Goal: Task Accomplishment & Management: Manage account settings

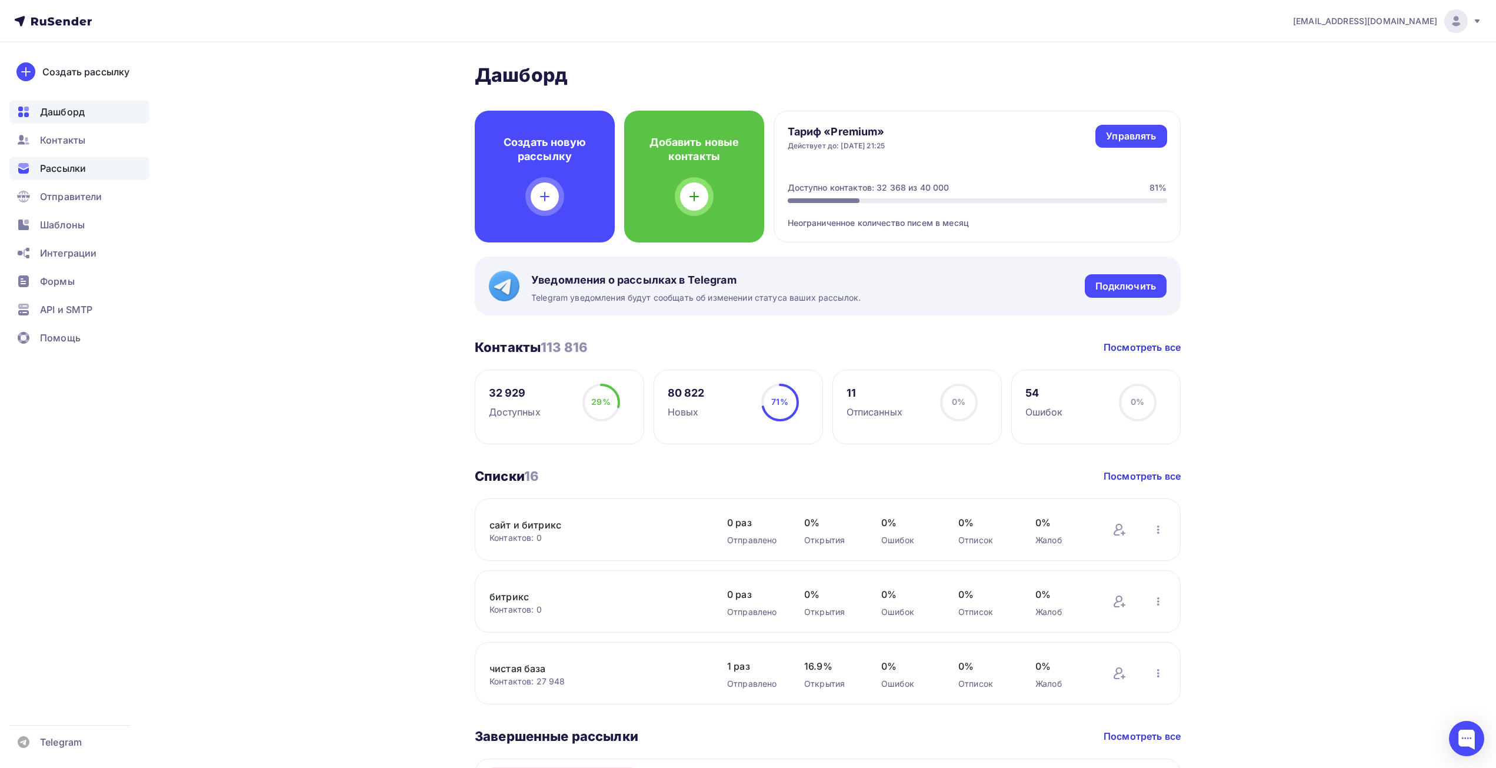
click at [74, 167] on span "Рассылки" at bounding box center [63, 168] width 46 height 14
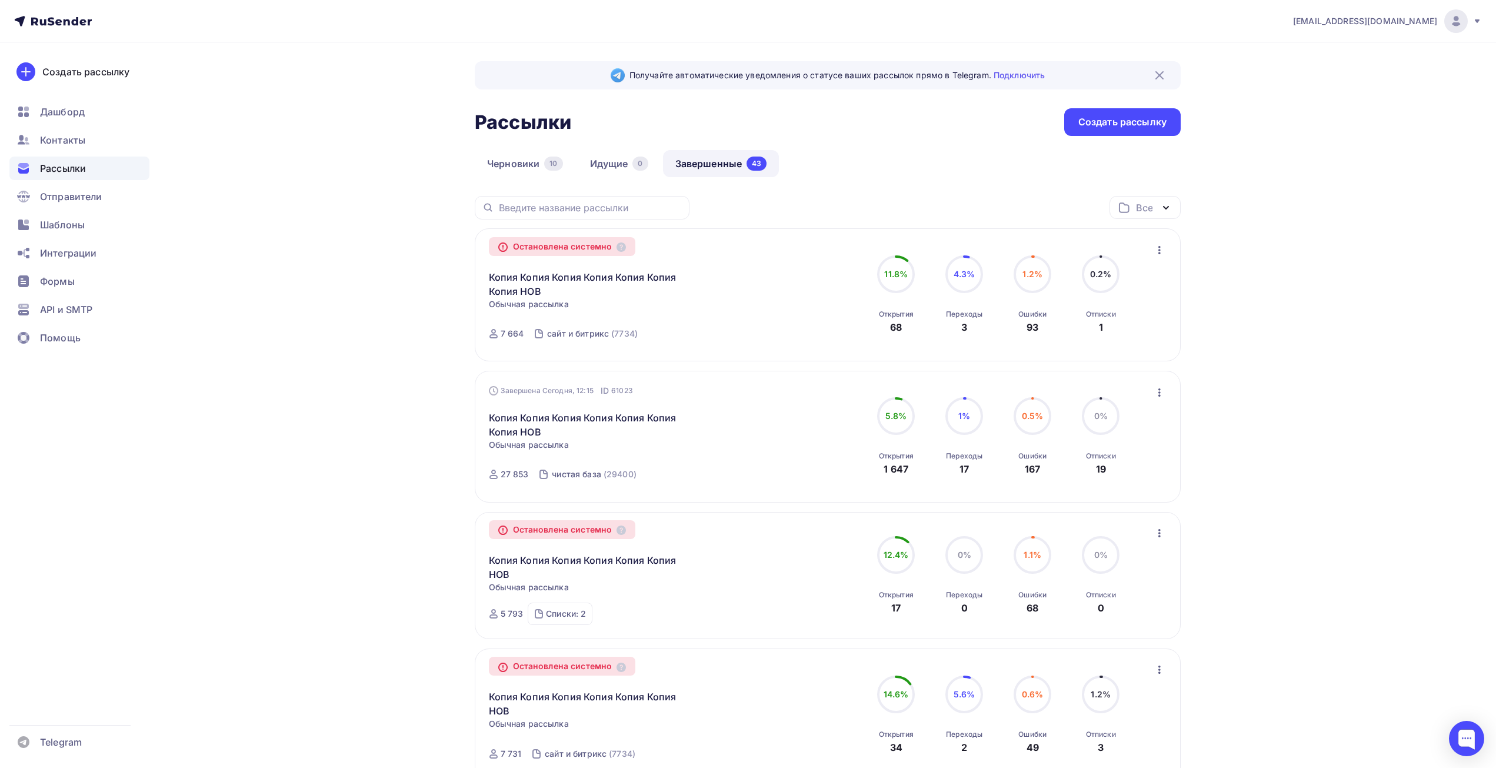
click at [723, 156] on link "Завершенные 43" at bounding box center [721, 163] width 117 height 27
click at [68, 134] on span "Контакты" at bounding box center [62, 140] width 45 height 14
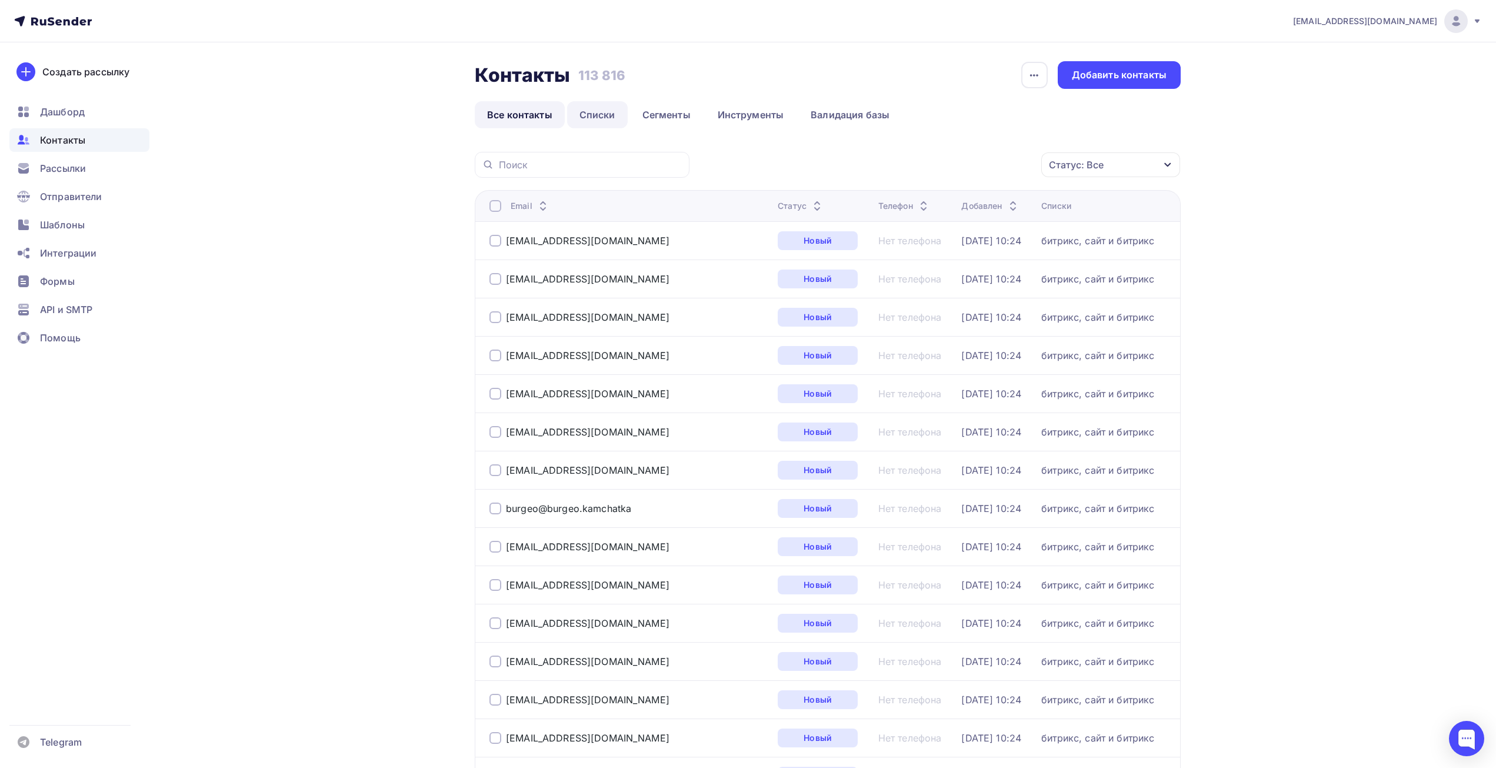
click at [601, 118] on link "Списки" at bounding box center [597, 114] width 61 height 27
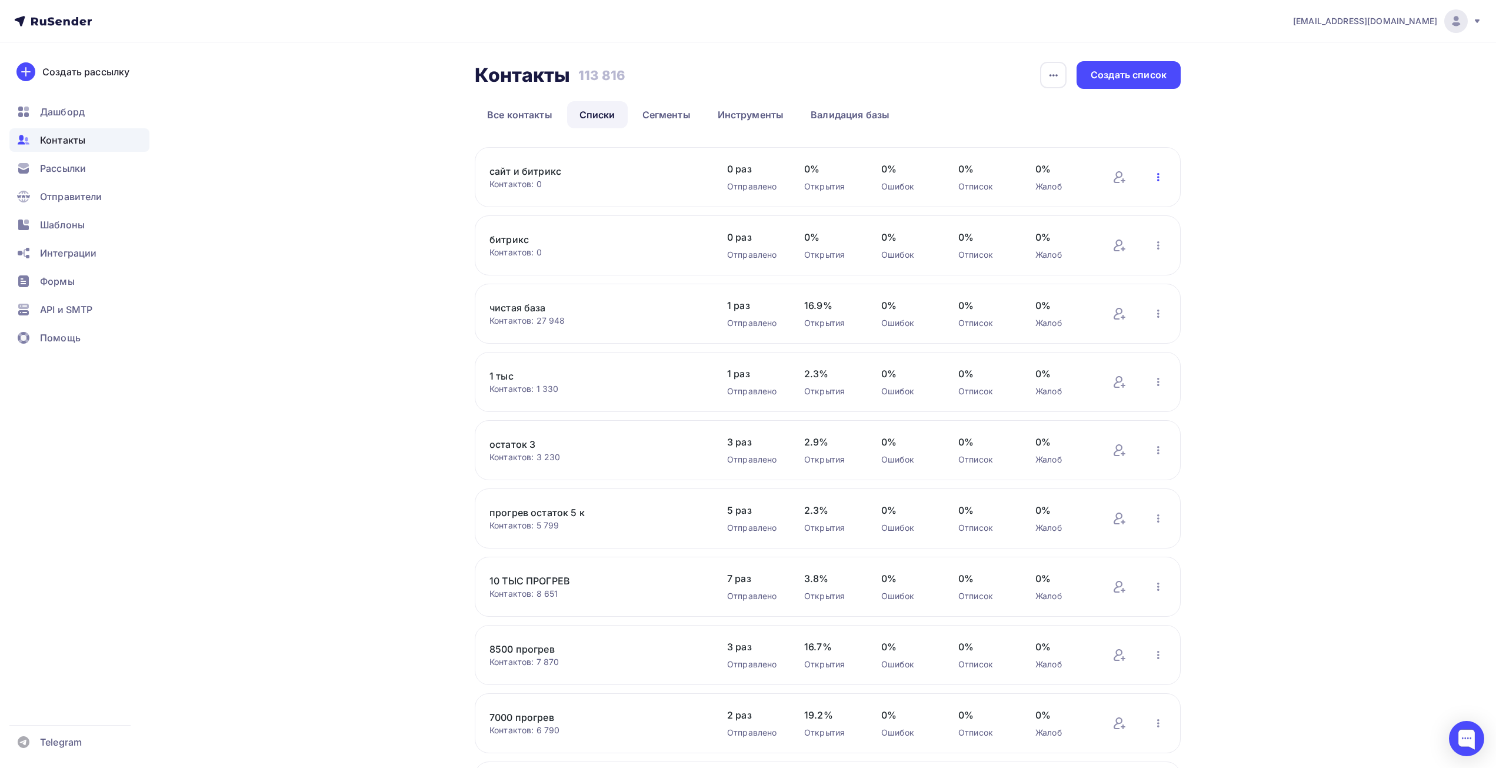
click at [1152, 175] on icon "button" at bounding box center [1159, 177] width 14 height 14
click at [1065, 328] on div "Актуализация контактов" at bounding box center [1081, 323] width 165 height 19
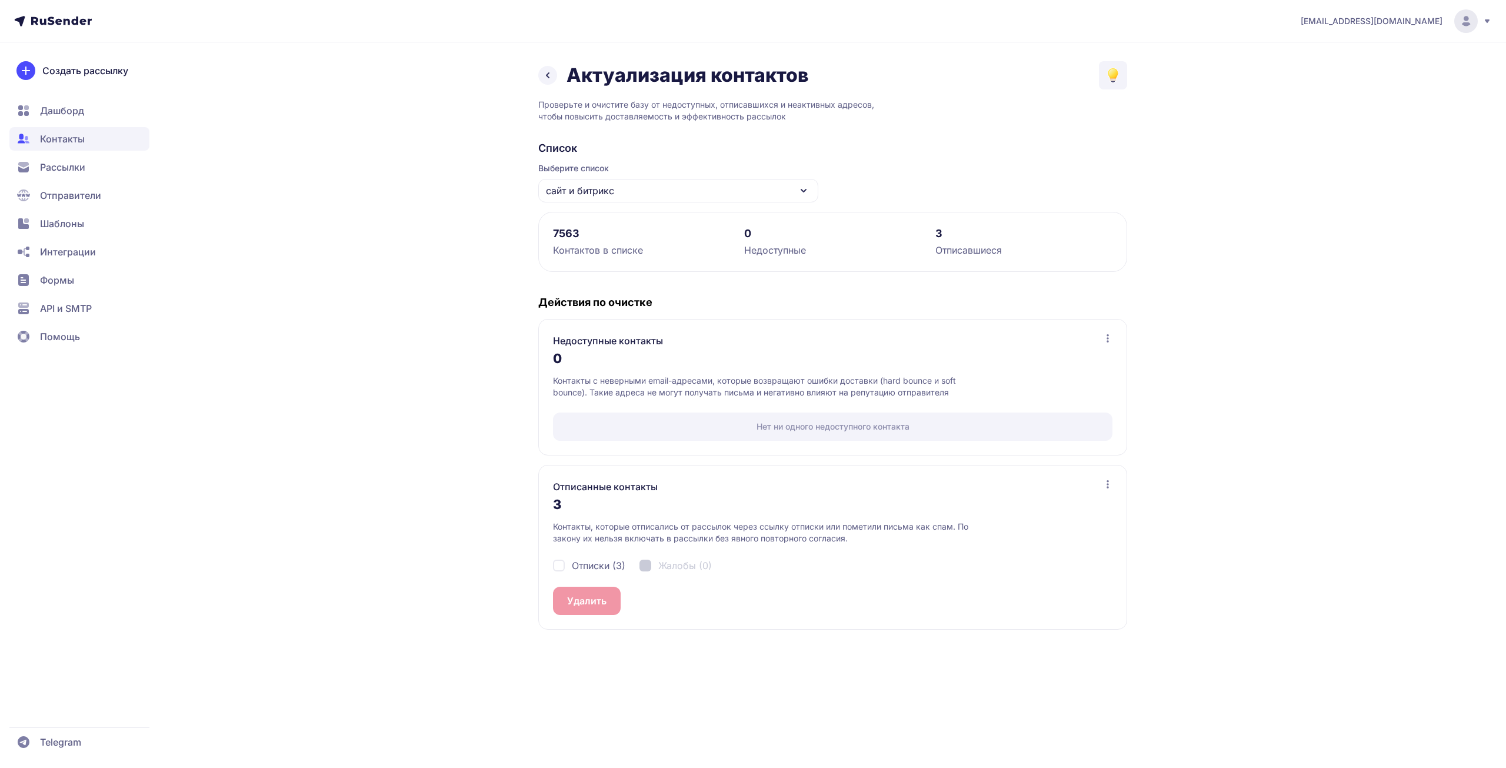
click at [593, 562] on span "Отписки (3)" at bounding box center [599, 565] width 54 height 14
checkbox input "true"
click at [591, 605] on button "Удалить 3" at bounding box center [590, 601] width 74 height 28
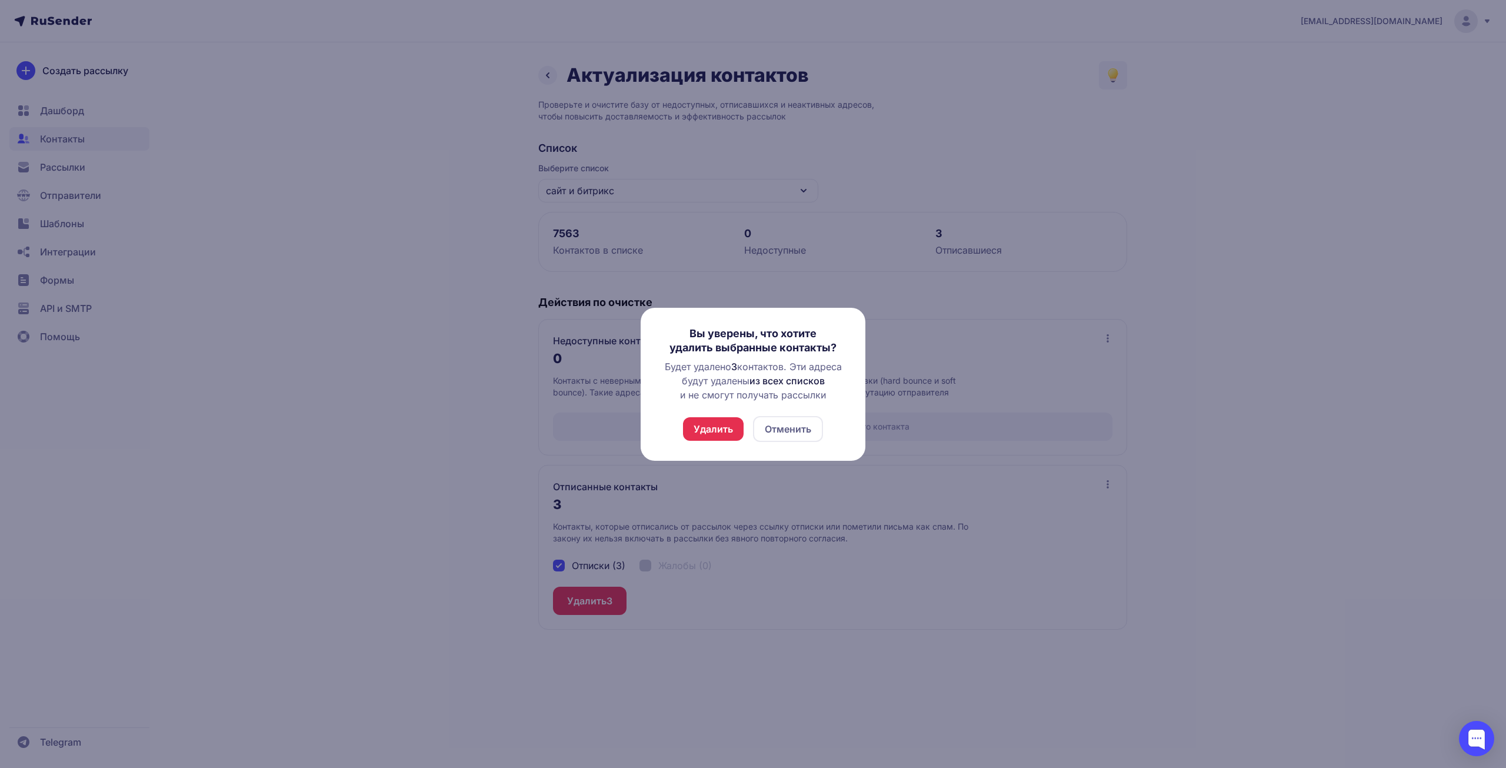
click at [725, 433] on button "Удалить" at bounding box center [713, 429] width 61 height 24
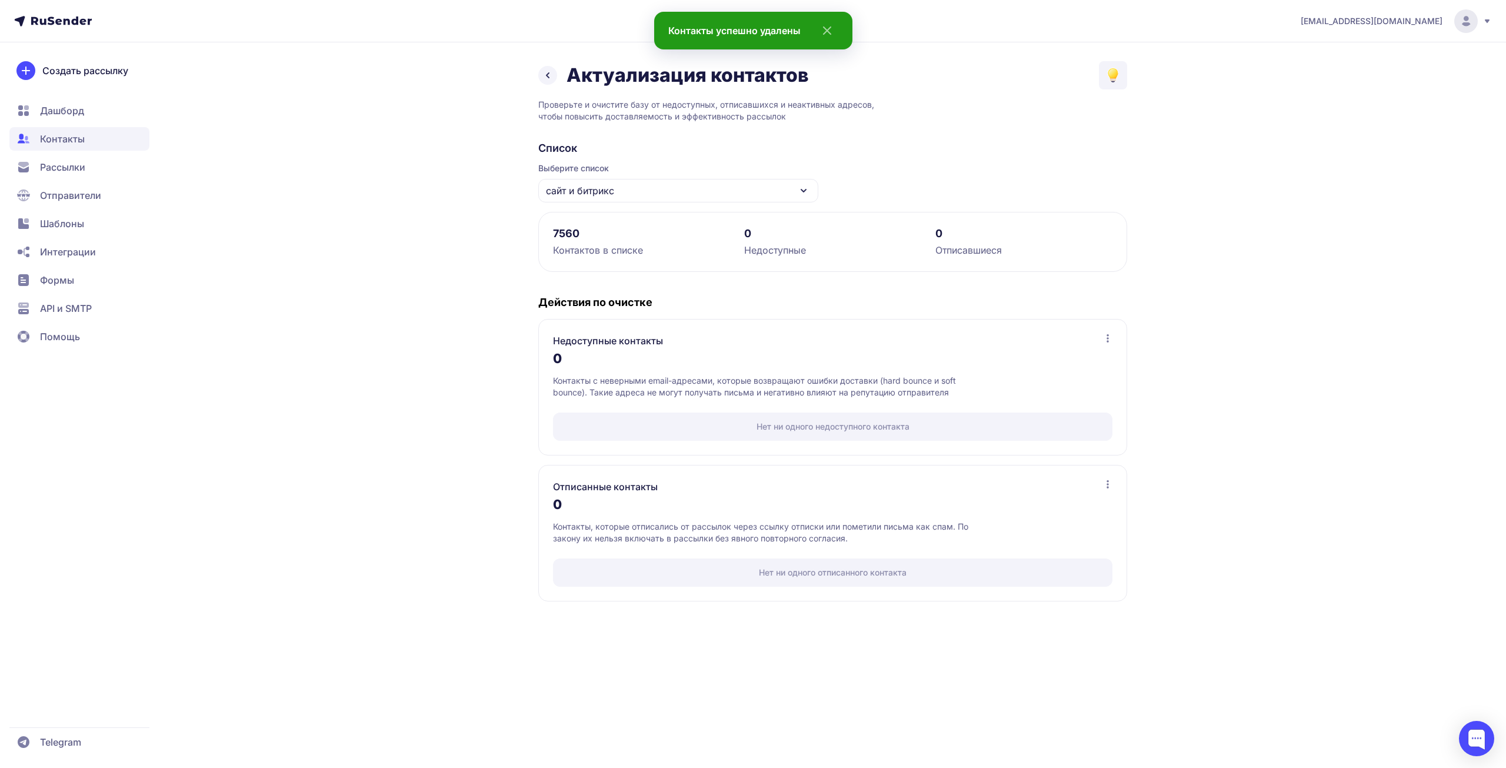
click at [541, 75] on icon at bounding box center [548, 75] width 14 height 14
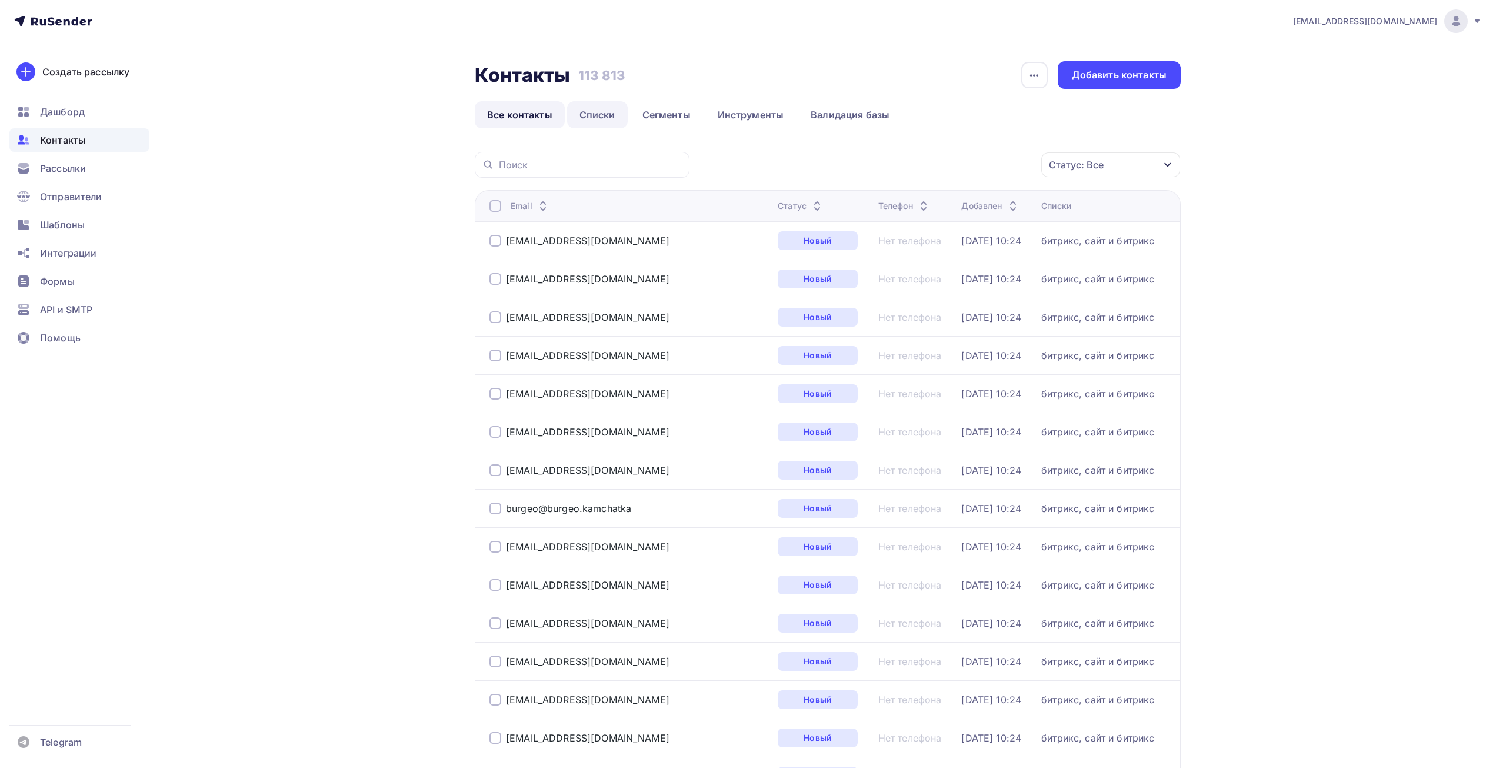
click at [588, 117] on link "Списки" at bounding box center [597, 114] width 61 height 27
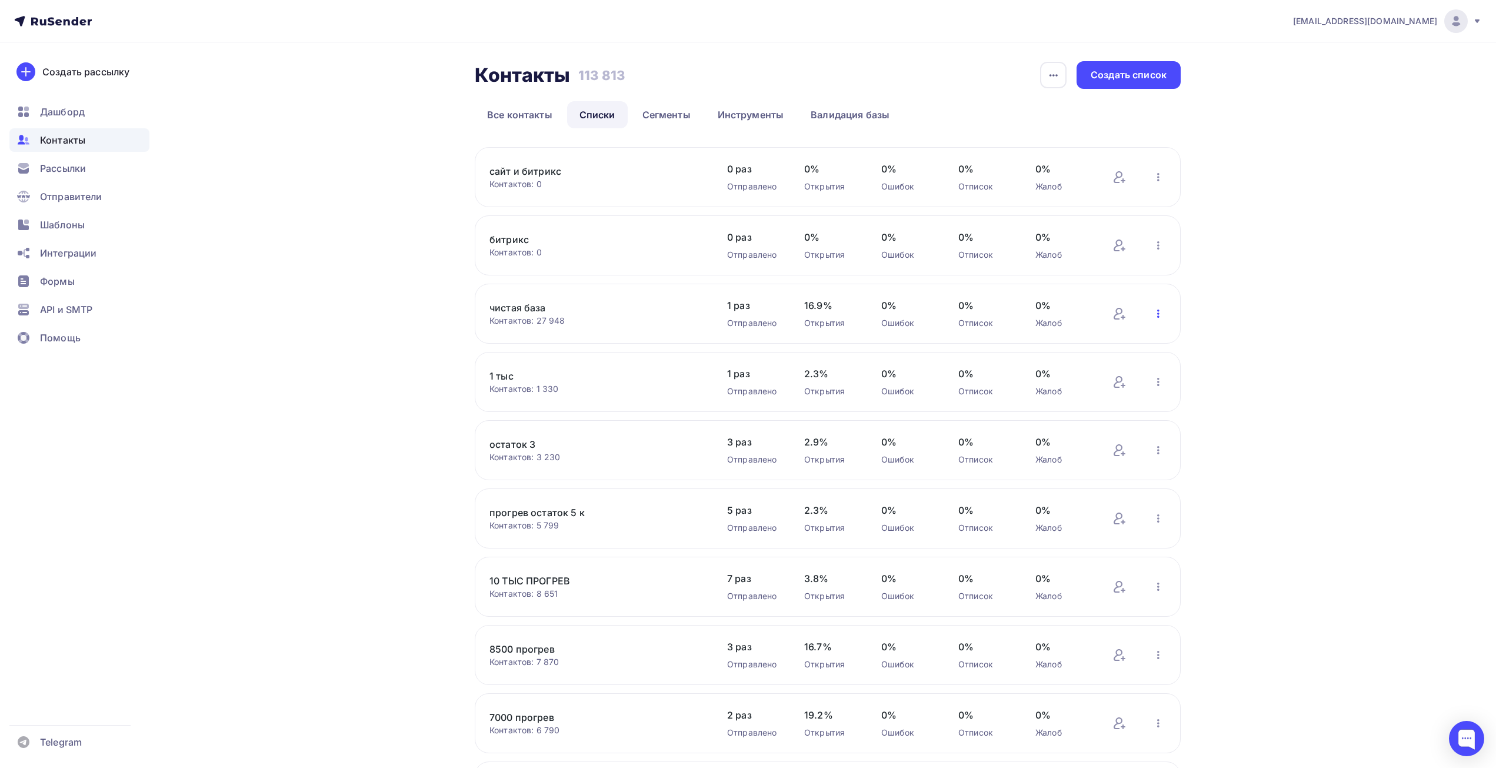
click at [1161, 318] on icon "button" at bounding box center [1159, 314] width 14 height 14
click at [1027, 467] on div "Актуализация контактов" at bounding box center [1081, 459] width 165 height 19
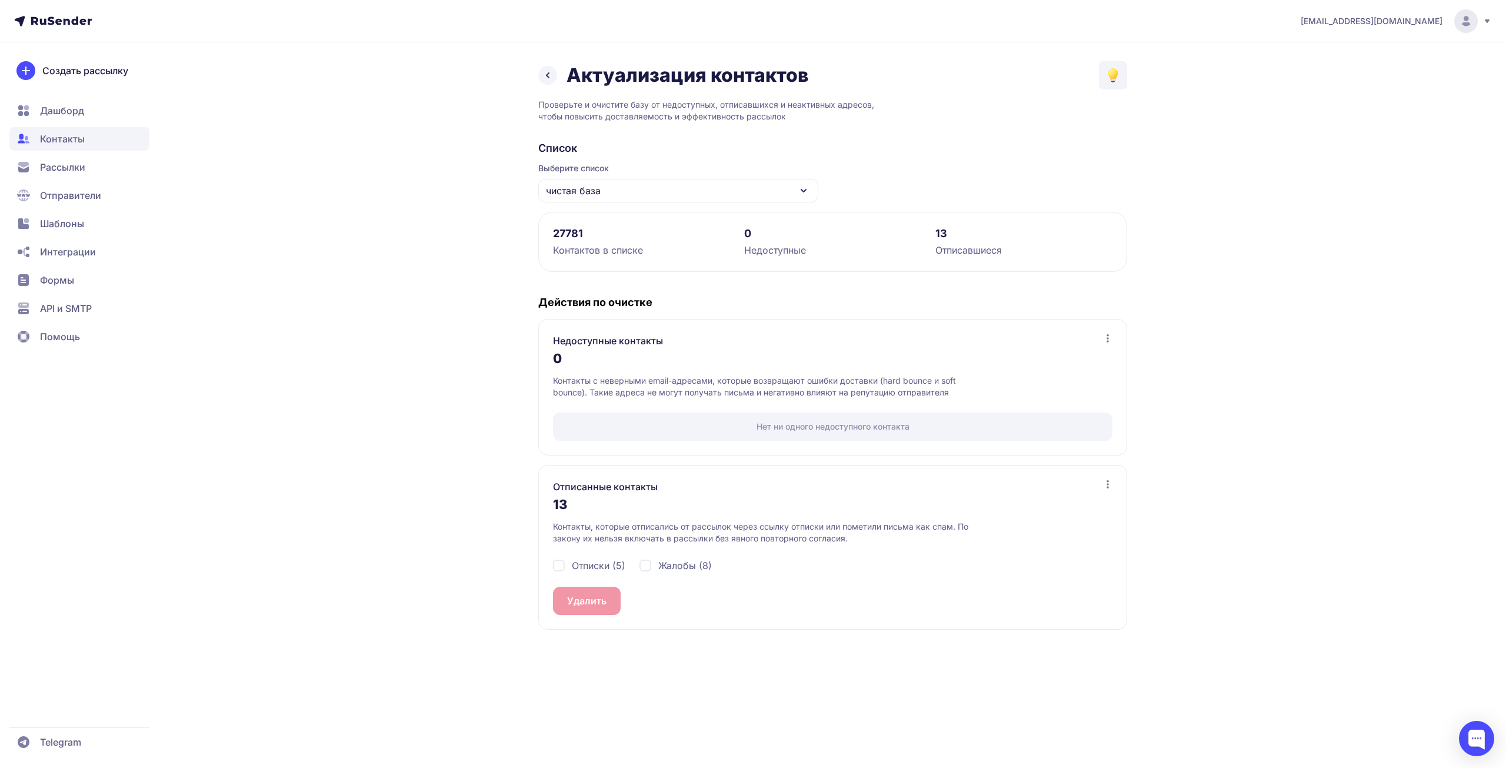
click at [654, 568] on div "Жалобы (8)" at bounding box center [676, 565] width 72 height 14
checkbox input "true"
click at [597, 565] on span "Отписки (5)" at bounding box center [599, 565] width 54 height 14
checkbox input "true"
click at [582, 604] on button "Удалить 13" at bounding box center [592, 601] width 78 height 28
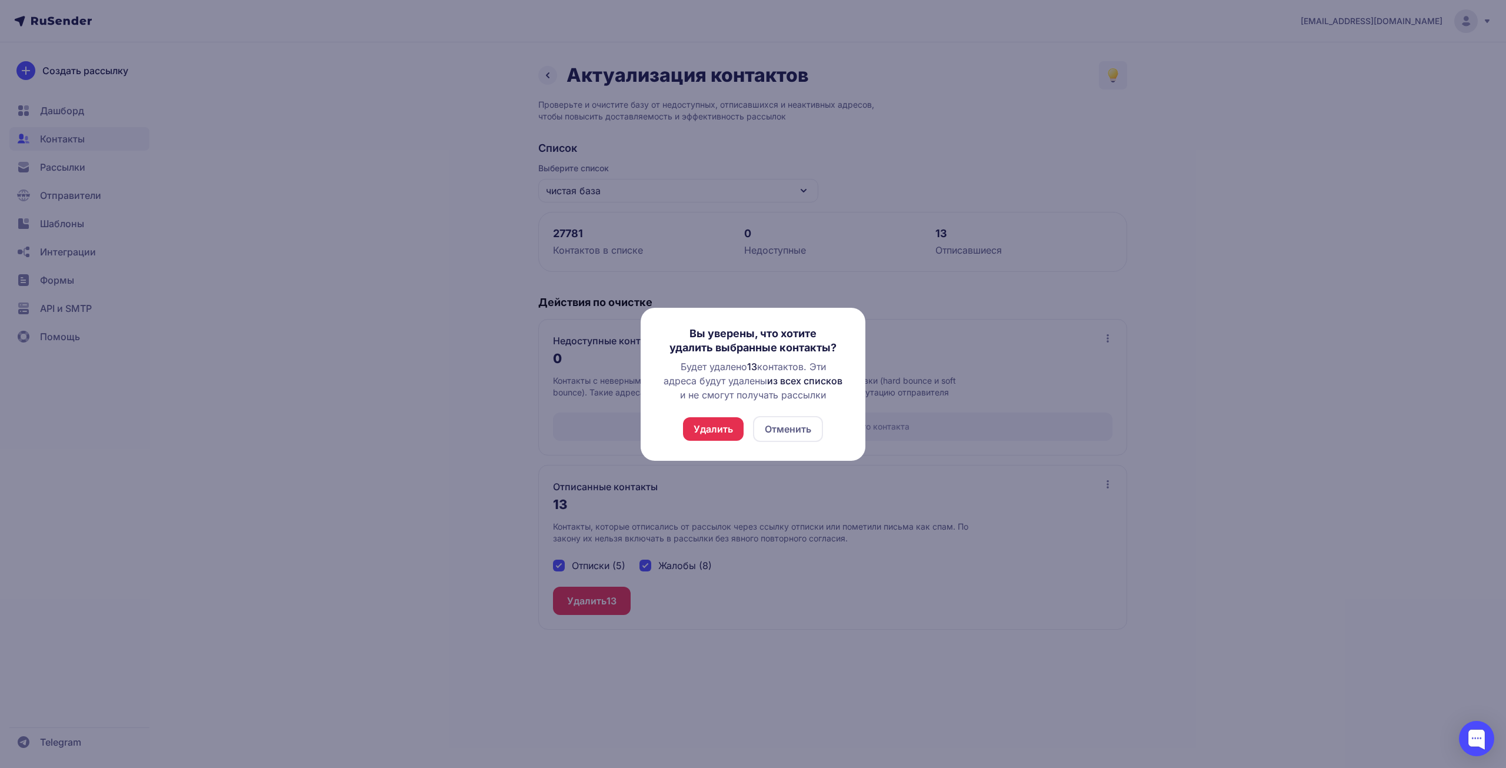
click at [696, 428] on button "Удалить" at bounding box center [713, 429] width 61 height 24
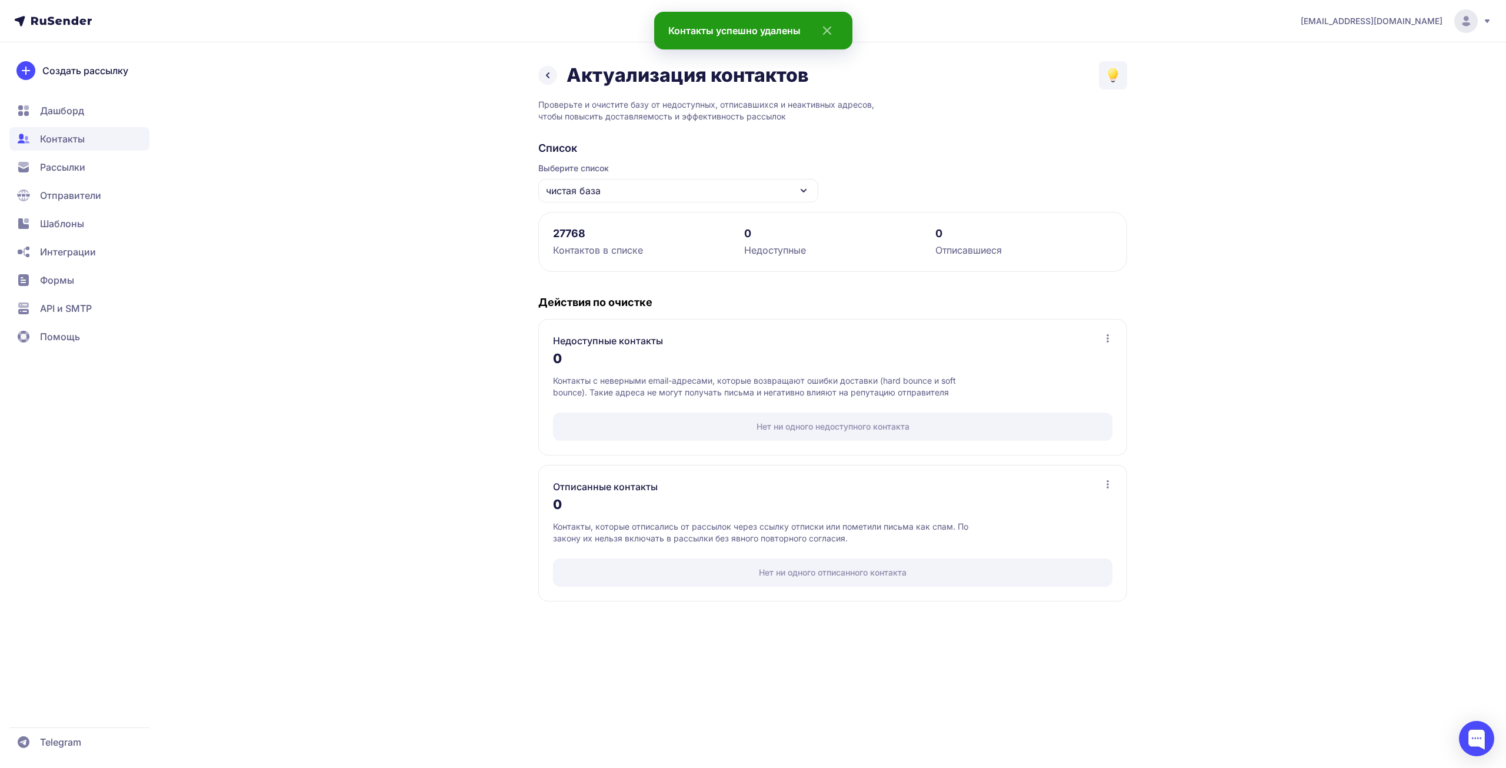
drag, startPoint x: 550, startPoint y: 94, endPoint x: 550, endPoint y: 84, distance: 10.0
click at [550, 93] on div "Актуализация контактов Проверьте и очистите базу от недоступных, отписавшихся и…" at bounding box center [832, 338] width 589 height 554
click at [550, 79] on icon at bounding box center [548, 75] width 14 height 14
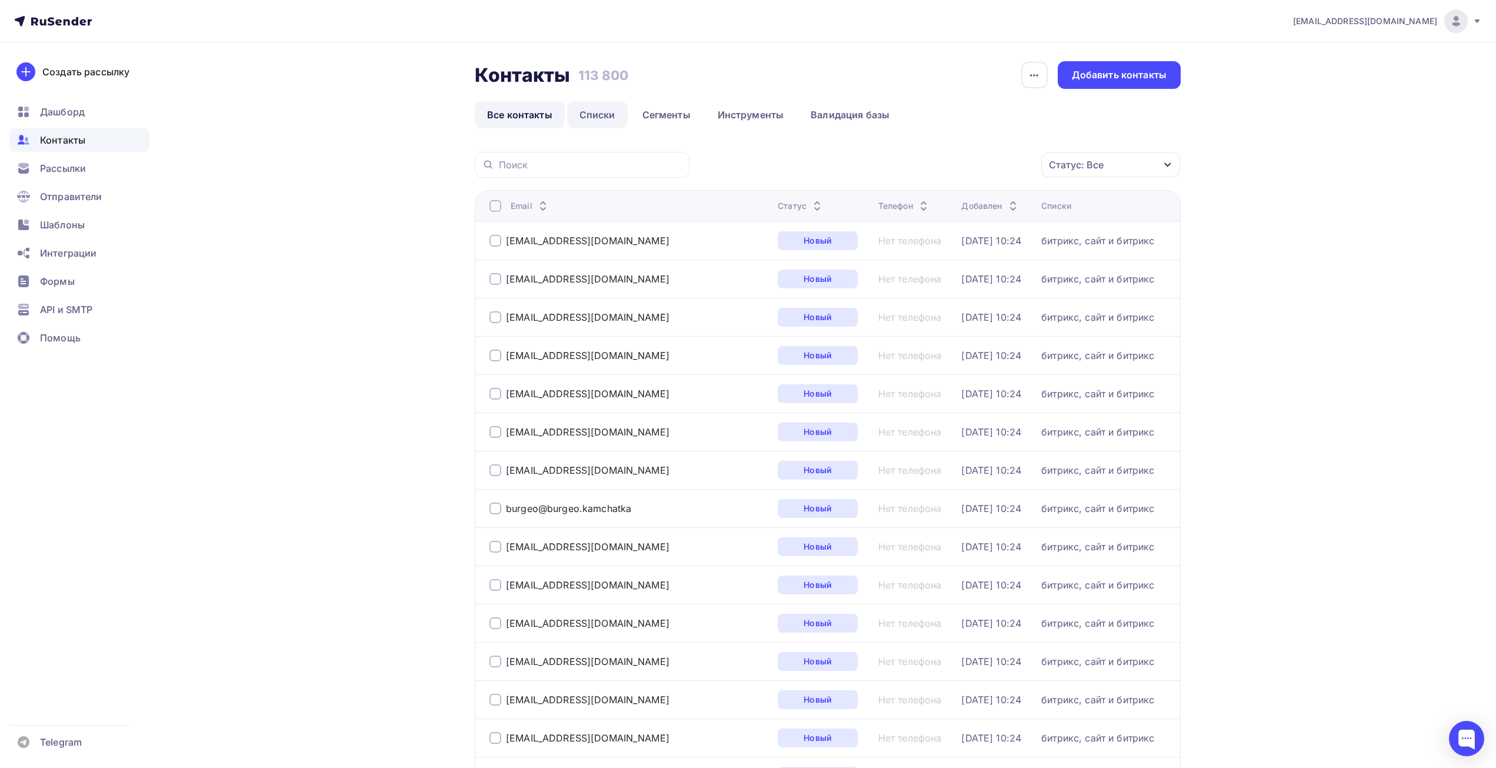
click at [589, 108] on link "Списки" at bounding box center [597, 114] width 61 height 27
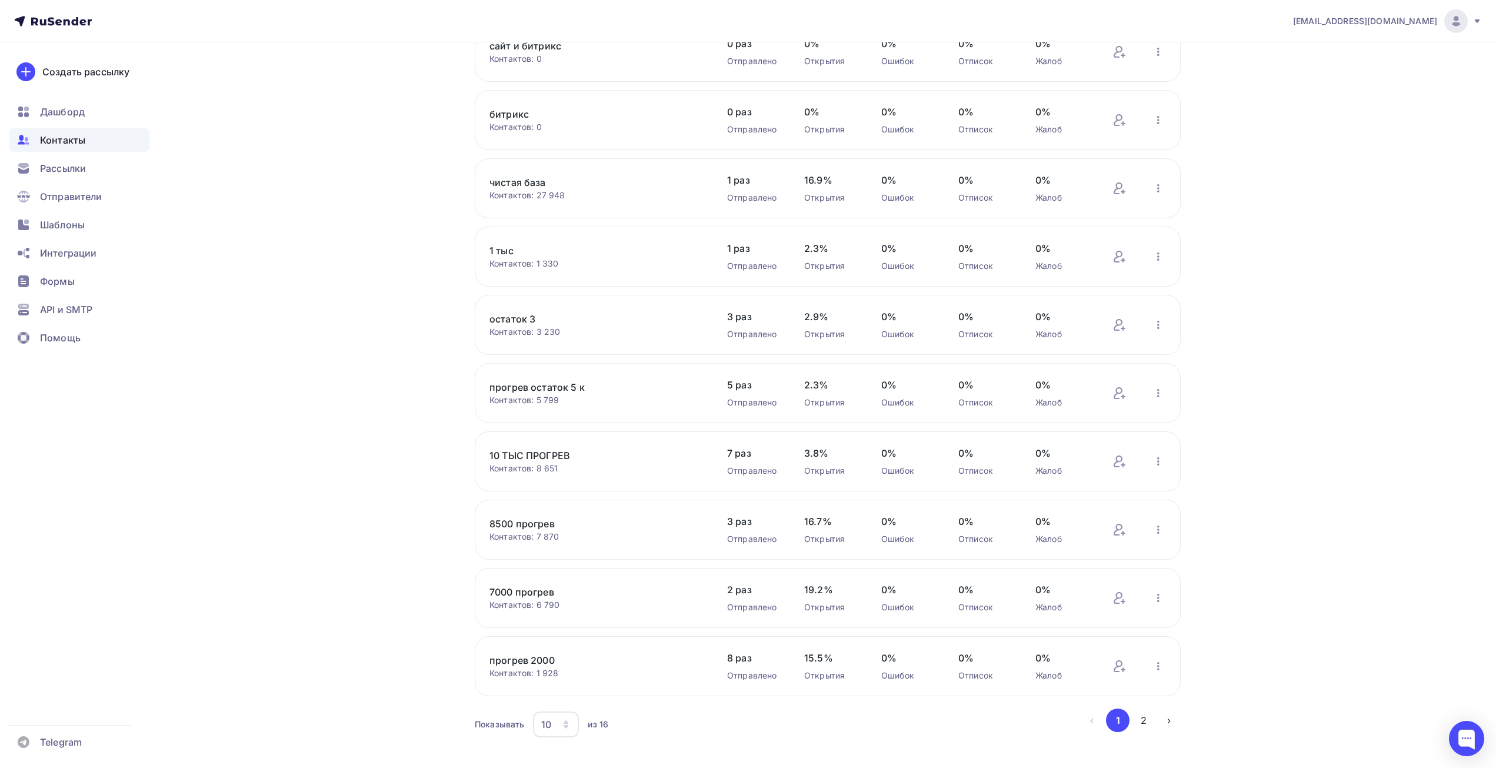
scroll to position [145, 0]
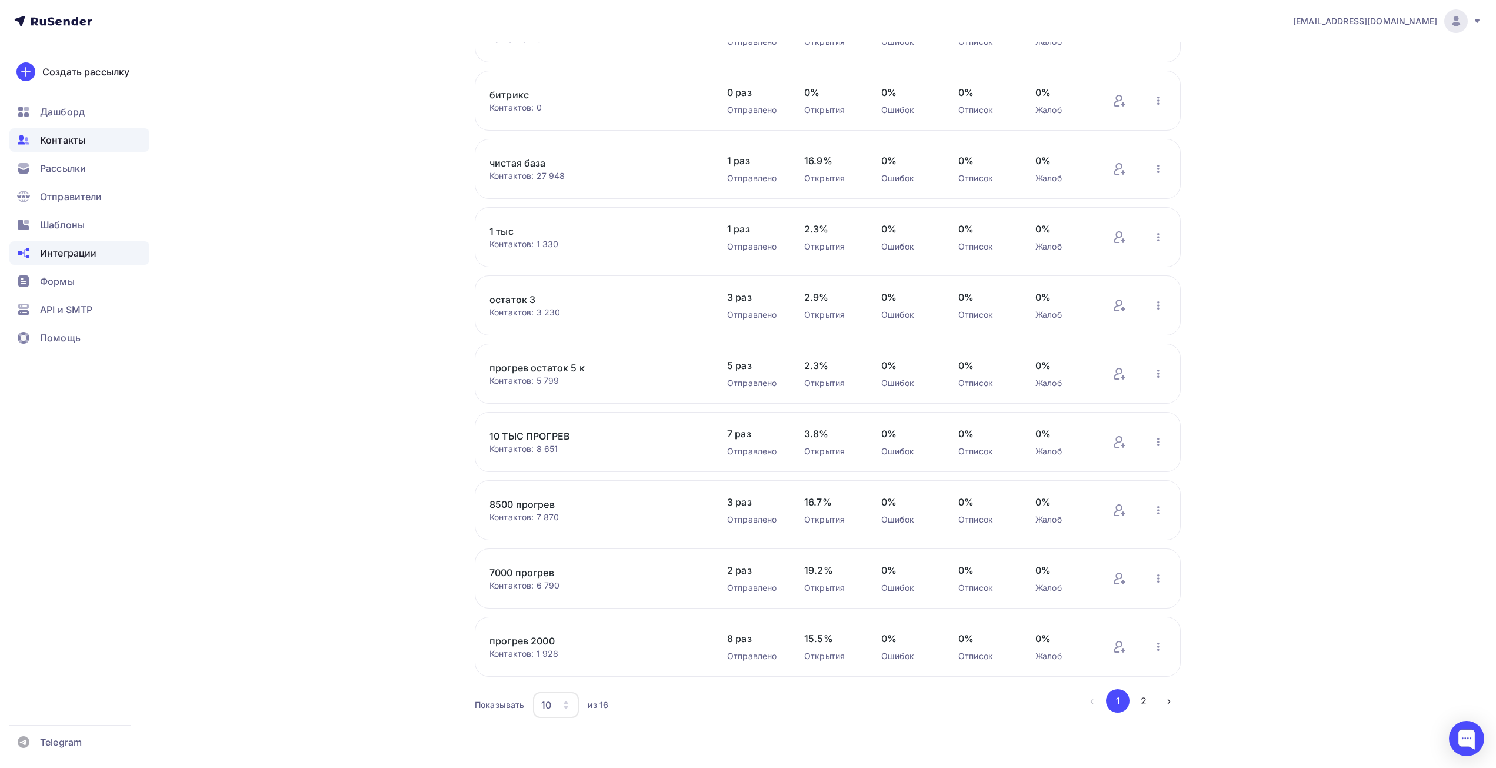
click at [72, 257] on span "Интеграции" at bounding box center [68, 253] width 56 height 14
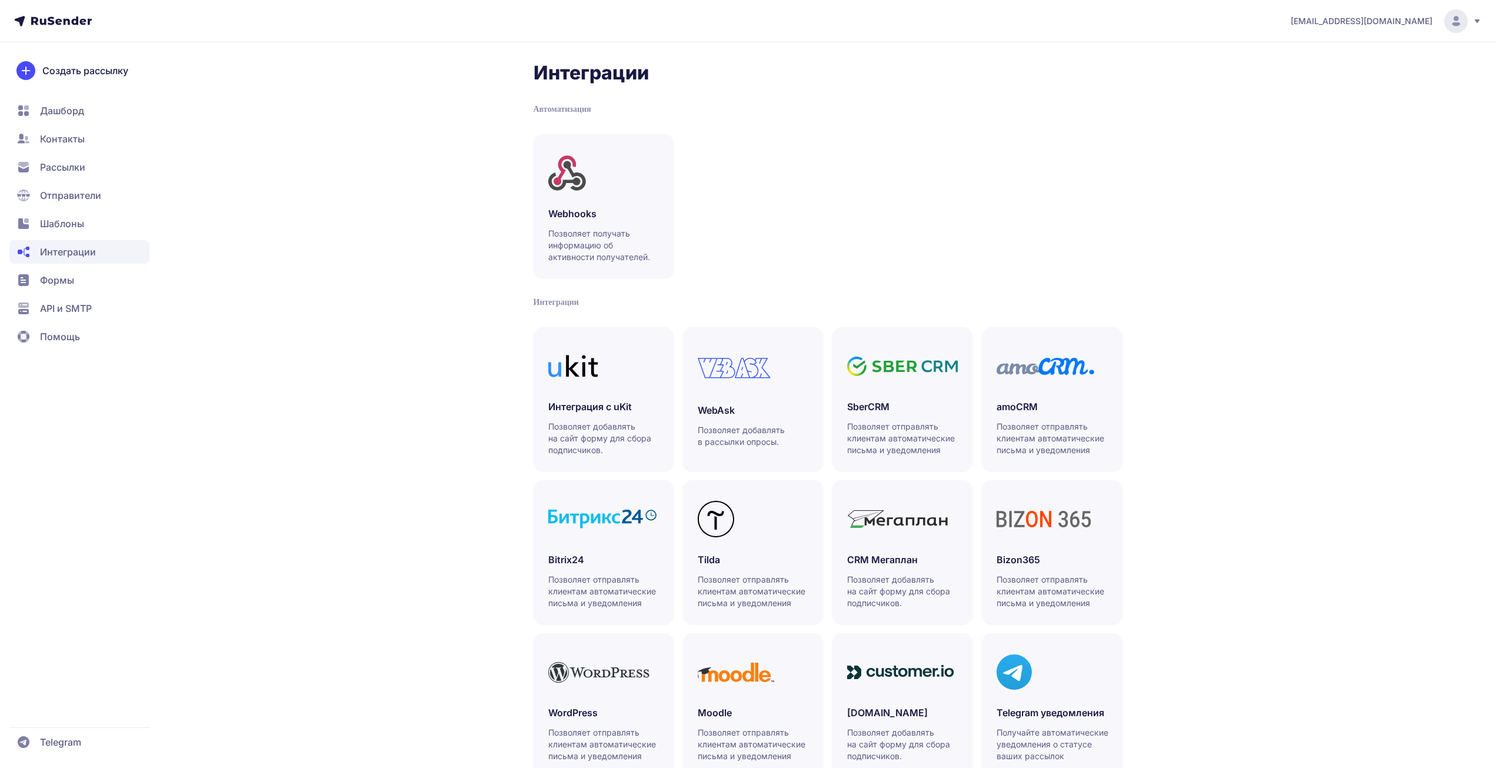
click at [47, 227] on span "Шаблоны" at bounding box center [62, 224] width 44 height 14
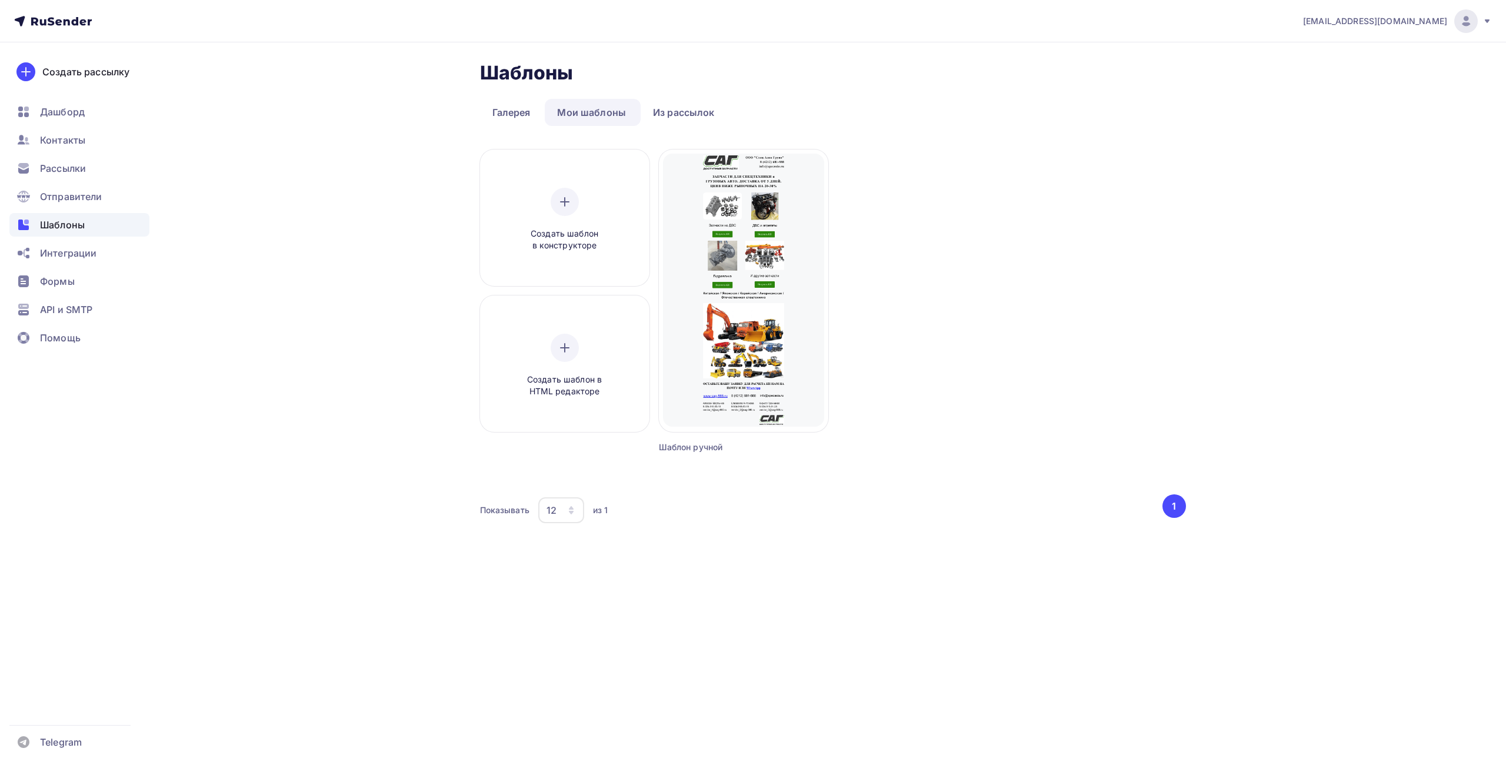
click at [56, 199] on span "Отправители" at bounding box center [71, 196] width 62 height 14
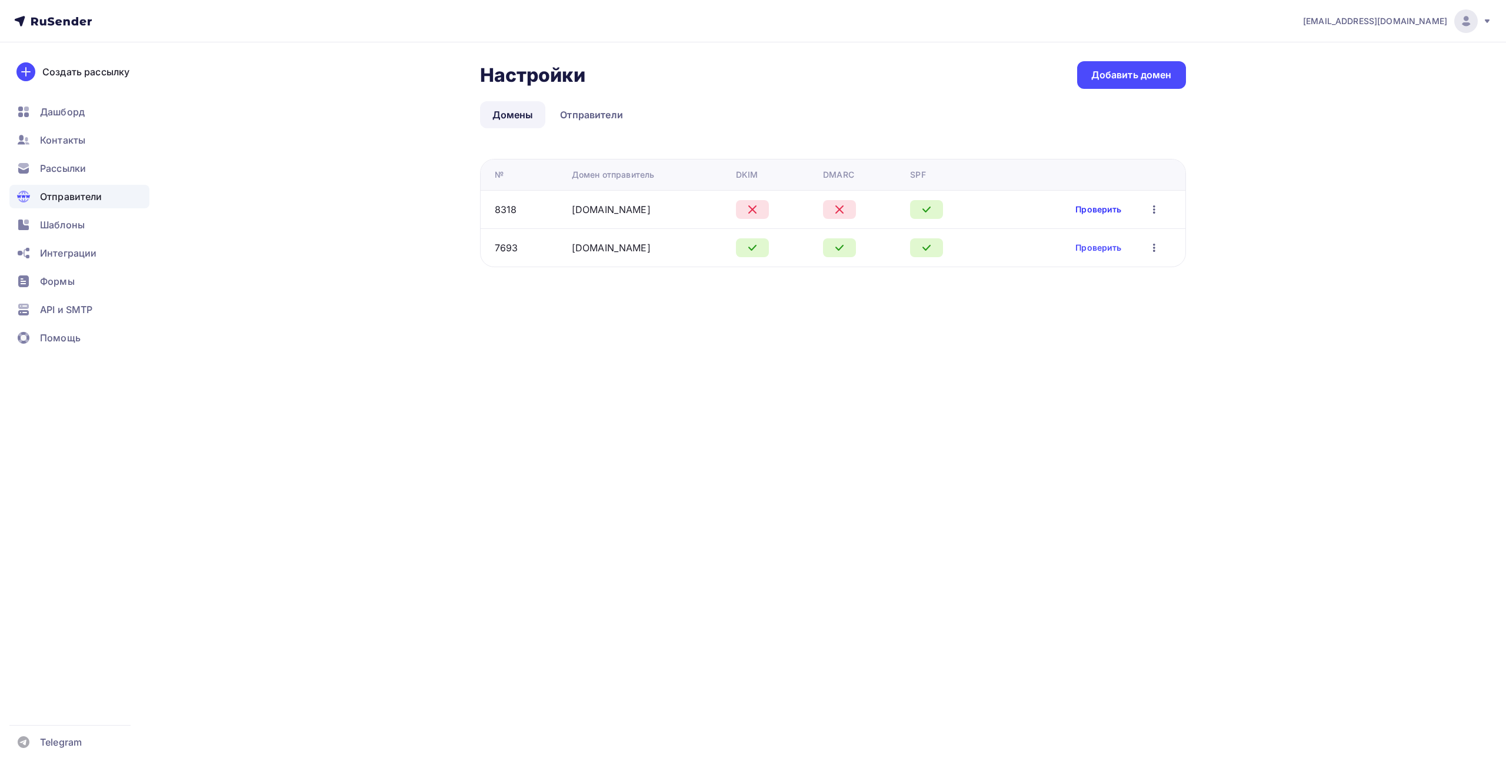
click at [1099, 211] on link "Проверить" at bounding box center [1099, 210] width 46 height 12
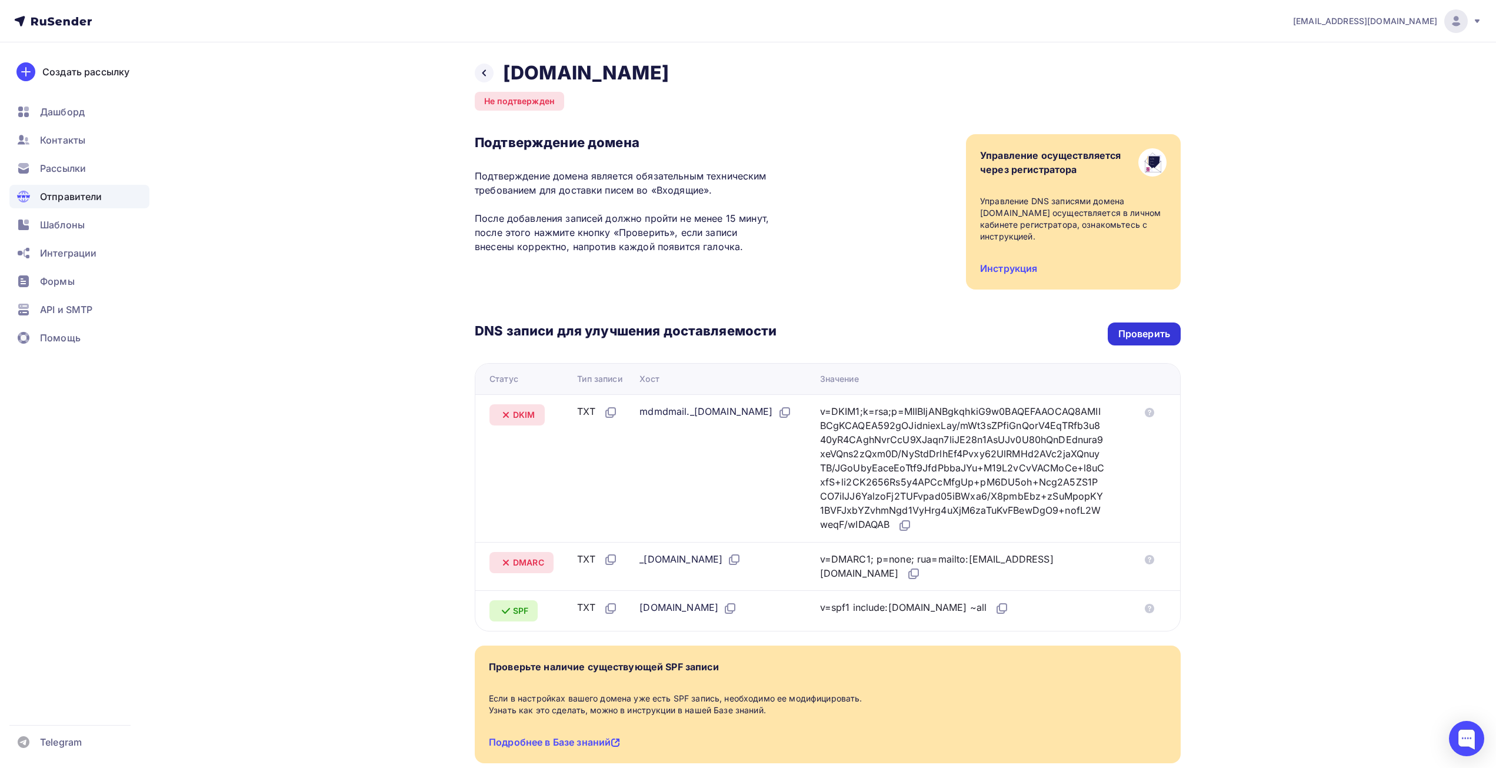
click at [1157, 337] on div "Проверить" at bounding box center [1145, 334] width 52 height 14
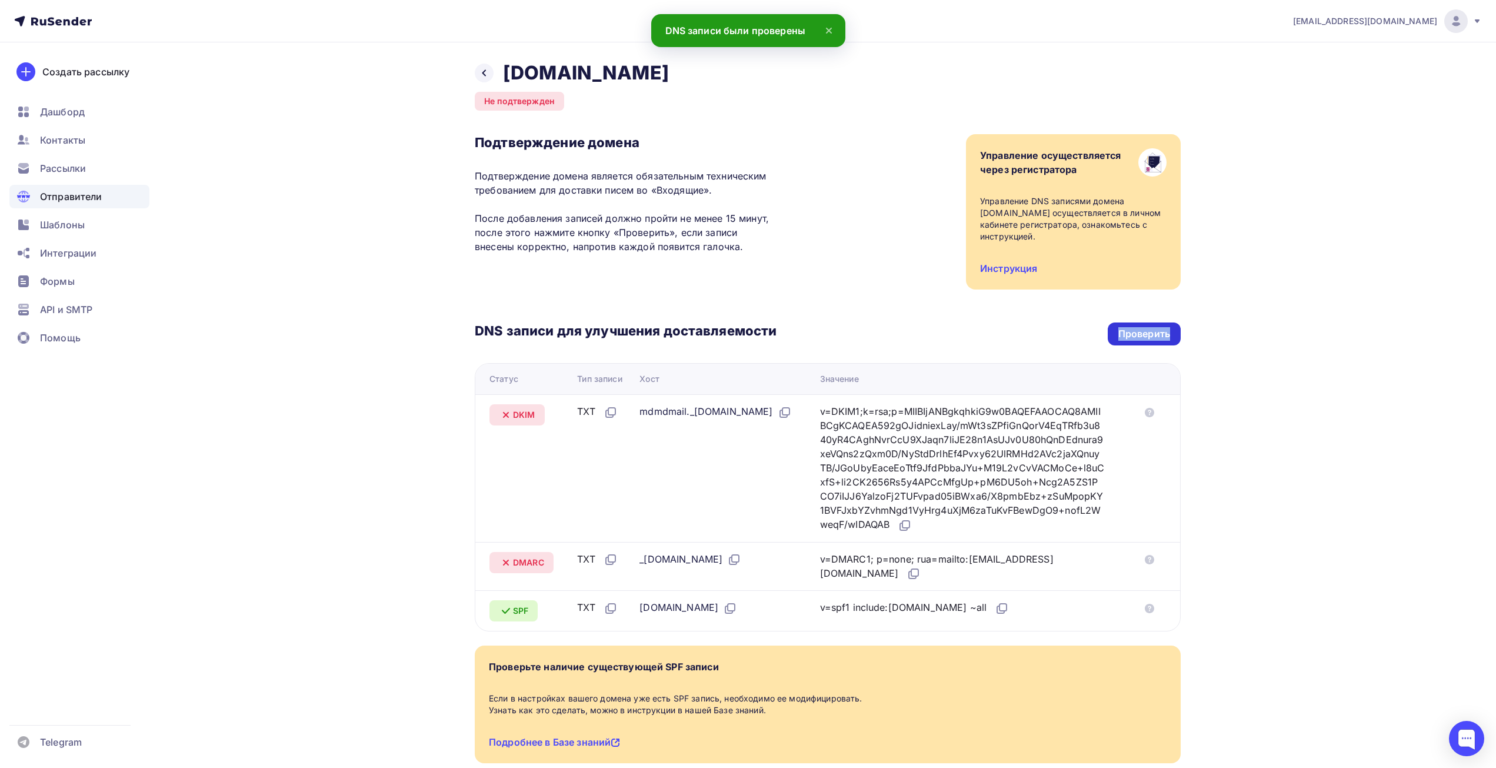
click at [1157, 337] on div "Проверить" at bounding box center [1145, 334] width 52 height 14
click at [1158, 334] on div "Проверить" at bounding box center [1145, 334] width 52 height 14
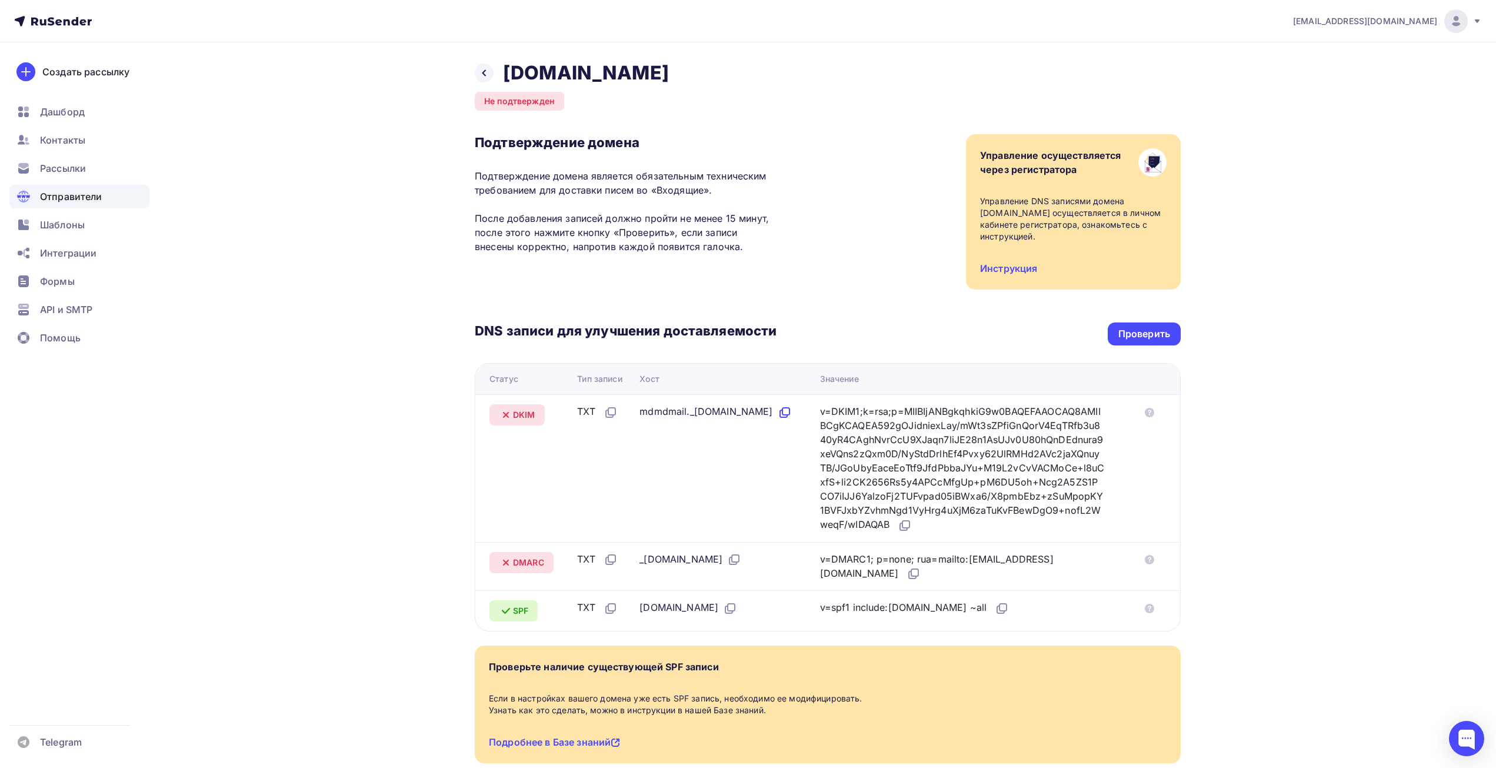
click at [778, 420] on icon at bounding box center [785, 412] width 14 height 14
click at [1127, 331] on div "Проверить" at bounding box center [1145, 334] width 52 height 14
click at [1139, 352] on div "DNS записи для улучшения доставляемости Проверить Статус Тип записи Хост Значен…" at bounding box center [828, 461] width 706 height 342
click at [1140, 328] on div "Проверить" at bounding box center [1145, 334] width 52 height 14
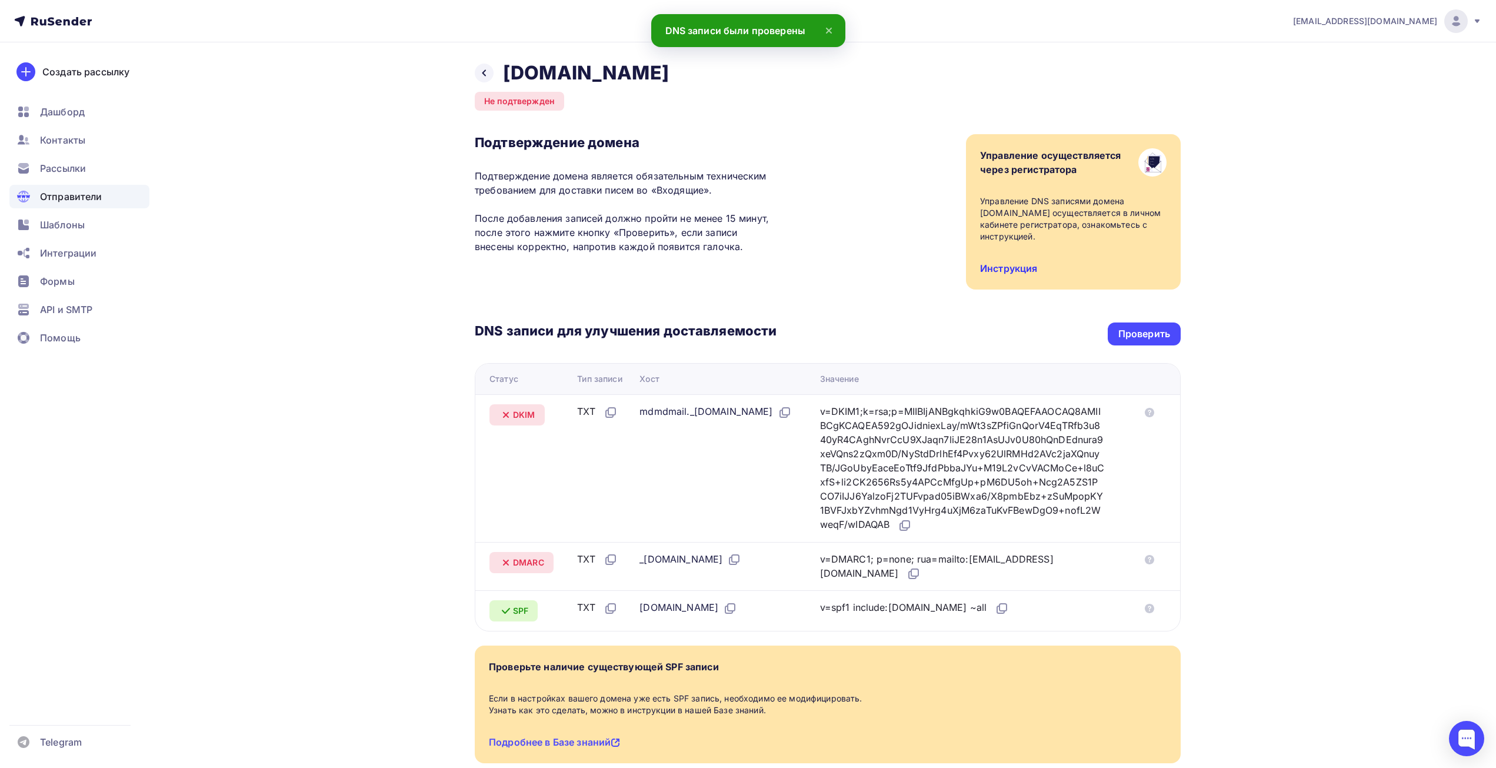
click at [1012, 267] on link "Инструкция" at bounding box center [1008, 268] width 57 height 12
click at [1140, 330] on div "Проверить" at bounding box center [1145, 334] width 52 height 14
click at [1140, 327] on div "Проверить" at bounding box center [1144, 333] width 73 height 23
click at [525, 564] on span "DMARC" at bounding box center [528, 563] width 31 height 12
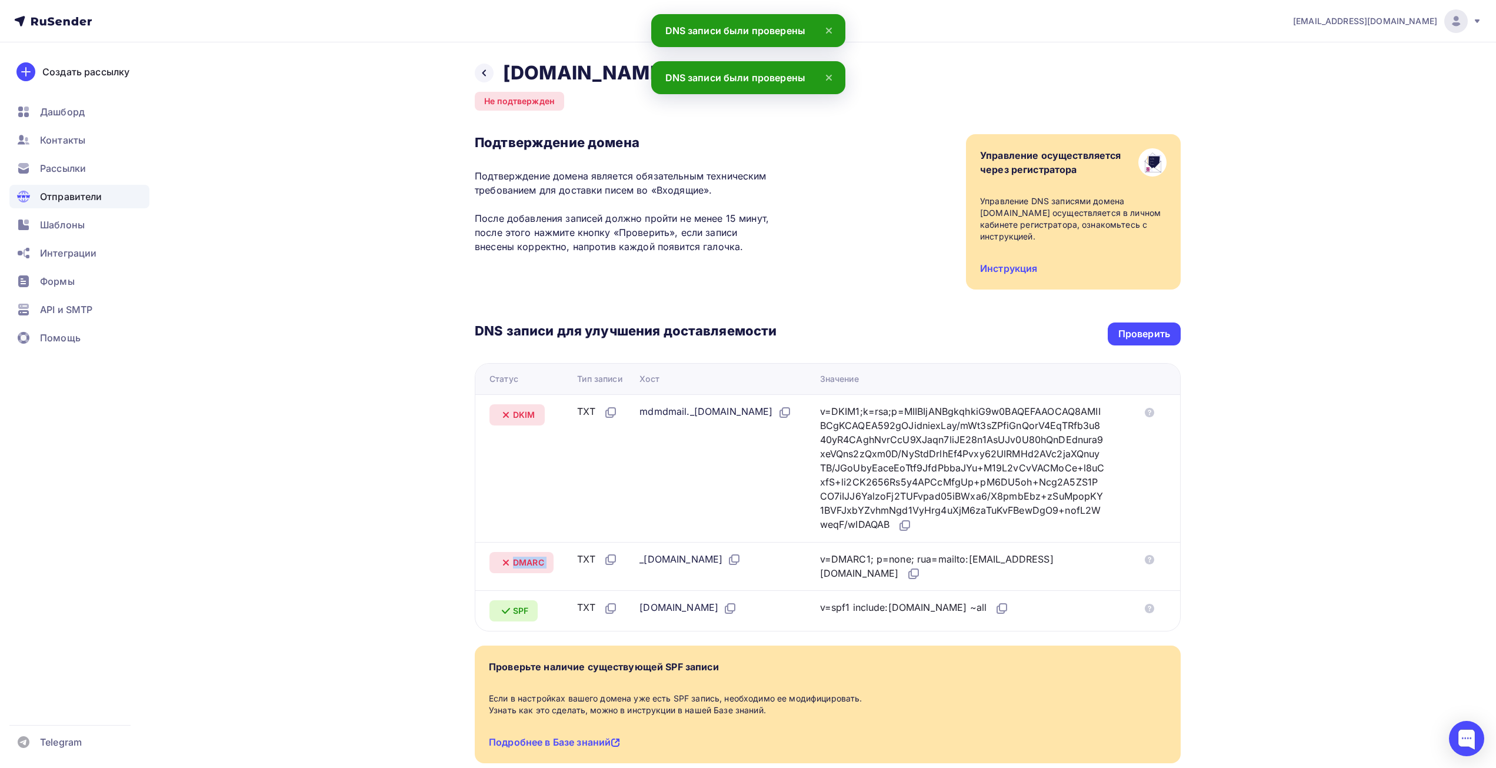
click at [525, 564] on span "DMARC" at bounding box center [528, 563] width 31 height 12
click at [720, 563] on div "_dmarc.affinity-marketing.ru" at bounding box center [691, 559] width 102 height 15
click at [1019, 265] on link "Инструкция" at bounding box center [1008, 268] width 57 height 12
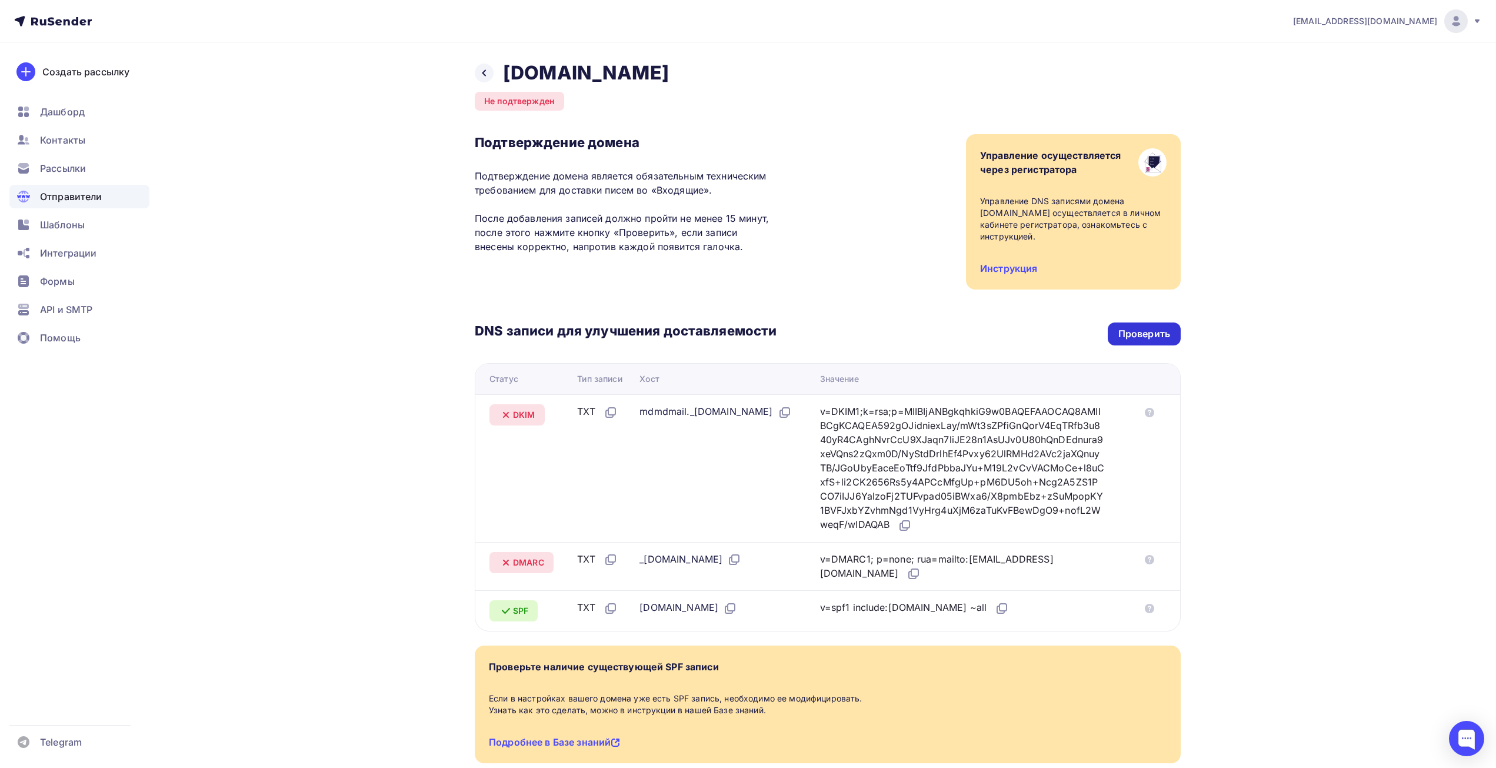
click at [1125, 331] on div "Проверить" at bounding box center [1145, 334] width 52 height 14
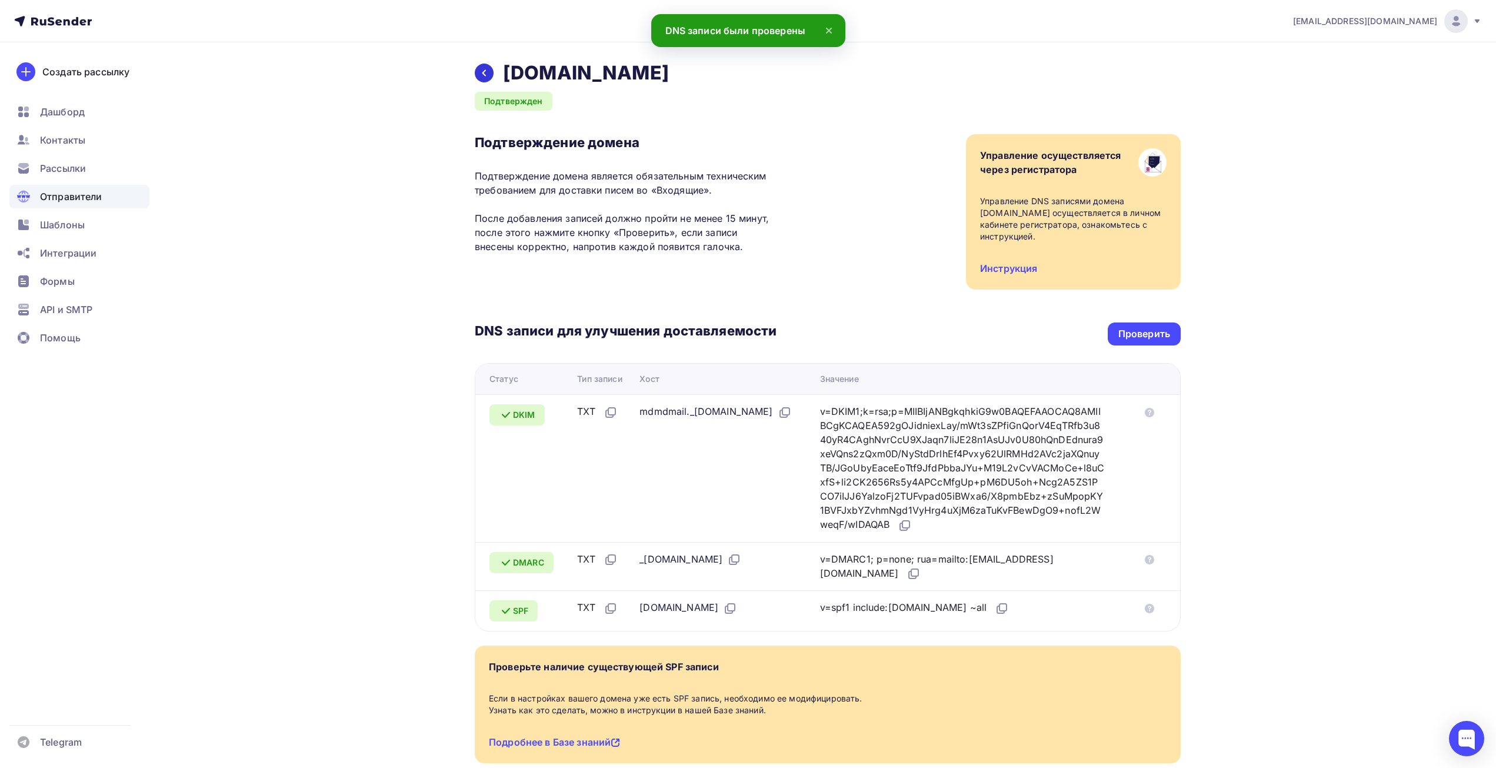
click at [489, 72] on div at bounding box center [484, 73] width 19 height 19
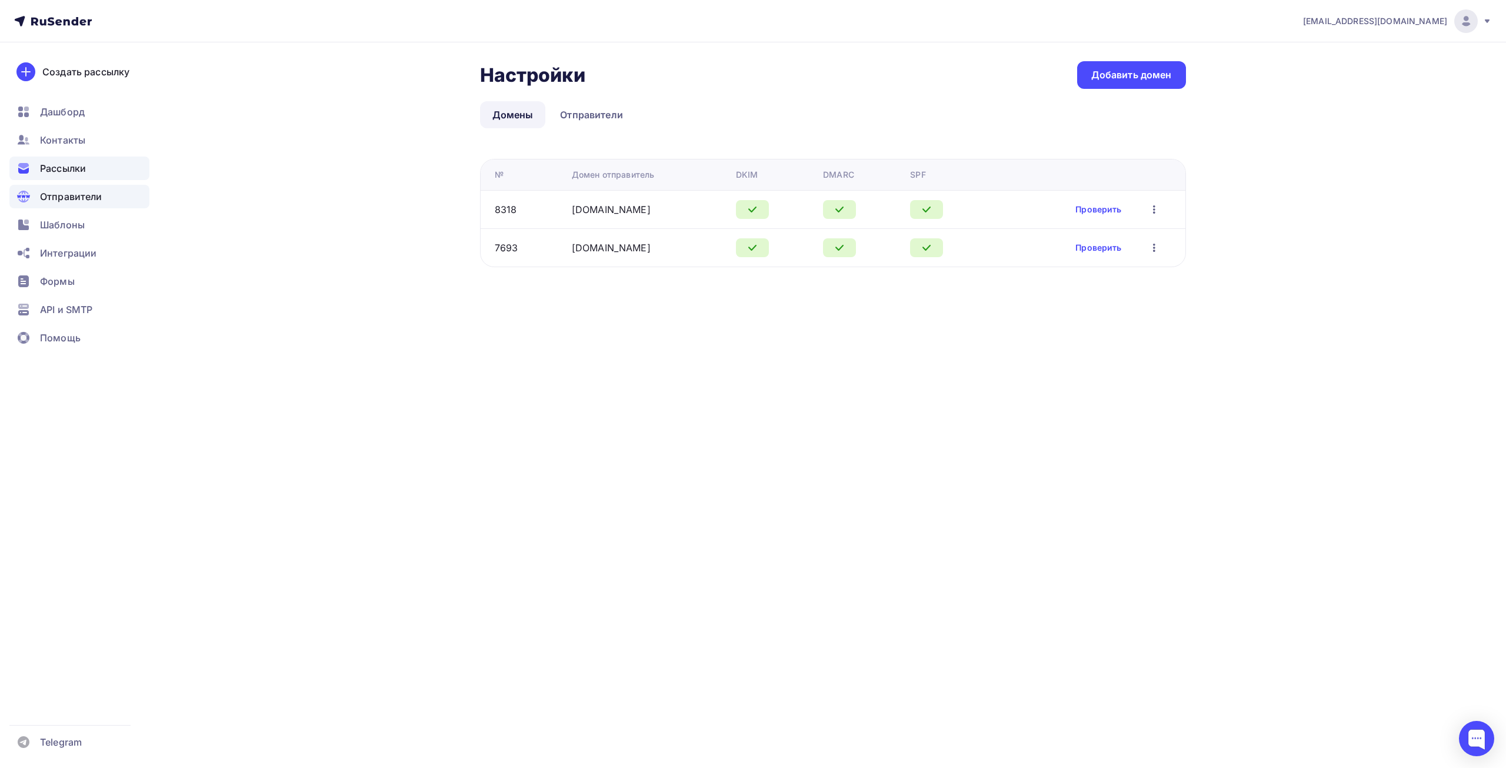
click at [43, 170] on span "Рассылки" at bounding box center [63, 168] width 46 height 14
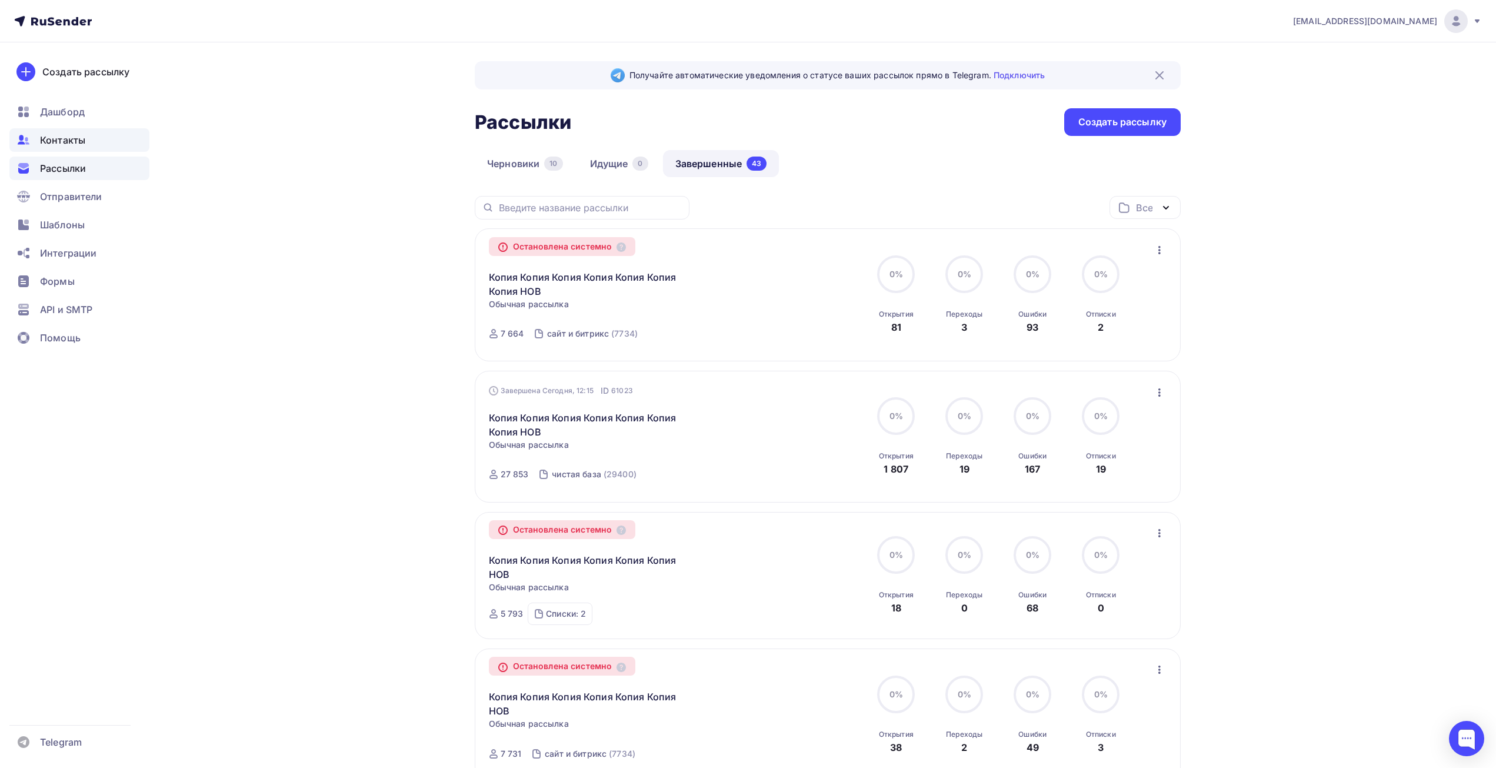
click at [51, 143] on span "Контакты" at bounding box center [62, 140] width 45 height 14
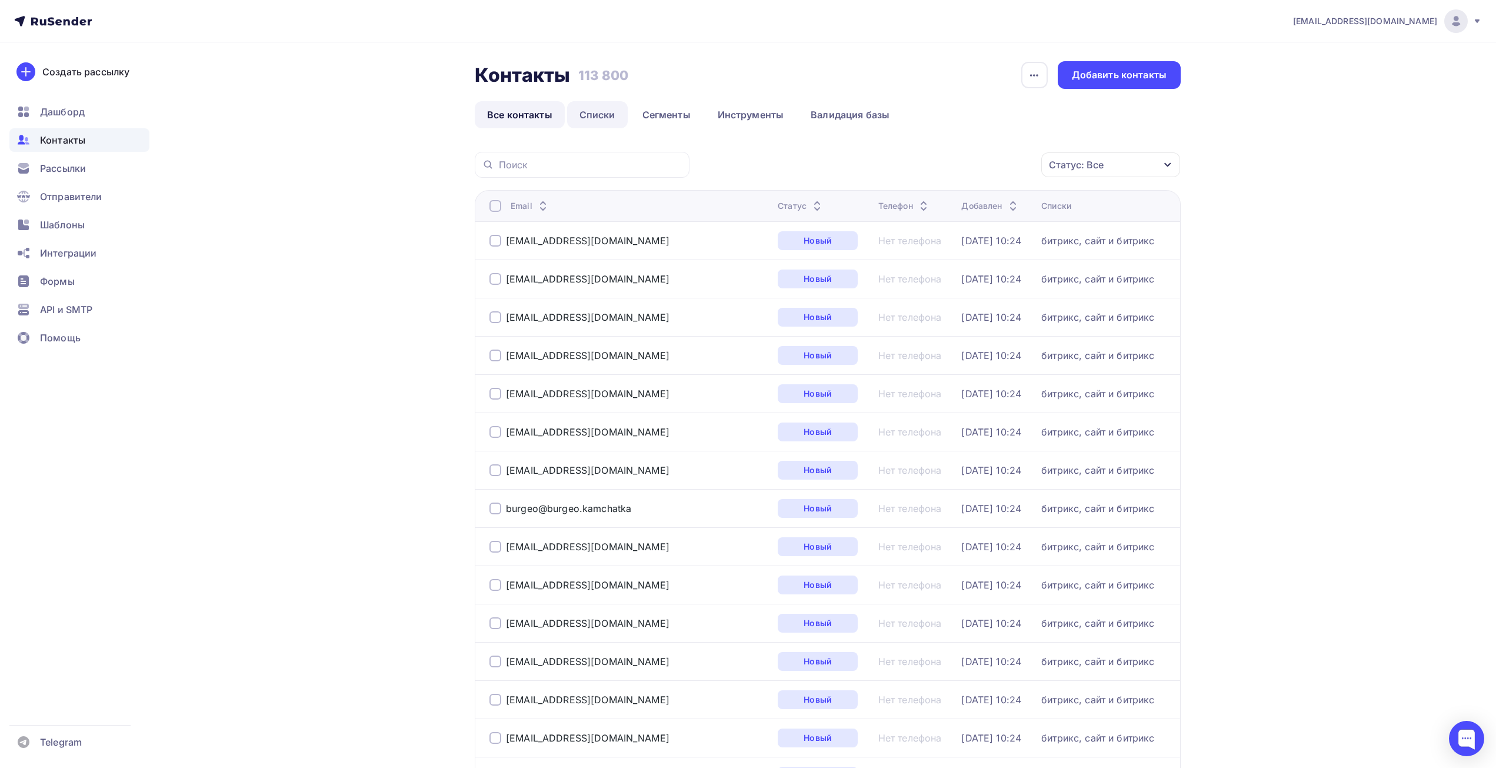
click at [595, 109] on link "Списки" at bounding box center [597, 114] width 61 height 27
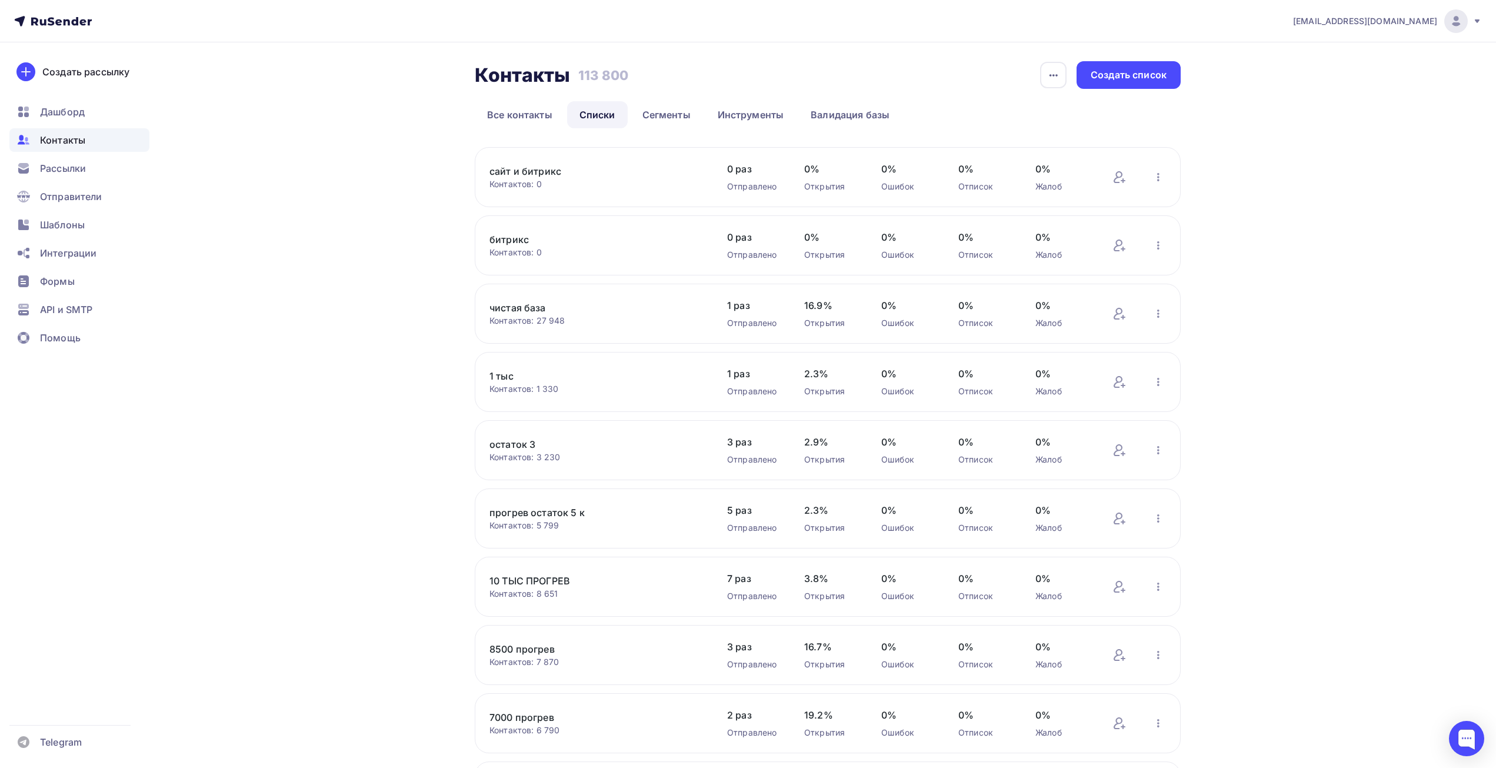
click at [1163, 167] on div "сайт и битрикс Контактов: 0 Добавить контакты Переименовать список Скачать спис…" at bounding box center [828, 177] width 706 height 60
click at [1159, 181] on icon "button" at bounding box center [1159, 177] width 14 height 14
click at [1267, 224] on div "info@affinity-marketing.ru Аккаунт Тарифы Выйти Создать рассылку Дашборд Контак…" at bounding box center [748, 456] width 1496 height 913
click at [1157, 313] on icon "button" at bounding box center [1159, 314] width 14 height 14
click at [1092, 454] on div "Актуализация контактов" at bounding box center [1081, 459] width 165 height 19
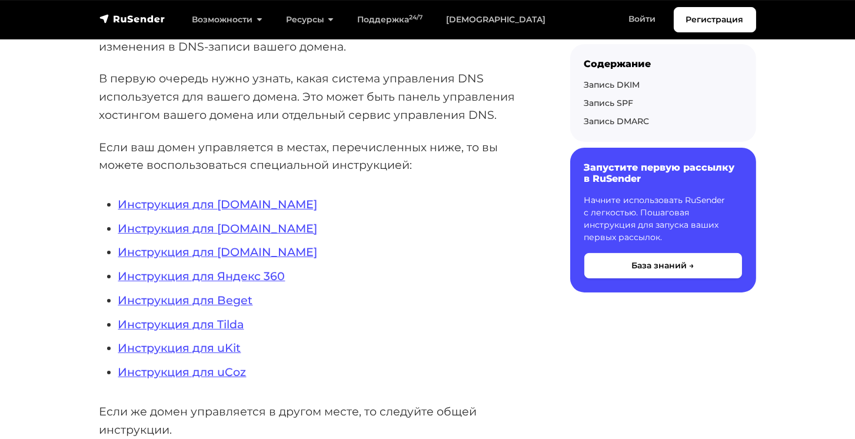
scroll to position [235, 0]
click at [242, 207] on link "Инструкция для [DOMAIN_NAME]" at bounding box center [217, 204] width 199 height 14
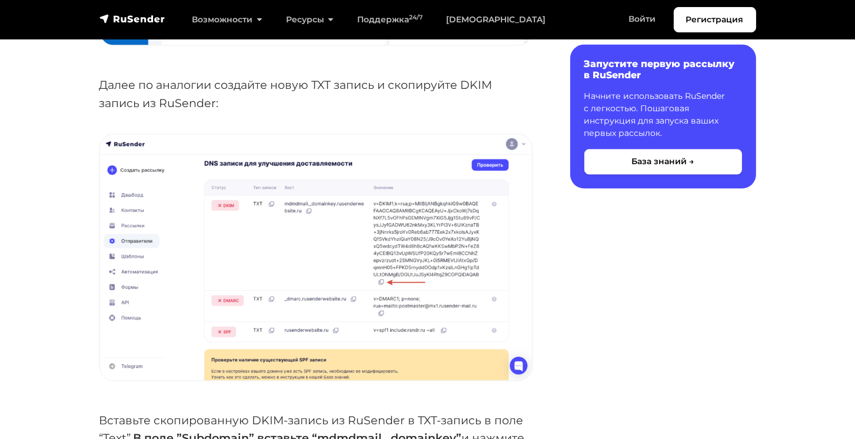
scroll to position [3362, 0]
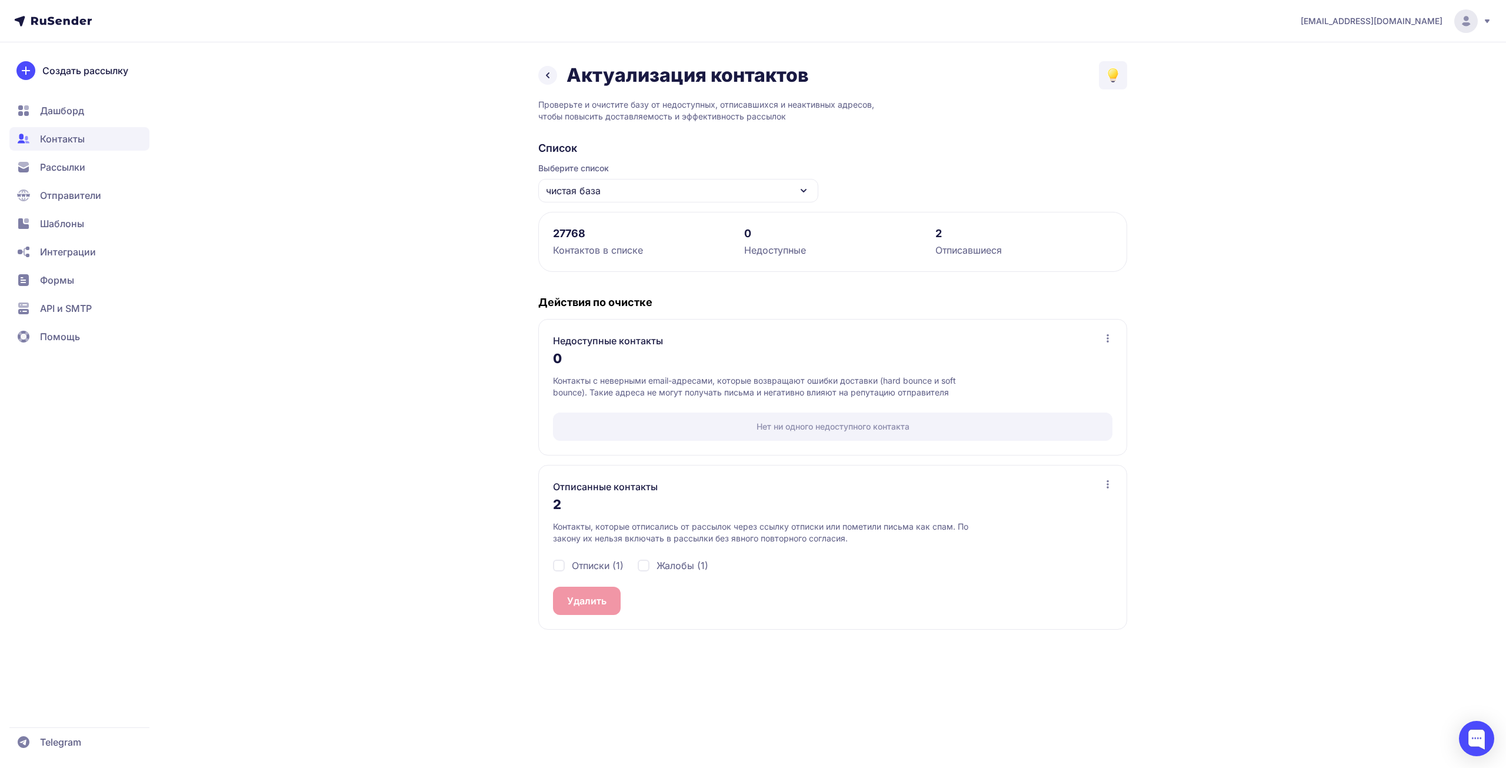
click at [598, 558] on span "Отписки (1)" at bounding box center [598, 565] width 52 height 14
checkbox input "true"
click at [670, 565] on span "Жалобы (1)" at bounding box center [683, 565] width 52 height 14
checkbox input "true"
click at [601, 598] on button "Удалить 2" at bounding box center [590, 601] width 74 height 28
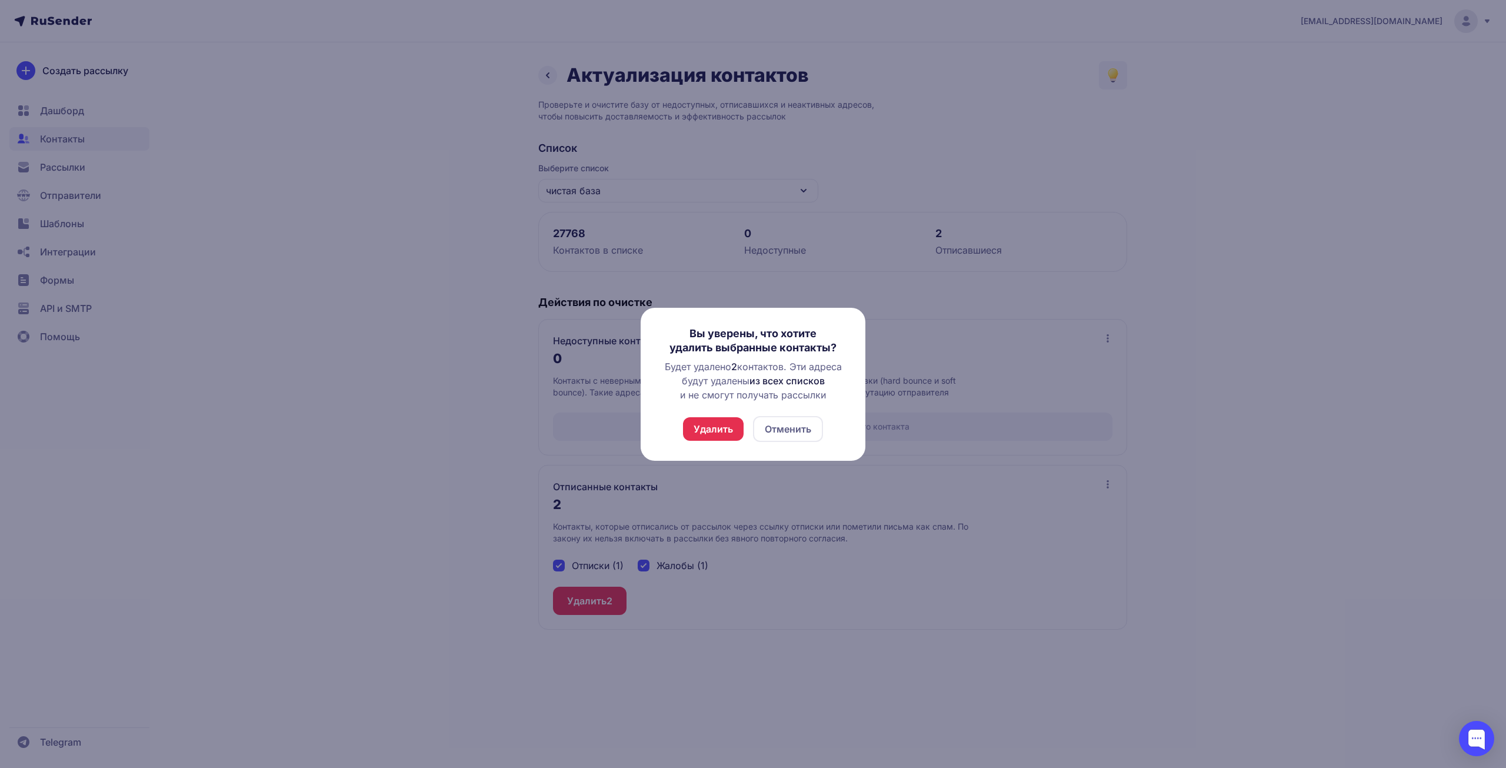
click at [708, 425] on button "Удалить" at bounding box center [713, 429] width 61 height 24
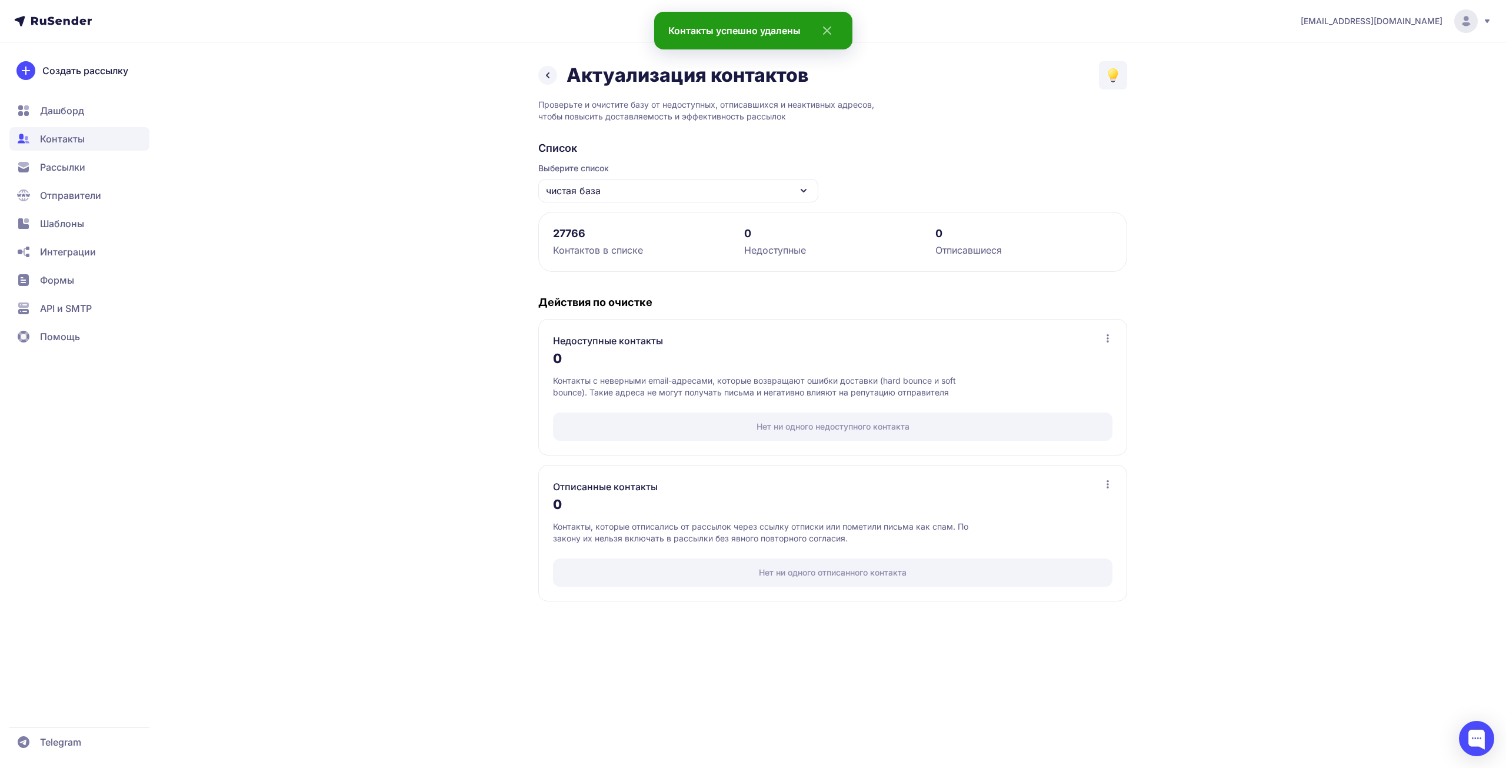
click at [551, 82] on link at bounding box center [547, 75] width 19 height 19
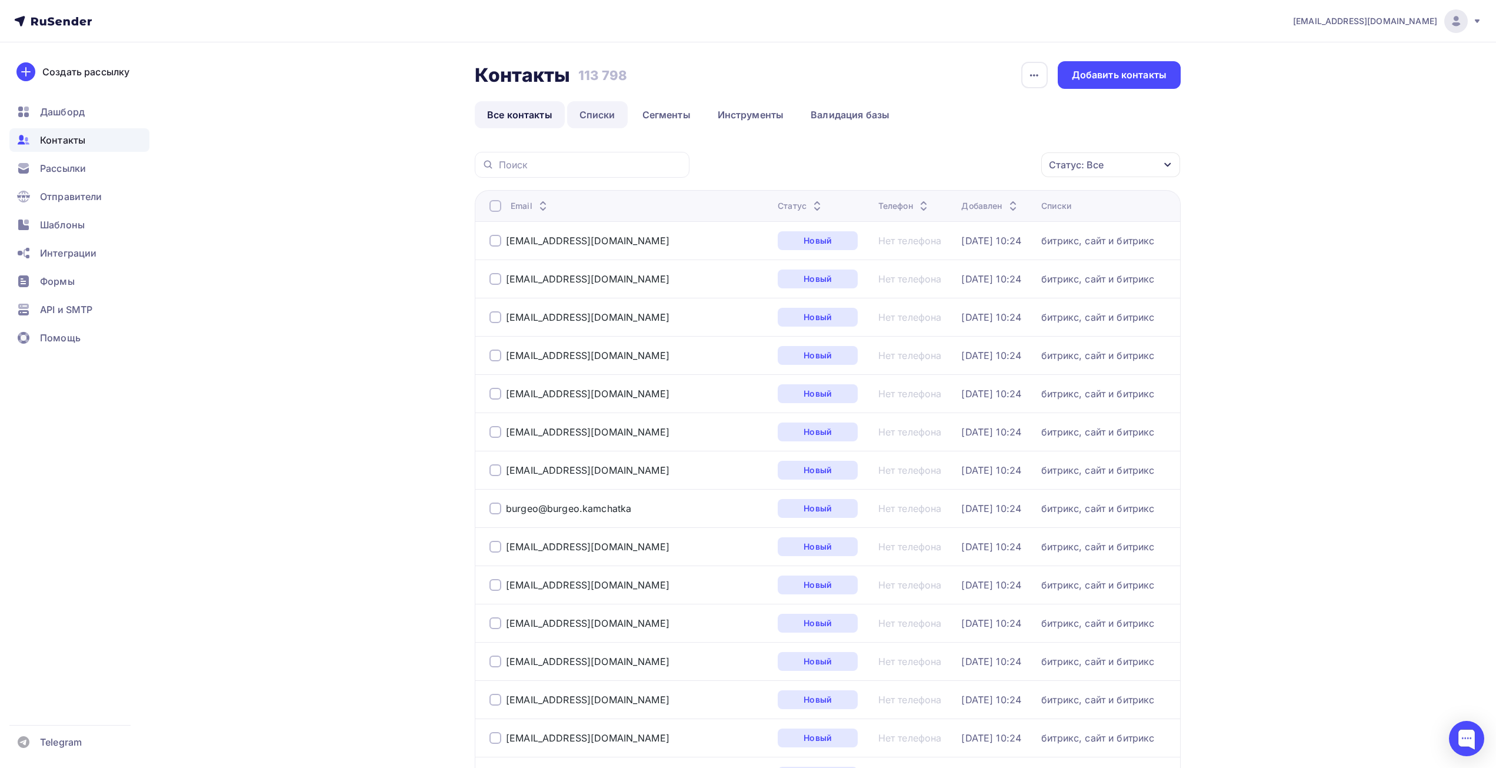
click at [619, 115] on link "Списки" at bounding box center [597, 114] width 61 height 27
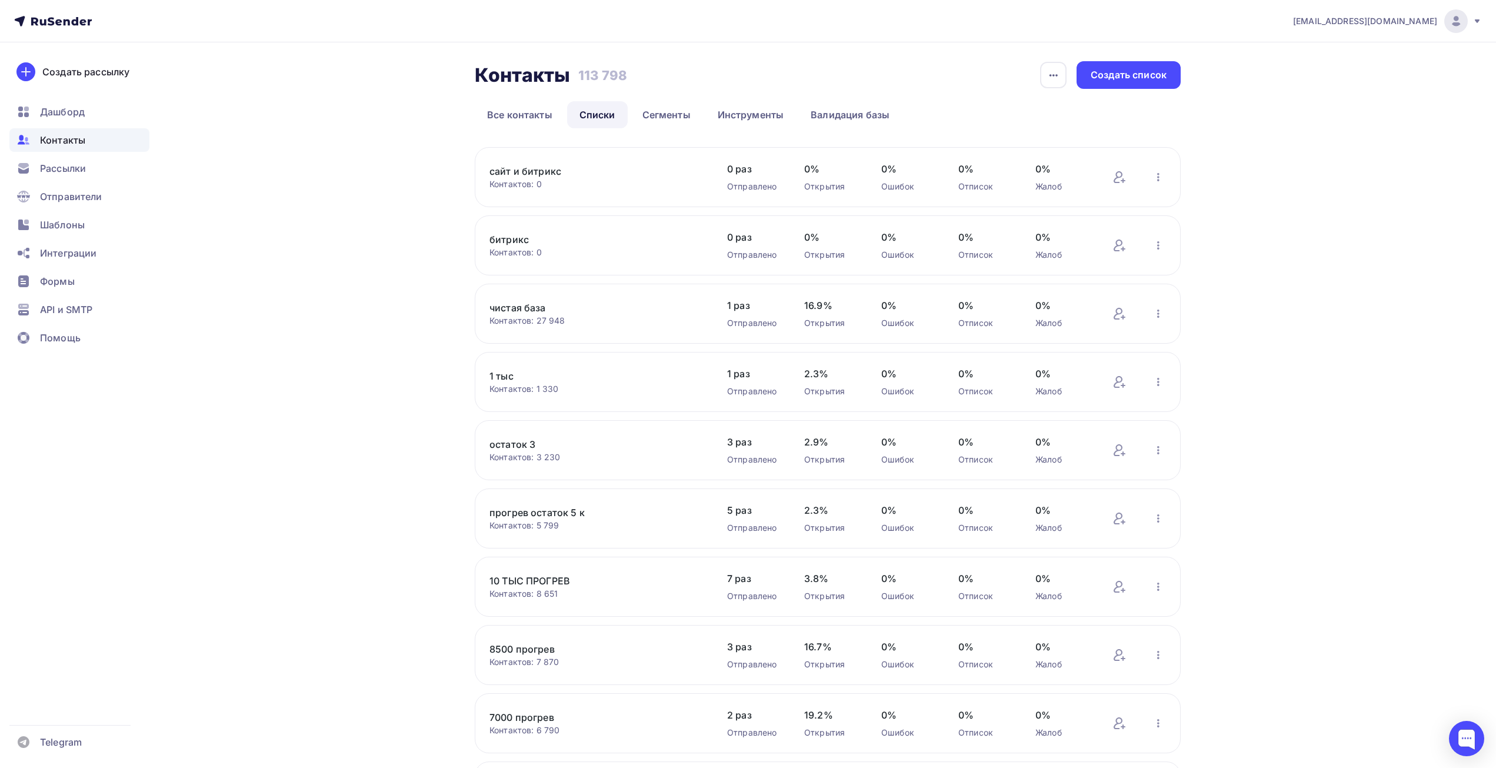
click at [1166, 172] on button "button" at bounding box center [1158, 176] width 15 height 15
click at [595, 186] on div "Контактов: 0" at bounding box center [597, 184] width 214 height 12
click at [1155, 173] on icon "button" at bounding box center [1159, 177] width 14 height 14
click at [1020, 322] on div "Актуализация контактов" at bounding box center [1081, 323] width 165 height 19
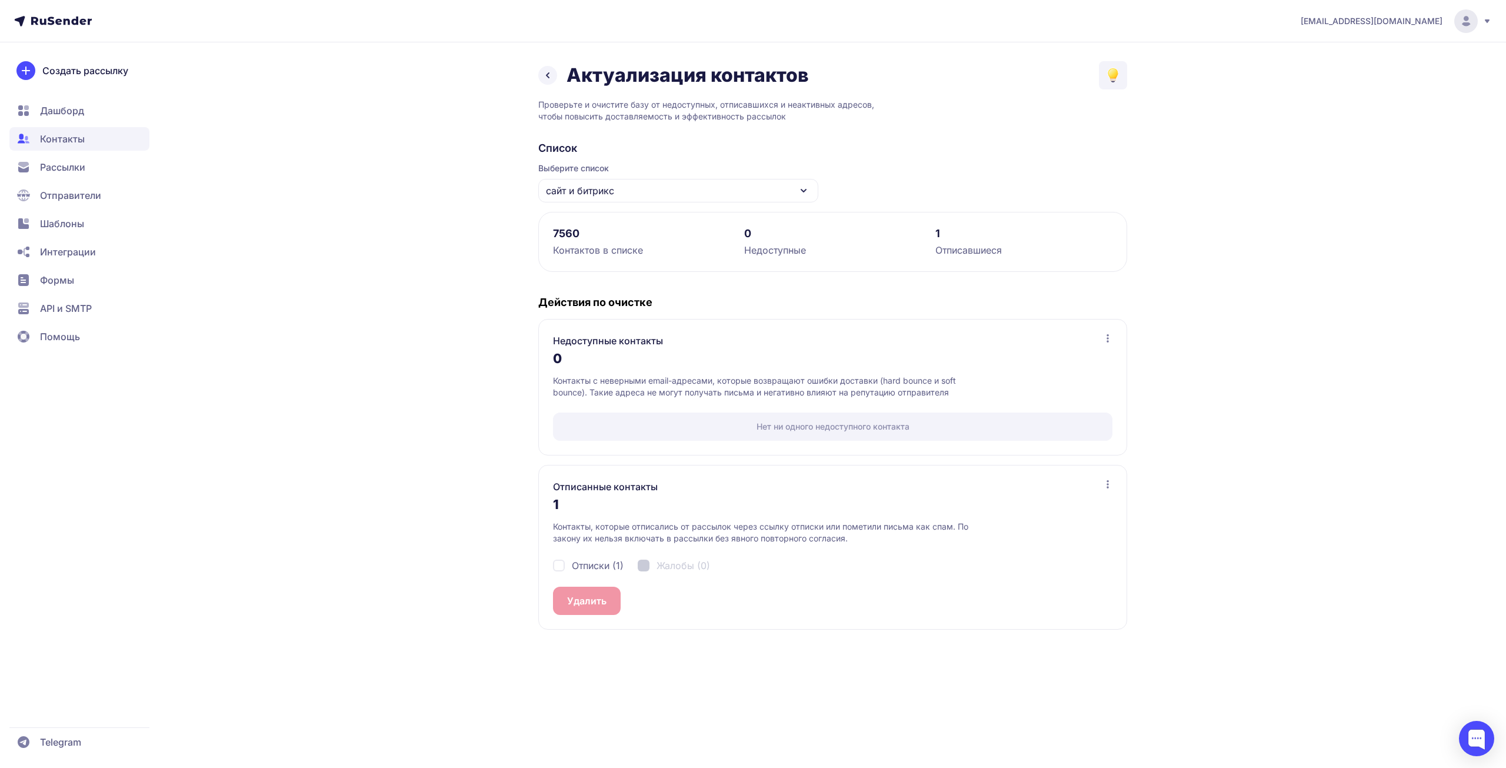
click at [604, 564] on span "Отписки (1)" at bounding box center [598, 565] width 52 height 14
checkbox input "true"
click at [594, 594] on button "Удалить 1" at bounding box center [589, 601] width 72 height 28
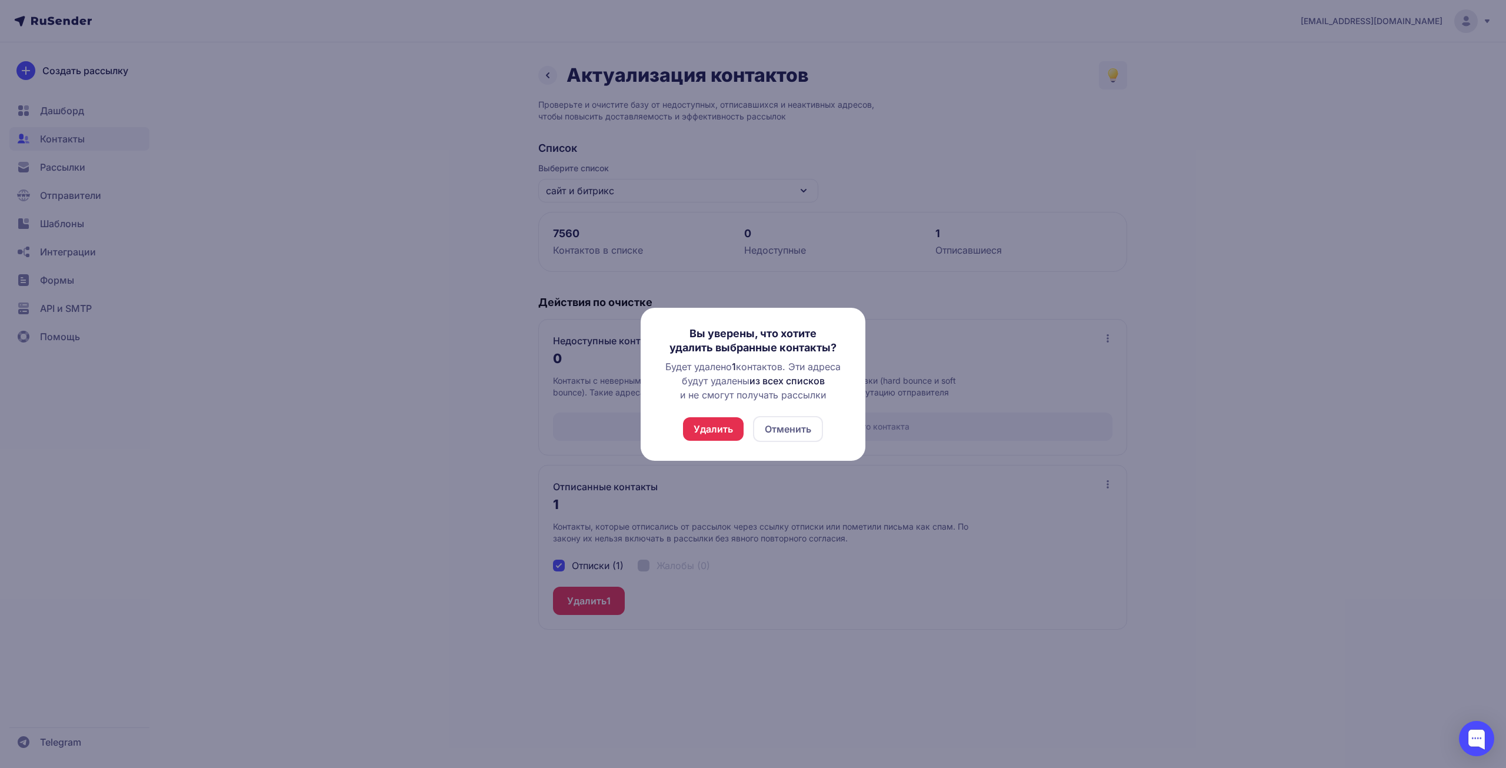
click at [703, 434] on button "Удалить" at bounding box center [713, 429] width 61 height 24
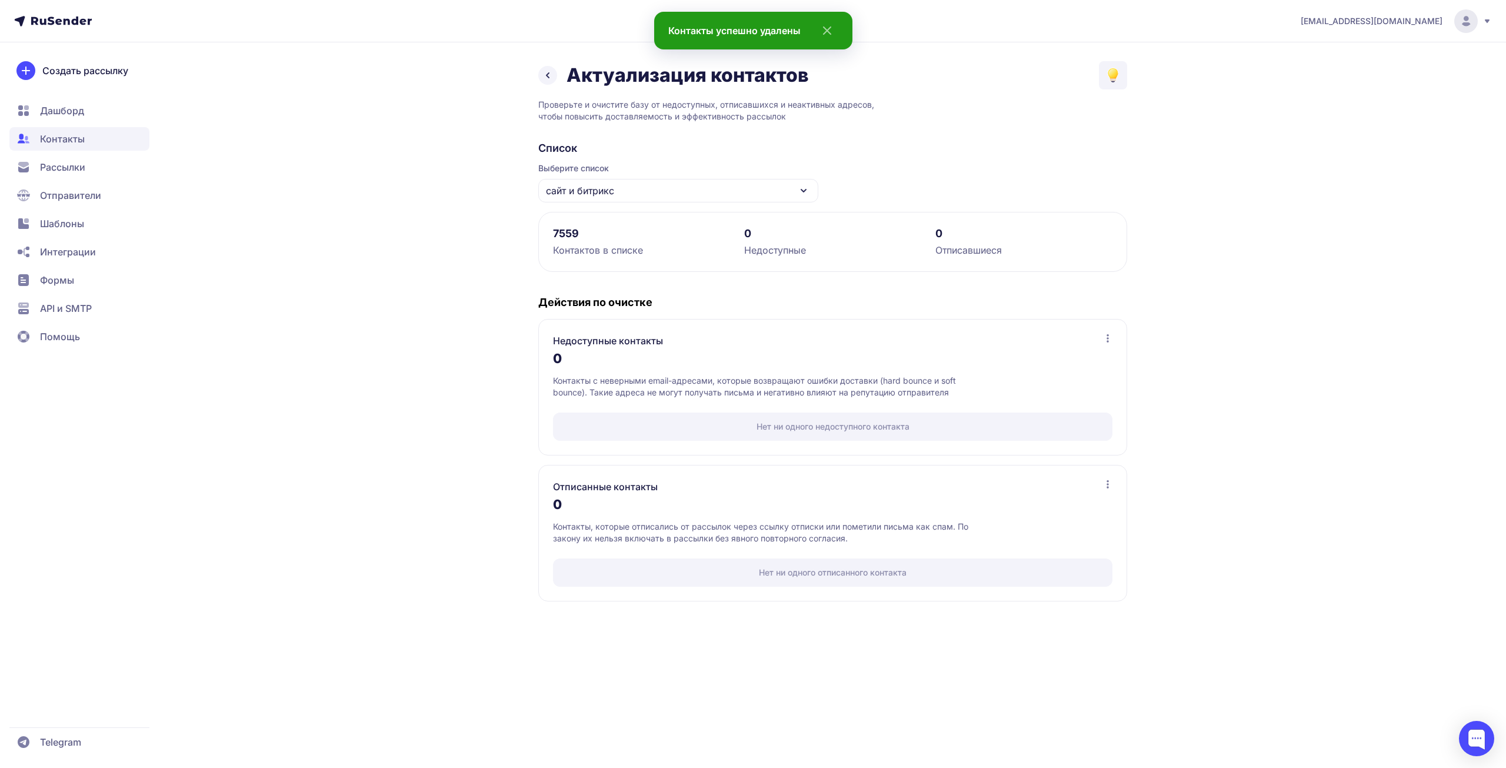
click at [543, 76] on icon at bounding box center [548, 75] width 14 height 14
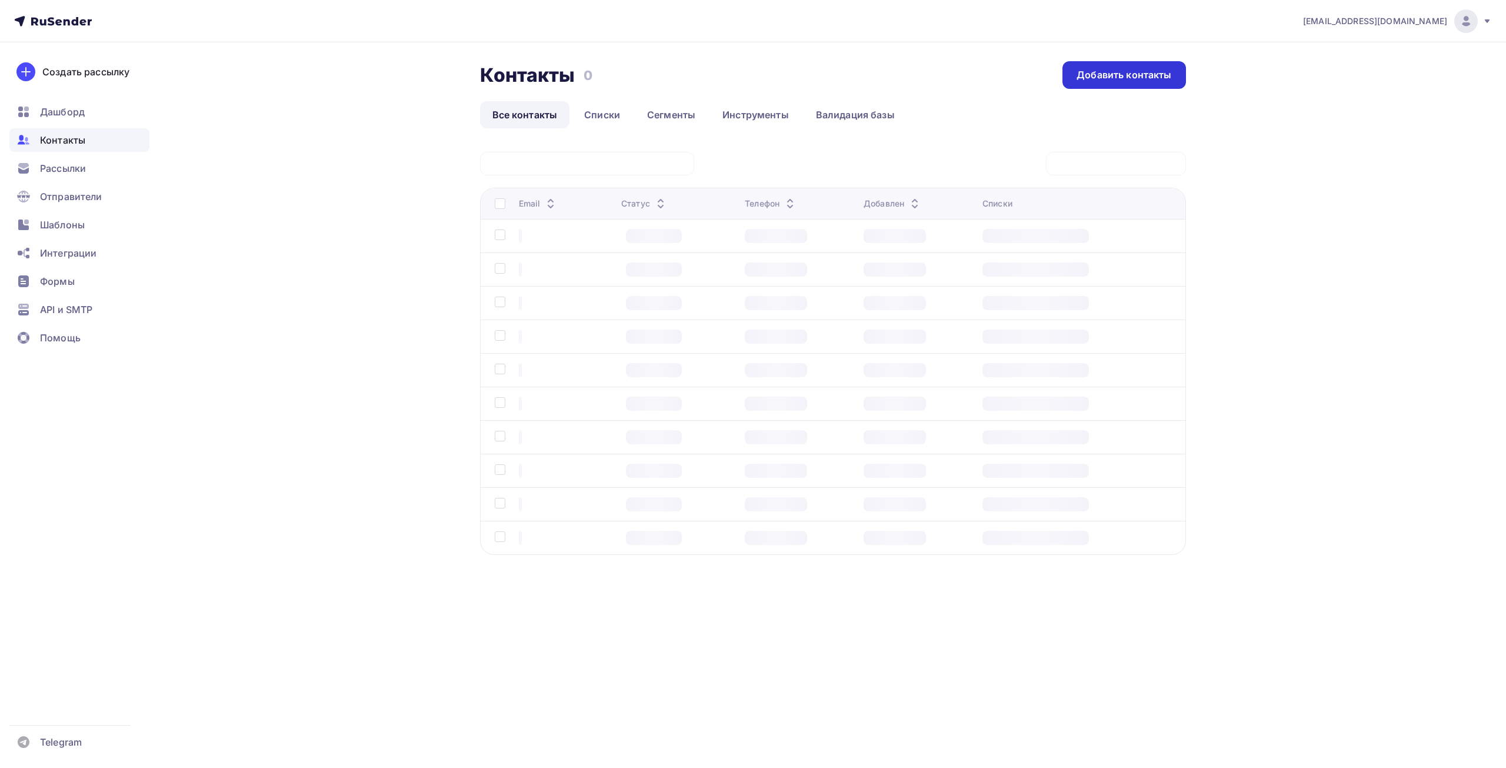
click at [1134, 82] on div "Добавить контакты" at bounding box center [1124, 75] width 123 height 28
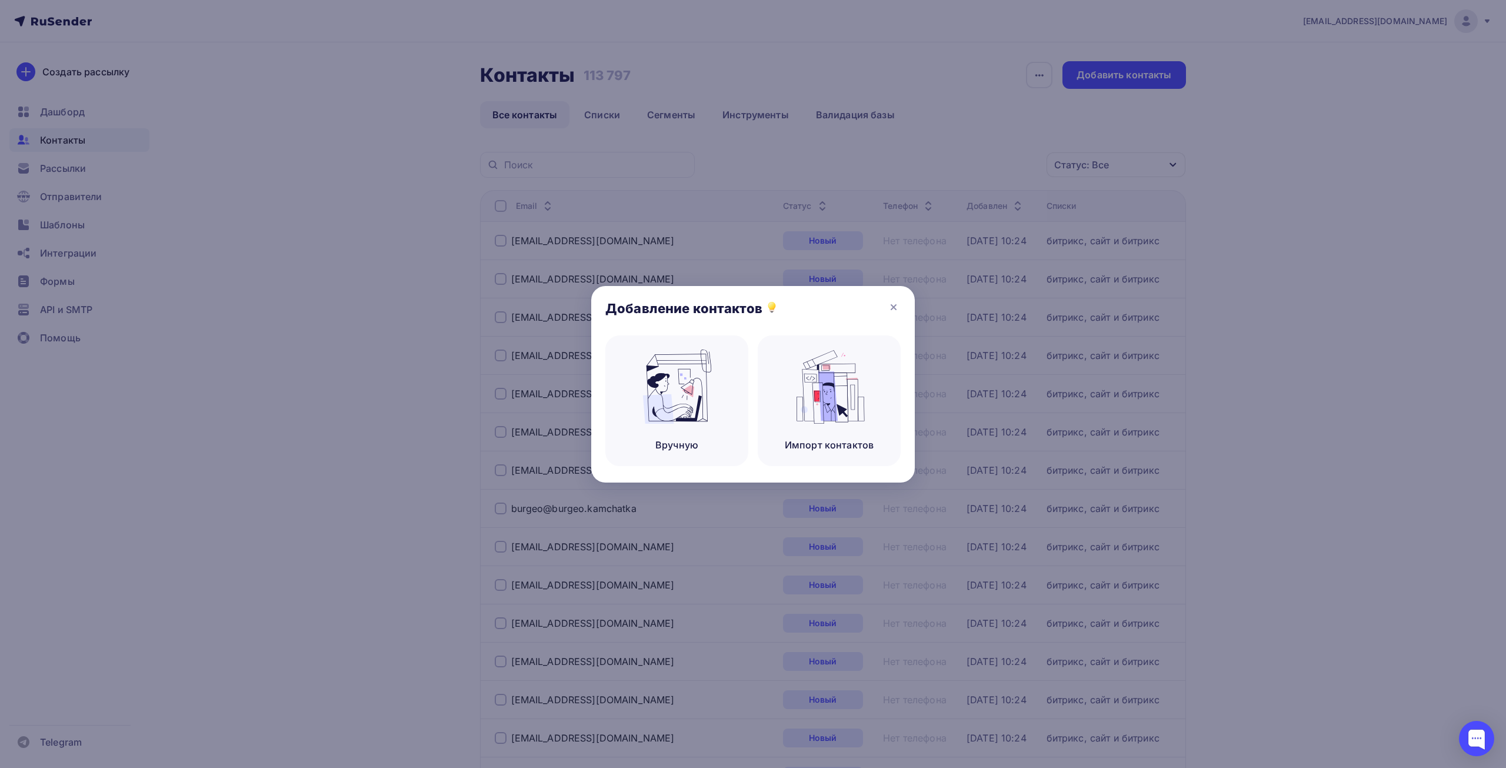
click at [1099, 107] on div at bounding box center [753, 384] width 1506 height 768
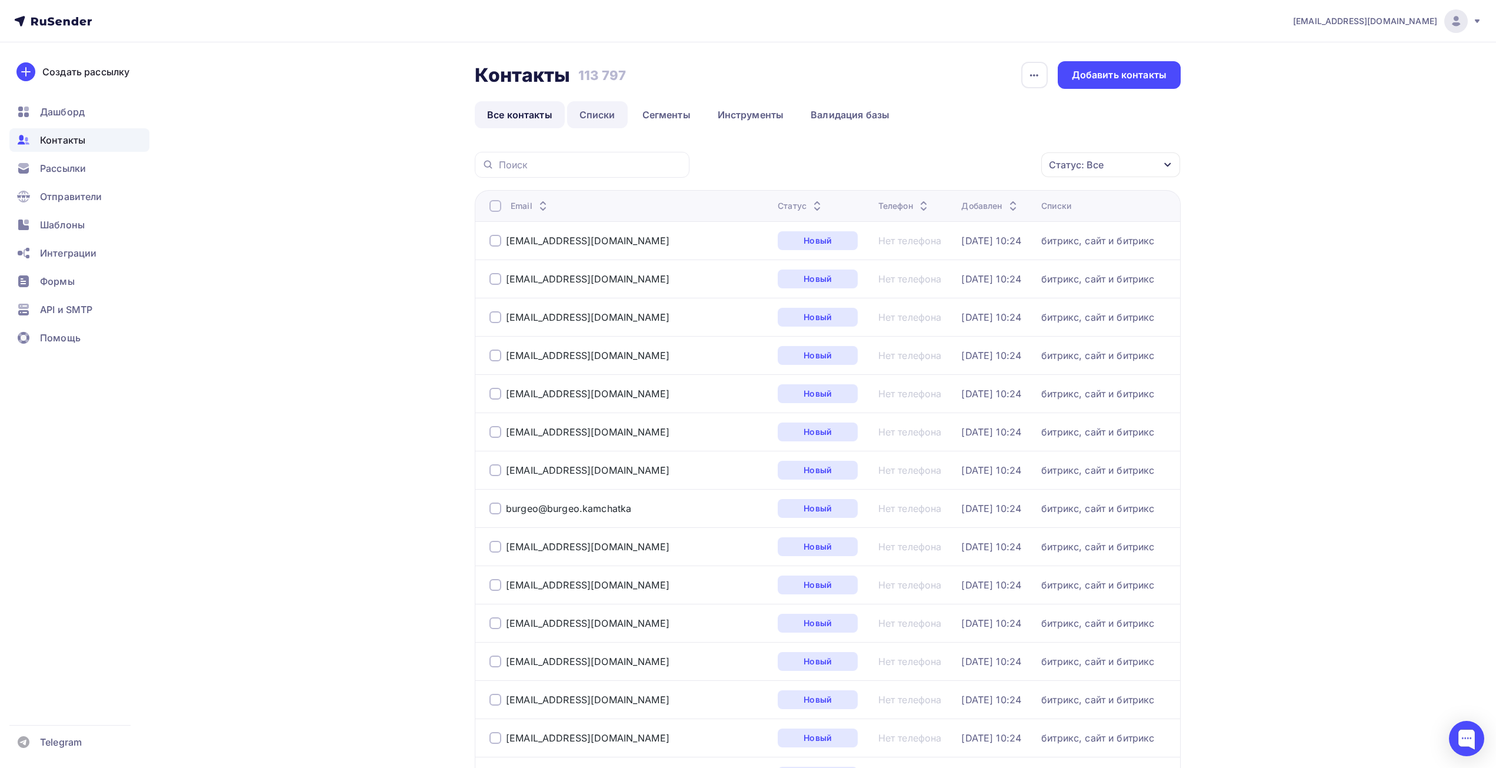
drag, startPoint x: 583, startPoint y: 122, endPoint x: 588, endPoint y: 119, distance: 6.9
click at [592, 115] on link "Списки" at bounding box center [597, 114] width 61 height 27
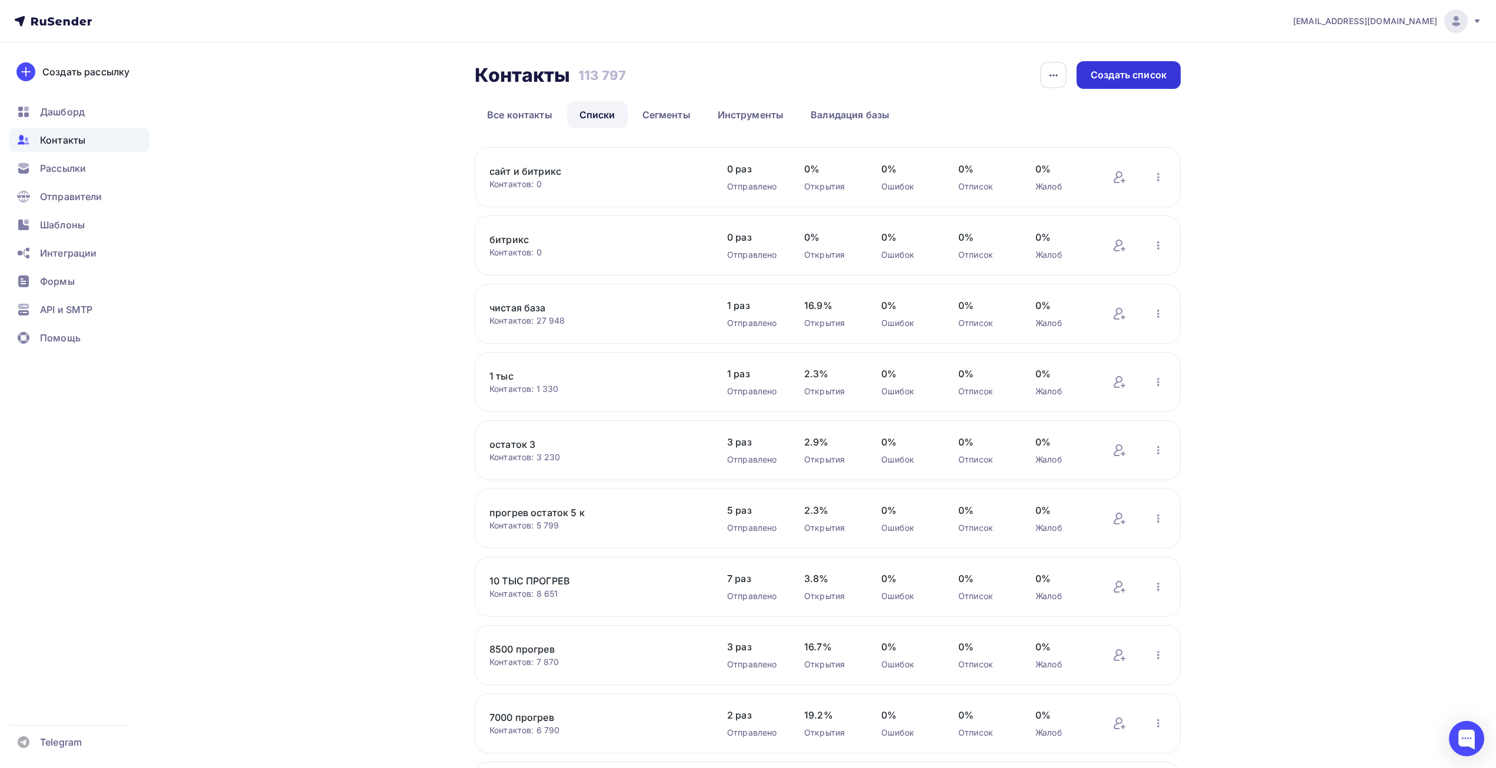
click at [1139, 76] on div "Создать список" at bounding box center [1129, 75] width 76 height 14
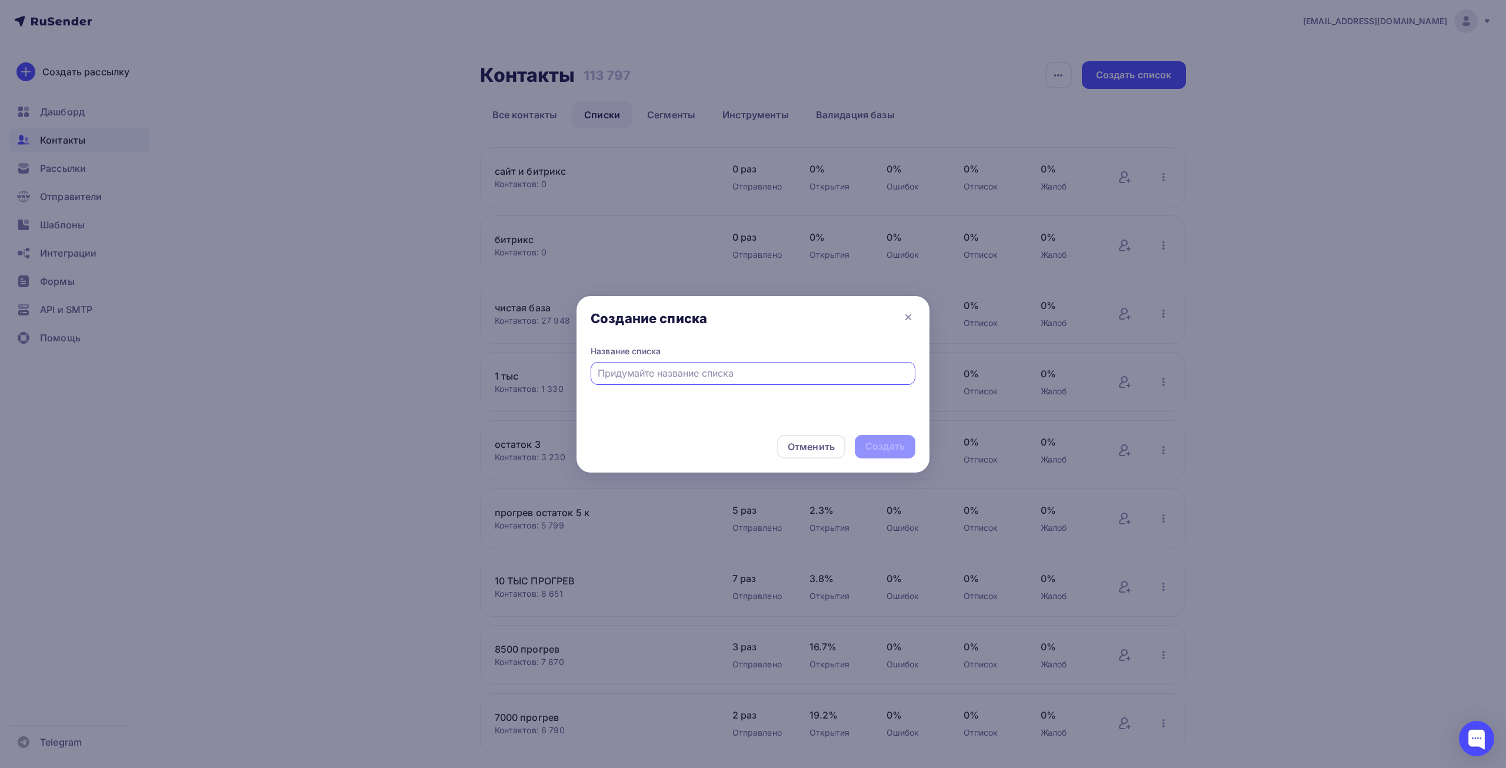
click at [667, 364] on div at bounding box center [753, 373] width 325 height 23
click at [664, 371] on input "text" at bounding box center [753, 373] width 311 height 14
type input "АФ рассылка 1000"
click at [914, 448] on div "Создать" at bounding box center [885, 447] width 61 height 24
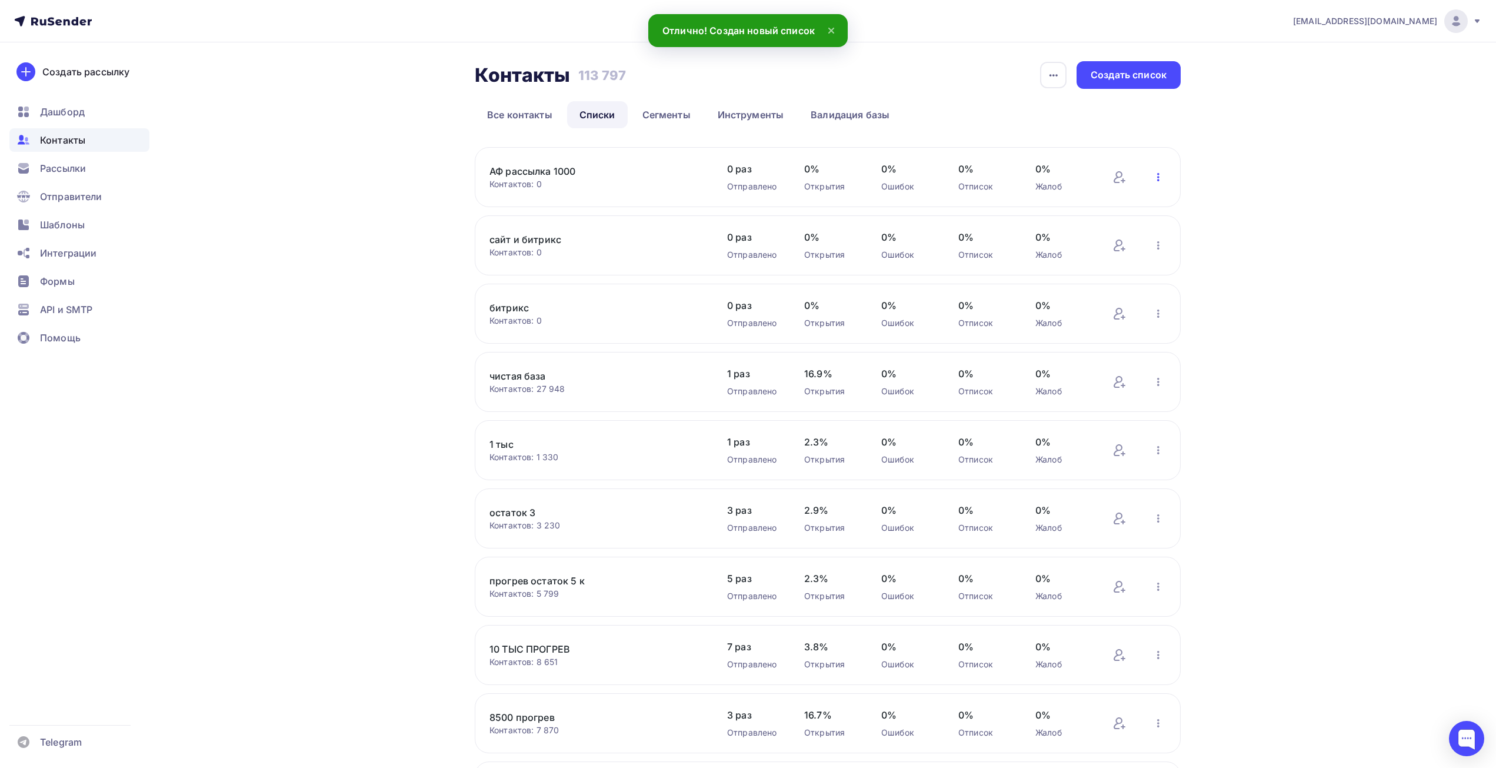
click at [1157, 171] on icon "button" at bounding box center [1159, 177] width 14 height 14
click at [1082, 198] on link "Добавить контакты" at bounding box center [1081, 210] width 179 height 28
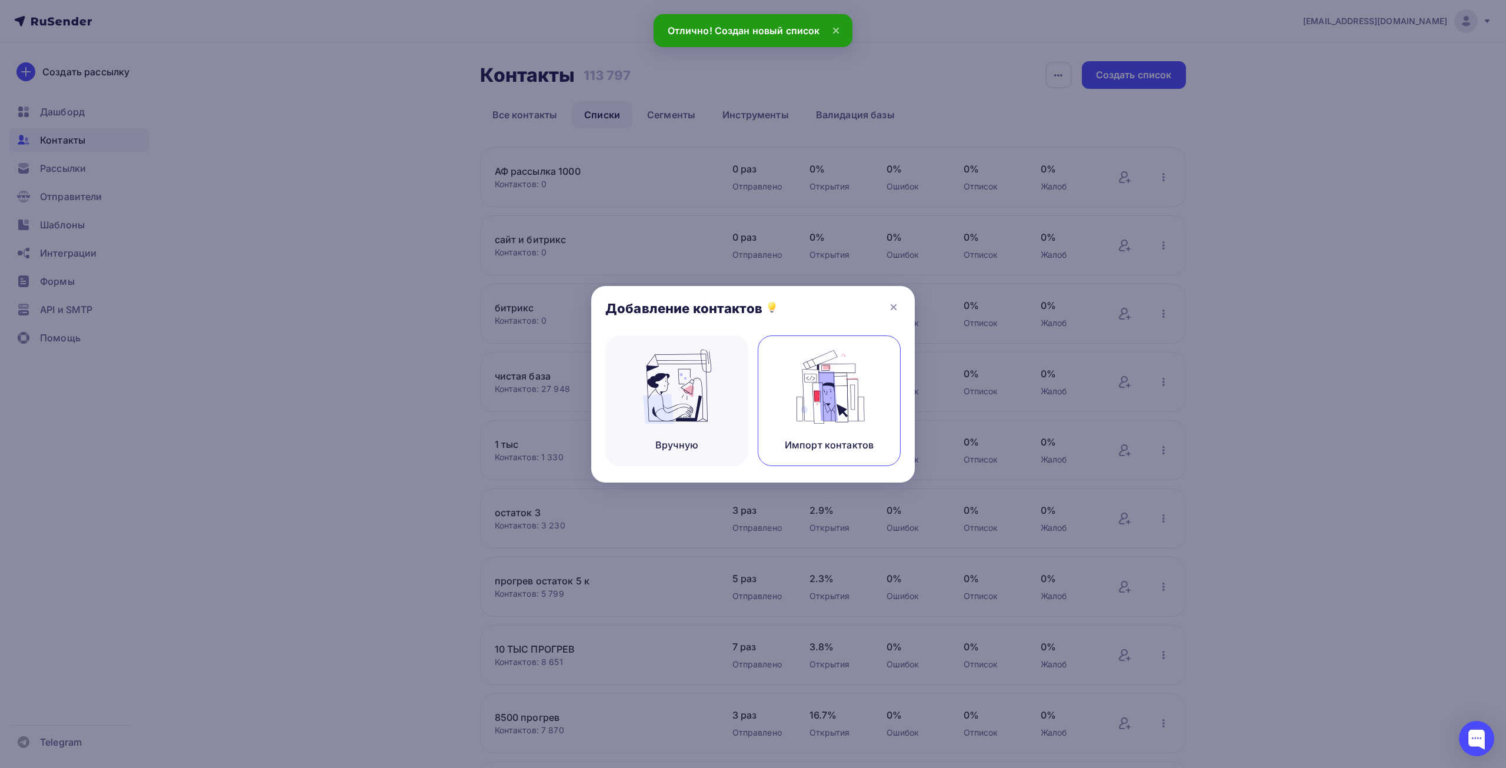
click at [804, 436] on div "Импорт контактов" at bounding box center [829, 400] width 143 height 131
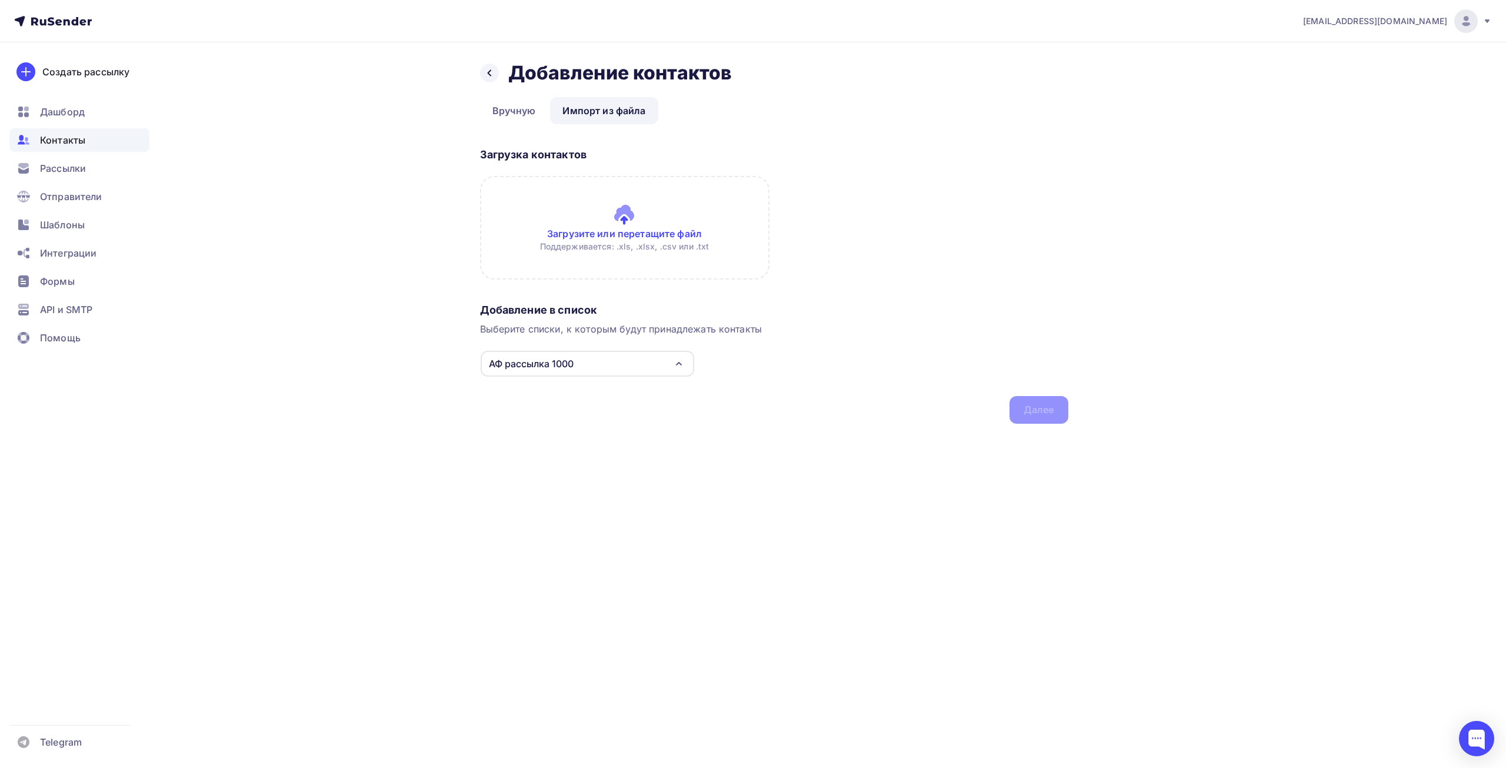
click at [644, 244] on input "file" at bounding box center [625, 228] width 290 height 104
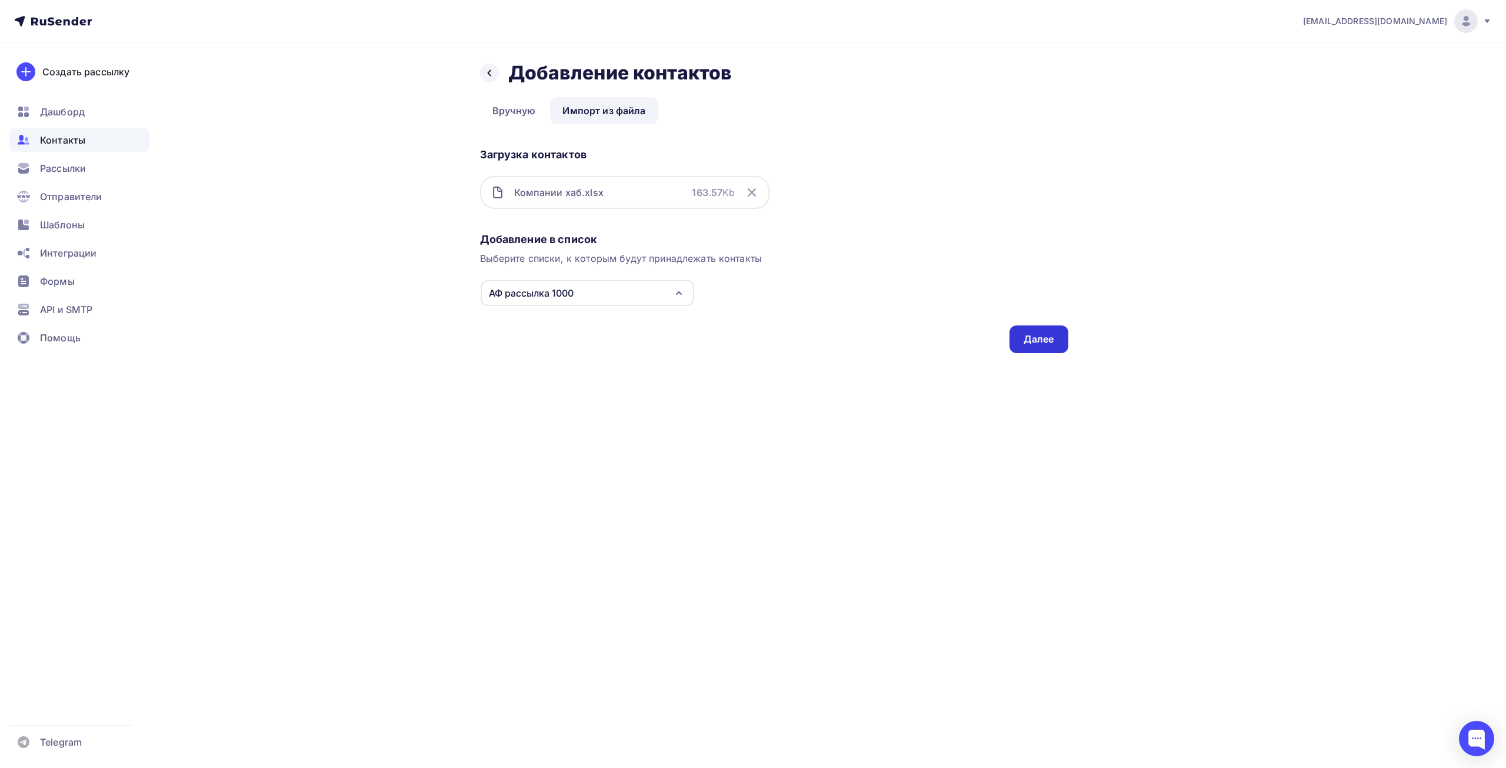
click at [1039, 331] on div "Далее" at bounding box center [1039, 339] width 59 height 28
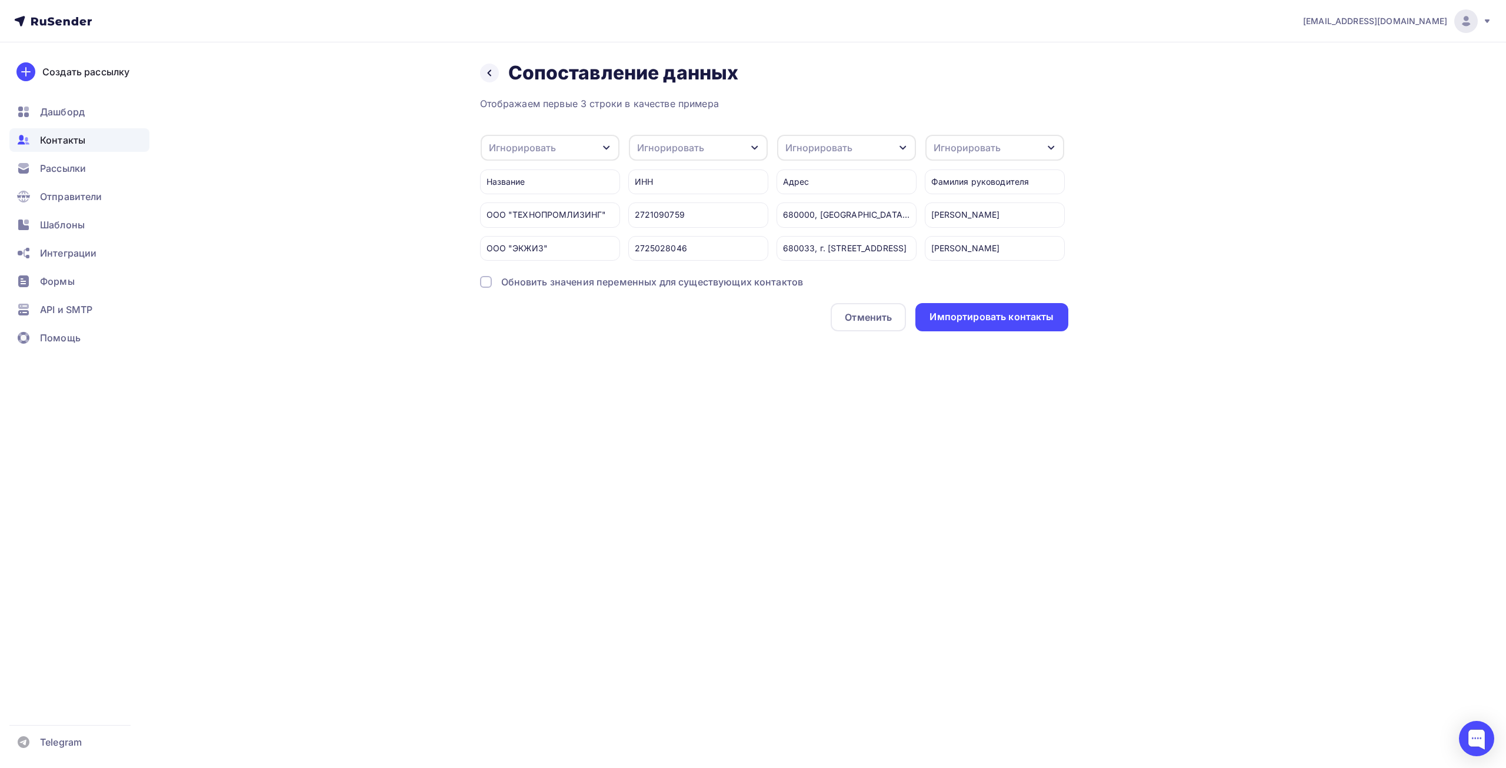
click at [623, 289] on div "Обновить значения переменных для существующих контактов" at bounding box center [652, 282] width 302 height 14
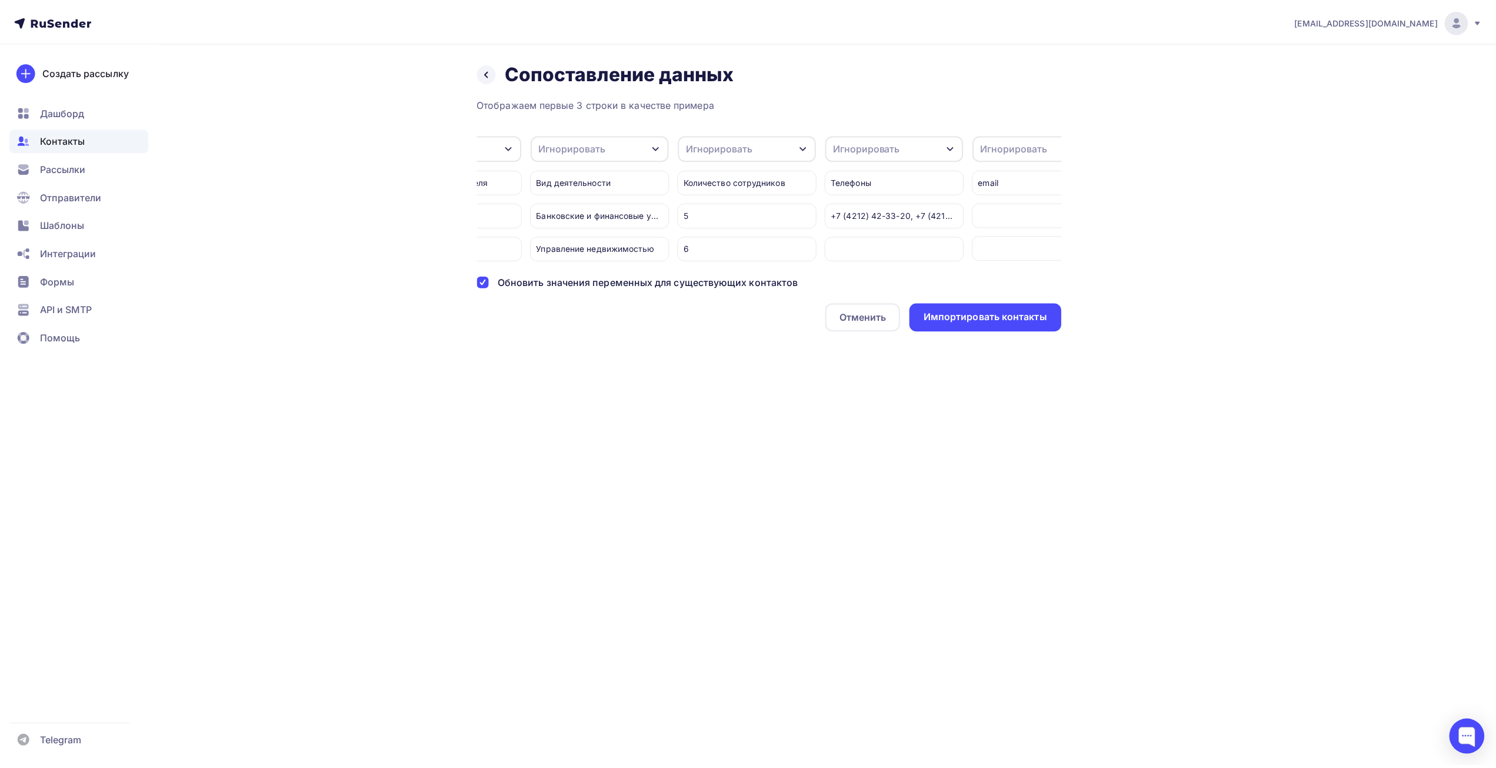
scroll to position [0, 1102]
click at [785, 148] on div "Игнорировать" at bounding box center [754, 148] width 67 height 14
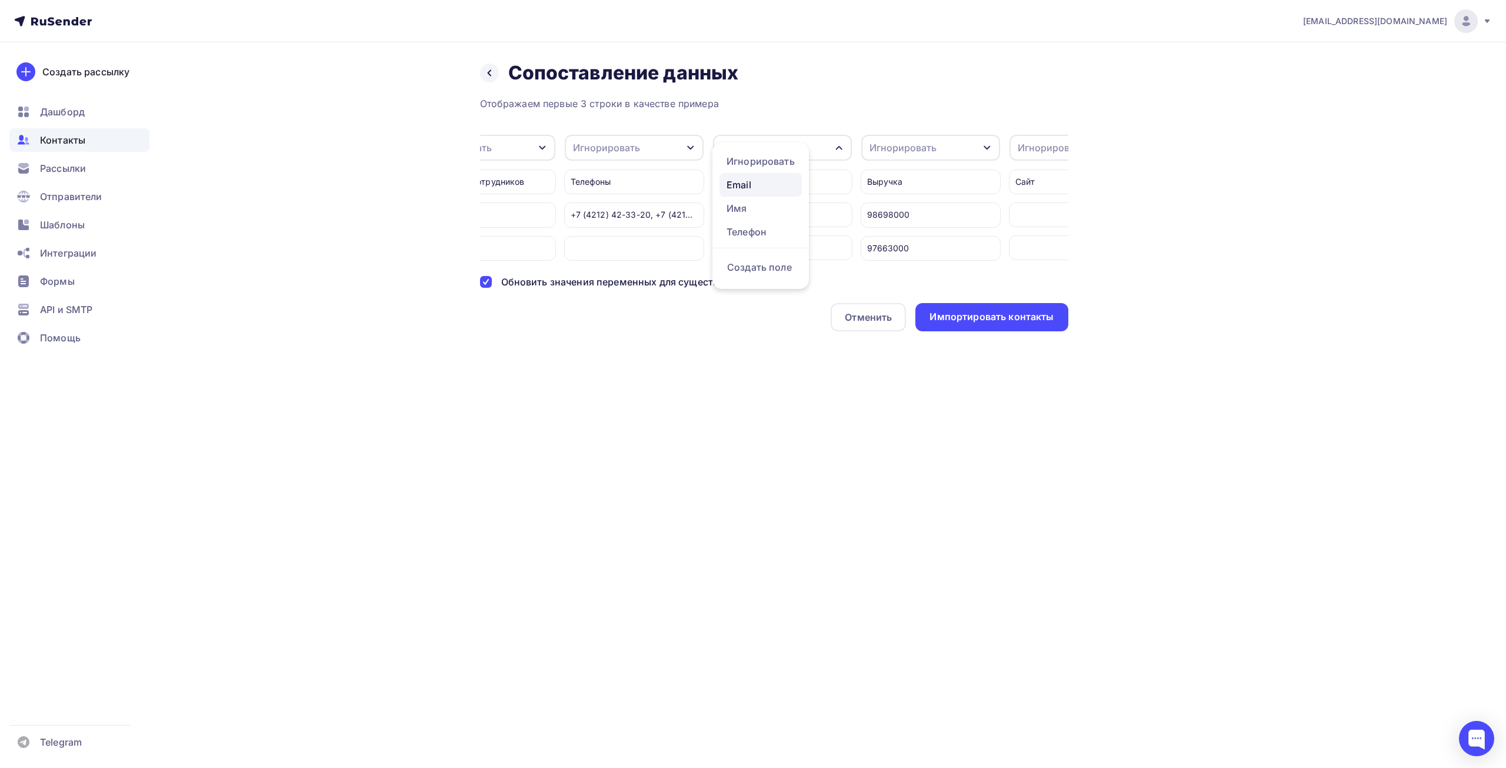
click at [766, 194] on link "Email" at bounding box center [761, 185] width 82 height 24
click at [992, 324] on div "Импортировать контакты" at bounding box center [992, 317] width 124 height 14
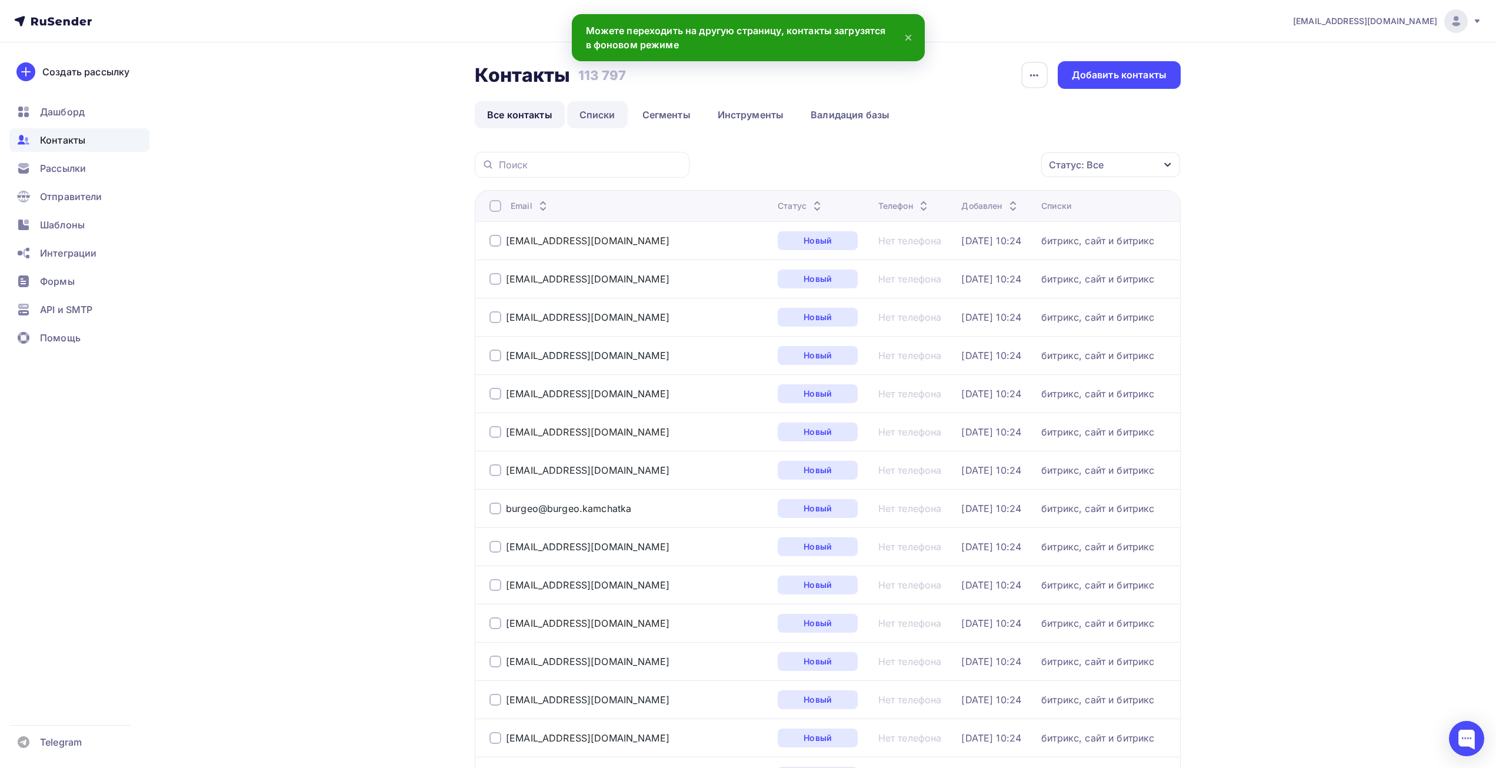
click at [583, 118] on link "Списки" at bounding box center [597, 114] width 61 height 27
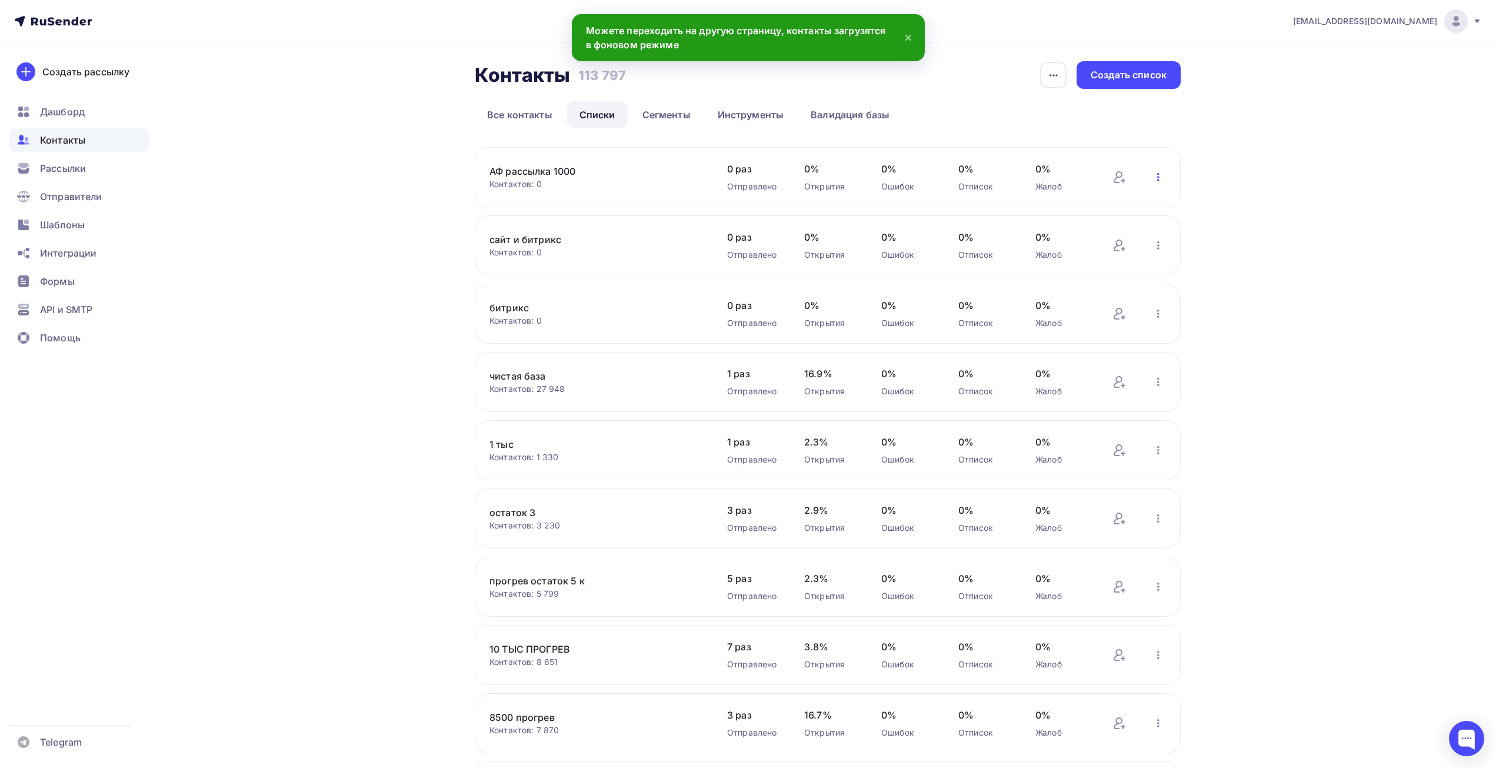
click at [1152, 182] on icon "button" at bounding box center [1159, 177] width 14 height 14
click at [1080, 321] on div "Актуализация контактов" at bounding box center [1081, 323] width 165 height 19
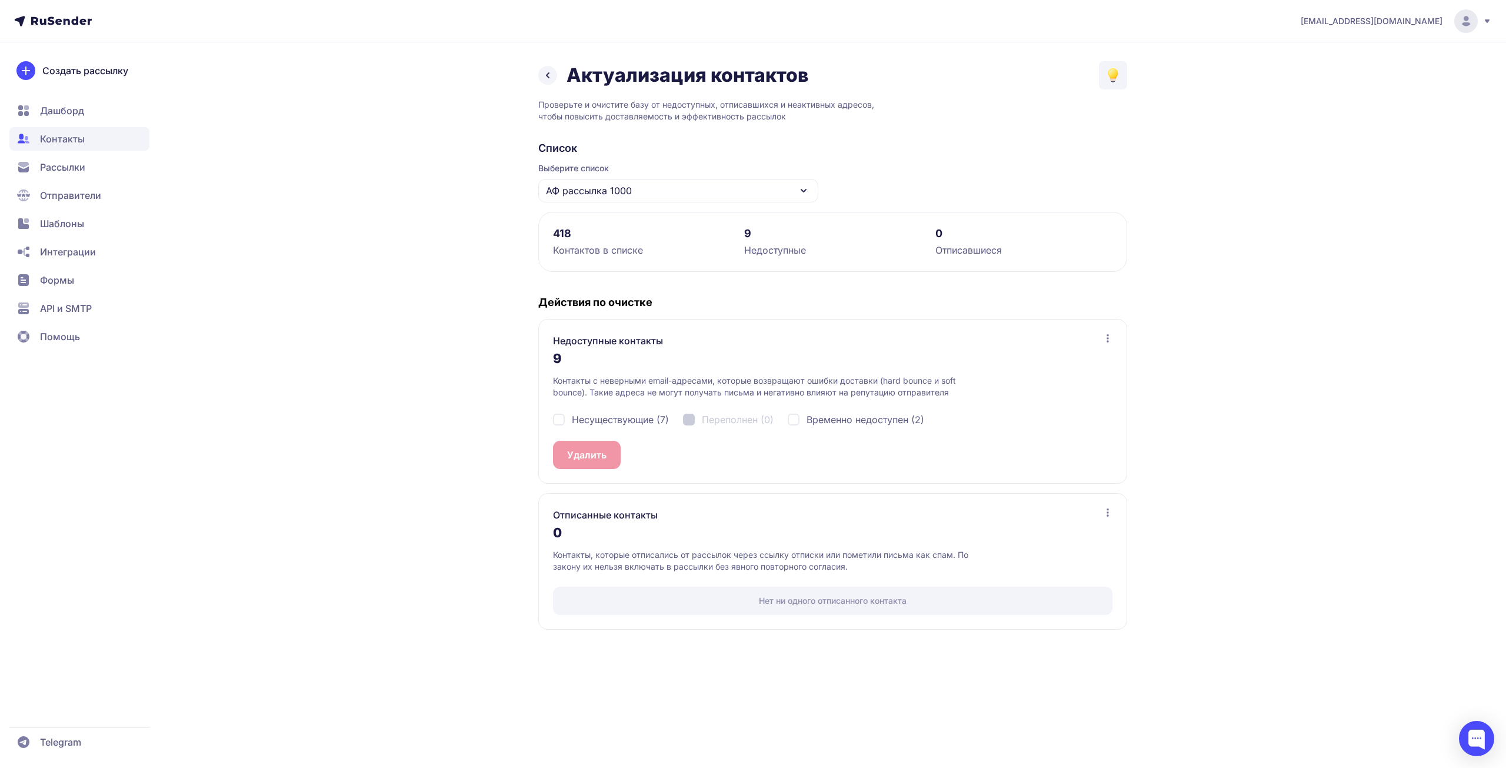
click at [610, 259] on div "418 [PERSON_NAME] в списке 9 Недоступные 0 Отписавшиеся" at bounding box center [832, 242] width 589 height 60
click at [550, 67] on link at bounding box center [547, 75] width 19 height 19
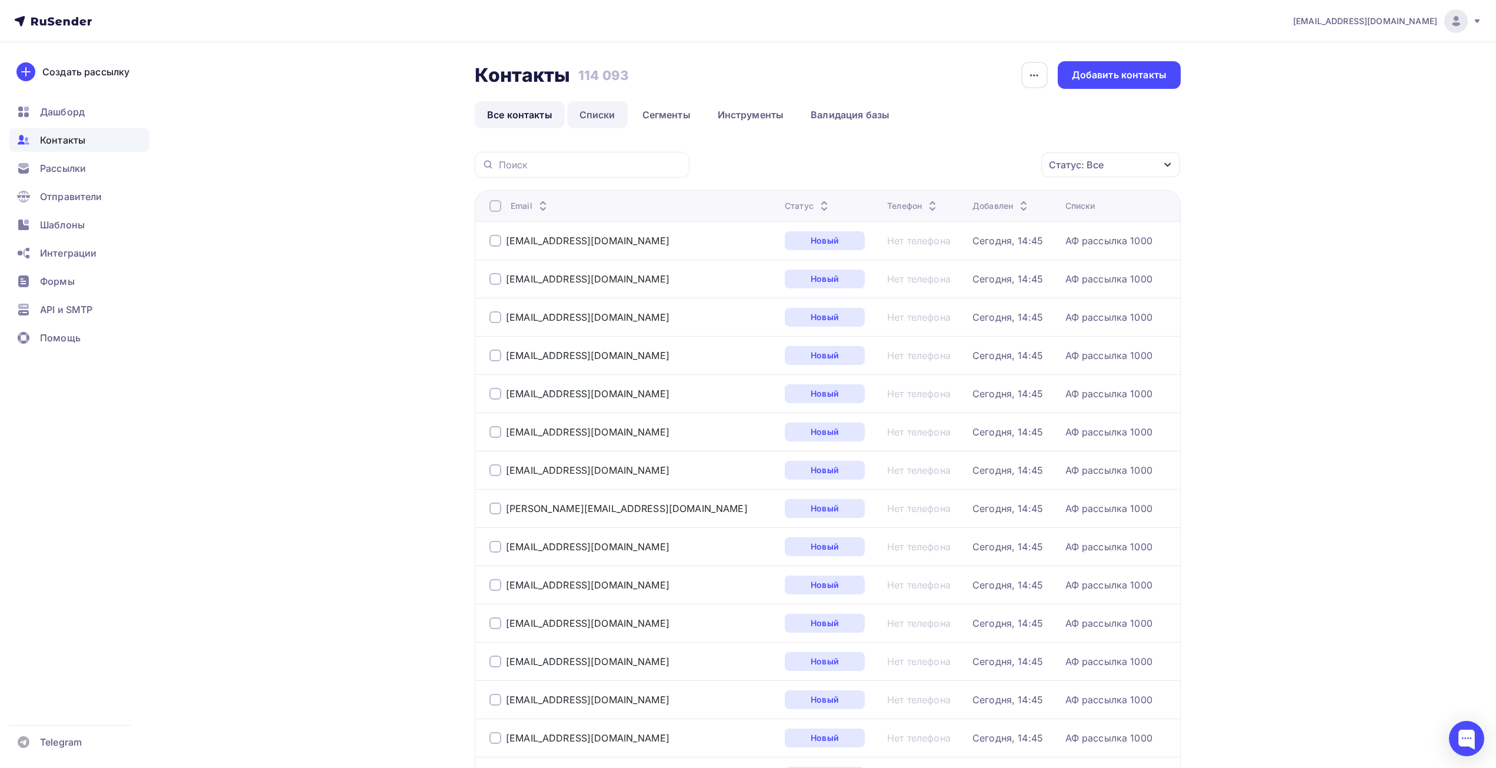
click at [601, 114] on link "Списки" at bounding box center [597, 114] width 61 height 27
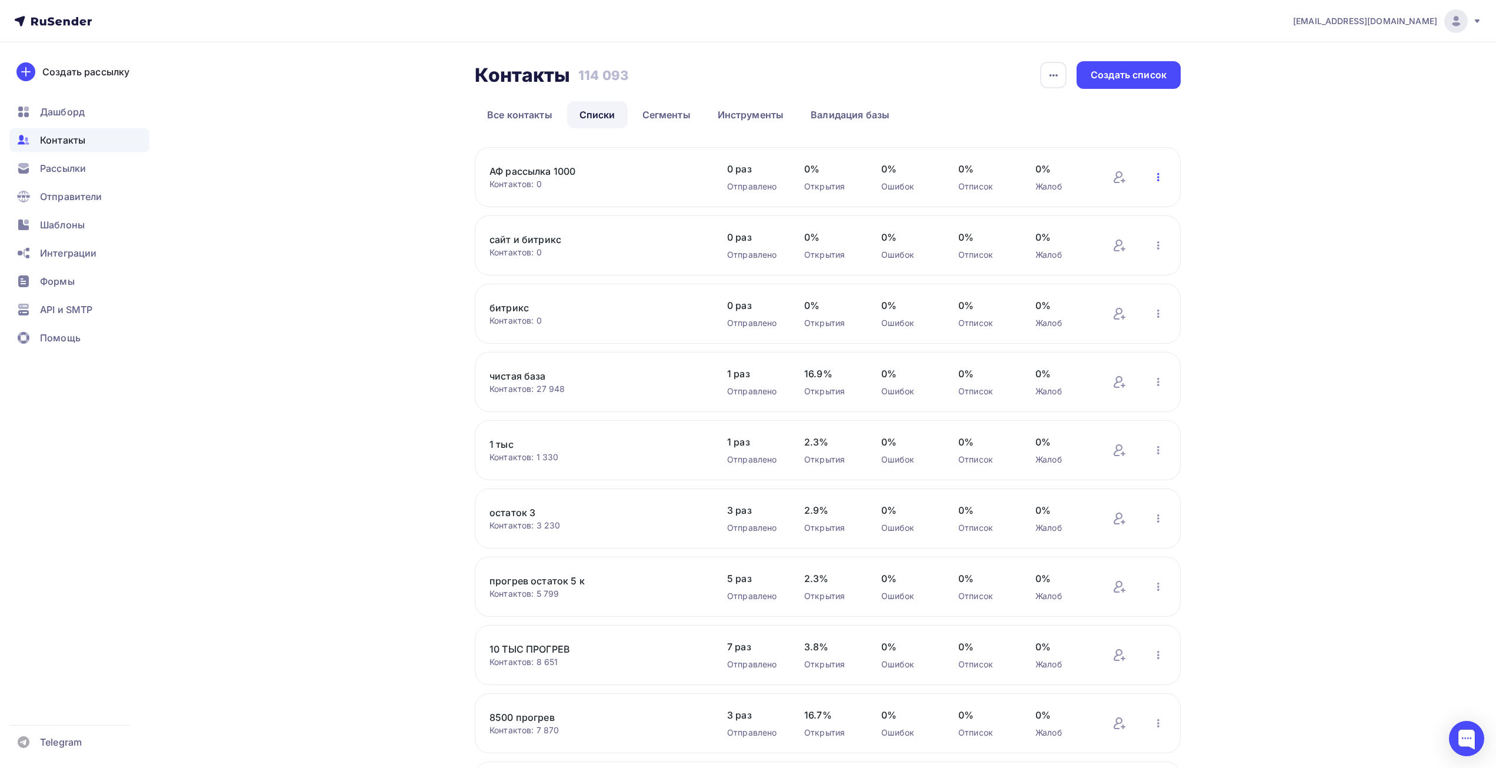
click at [1157, 177] on icon "button" at bounding box center [1158, 177] width 2 height 8
click at [1091, 212] on div "Добавить контакты" at bounding box center [1081, 210] width 165 height 19
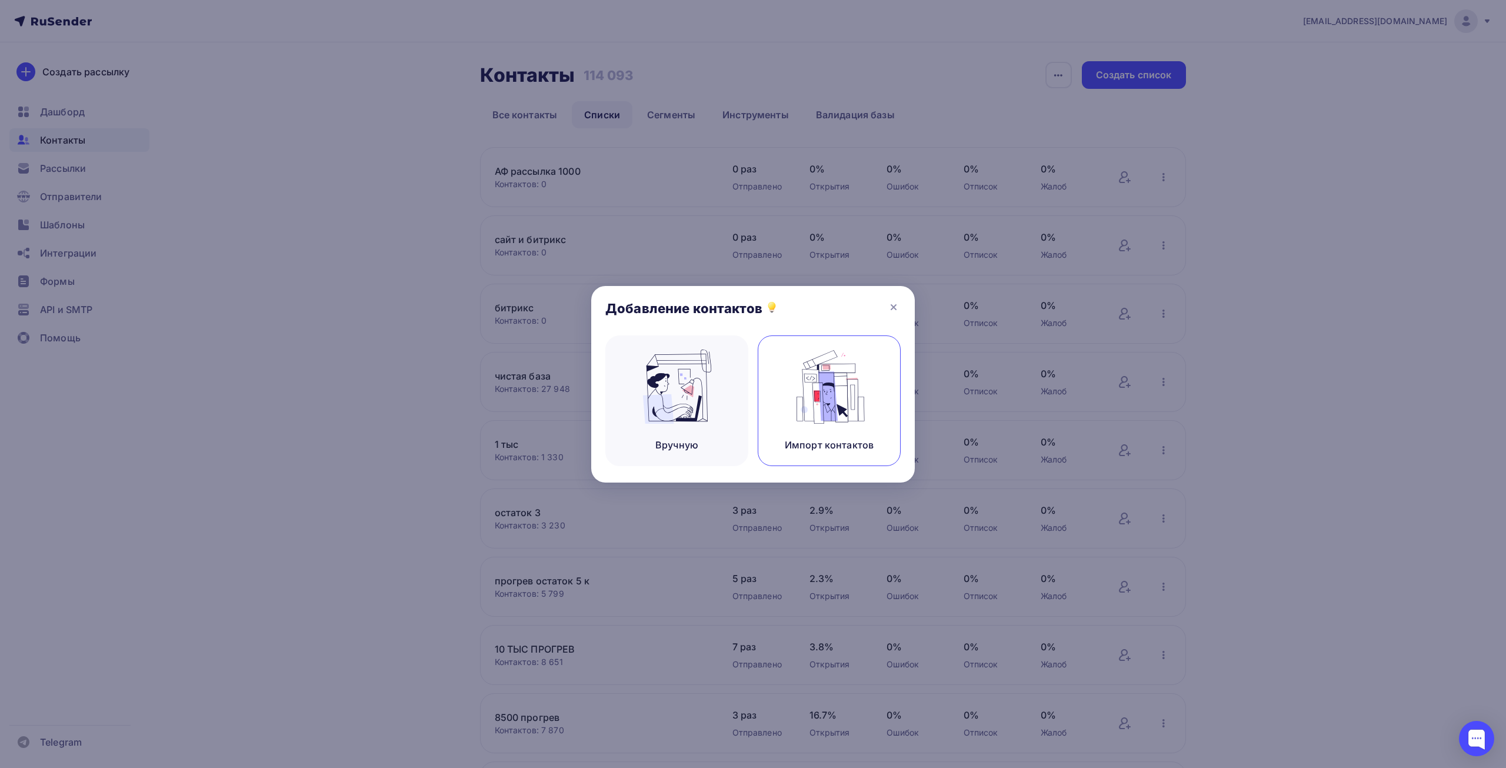
click at [866, 407] on img at bounding box center [829, 387] width 79 height 74
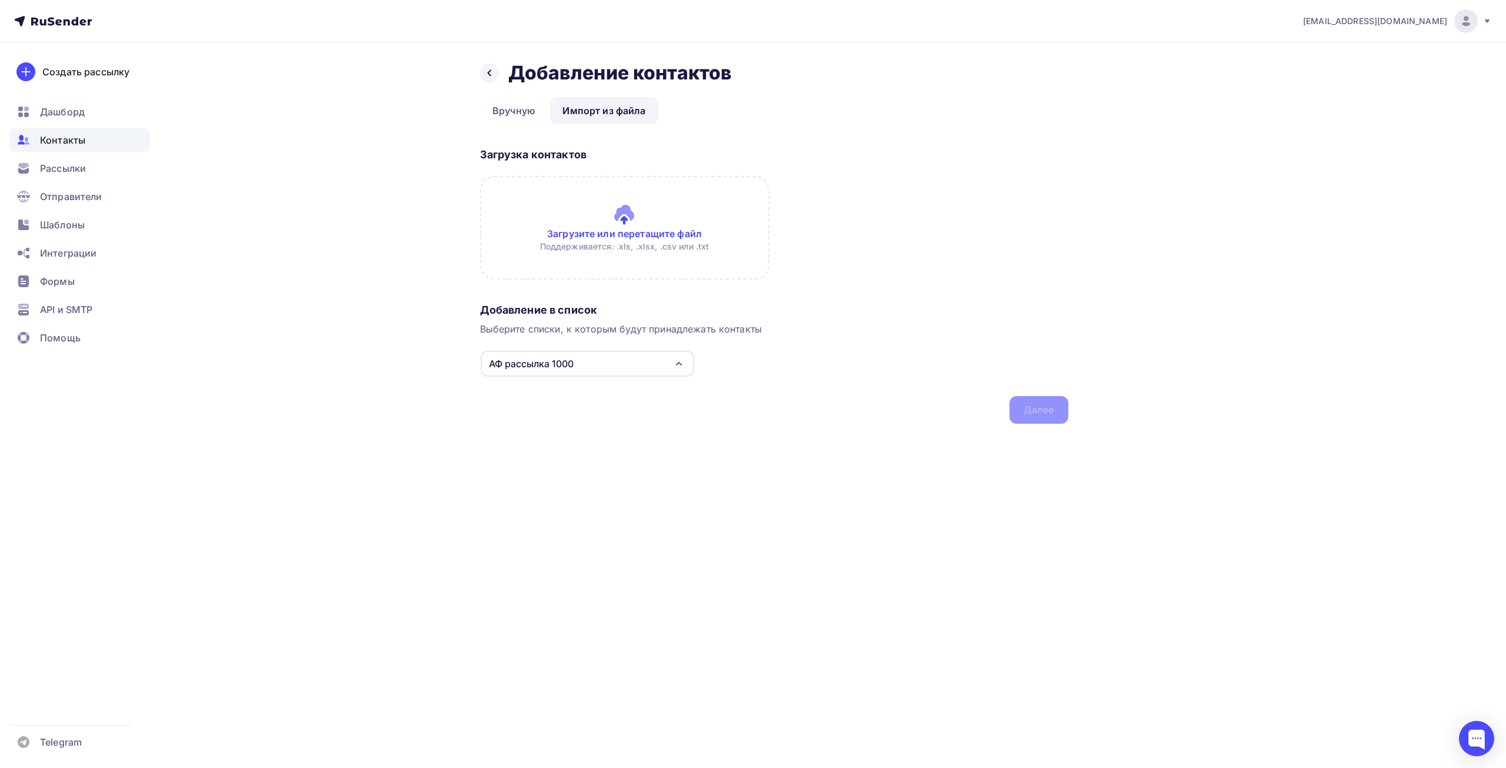
click at [718, 239] on input "file" at bounding box center [625, 228] width 290 height 104
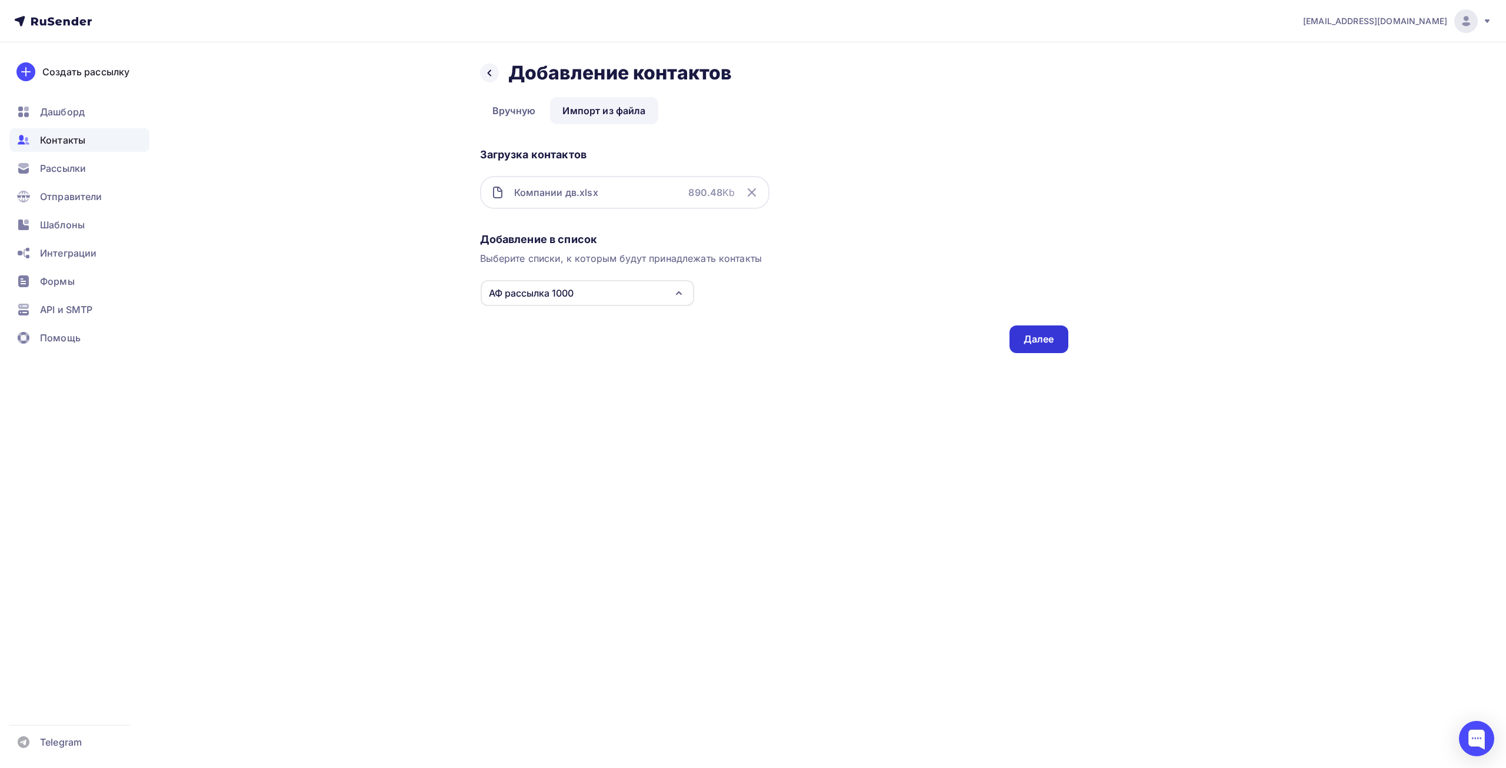
click at [1048, 341] on div "Далее" at bounding box center [1039, 339] width 31 height 14
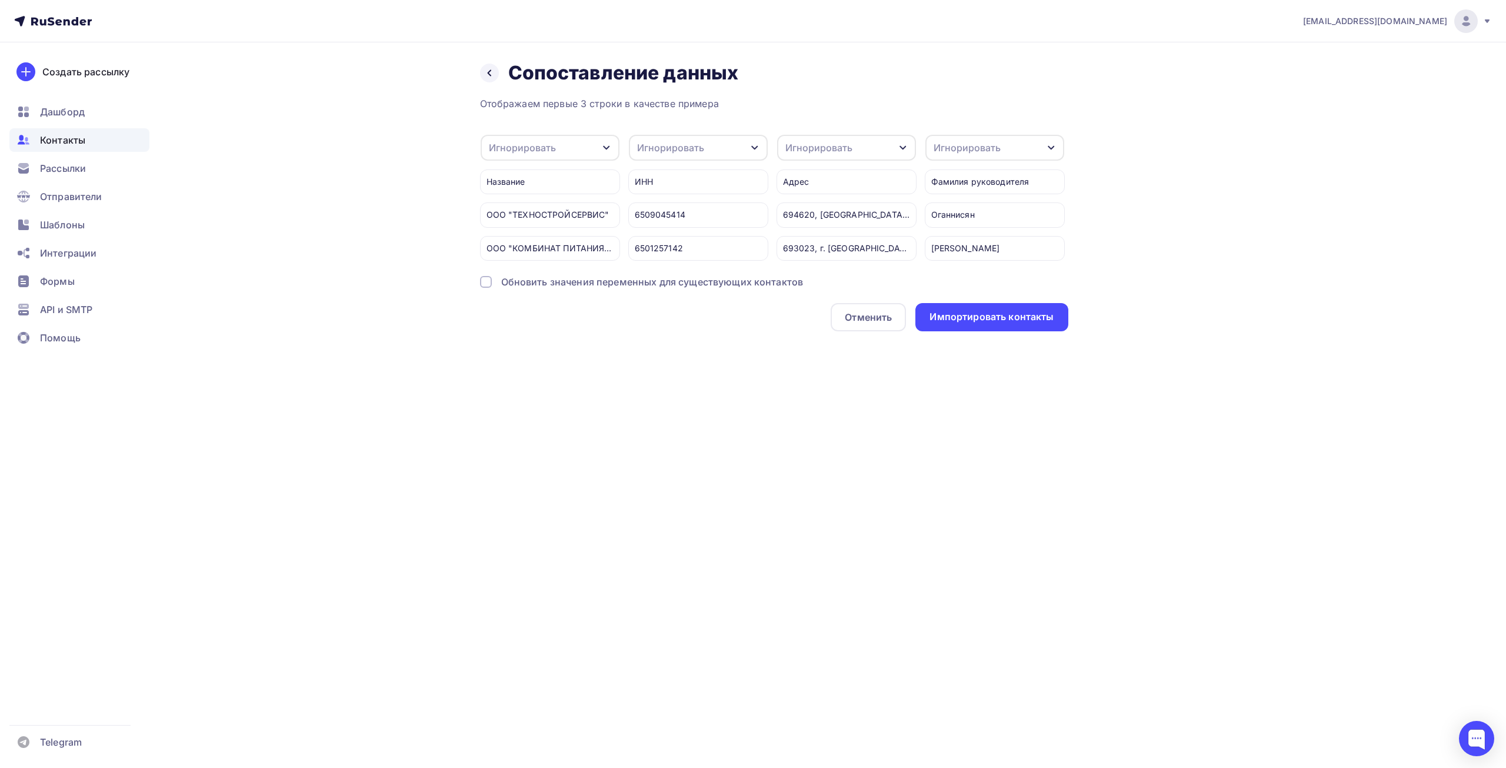
click at [538, 289] on div "Обновить значения переменных для существующих контактов" at bounding box center [652, 282] width 302 height 14
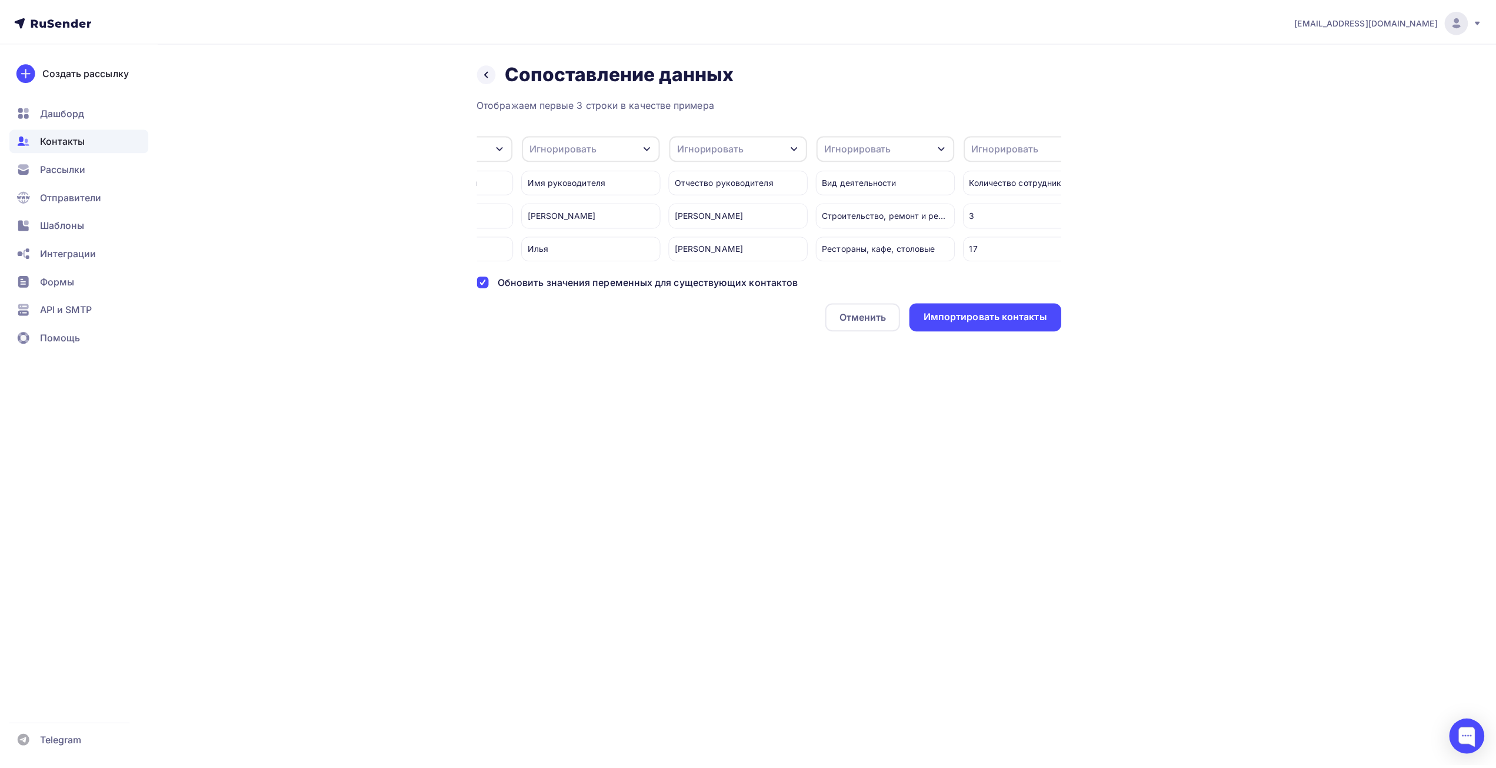
scroll to position [0, 1183]
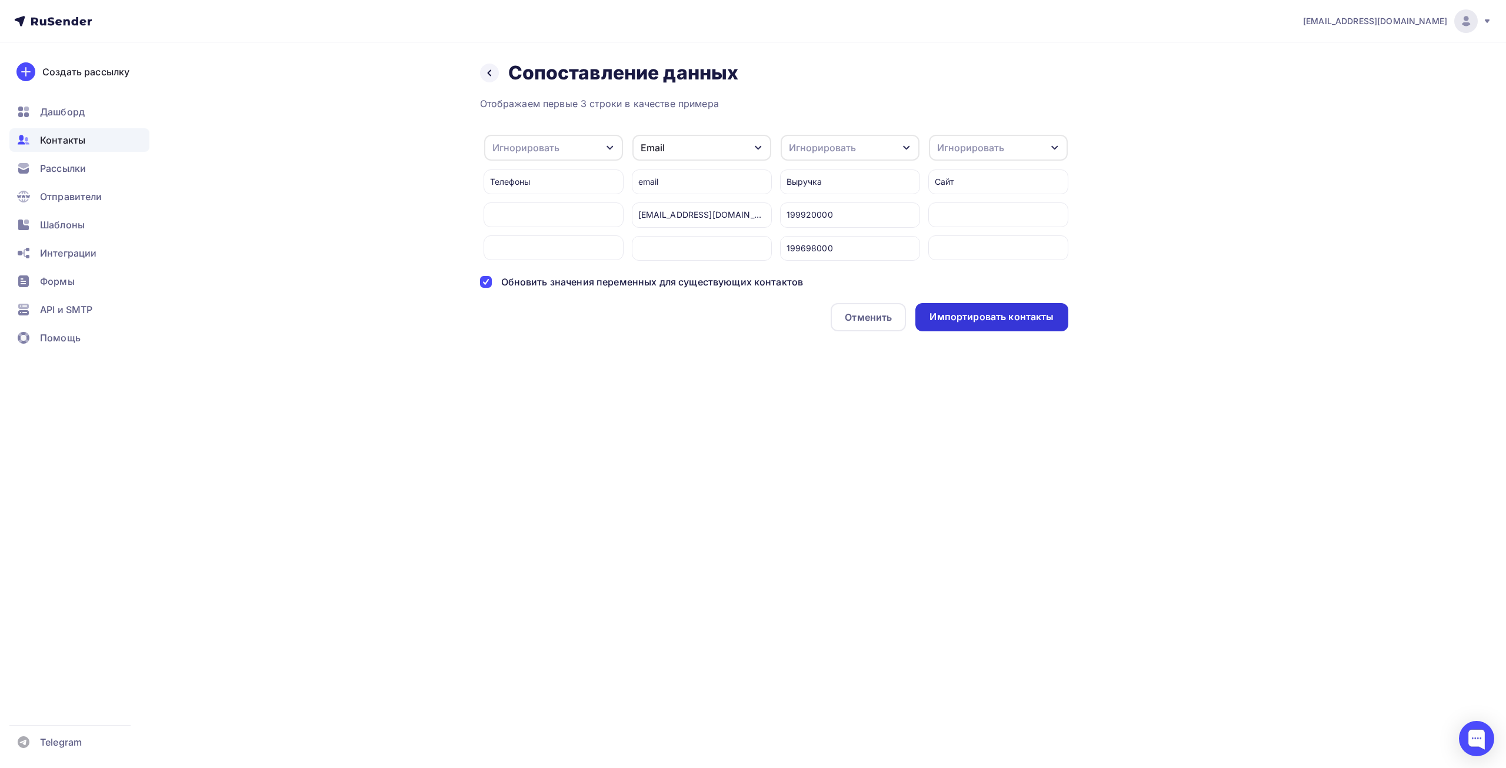
click at [1037, 324] on div "Импортировать контакты" at bounding box center [992, 317] width 124 height 14
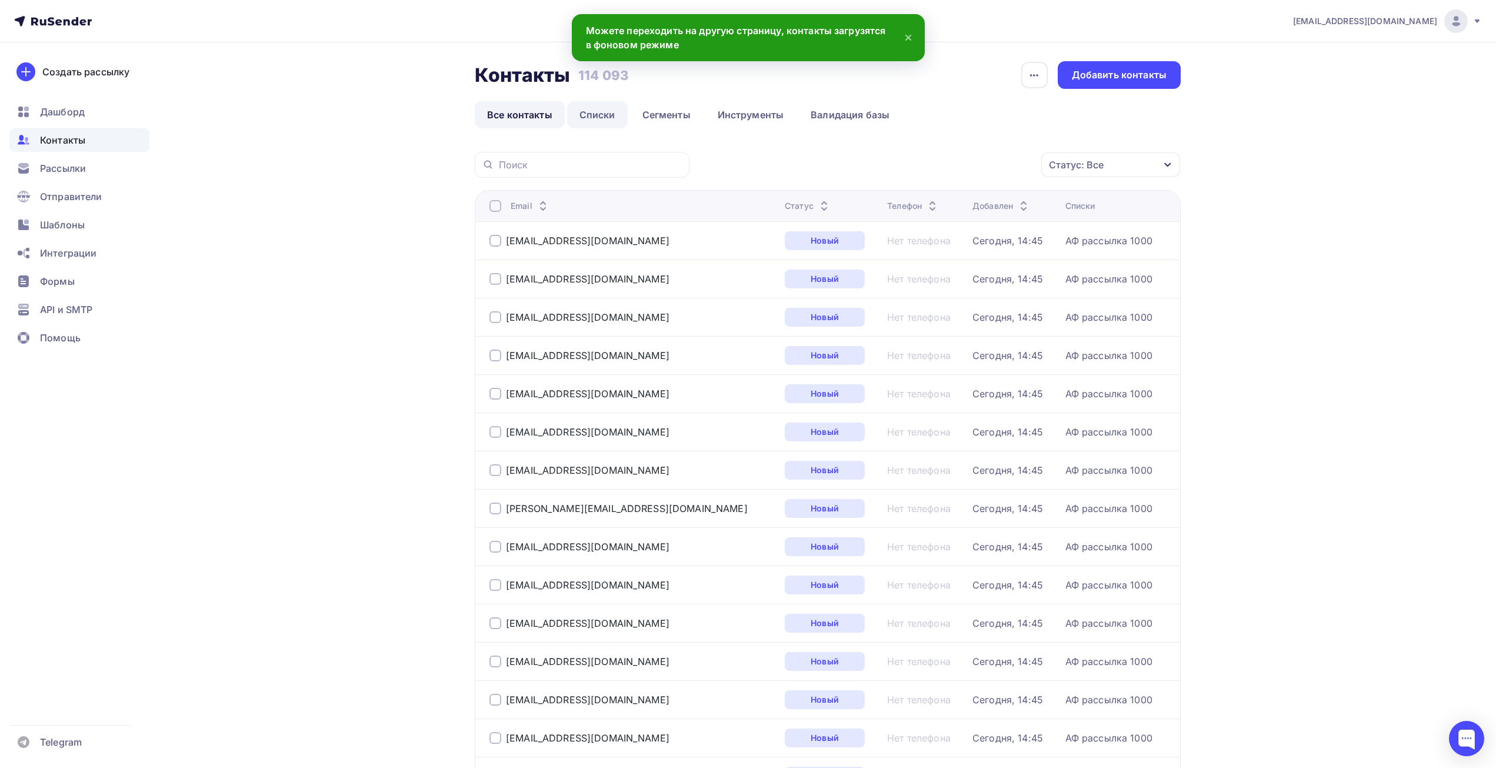
click at [590, 117] on link "Списки" at bounding box center [597, 114] width 61 height 27
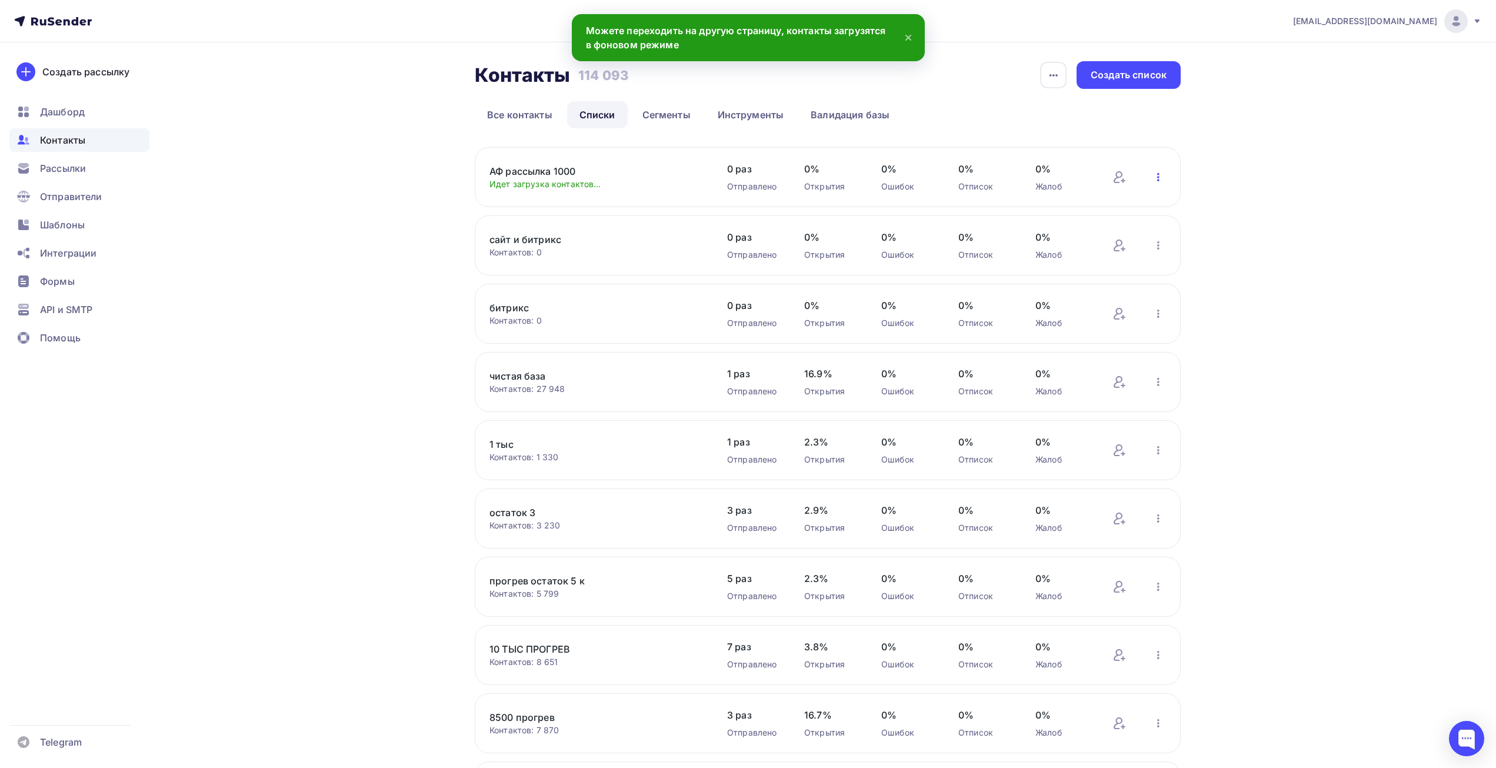
click at [1157, 178] on icon "button" at bounding box center [1159, 177] width 14 height 14
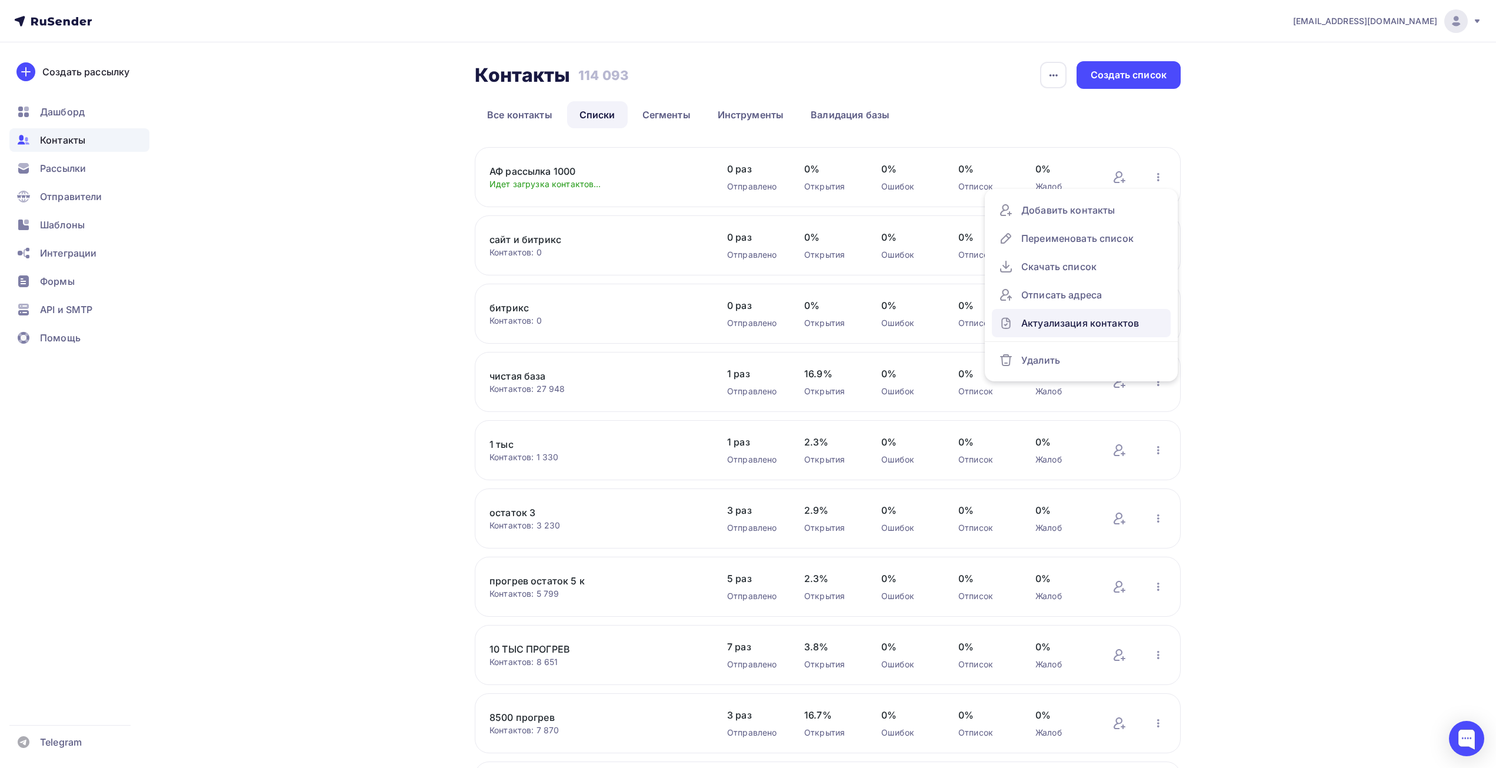
click at [1078, 321] on div "Актуализация контактов" at bounding box center [1081, 323] width 165 height 19
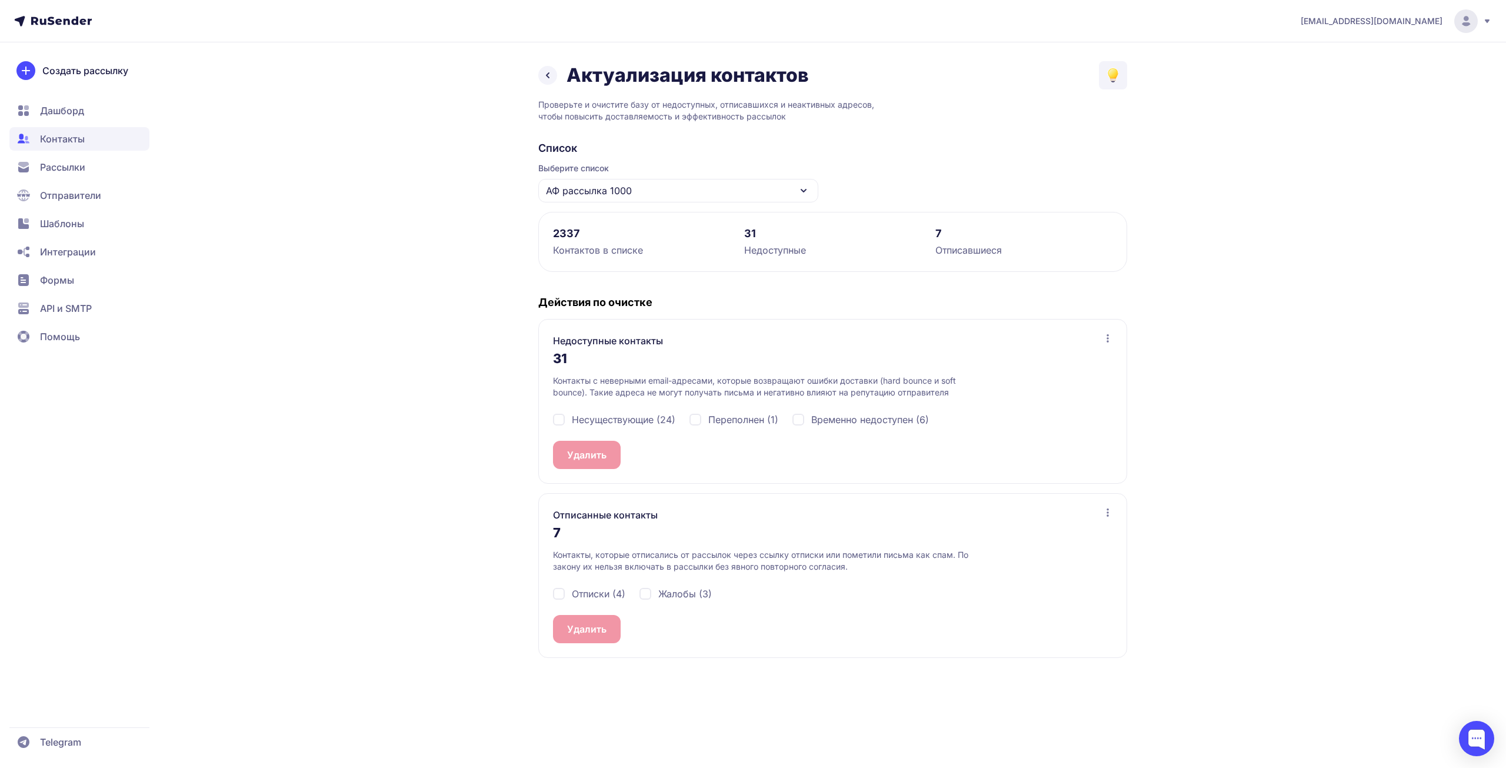
click at [608, 418] on span "Несуществующие (24)" at bounding box center [624, 419] width 104 height 14
checkbox input "true"
drag, startPoint x: 703, startPoint y: 420, endPoint x: 766, endPoint y: 423, distance: 63.0
click at [703, 420] on div "Переполнен (1)" at bounding box center [734, 419] width 89 height 14
checkbox input "true"
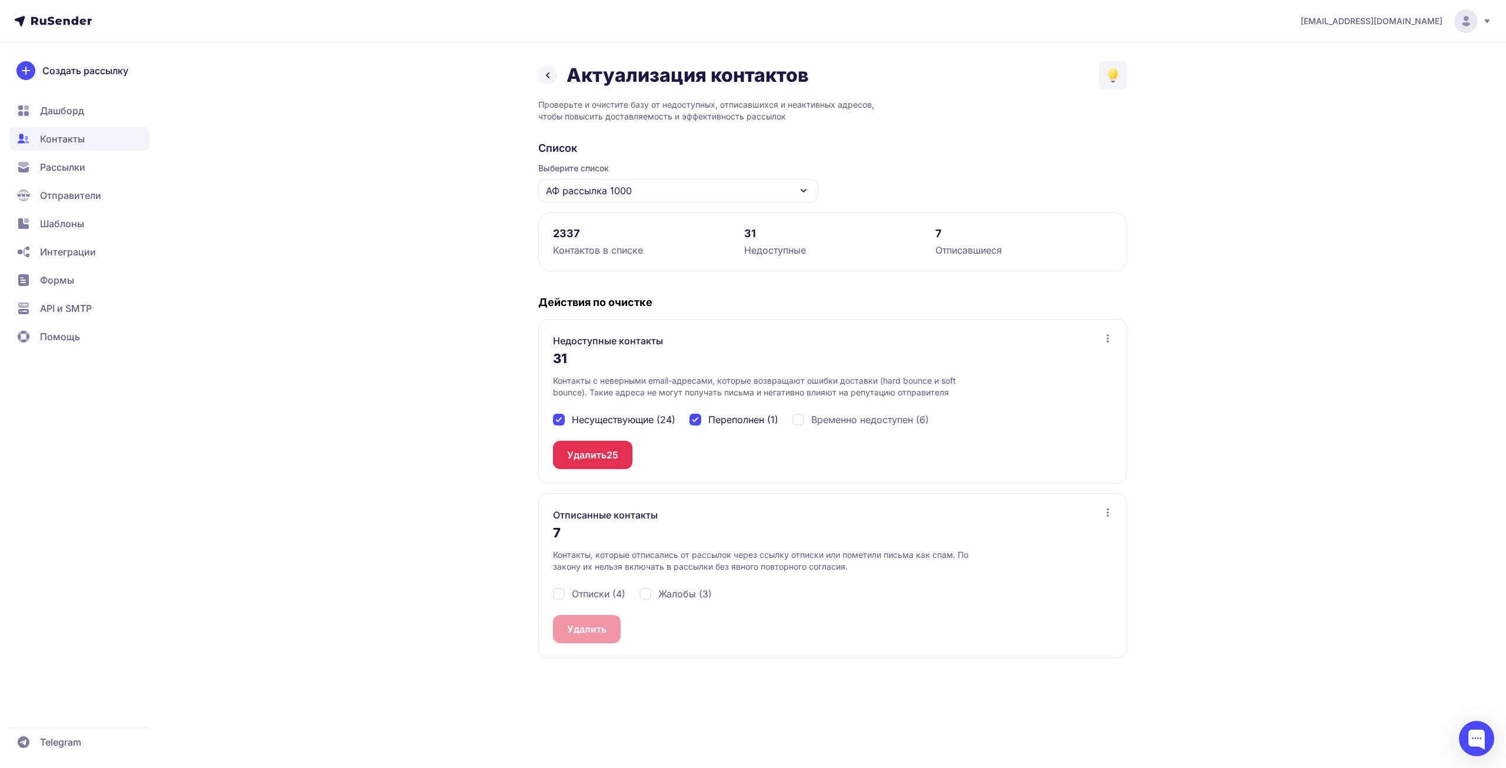
click at [861, 425] on span "Временно недоступен (6)" at bounding box center [870, 419] width 118 height 14
checkbox input "true"
click at [611, 455] on span "31" at bounding box center [612, 455] width 10 height 14
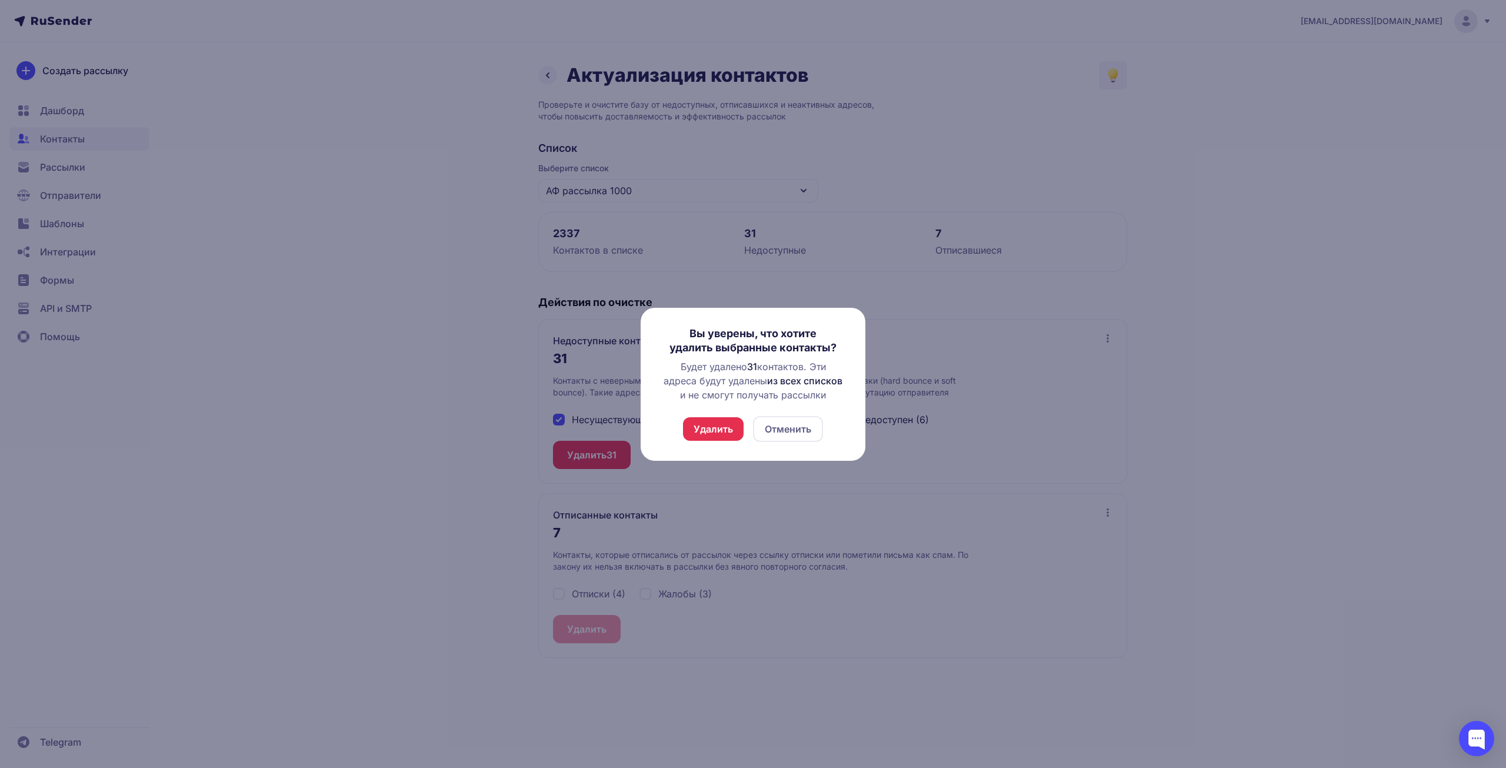
click at [710, 434] on button "Удалить" at bounding box center [713, 429] width 61 height 24
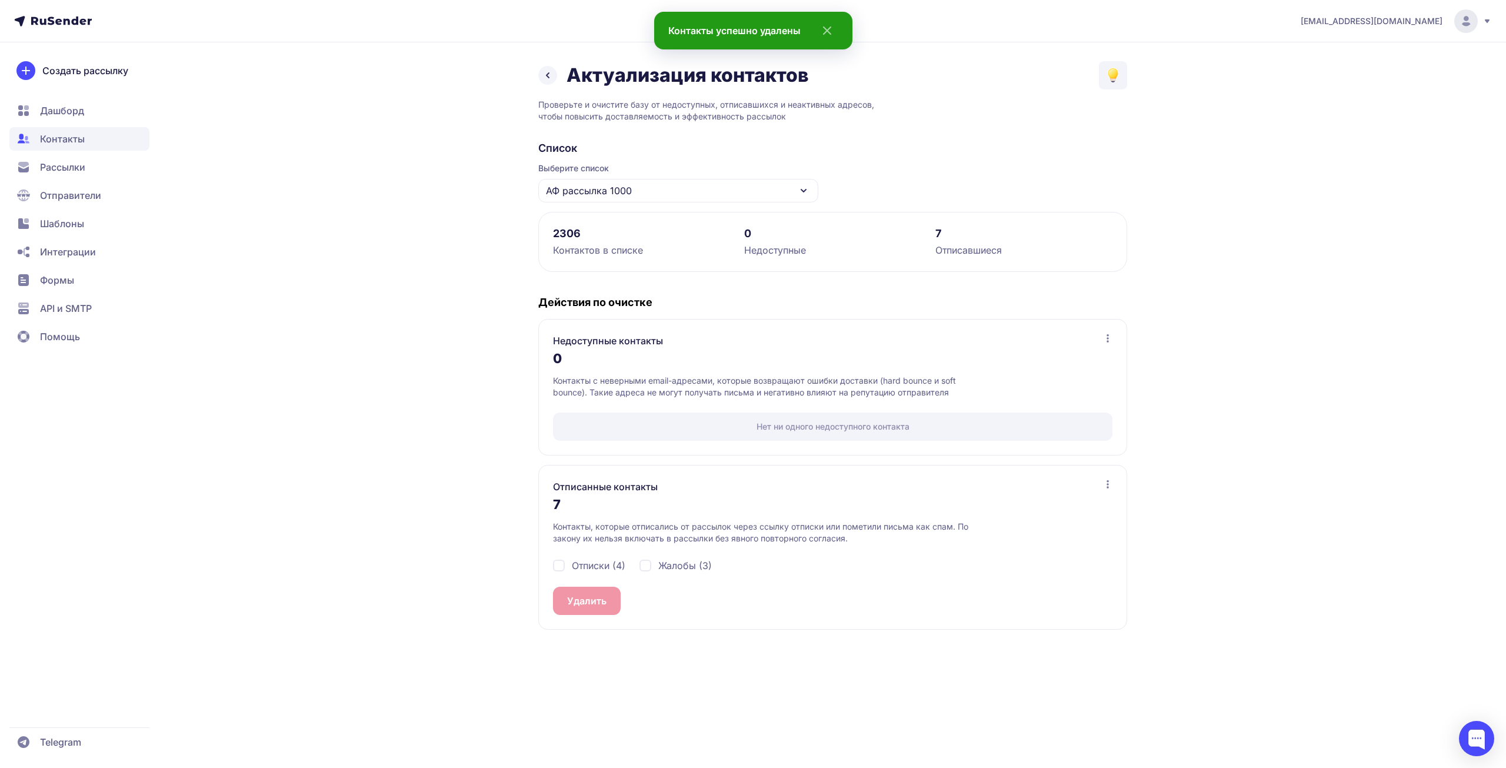
click at [601, 560] on span "Отписки (4)" at bounding box center [599, 565] width 54 height 14
checkbox input "true"
click at [672, 563] on span "Жалобы (3)" at bounding box center [685, 565] width 54 height 14
checkbox input "true"
click at [599, 589] on button "Удалить 7" at bounding box center [589, 601] width 73 height 28
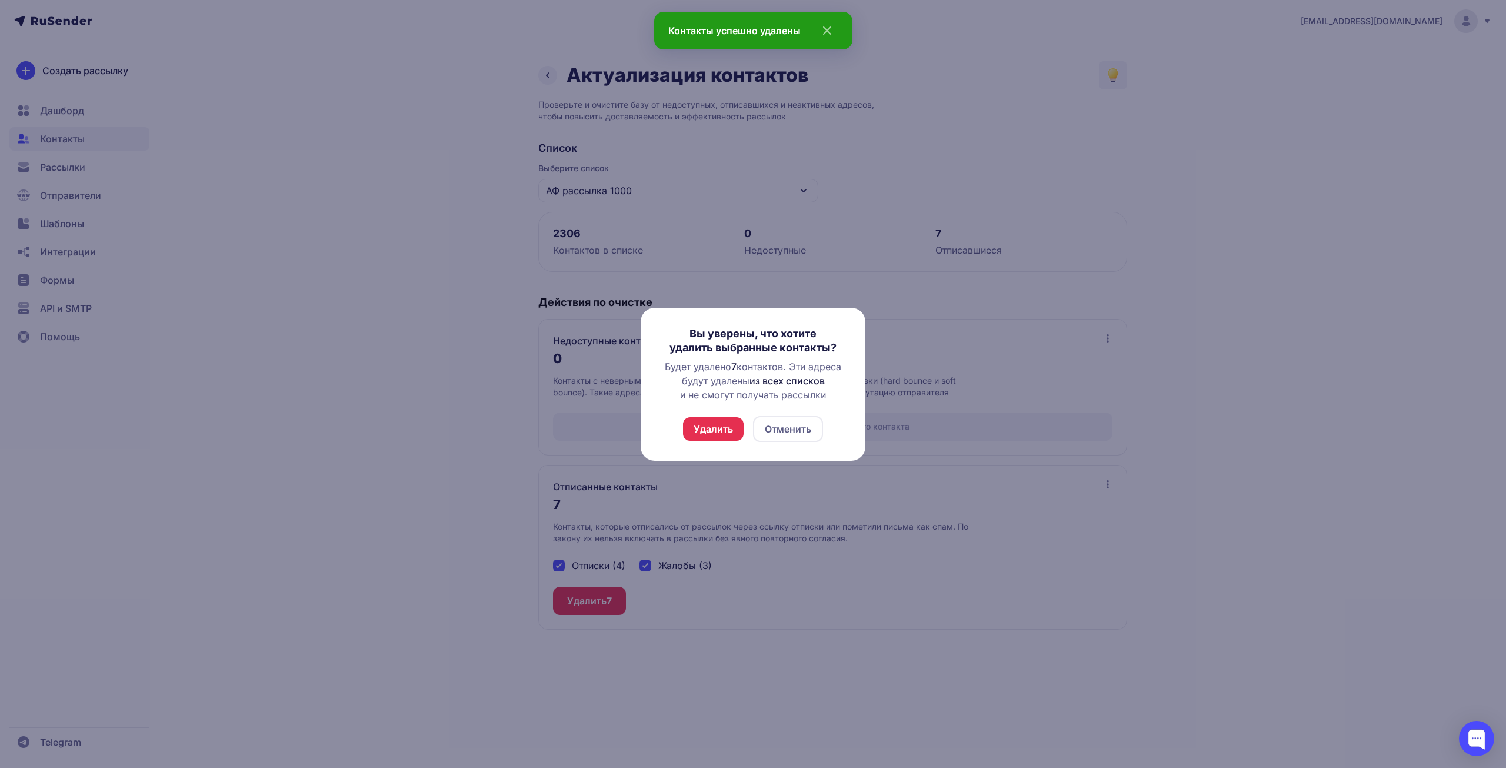
click at [711, 437] on button "Удалить" at bounding box center [713, 429] width 61 height 24
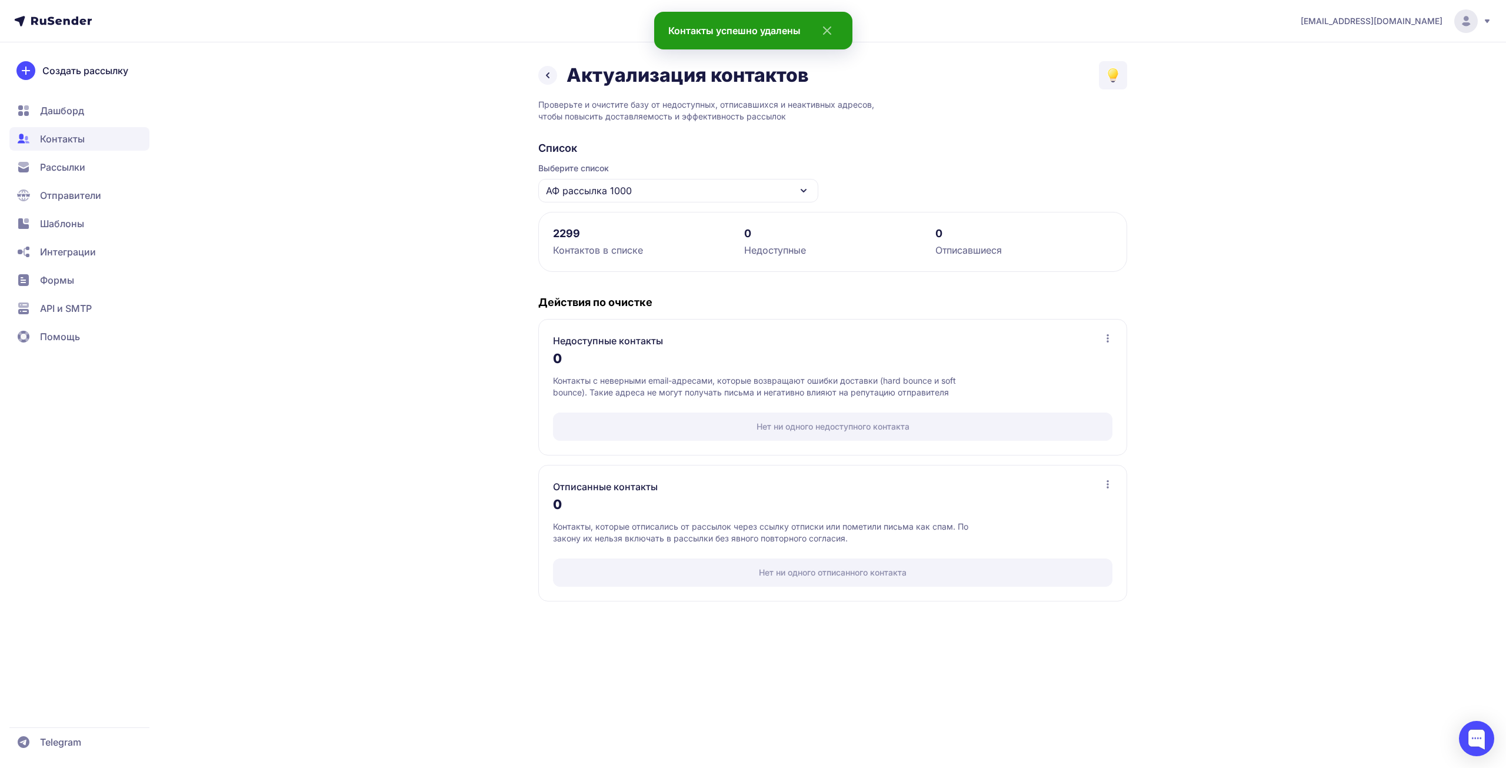
click at [575, 244] on div "Контактов в списке" at bounding box center [641, 250] width 177 height 14
click at [580, 237] on div "2299" at bounding box center [641, 234] width 177 height 14
click at [556, 71] on link at bounding box center [547, 75] width 19 height 19
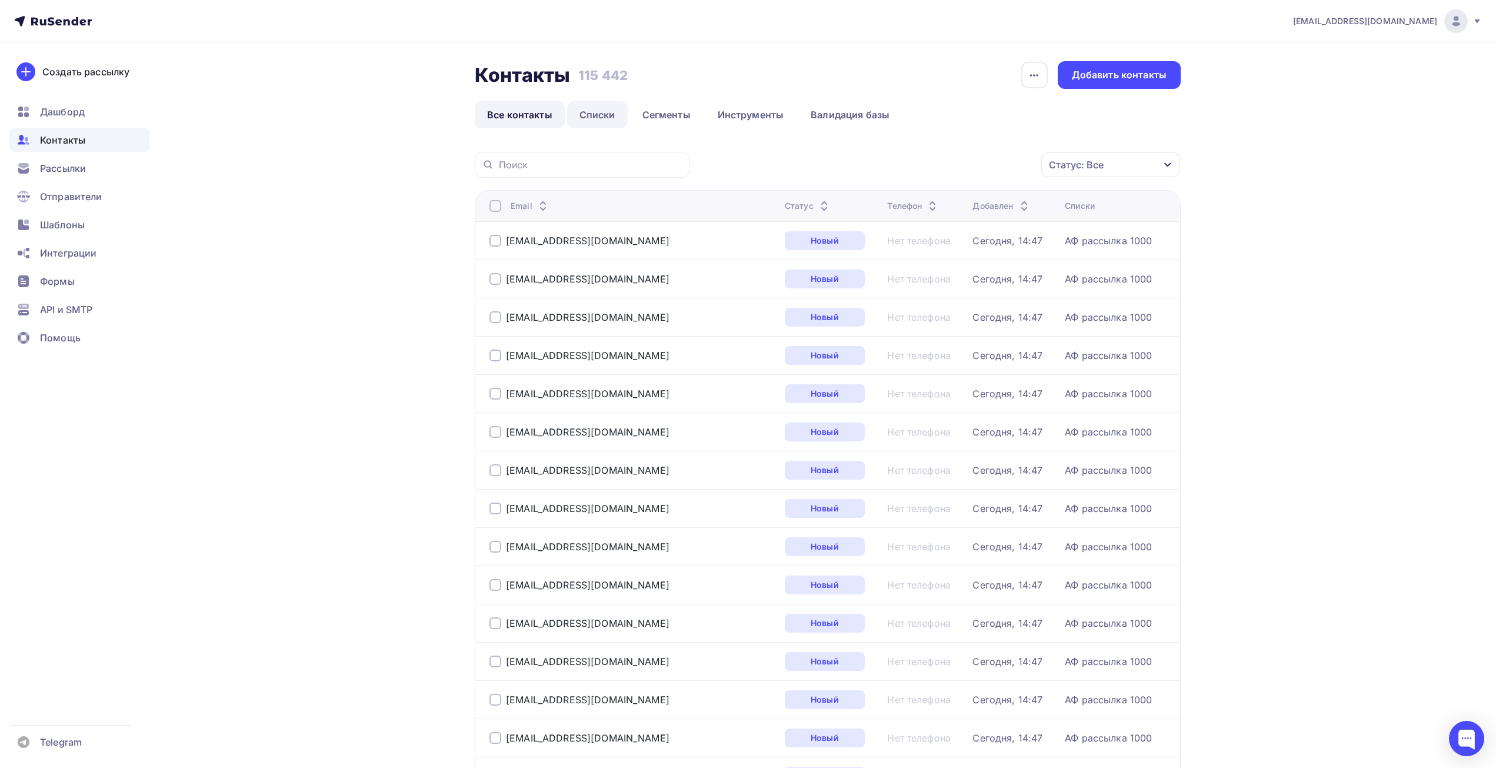
click at [611, 108] on link "Списки" at bounding box center [597, 114] width 61 height 27
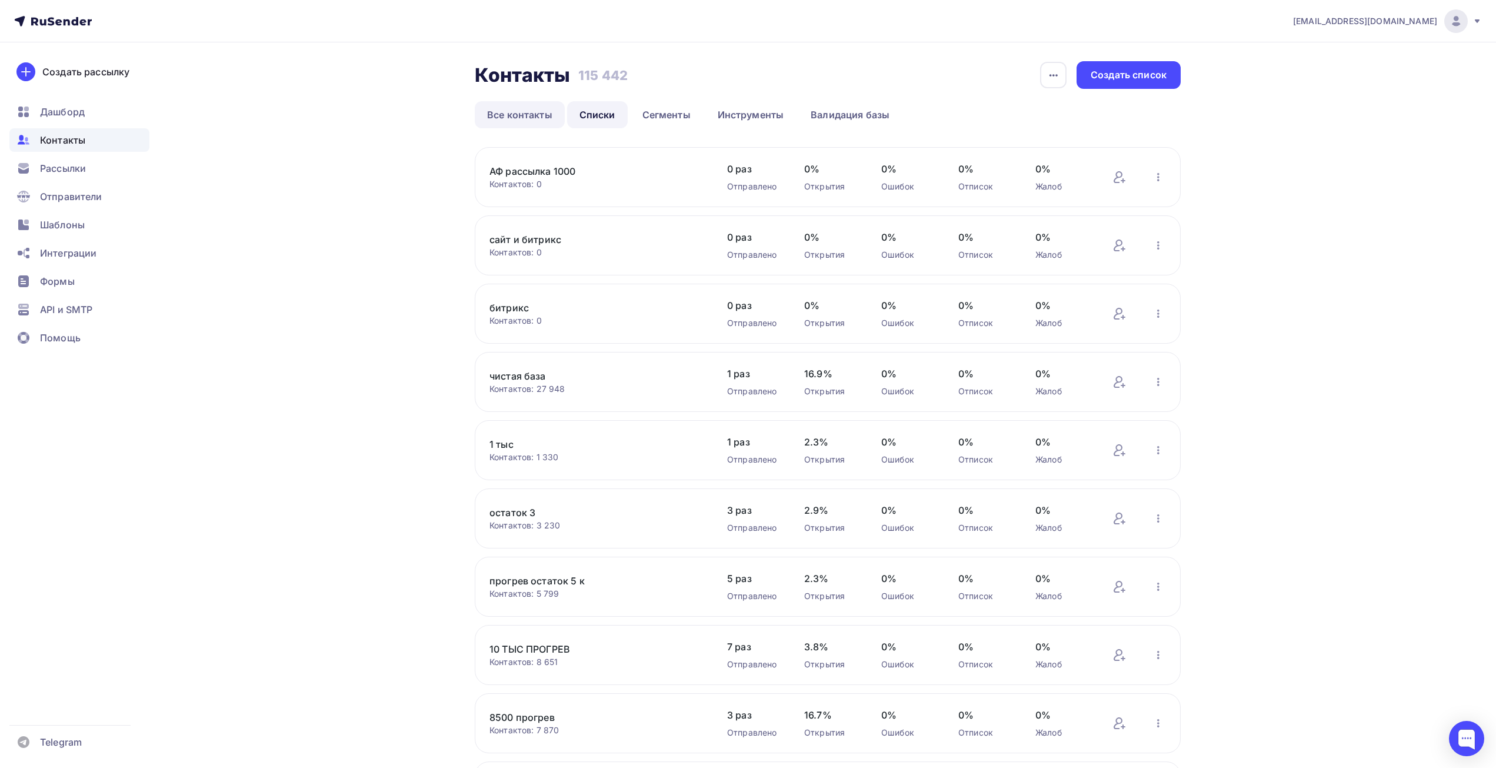
click at [532, 115] on link "Все контакты" at bounding box center [520, 114] width 90 height 27
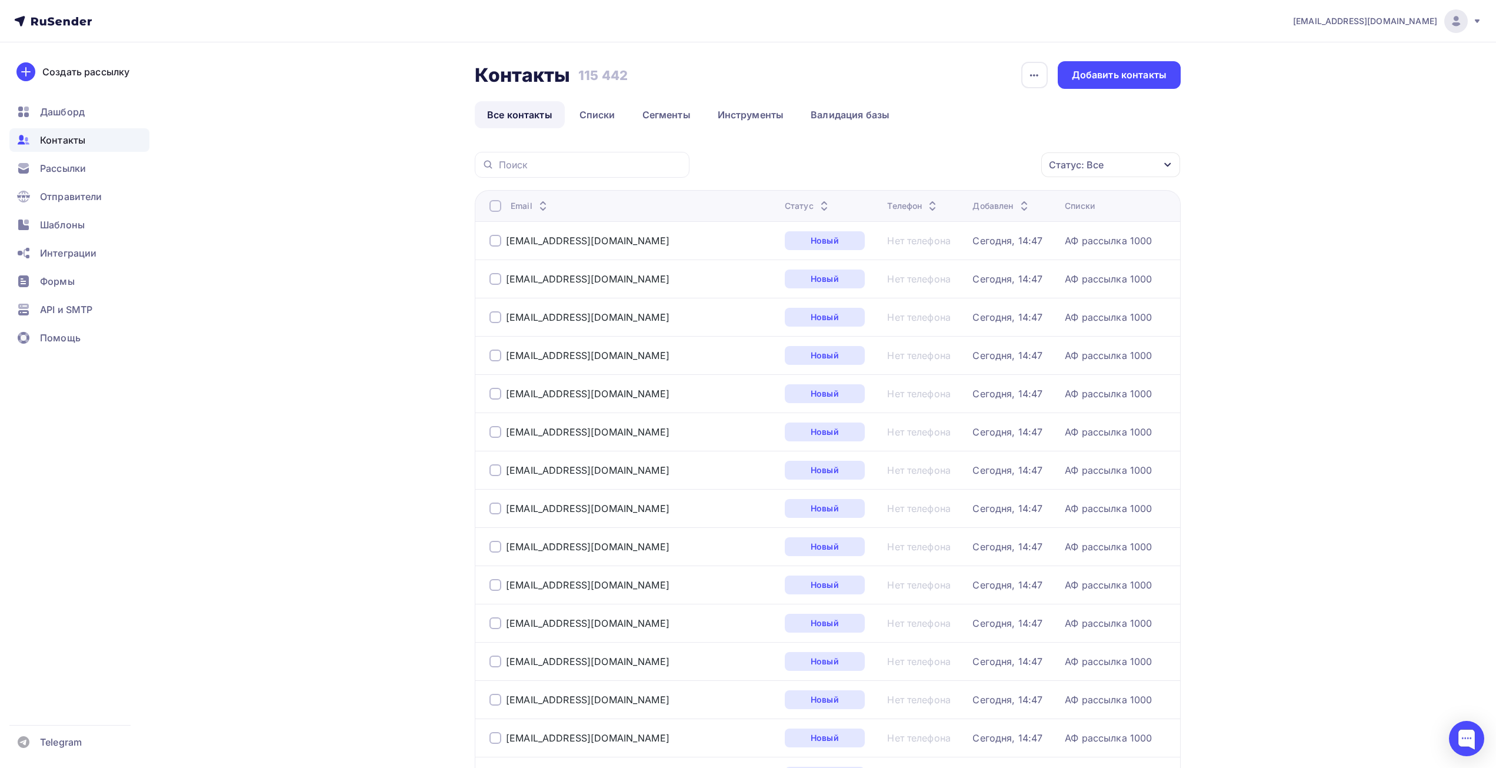
click at [536, 155] on div at bounding box center [582, 165] width 215 height 26
click at [530, 167] on input "text" at bounding box center [591, 164] width 184 height 13
paste input "akademiya-27@mail.ru, admiskrakhv@gmail.com"
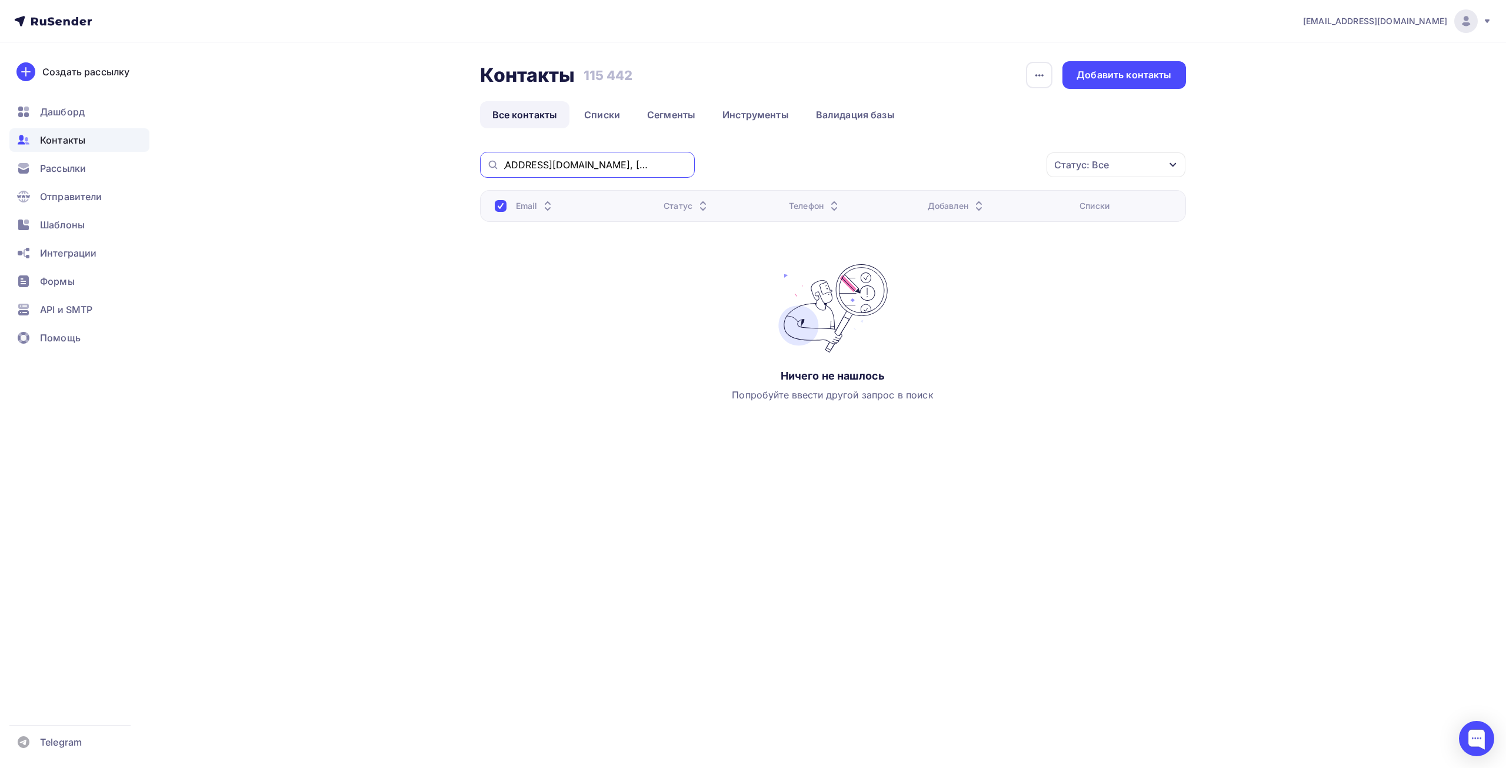
drag, startPoint x: 577, startPoint y: 165, endPoint x: 746, endPoint y: 166, distance: 168.9
click at [746, 166] on div "akademiya-27@mail.ru, admiskrakhv@gmail.com Статус: Все Статус Новый Активный Н…" at bounding box center [833, 165] width 706 height 26
drag, startPoint x: 613, startPoint y: 167, endPoint x: 453, endPoint y: 172, distance: 160.1
click at [453, 172] on div "Контакты Контакты 115 442 115 442 История импорта Добавить контакты Все контакт…" at bounding box center [753, 271] width 964 height 459
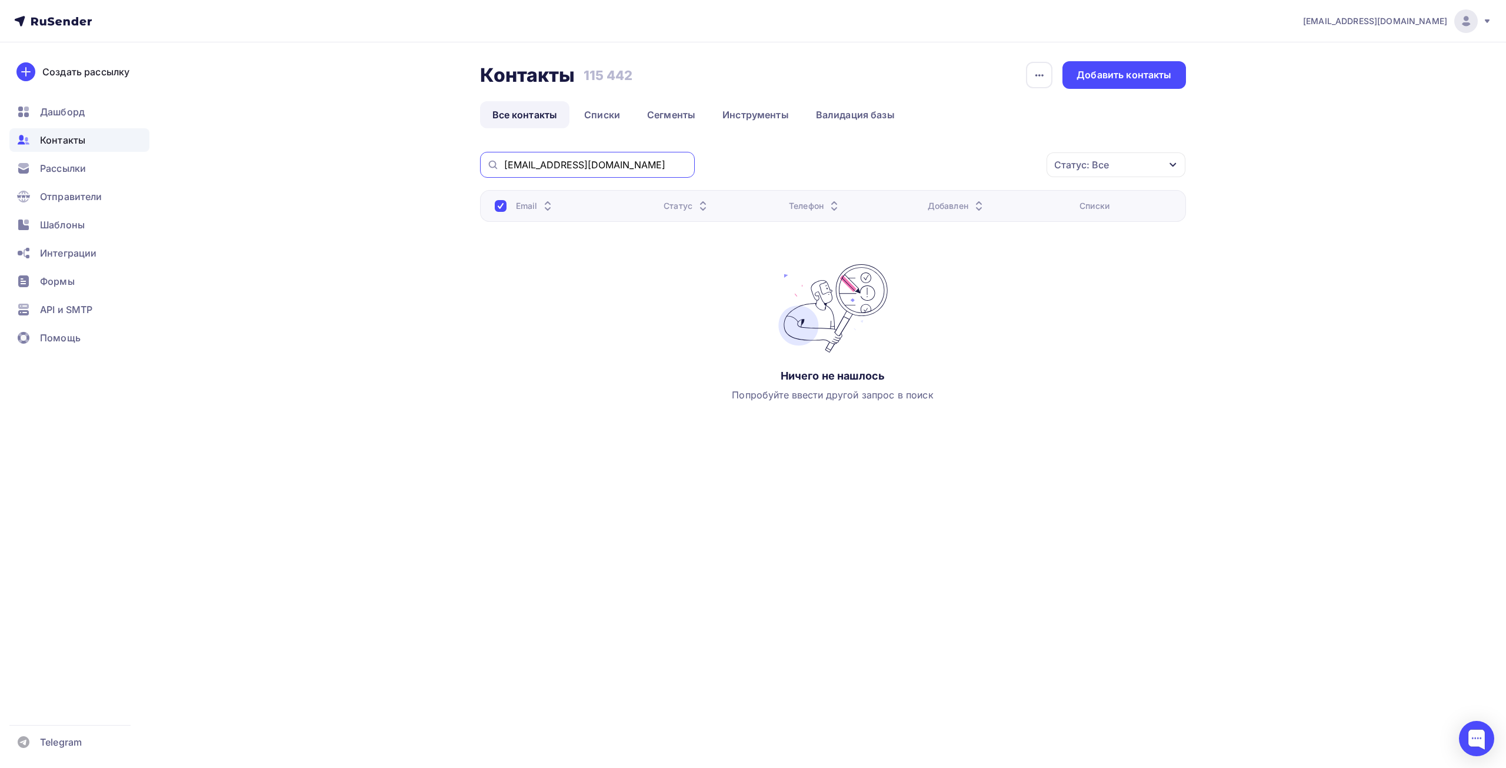
paste input ", admiskrakhv@gmail.com"
drag, startPoint x: 578, startPoint y: 164, endPoint x: 376, endPoint y: 161, distance: 201.9
click at [376, 161] on div "Контакты Контакты 115 442 115 442 История импорта Добавить контакты Все контакт…" at bounding box center [753, 271] width 964 height 459
type input "admiskrakhv@gmail.com"
click at [618, 115] on link "Списки" at bounding box center [602, 114] width 61 height 27
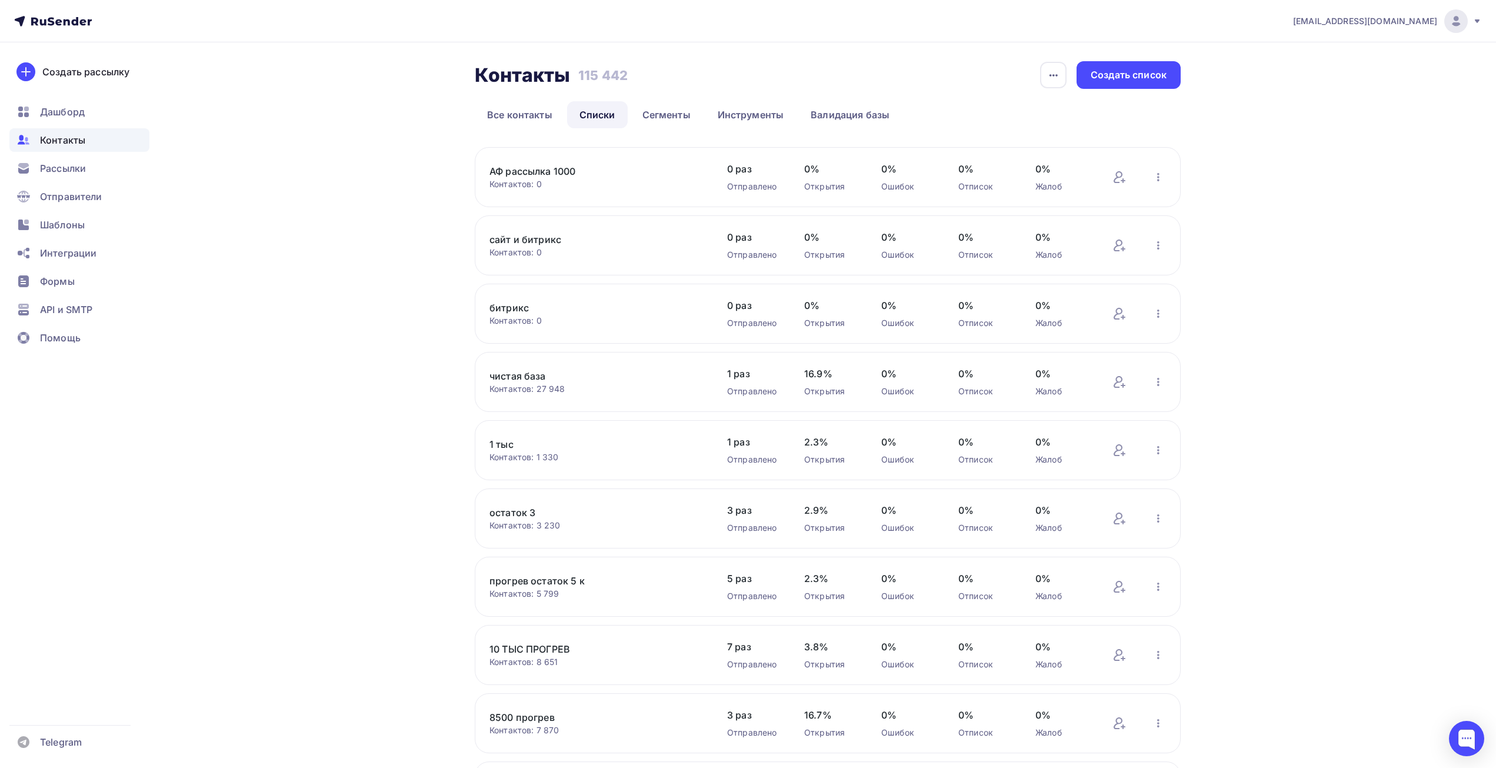
click at [498, 101] on div "Контакты Контакты 115 442 115 442 История импорта Создать список Все контакты С…" at bounding box center [828, 94] width 706 height 67
click at [506, 114] on link "Все контакты" at bounding box center [520, 114] width 90 height 27
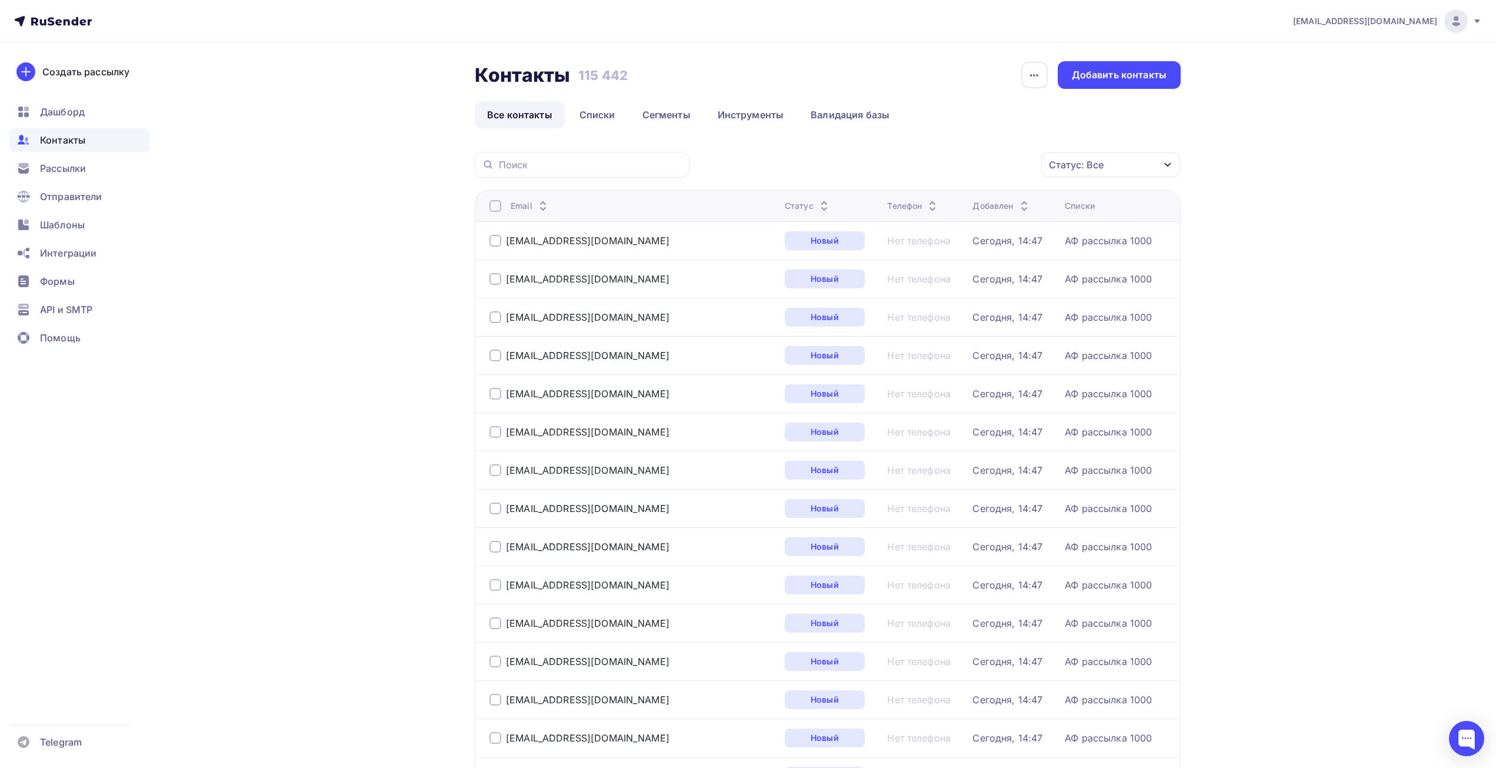
click at [543, 157] on div at bounding box center [582, 165] width 215 height 26
click at [542, 164] on input "text" at bounding box center [591, 164] width 184 height 13
paste input "garant_audit_dv@mail.ru"
type input "garant_audit_dv@mail.ru"
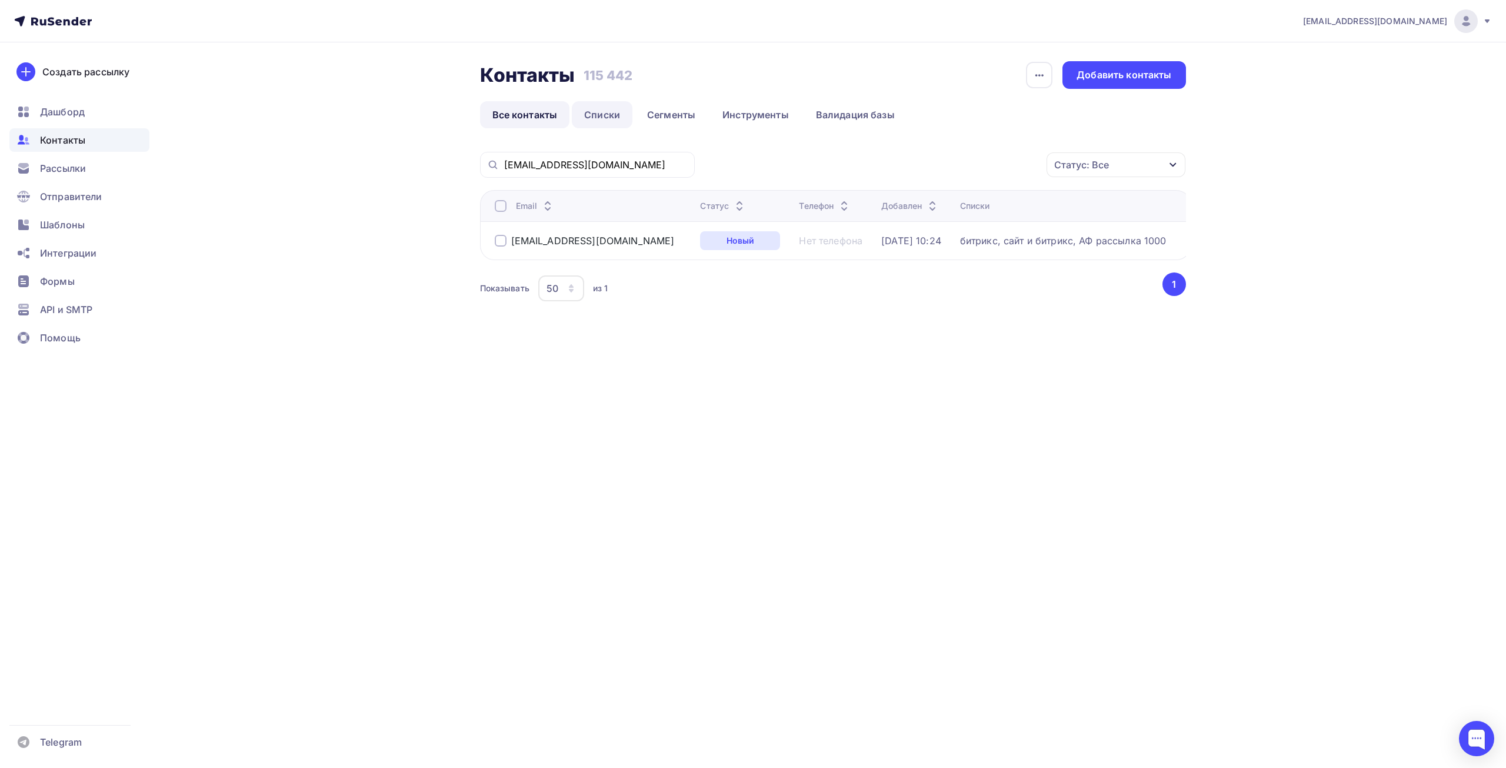
click at [593, 116] on link "Списки" at bounding box center [602, 114] width 61 height 27
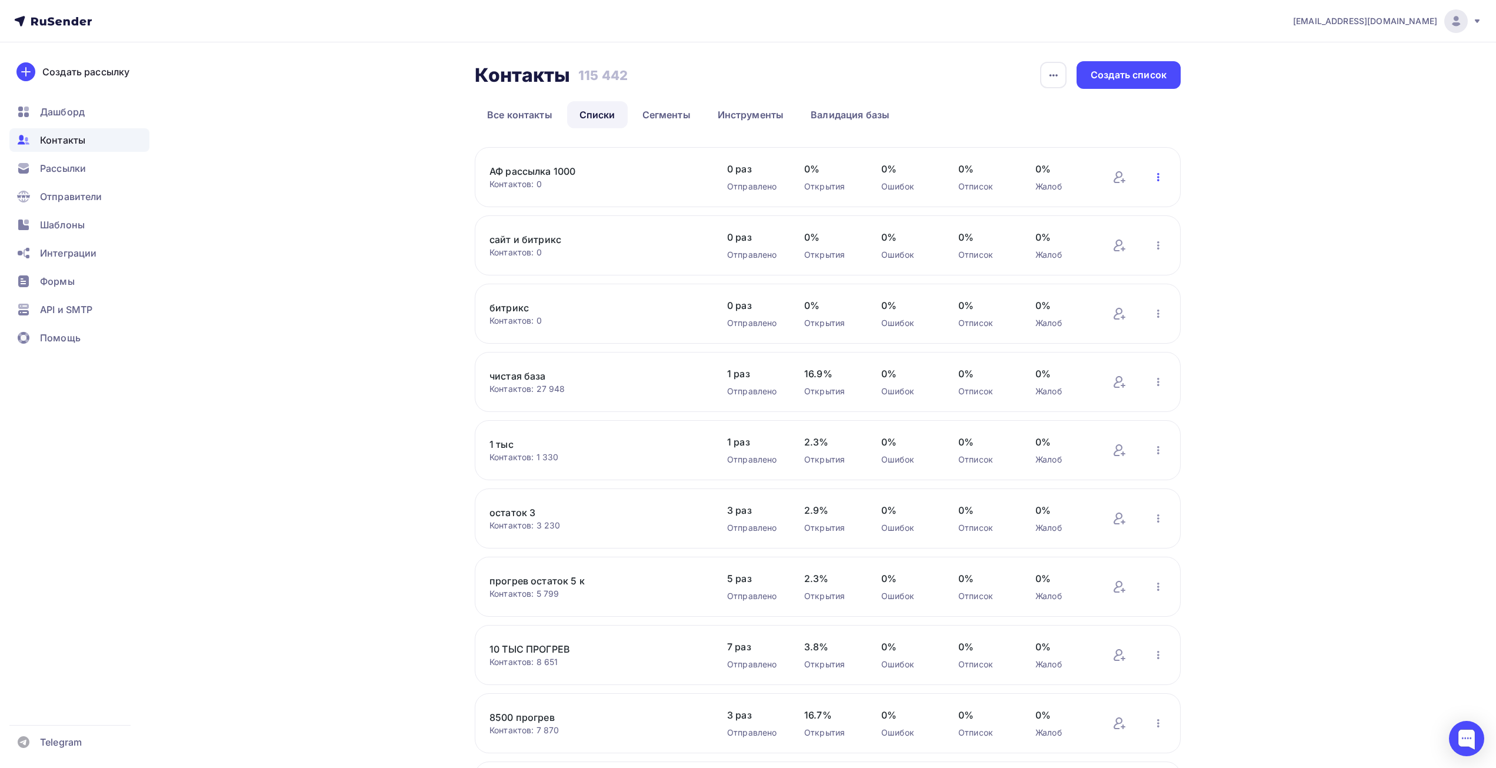
click at [1157, 174] on icon "button" at bounding box center [1159, 177] width 14 height 14
click at [1066, 211] on div "Добавить контакты" at bounding box center [1081, 210] width 165 height 19
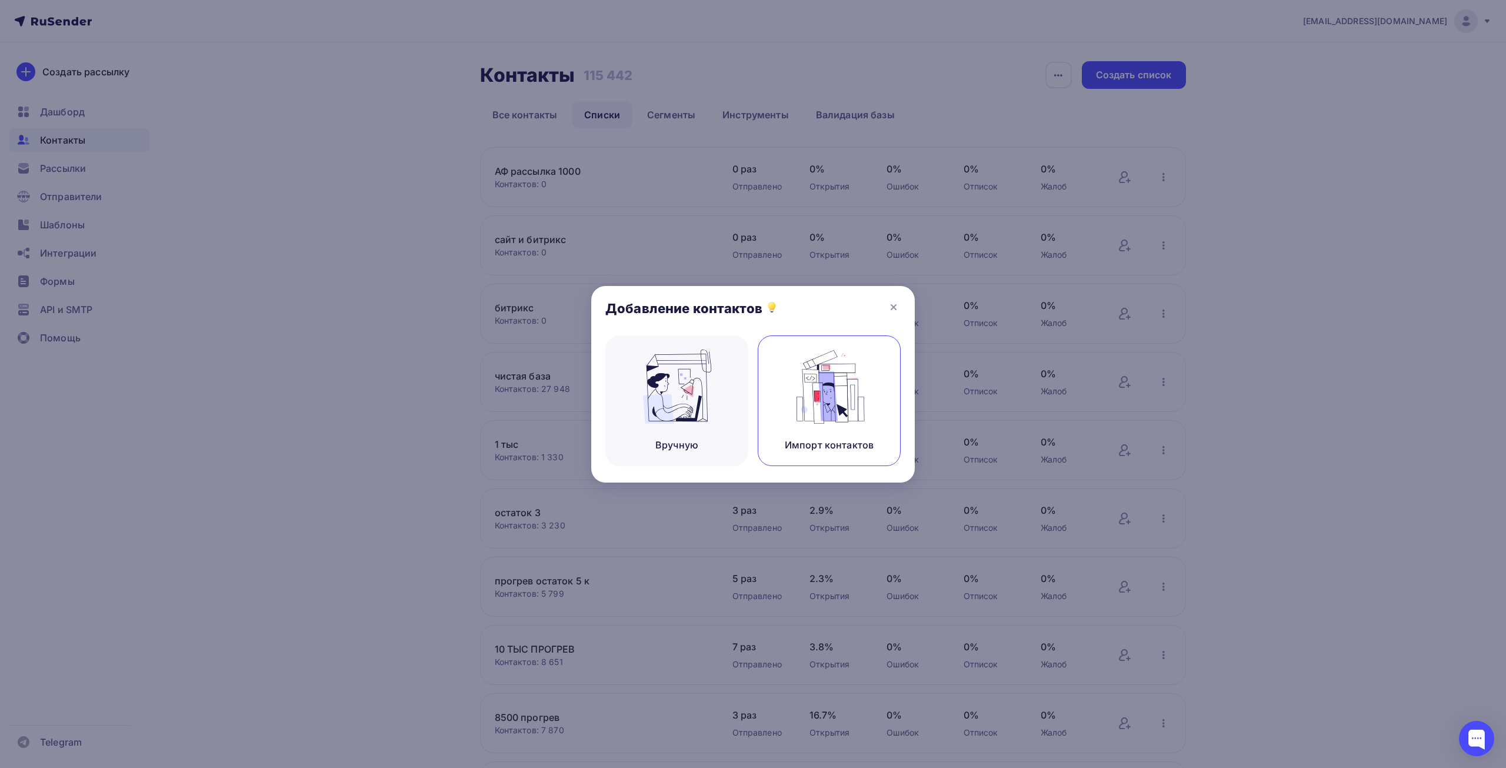
click at [799, 428] on div "Импорт контактов" at bounding box center [829, 400] width 143 height 131
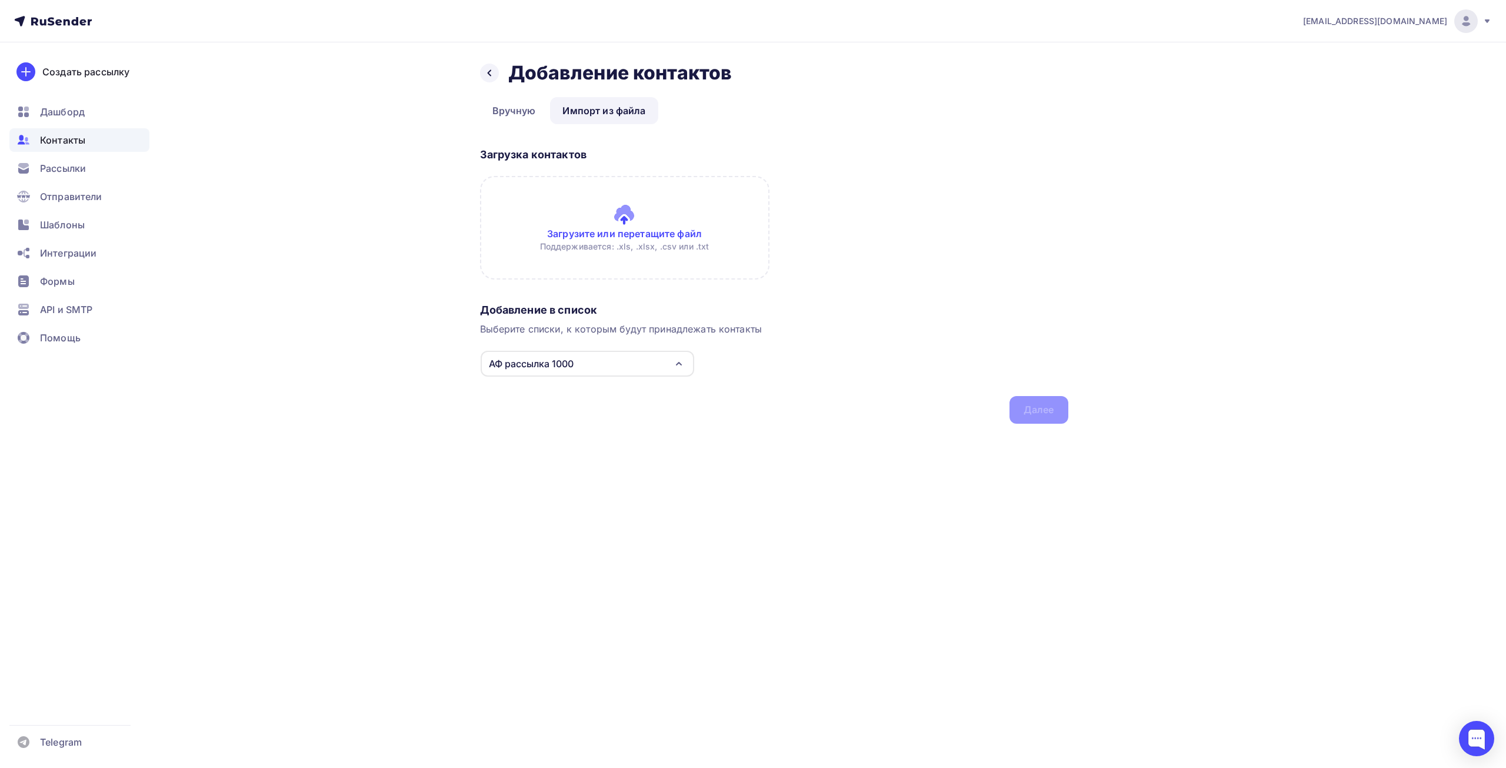
click at [647, 214] on input "file" at bounding box center [625, 228] width 290 height 104
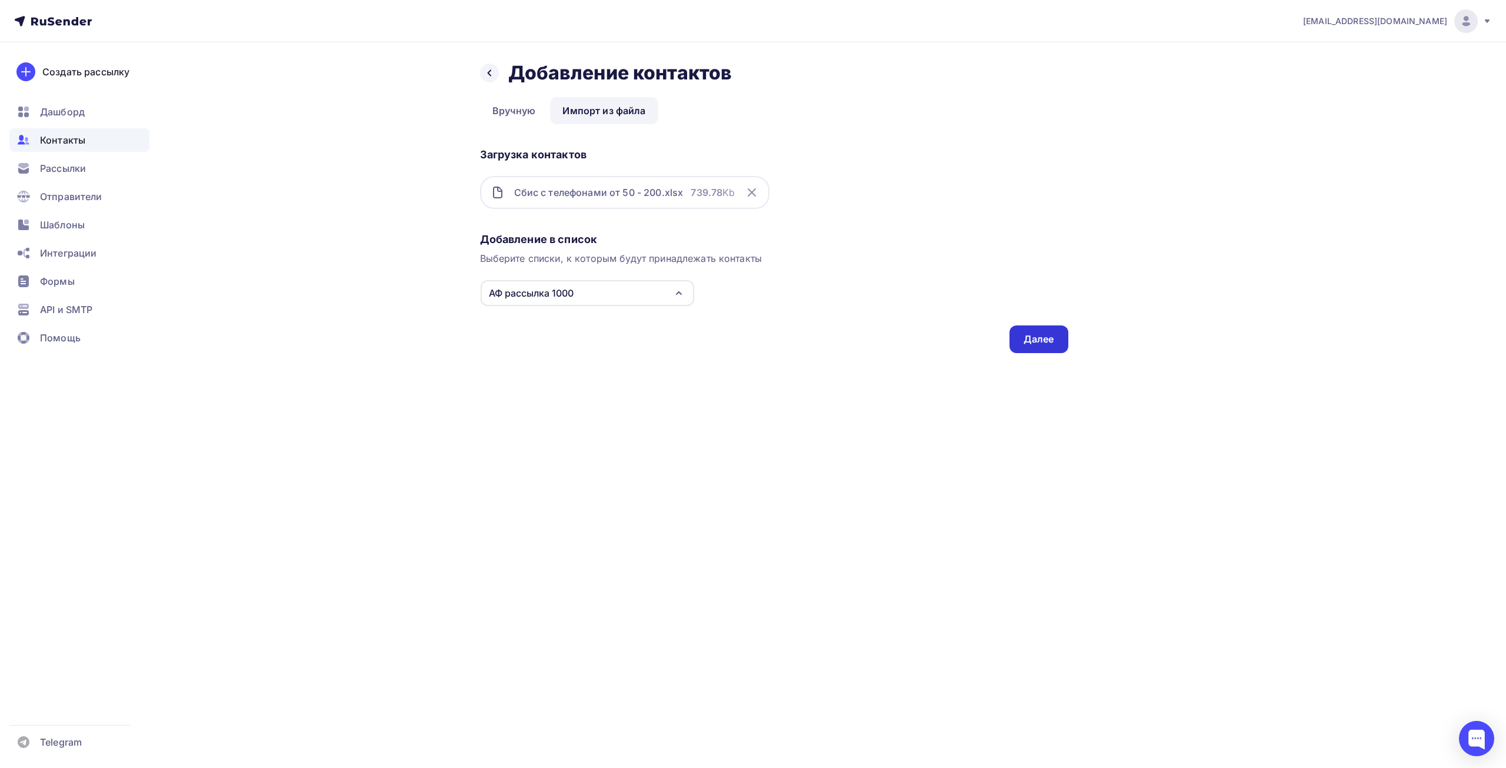
click at [1046, 340] on div "Далее" at bounding box center [1039, 339] width 31 height 14
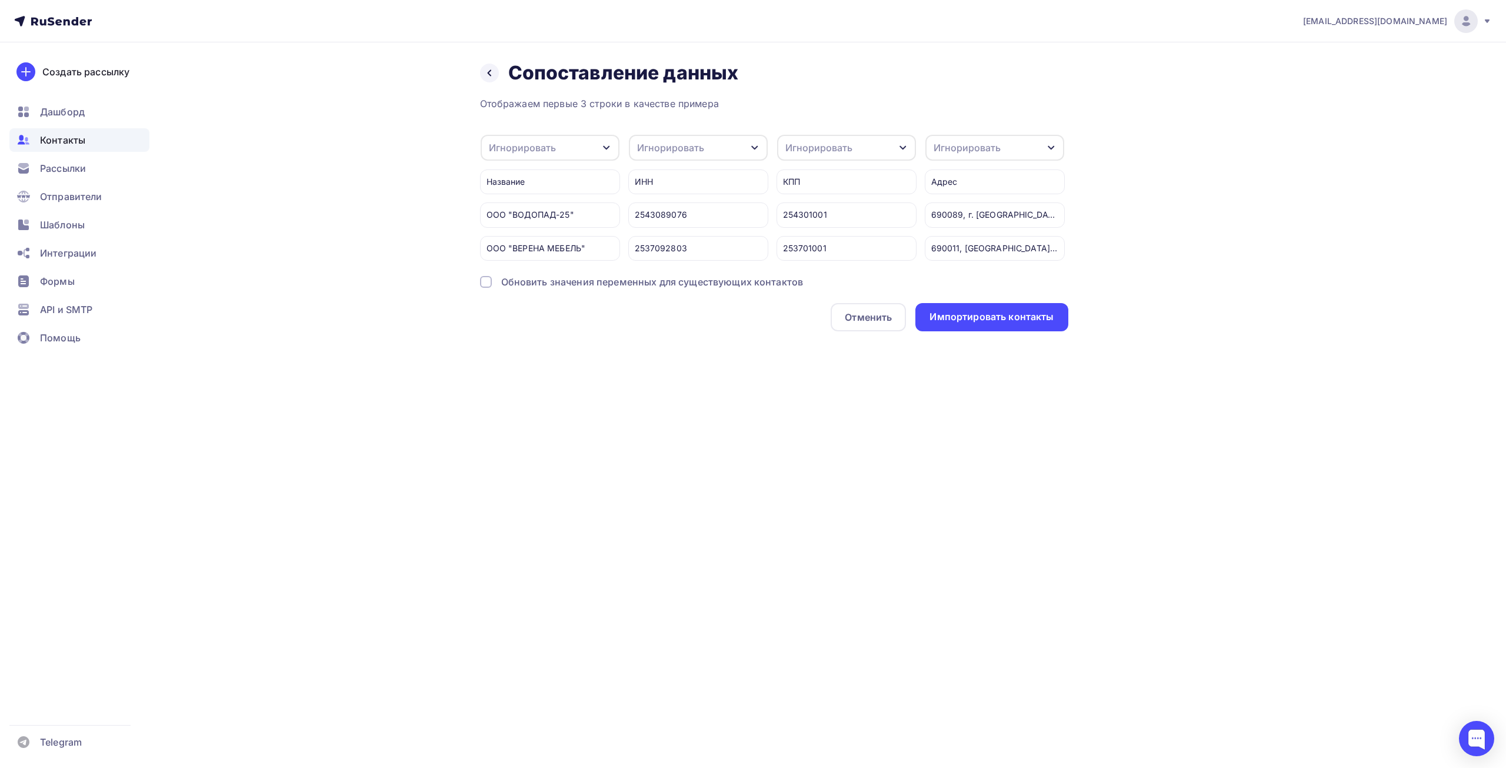
click at [521, 289] on div "Обновить значения переменных для существующих контактов" at bounding box center [652, 282] width 302 height 14
click at [830, 145] on div "Игнорировать" at bounding box center [807, 148] width 67 height 14
click at [812, 184] on div "Email" at bounding box center [814, 185] width 68 height 14
click at [988, 324] on div "Импортировать контакты" at bounding box center [992, 317] width 124 height 14
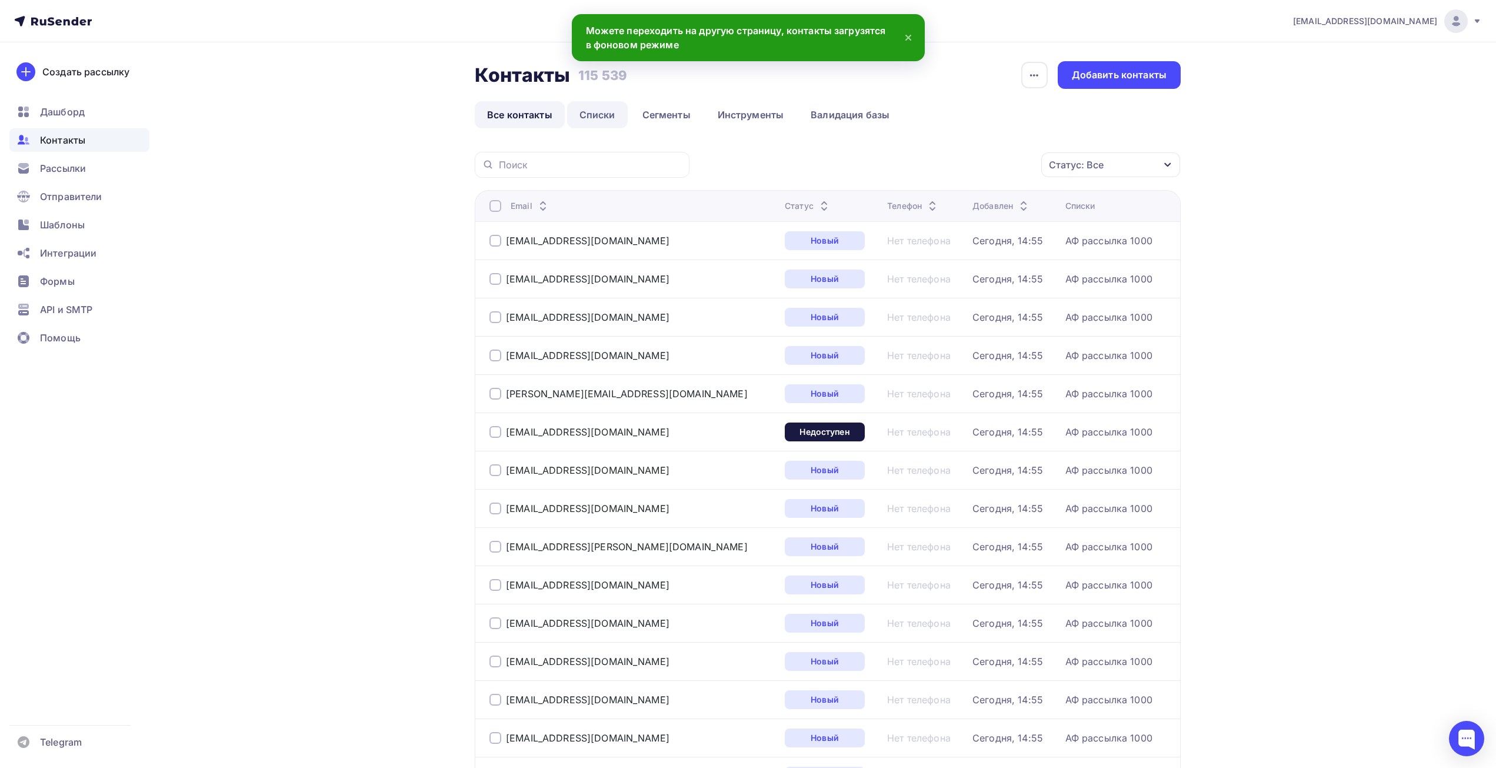
click at [584, 115] on link "Списки" at bounding box center [597, 114] width 61 height 27
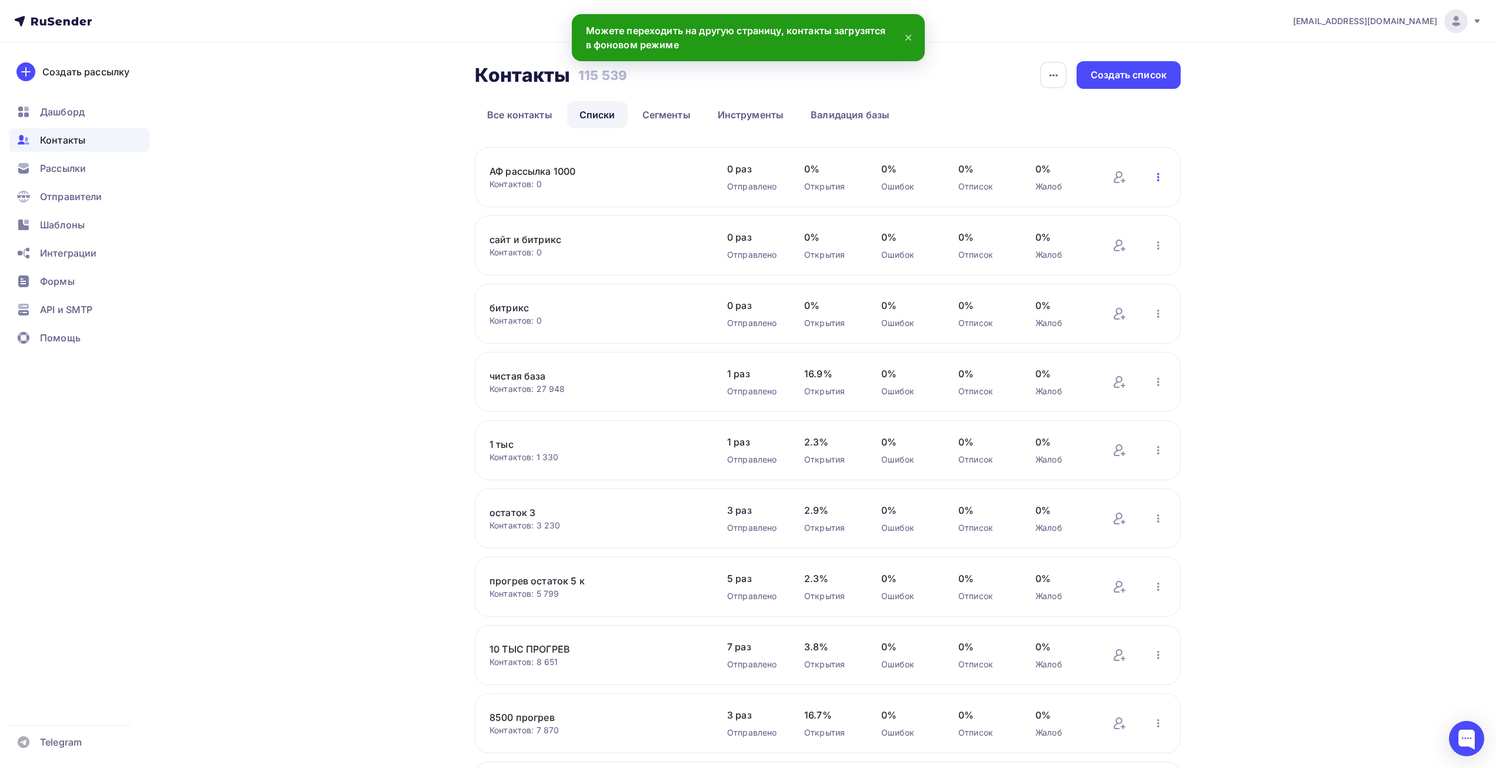
click at [1156, 177] on icon "button" at bounding box center [1159, 177] width 14 height 14
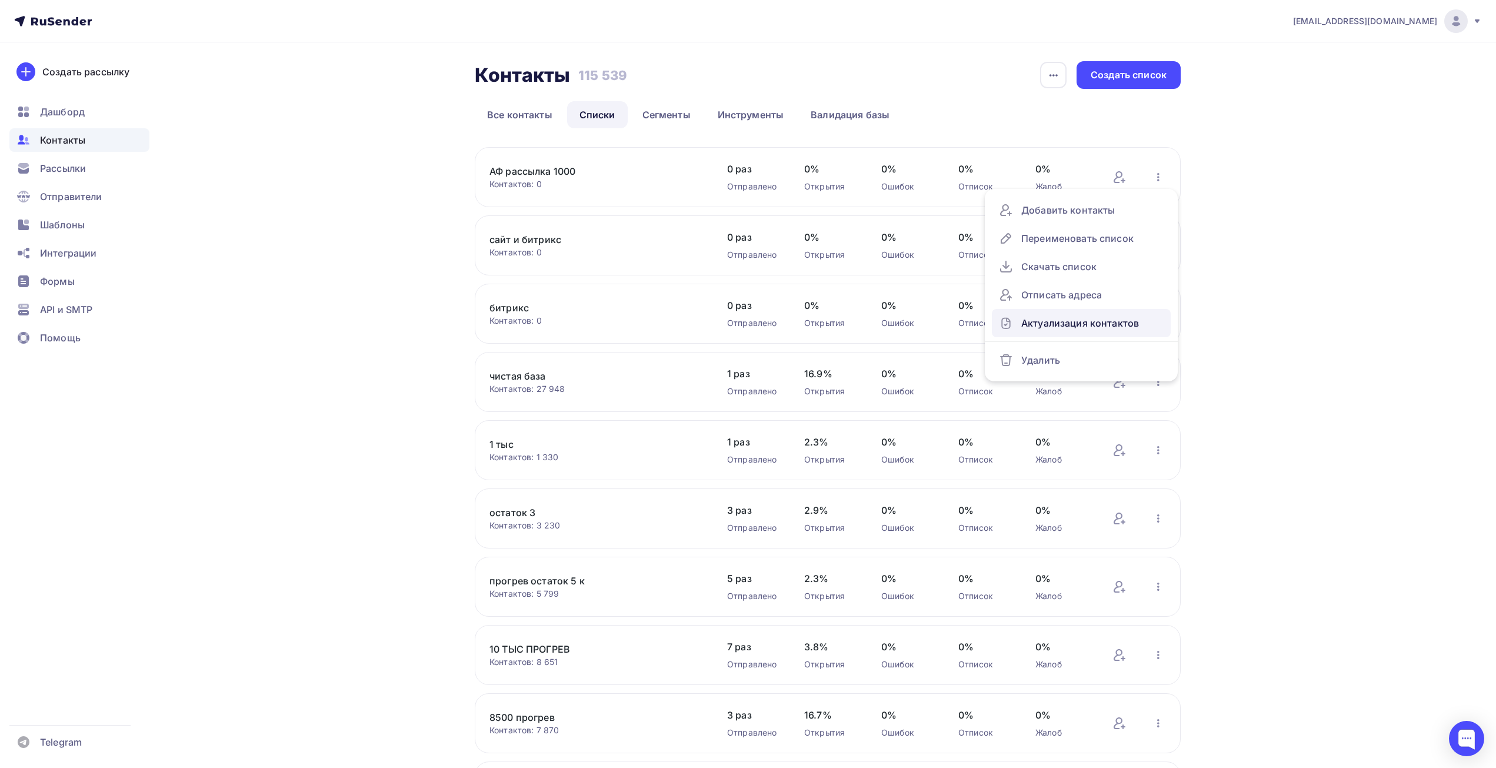
click at [1062, 320] on div "Актуализация контактов" at bounding box center [1081, 323] width 165 height 19
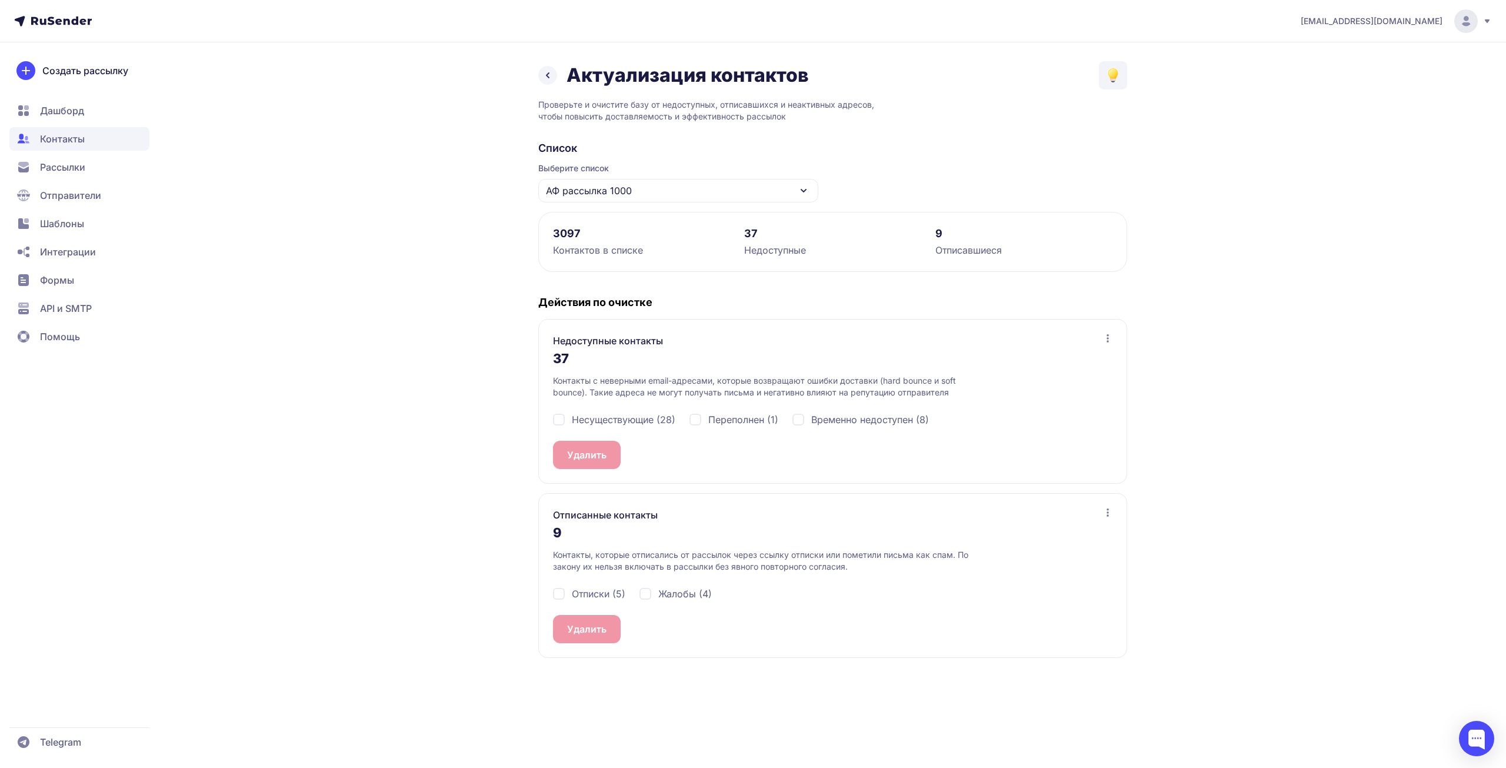
click at [667, 415] on span "Несуществующие (28)" at bounding box center [624, 419] width 104 height 14
checkbox input "true"
click at [741, 415] on span "Переполнен (1)" at bounding box center [743, 419] width 70 height 14
checkbox input "true"
click at [860, 425] on span "Временно недоступен (8)" at bounding box center [870, 419] width 118 height 14
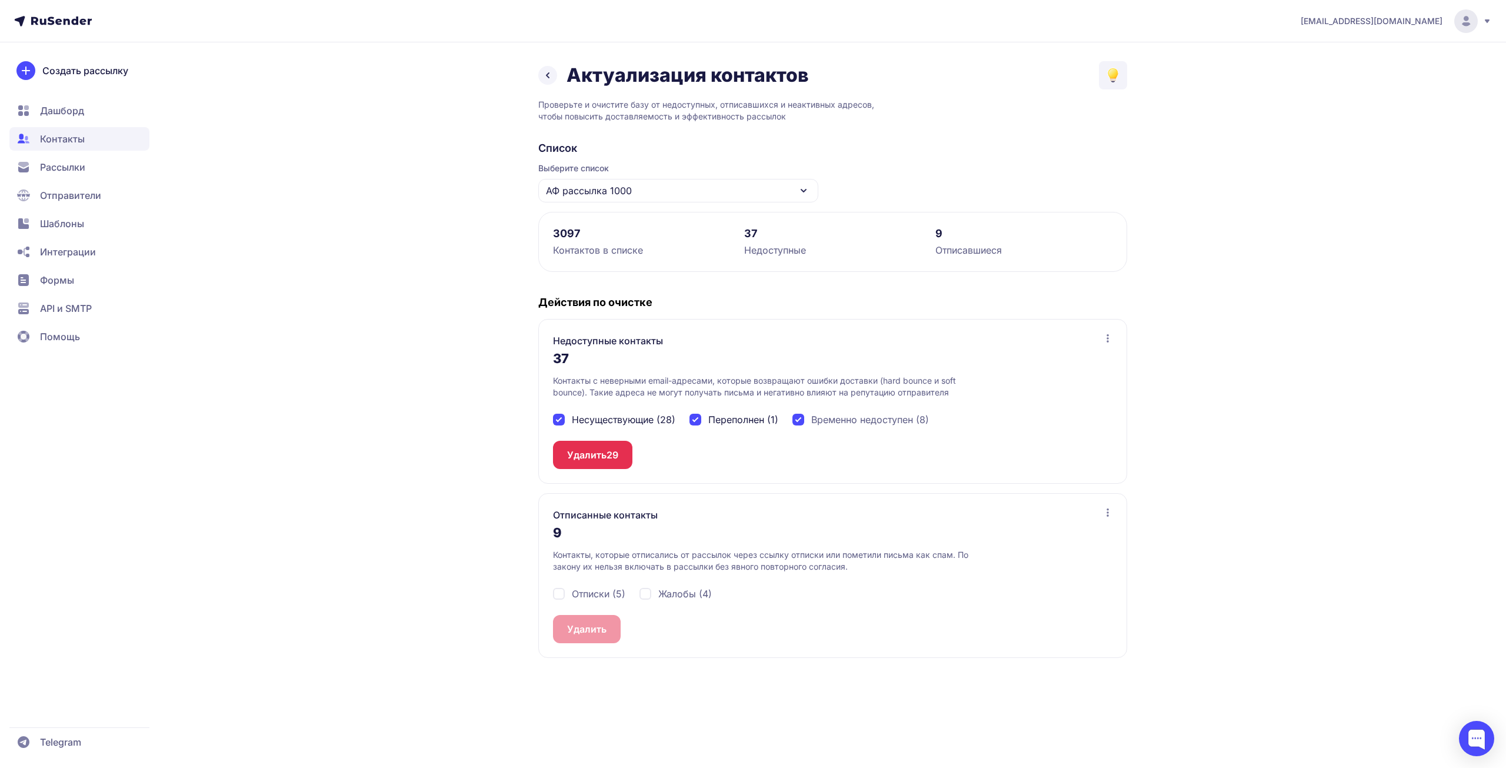
checkbox input "true"
click at [583, 592] on span "Отписки (5)" at bounding box center [599, 594] width 54 height 14
checkbox input "true"
click at [681, 590] on span "Жалобы (4)" at bounding box center [685, 594] width 54 height 14
checkbox input "true"
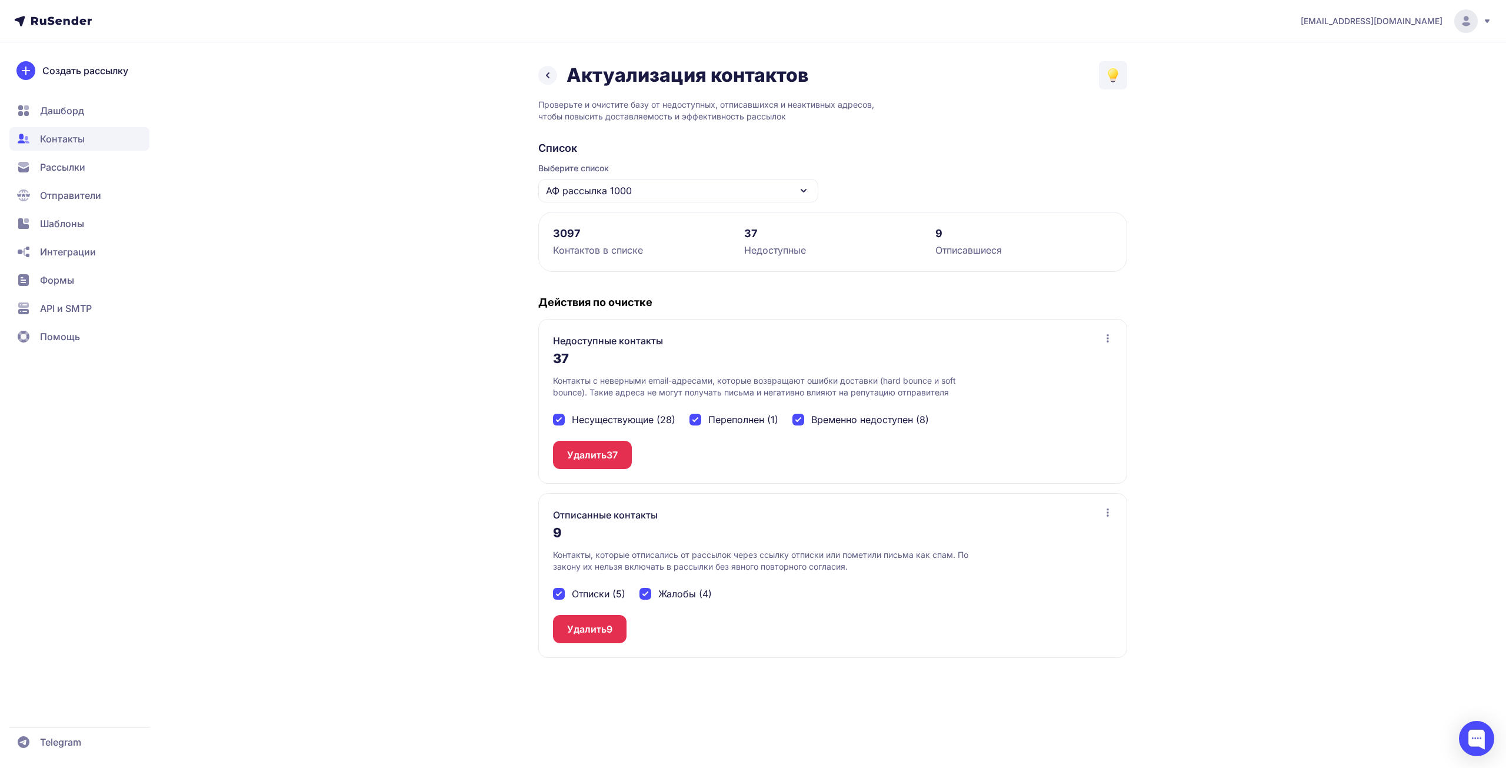
click at [610, 617] on button "Удалить 9" at bounding box center [590, 629] width 74 height 28
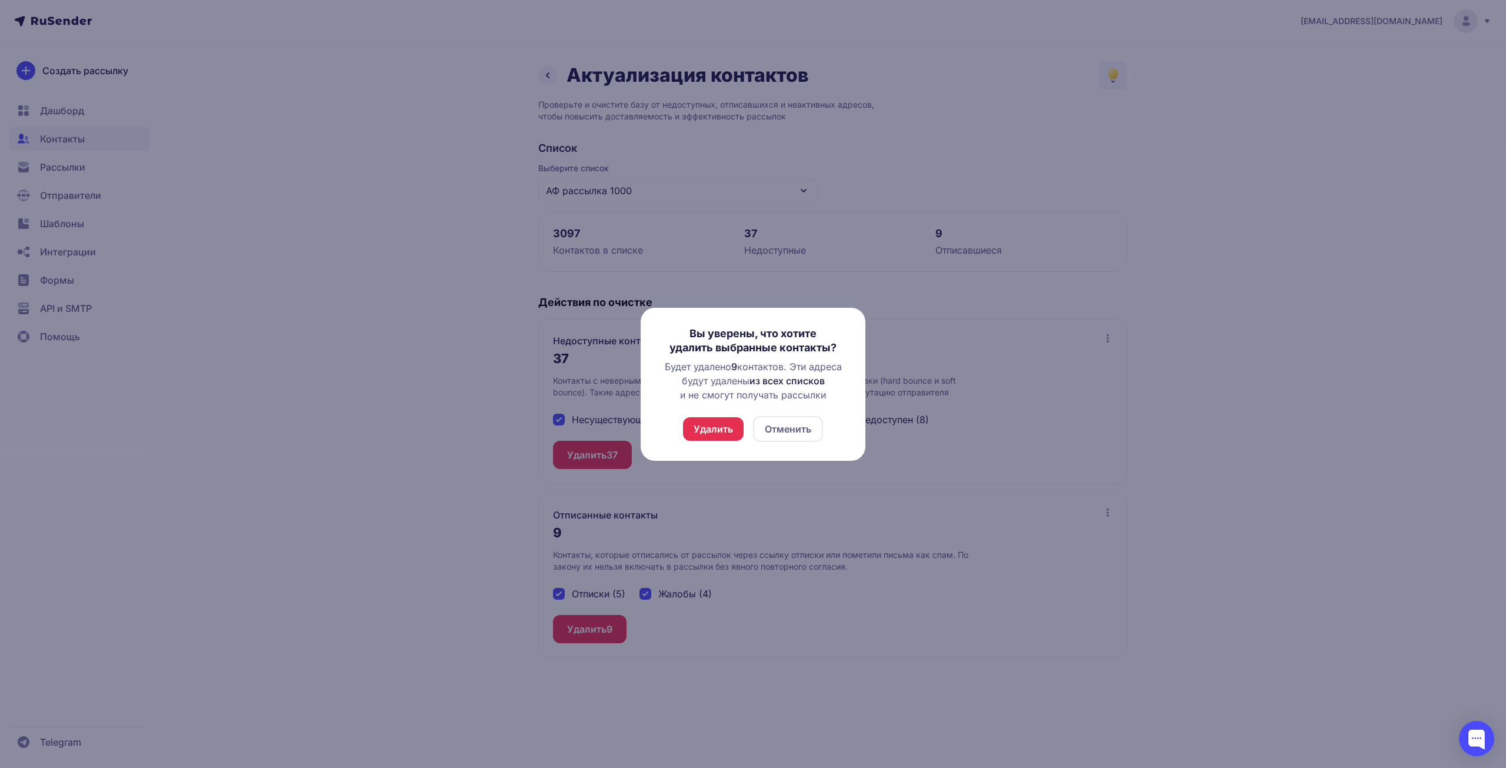
click at [716, 435] on button "Удалить" at bounding box center [713, 429] width 61 height 24
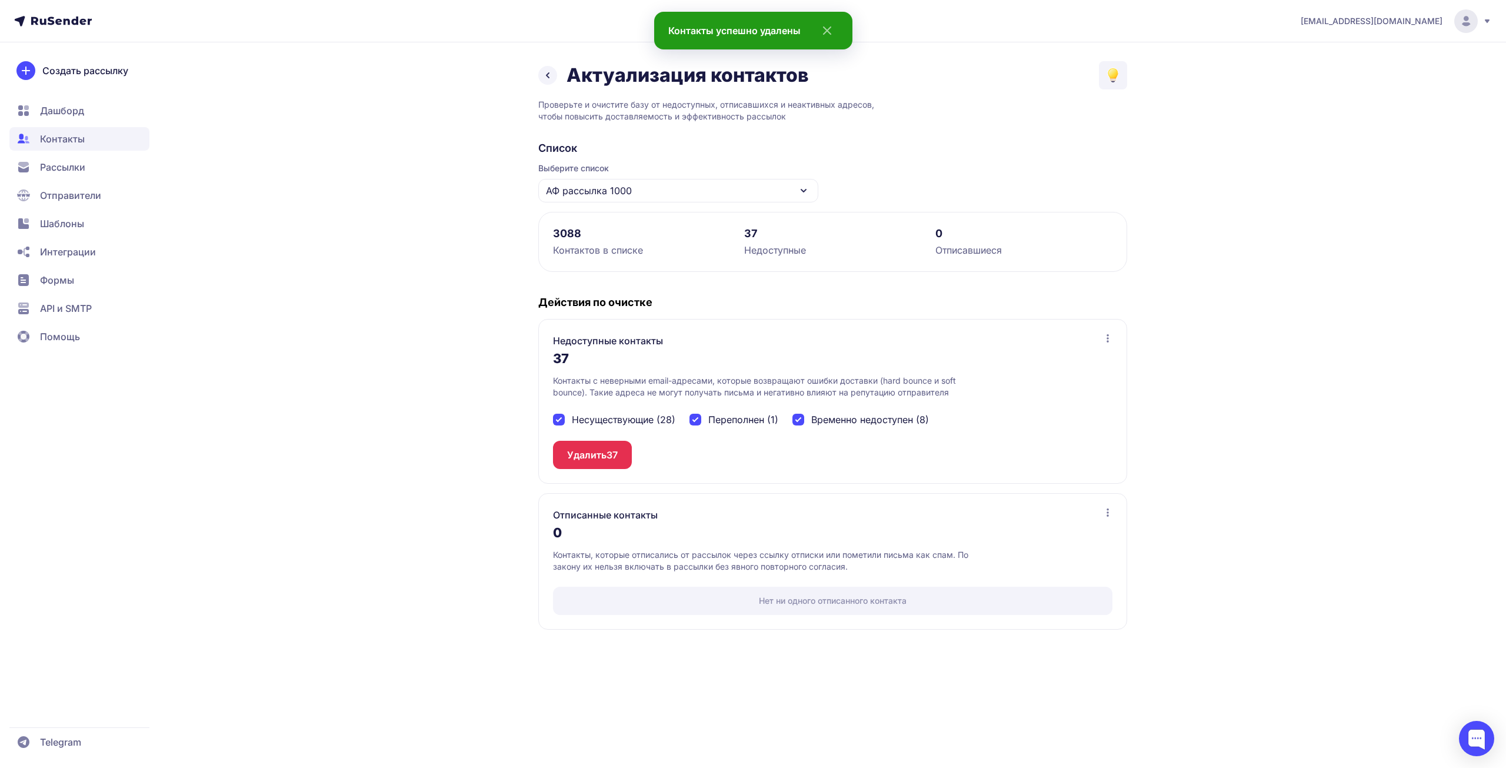
click at [615, 454] on span "37" at bounding box center [612, 455] width 11 height 14
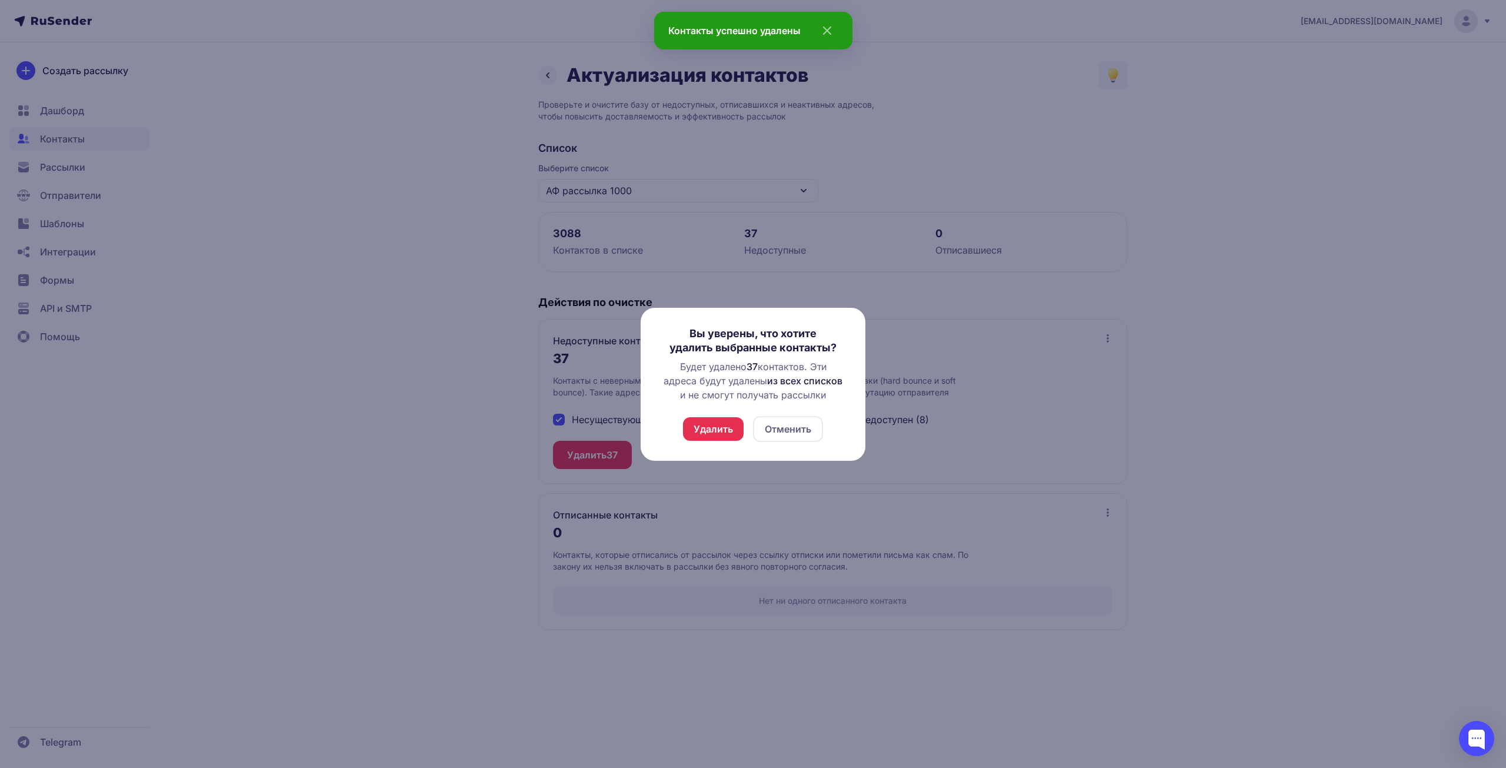
click at [711, 431] on button "Удалить" at bounding box center [713, 429] width 61 height 24
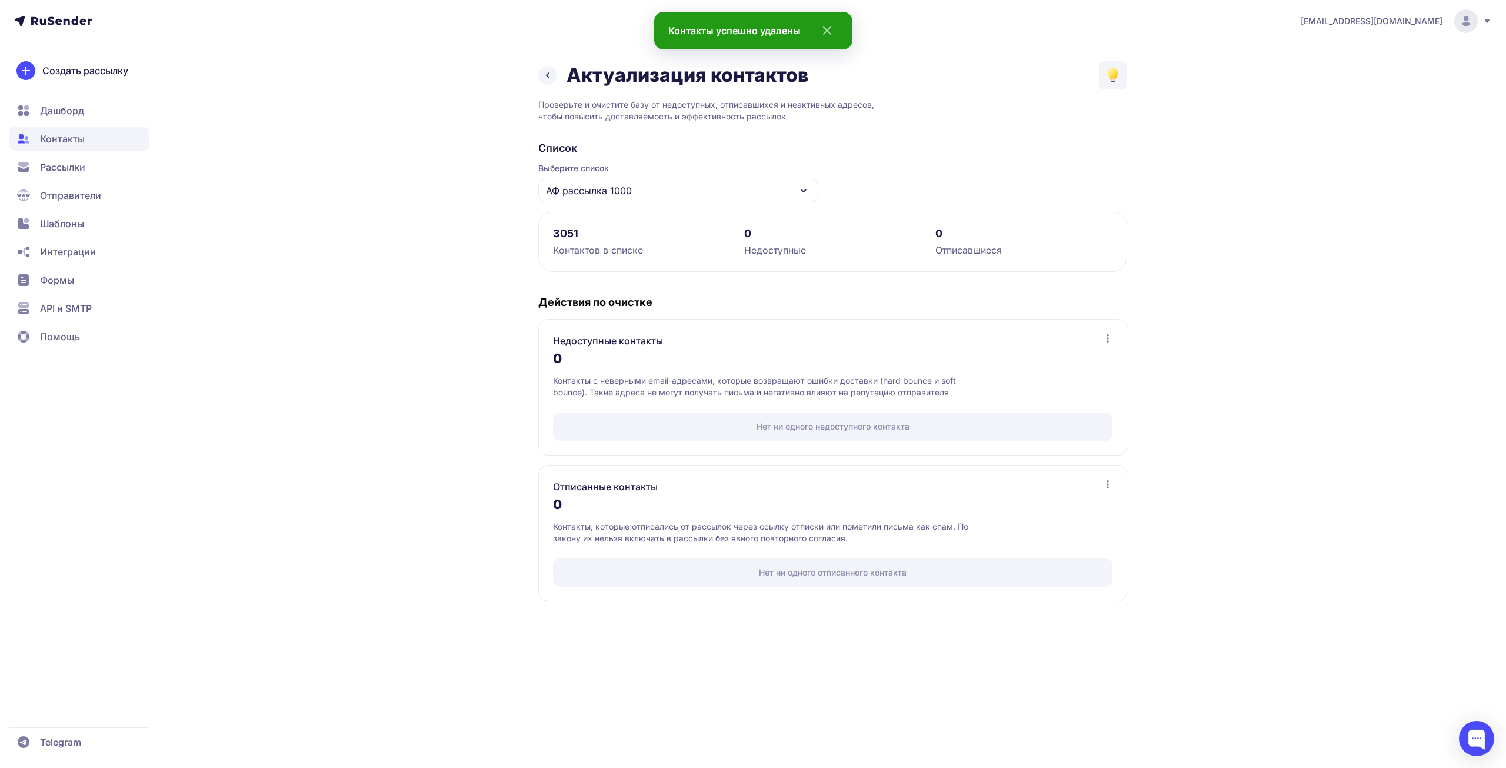
click at [481, 263] on div "Актуализация контактов Проверьте и очистите базу от недоступных, отписавшихся и…" at bounding box center [753, 338] width 847 height 554
click at [625, 197] on span "АФ рассылка 1000" at bounding box center [589, 191] width 86 height 14
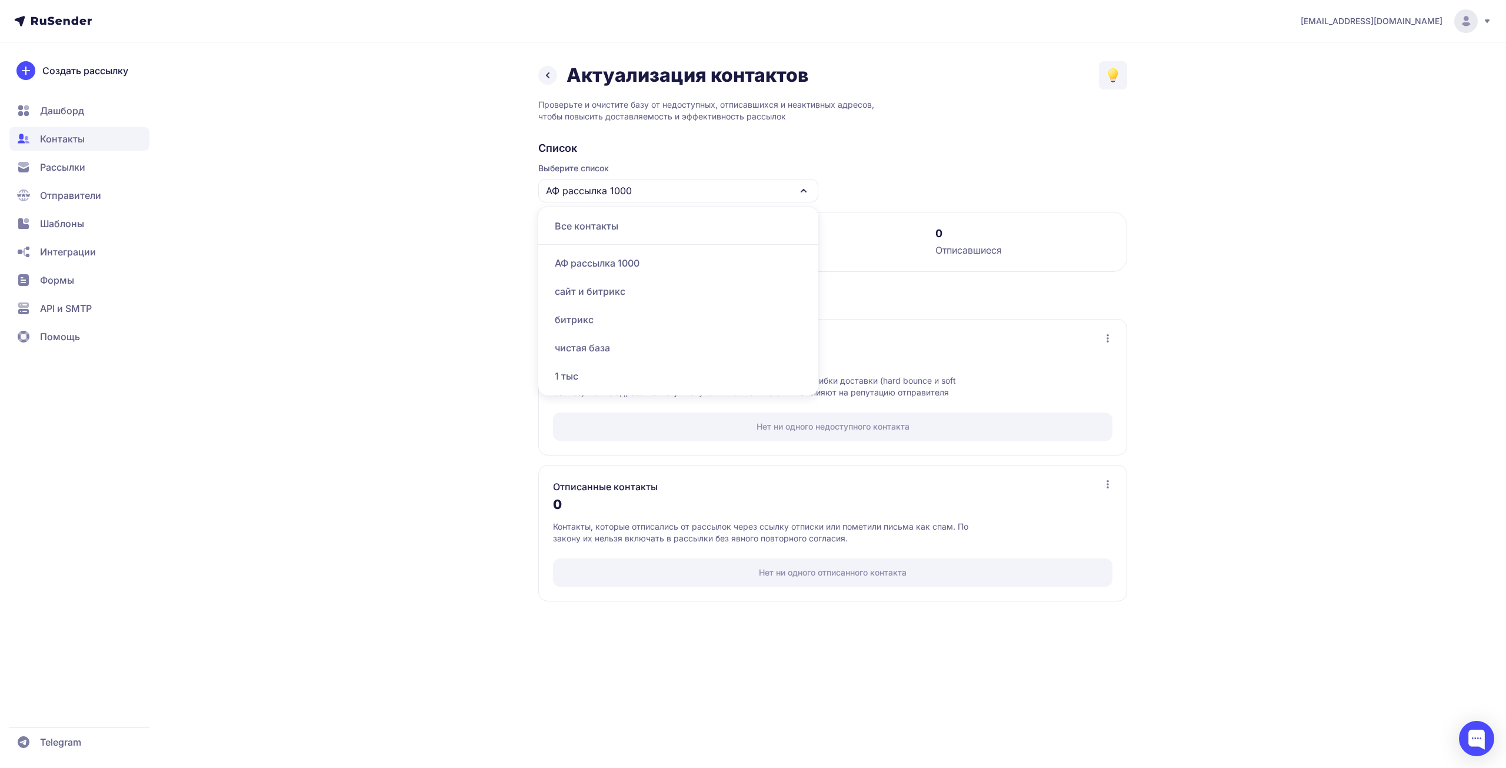
click at [625, 197] on span "АФ рассылка 1000" at bounding box center [589, 191] width 86 height 14
click at [549, 75] on icon at bounding box center [548, 75] width 14 height 14
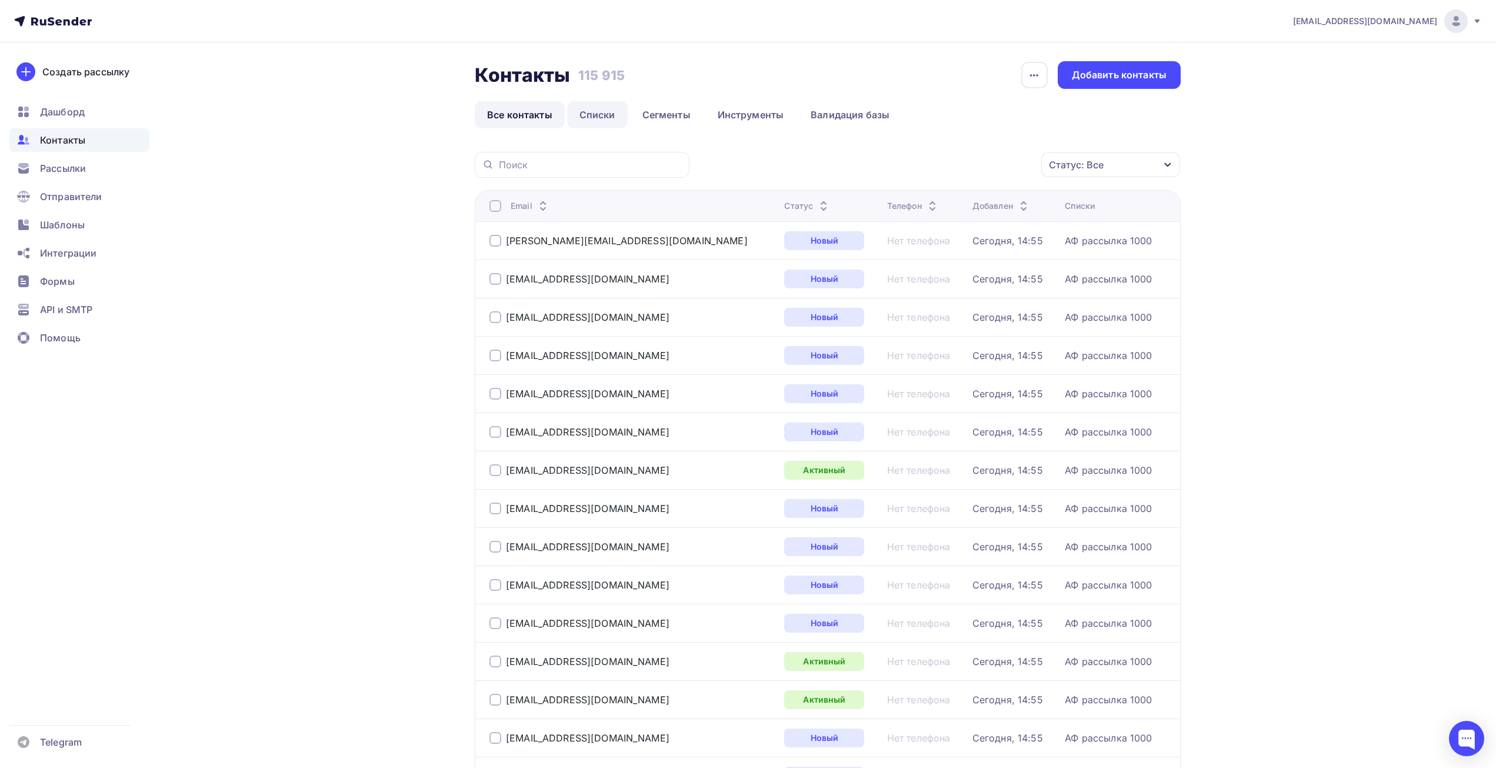
click at [592, 118] on link "Списки" at bounding box center [597, 114] width 61 height 27
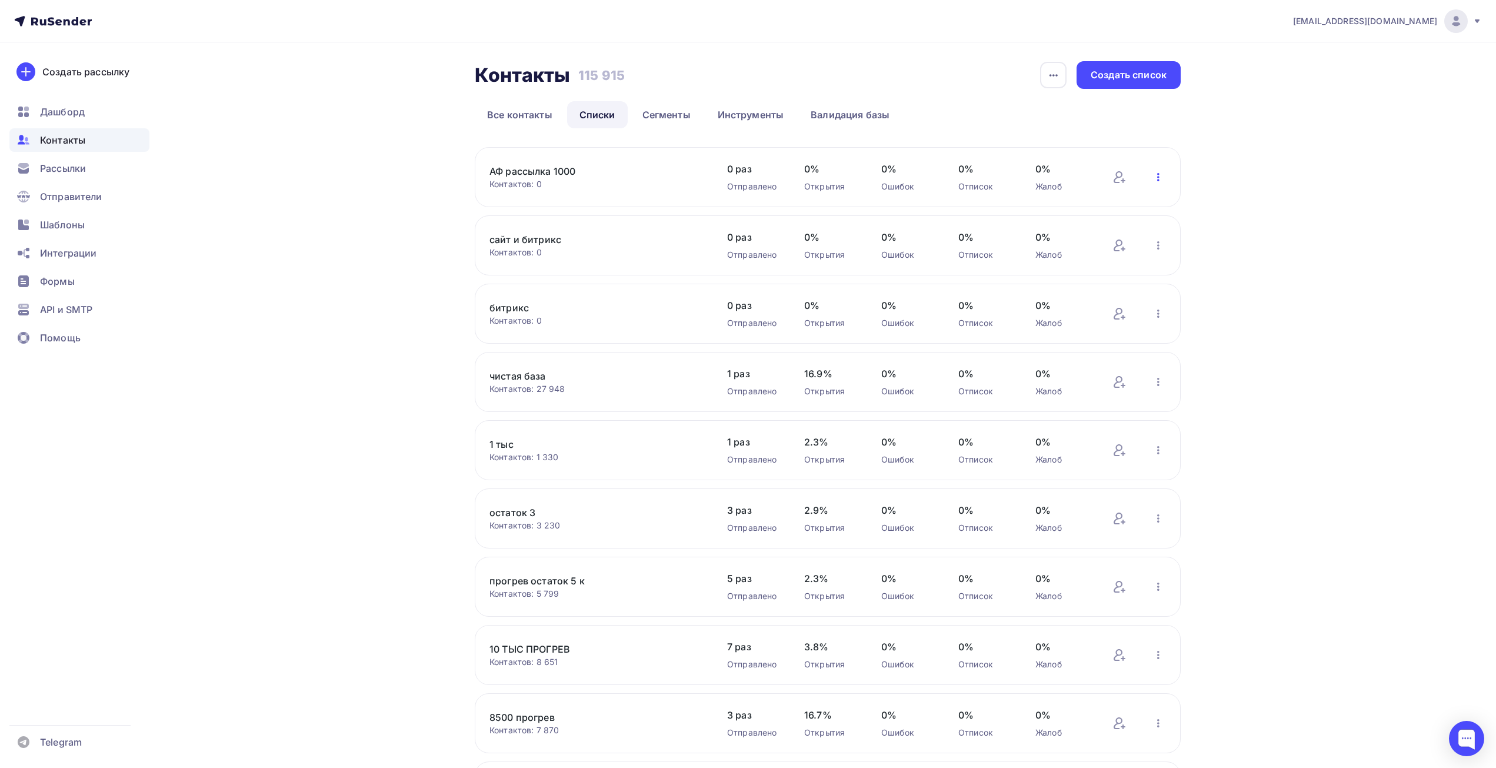
click at [1160, 177] on icon "button" at bounding box center [1159, 177] width 14 height 14
click at [1104, 320] on div "Актуализация контактов" at bounding box center [1081, 323] width 165 height 19
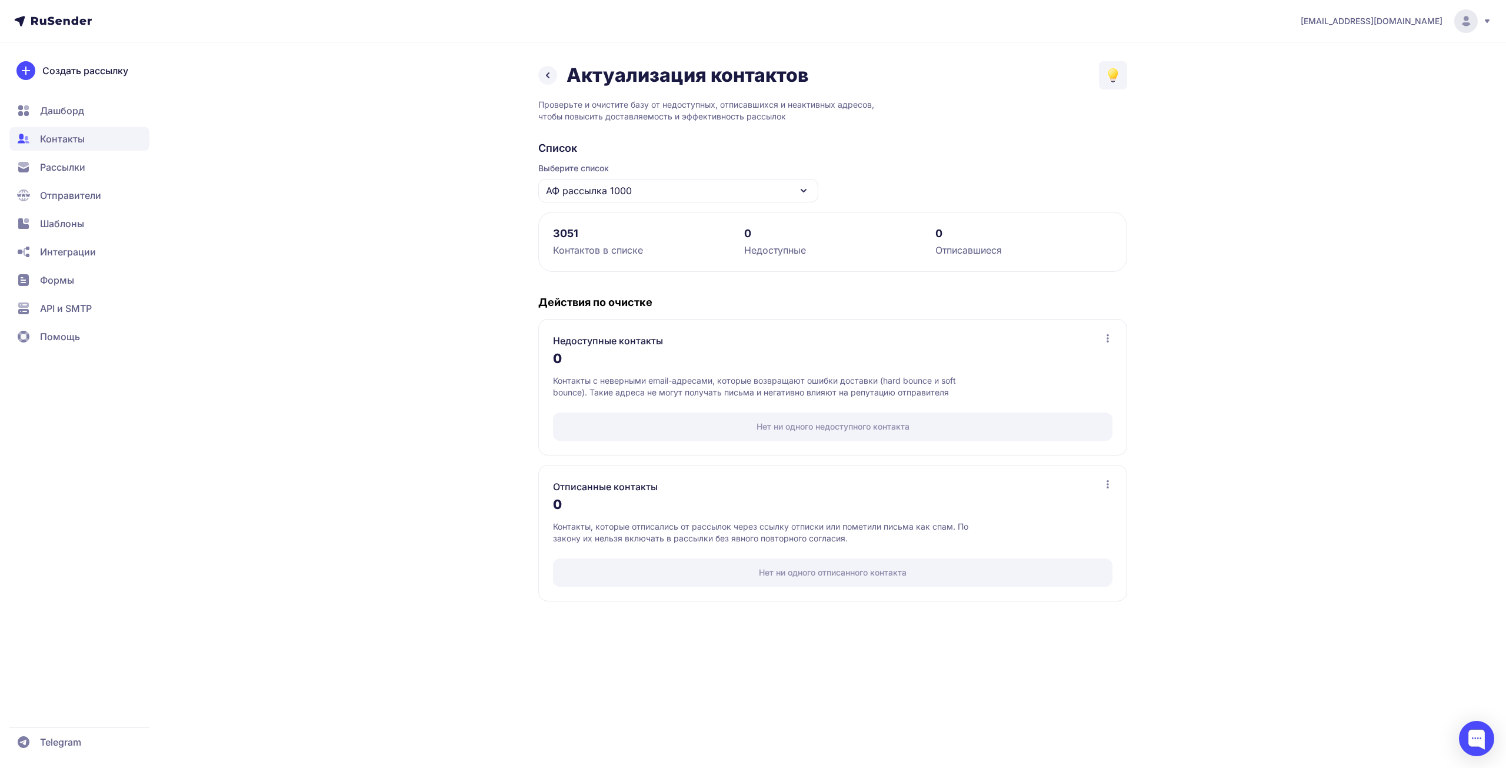
click at [591, 238] on div "3051" at bounding box center [641, 234] width 177 height 14
click at [540, 73] on link at bounding box center [547, 75] width 19 height 19
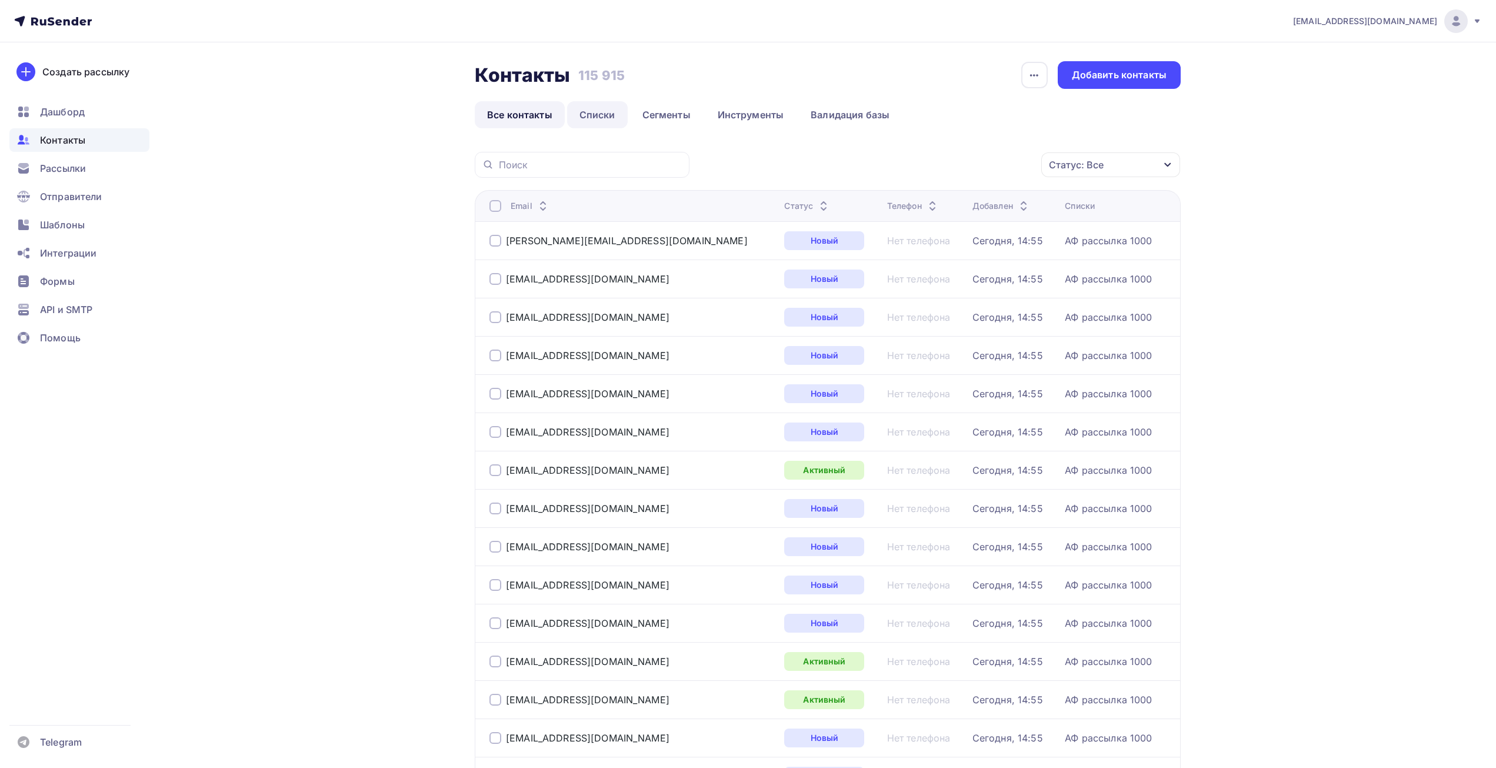
click at [607, 112] on link "Списки" at bounding box center [597, 114] width 61 height 27
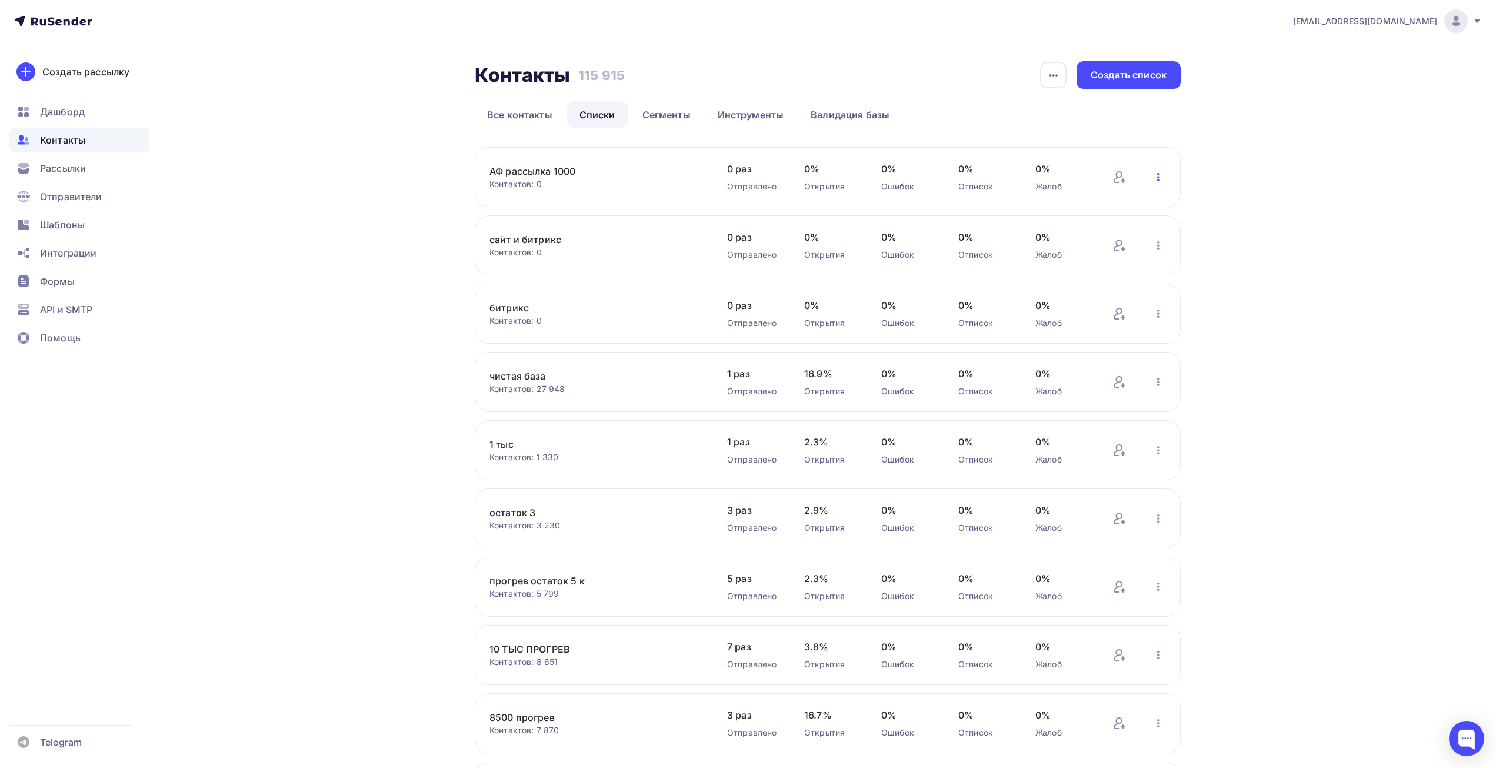
click at [1154, 175] on icon "button" at bounding box center [1159, 177] width 14 height 14
click at [1063, 209] on div "Добавить контакты" at bounding box center [1081, 210] width 165 height 19
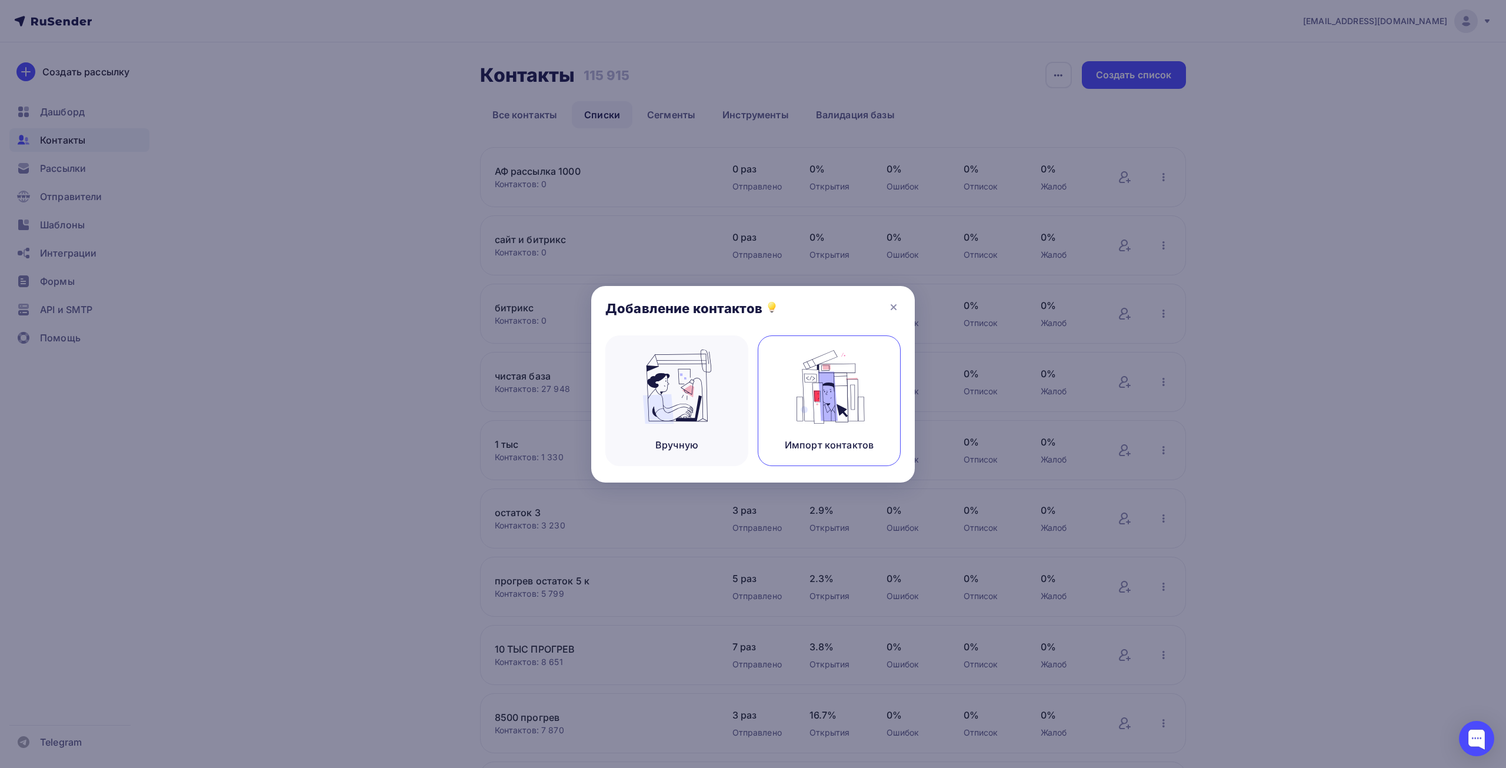
click at [806, 390] on img at bounding box center [829, 387] width 79 height 74
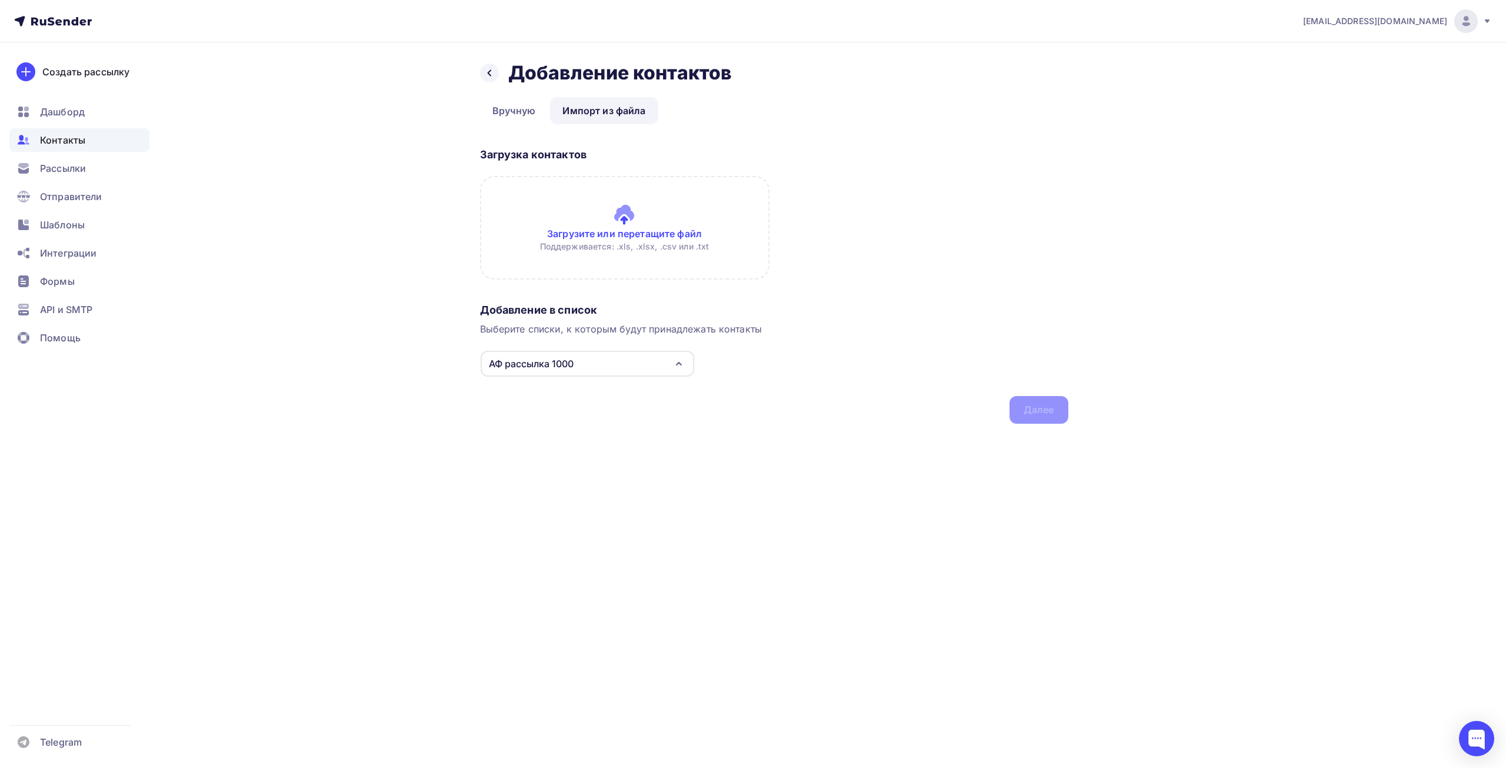
click at [637, 241] on input "file" at bounding box center [625, 228] width 290 height 104
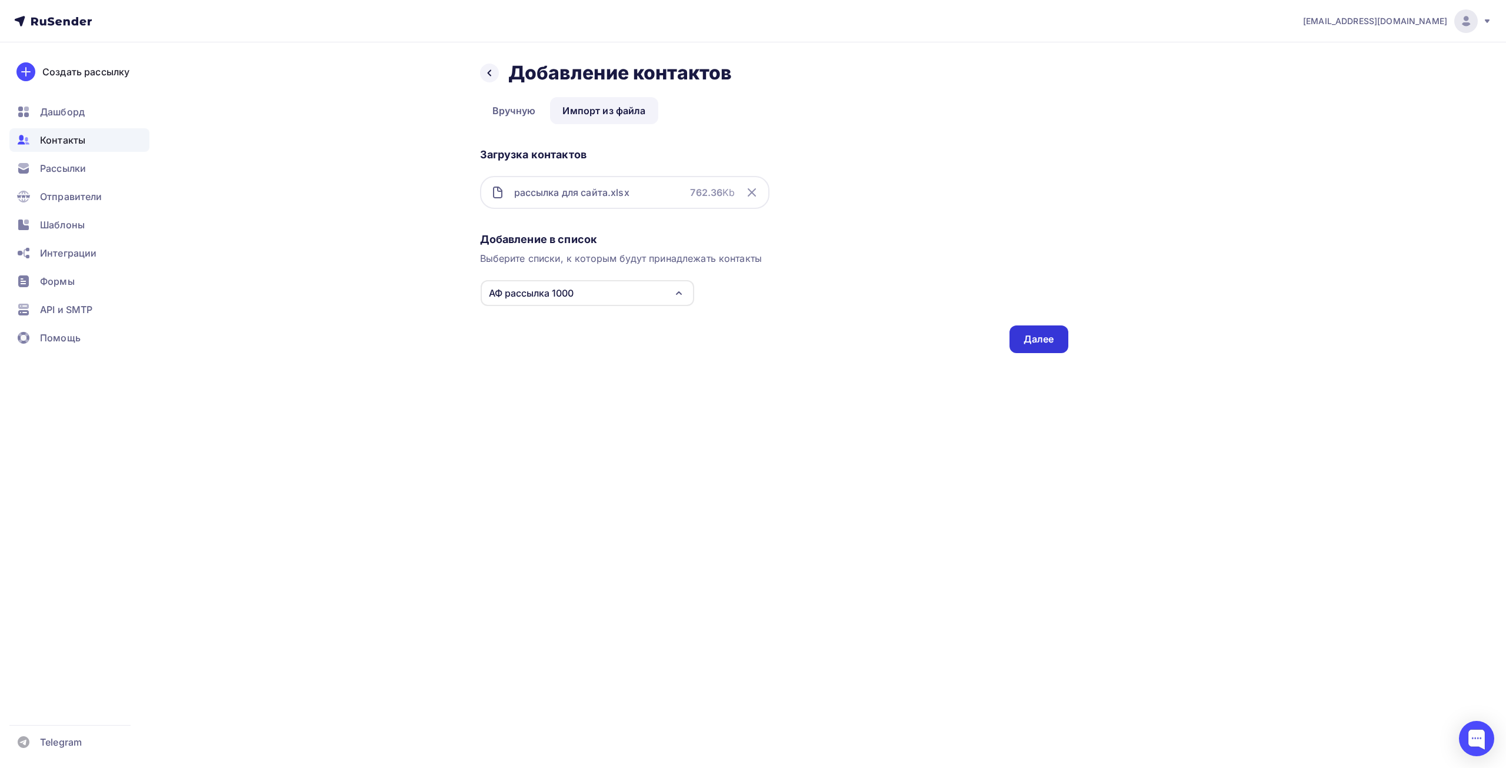
click at [1062, 339] on div "Далее" at bounding box center [1039, 339] width 59 height 28
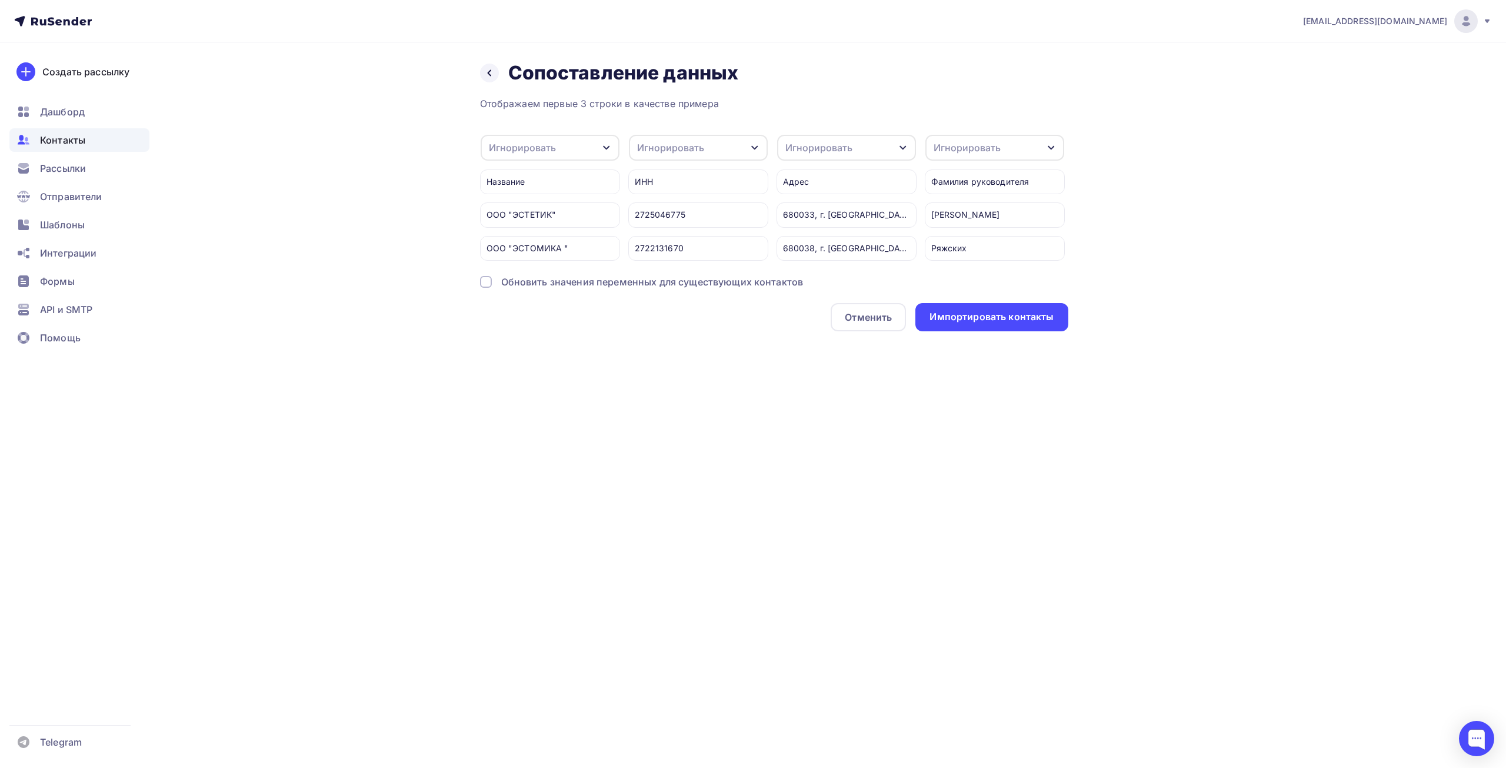
click at [567, 289] on div "Обновить значения переменных для существующих контактов" at bounding box center [652, 282] width 302 height 14
click at [984, 322] on div "Импортировать контакты" at bounding box center [992, 317] width 124 height 14
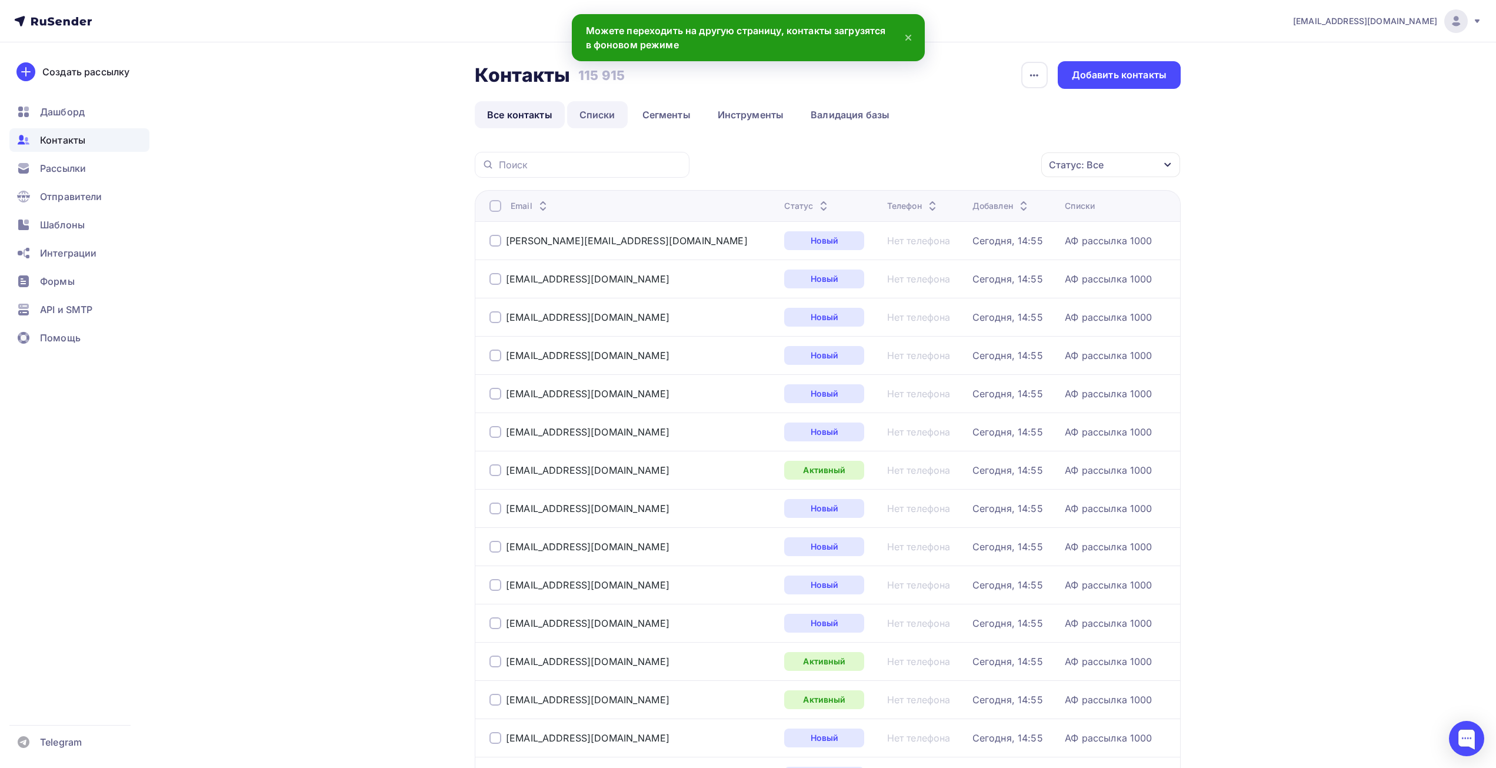
click at [599, 114] on link "Списки" at bounding box center [597, 114] width 61 height 27
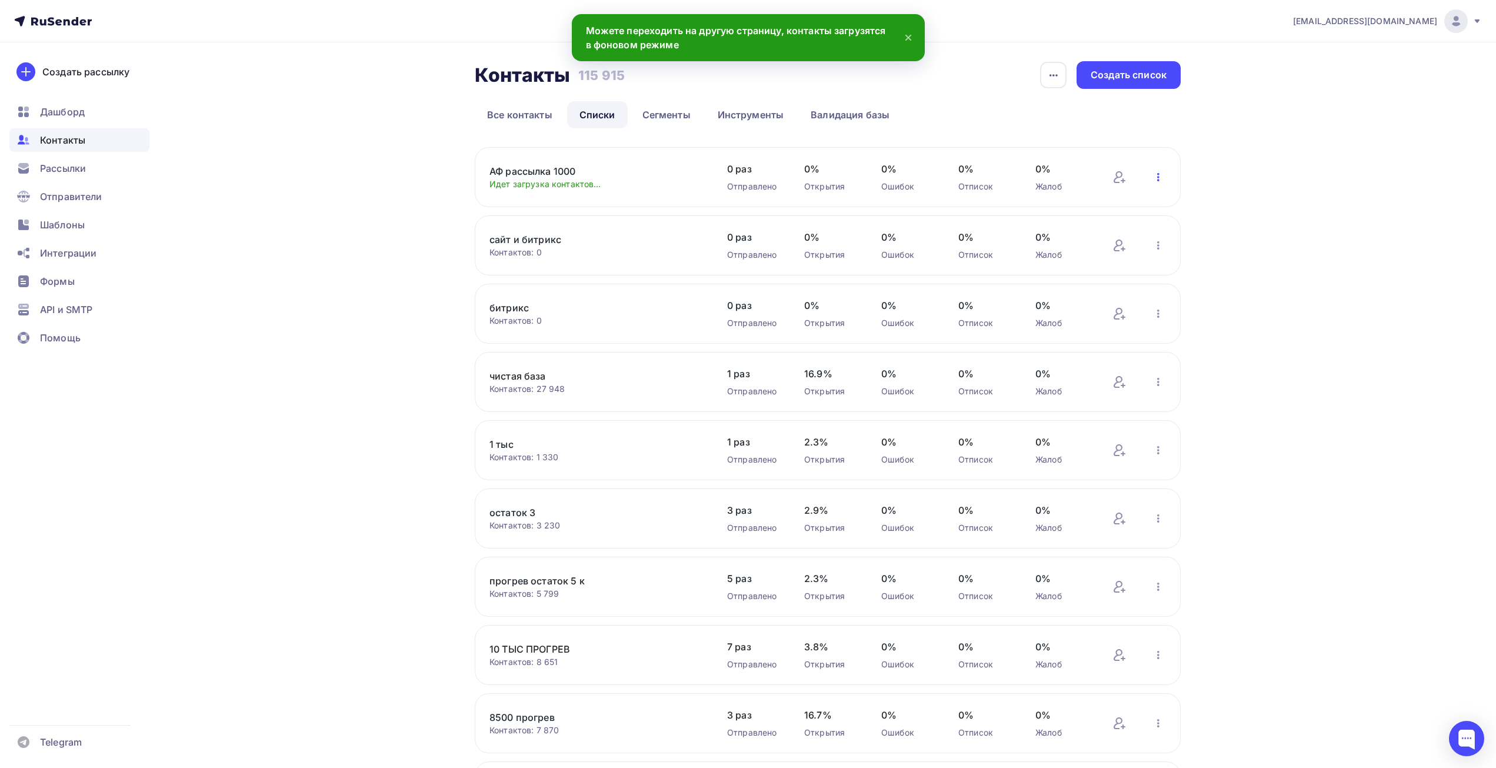
click at [1163, 178] on icon "button" at bounding box center [1159, 177] width 14 height 14
click at [1104, 318] on div "Актуализация контактов" at bounding box center [1081, 323] width 165 height 19
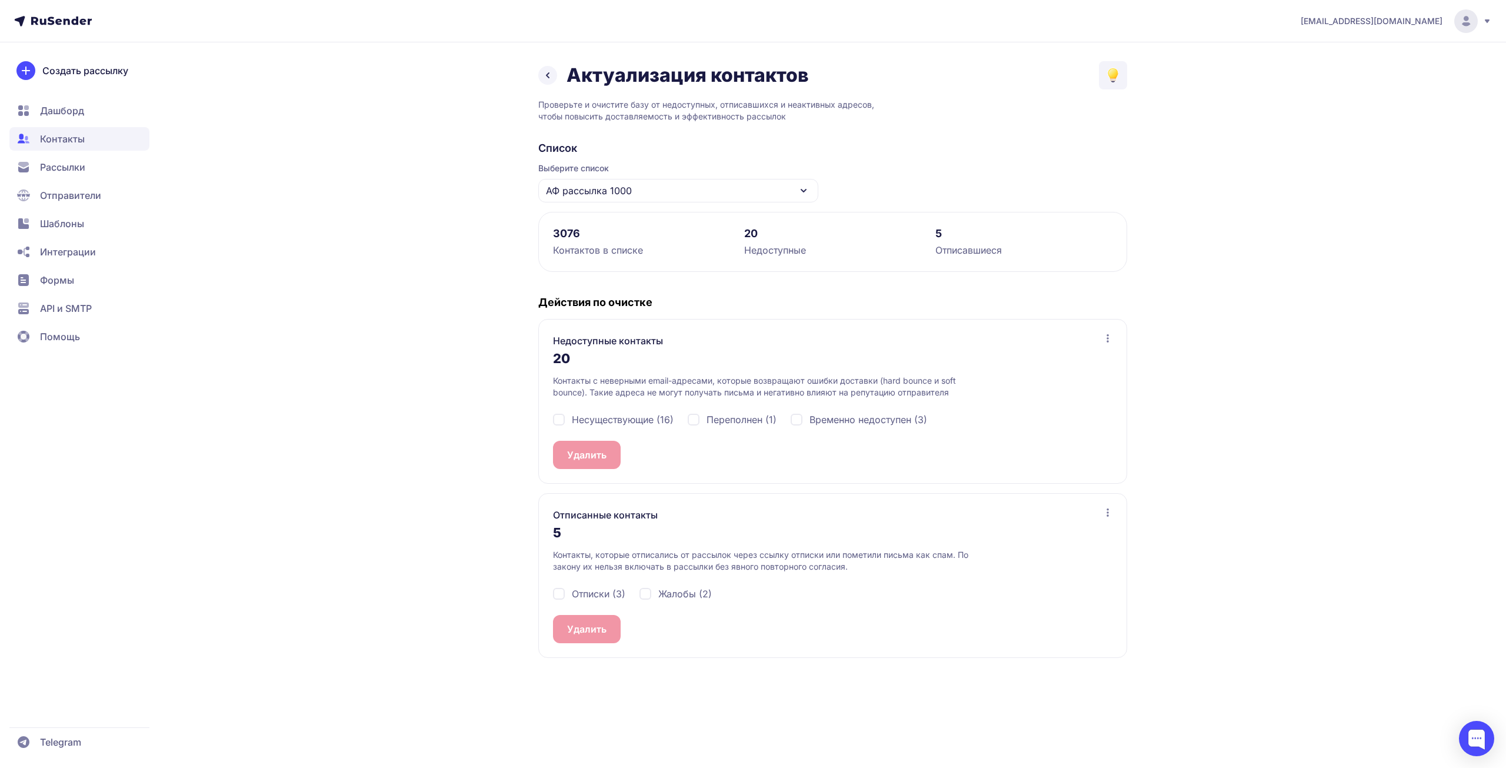
click at [551, 77] on icon at bounding box center [548, 75] width 14 height 14
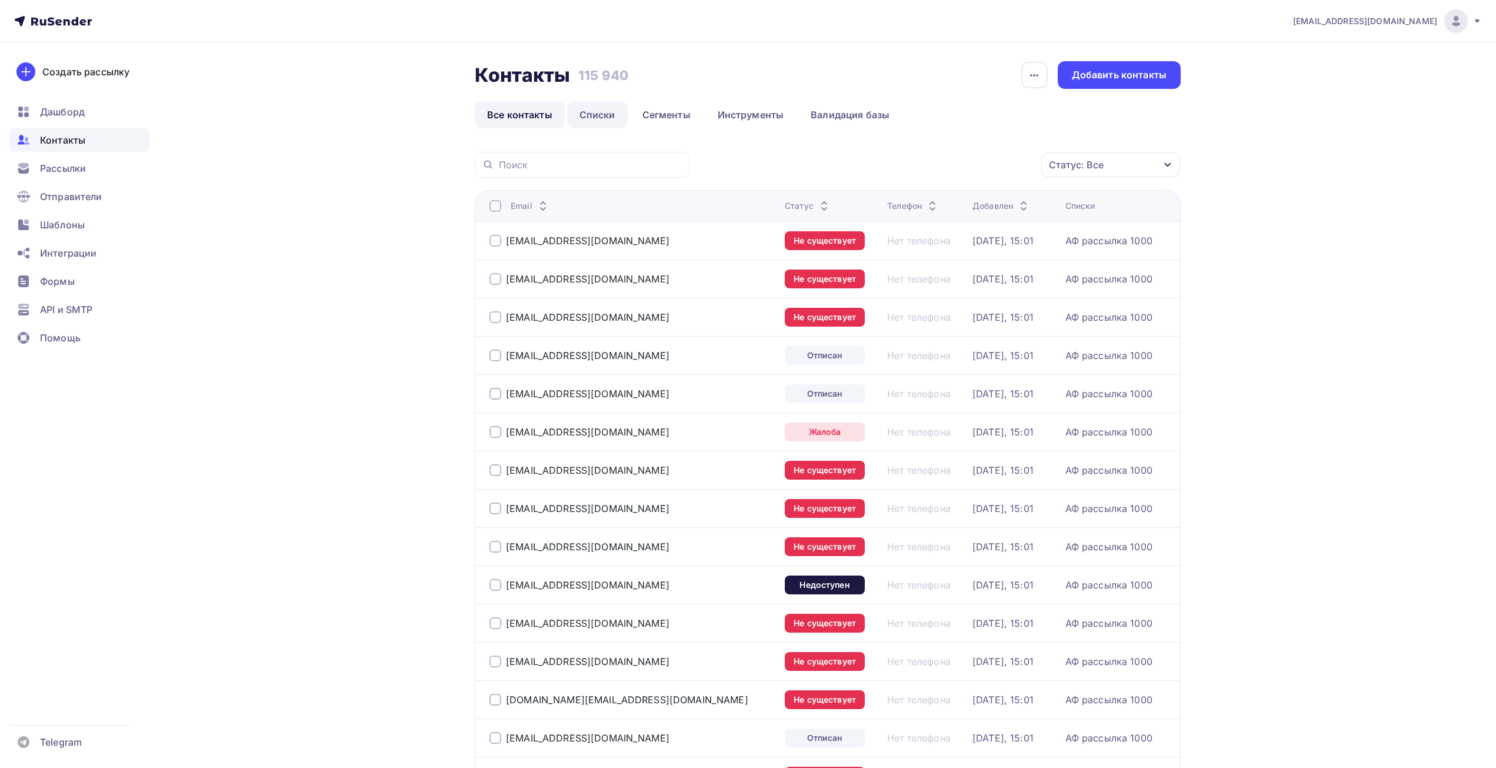
click at [594, 116] on link "Списки" at bounding box center [597, 114] width 61 height 27
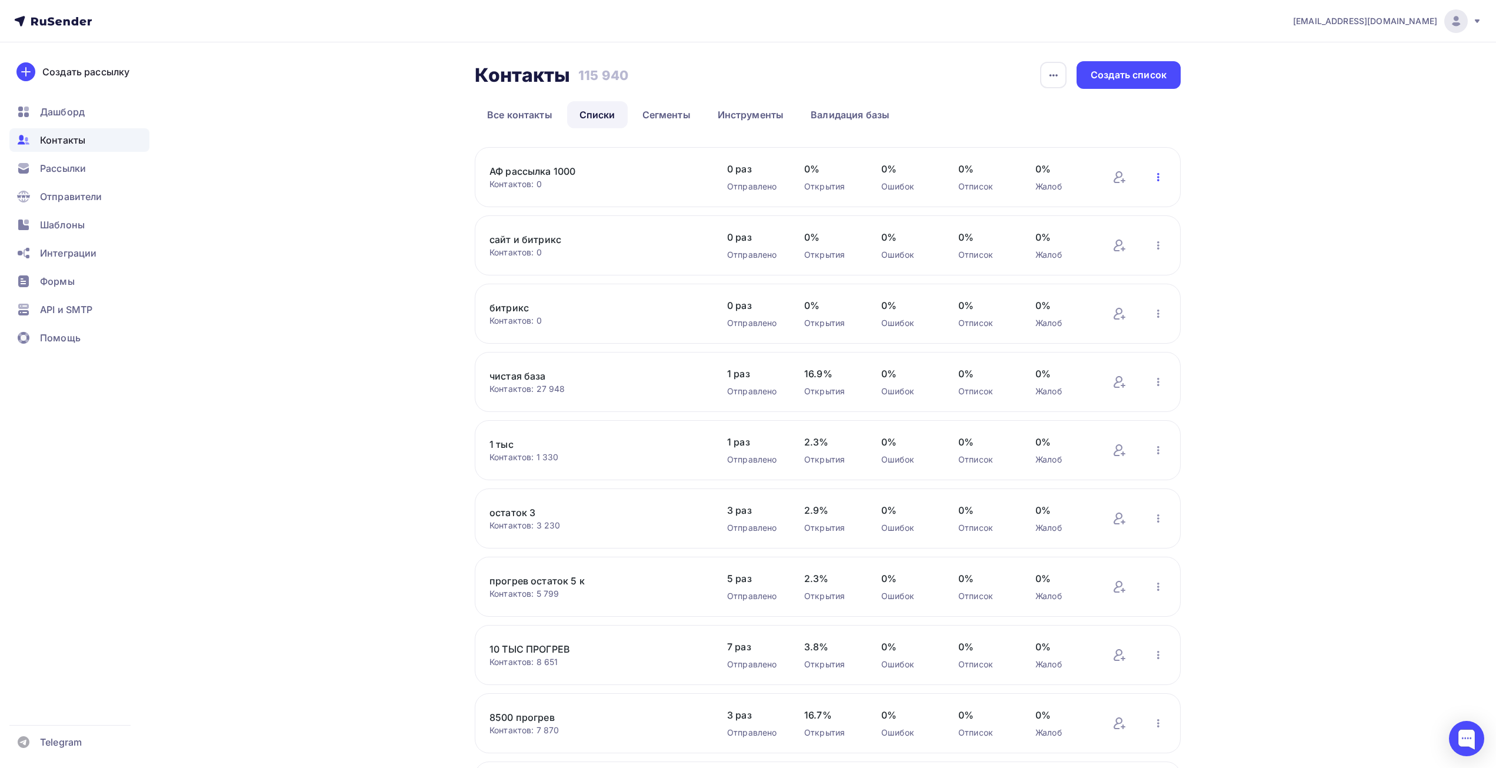
click at [1154, 177] on icon "button" at bounding box center [1159, 177] width 14 height 14
click at [1063, 219] on link "Добавить контакты" at bounding box center [1081, 210] width 179 height 28
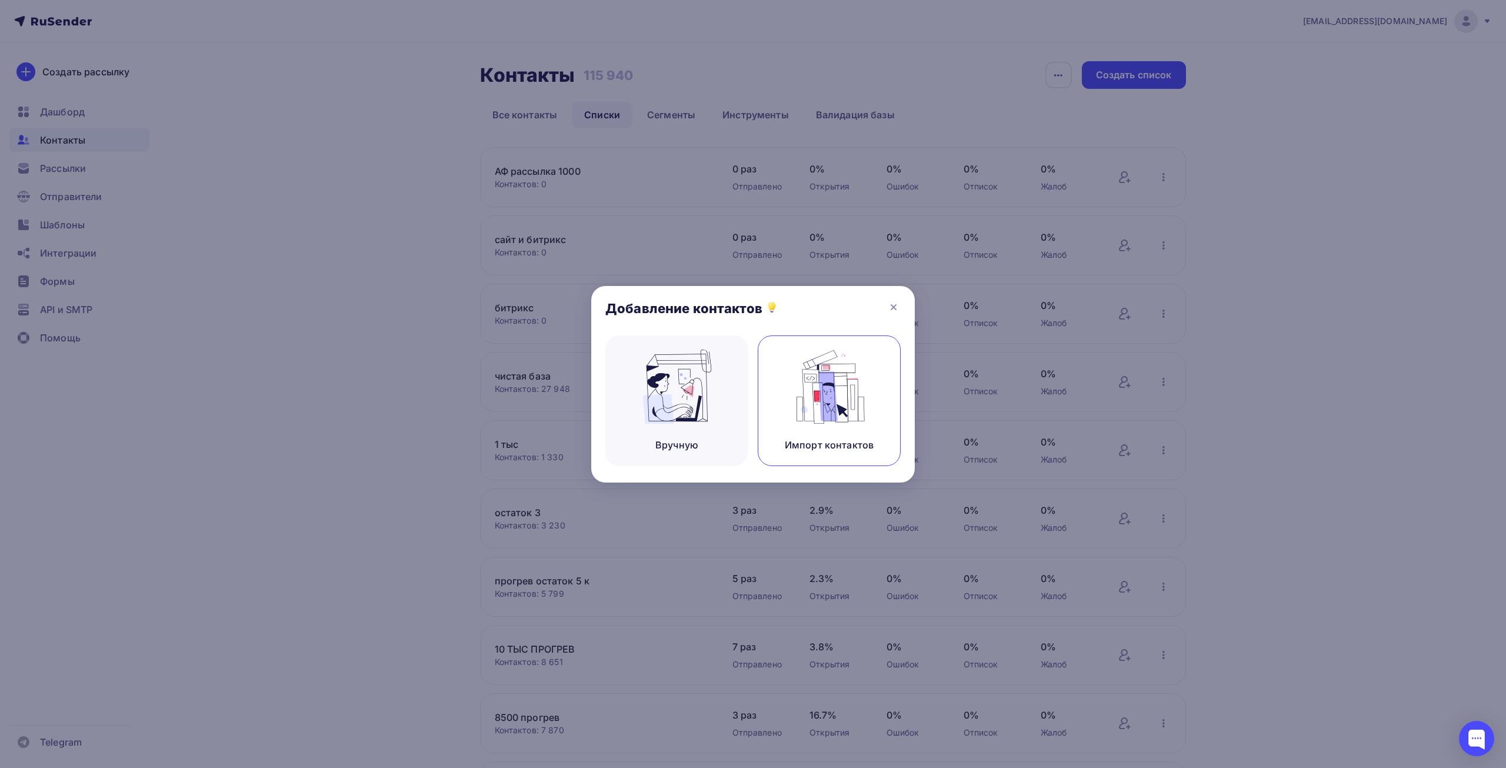
click at [823, 394] on img at bounding box center [829, 387] width 79 height 74
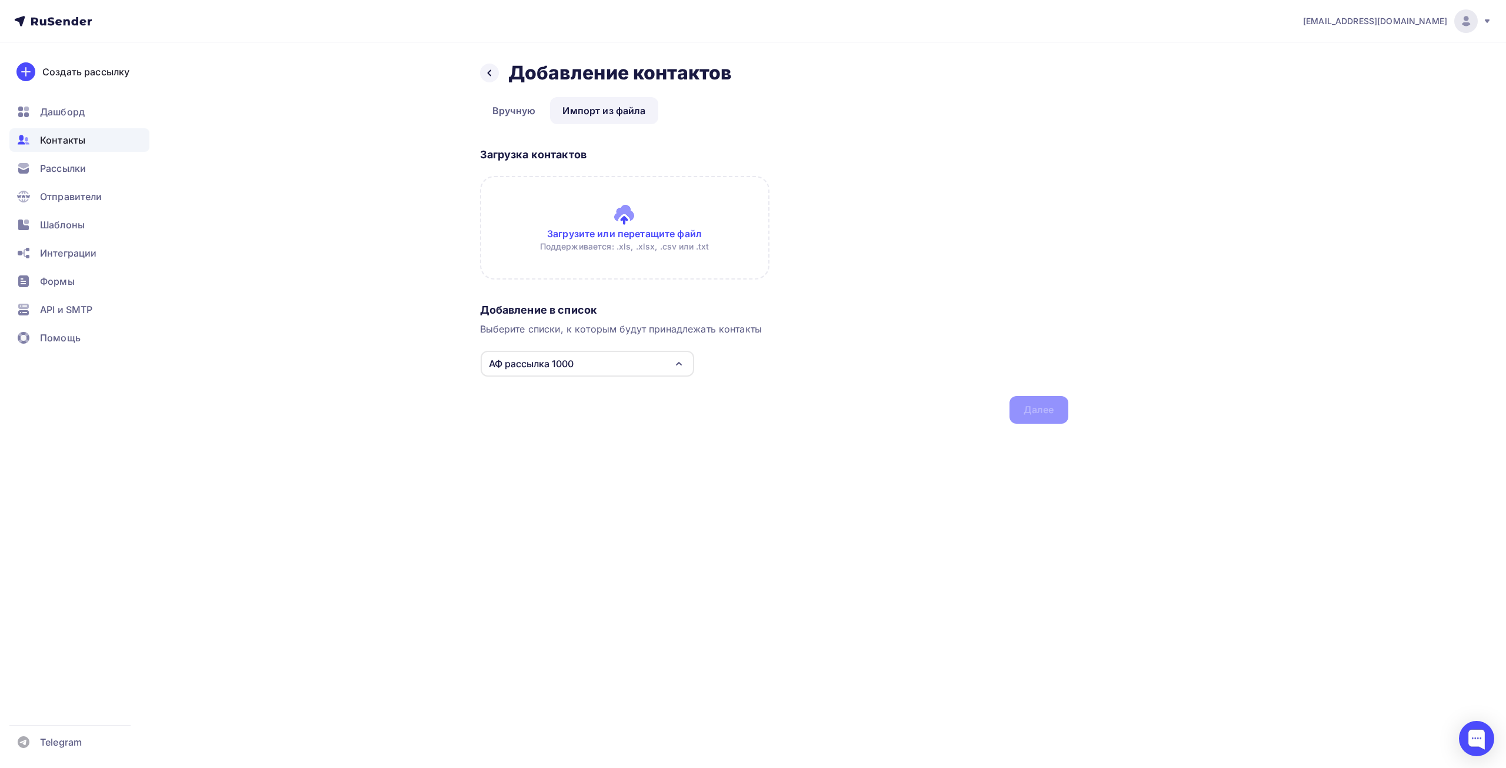
click at [671, 271] on input "file" at bounding box center [625, 228] width 290 height 104
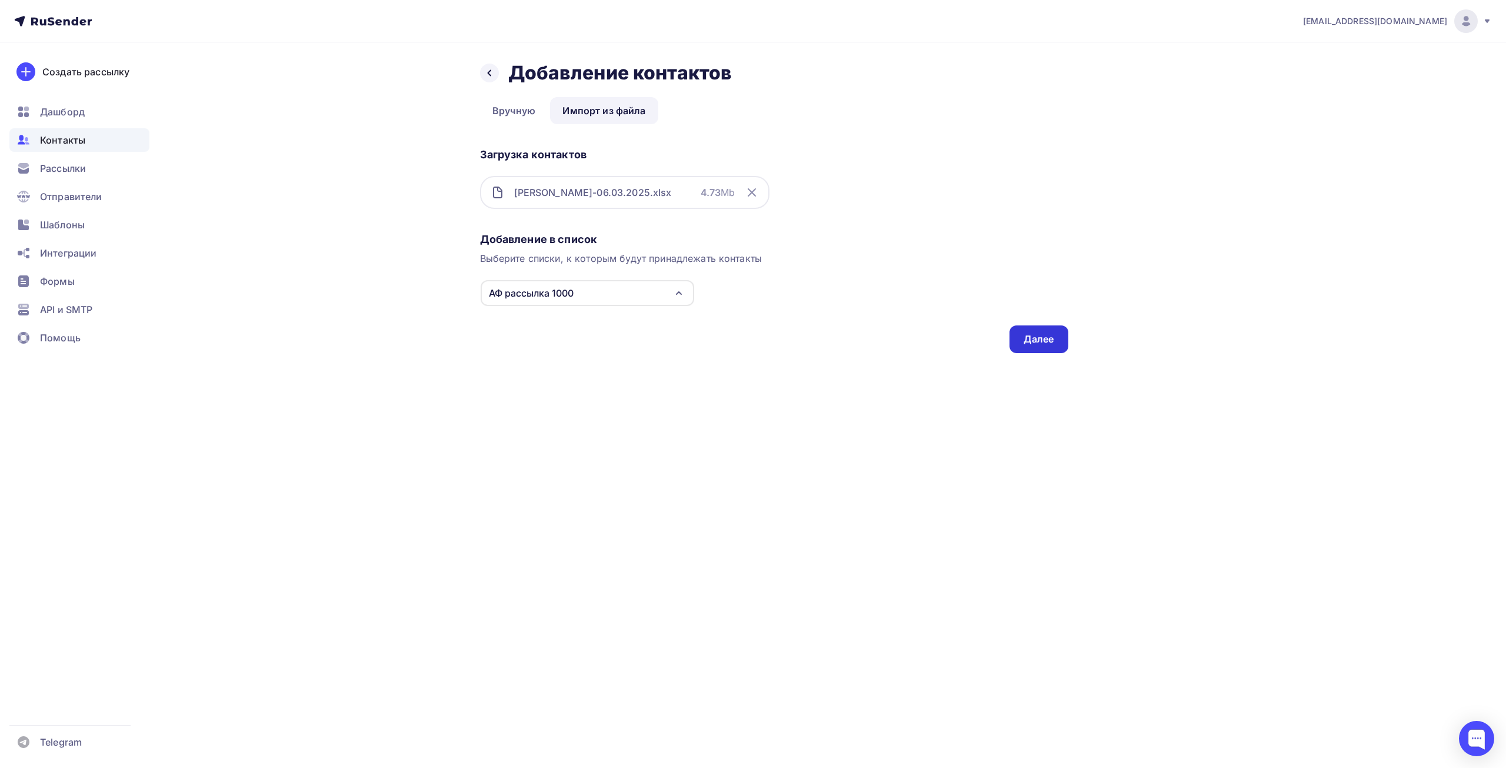
click at [1033, 334] on div "Далее" at bounding box center [1039, 339] width 31 height 14
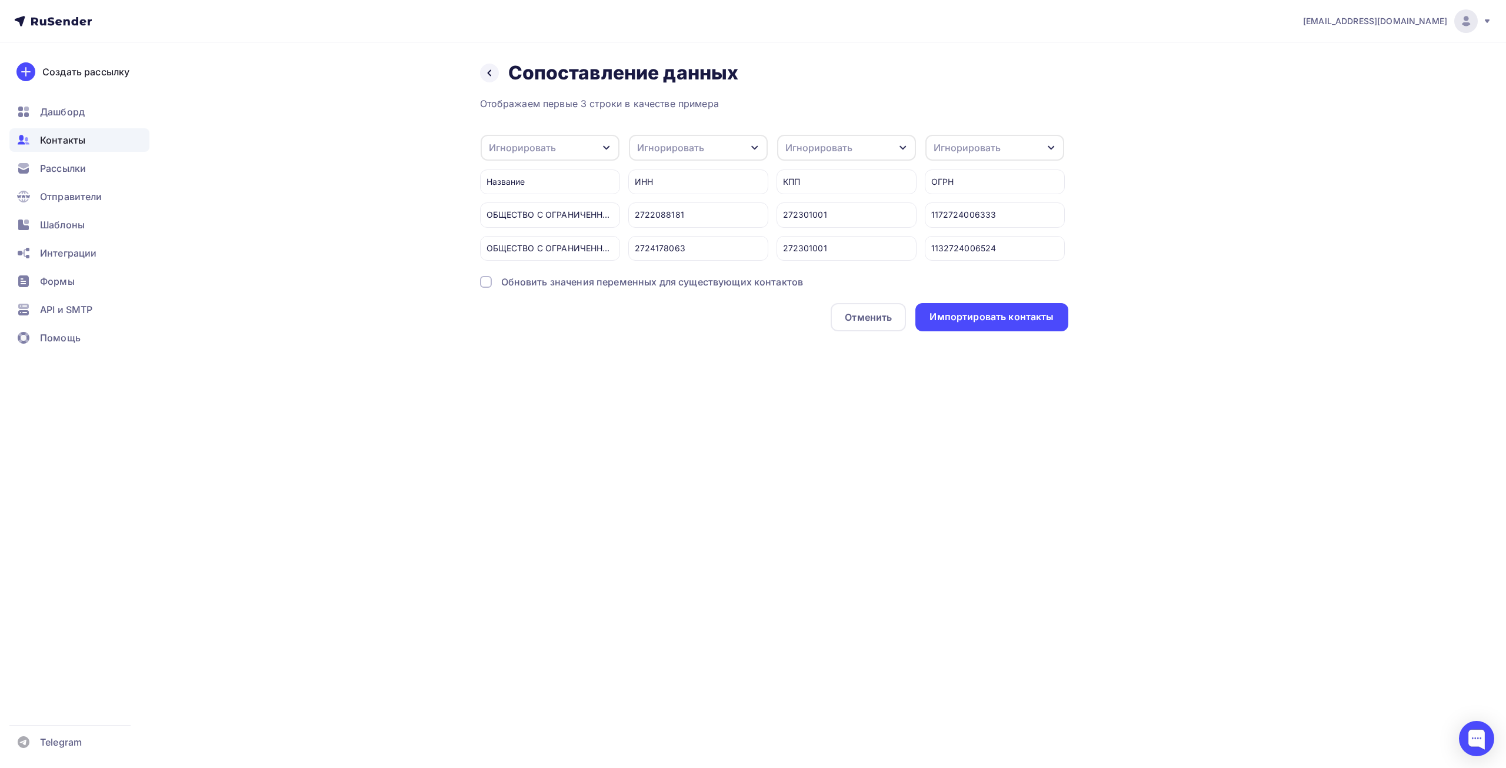
click at [677, 289] on div "Обновить значения переменных для существующих контактов" at bounding box center [652, 282] width 302 height 14
click at [996, 324] on div "Импортировать контакты" at bounding box center [992, 317] width 124 height 14
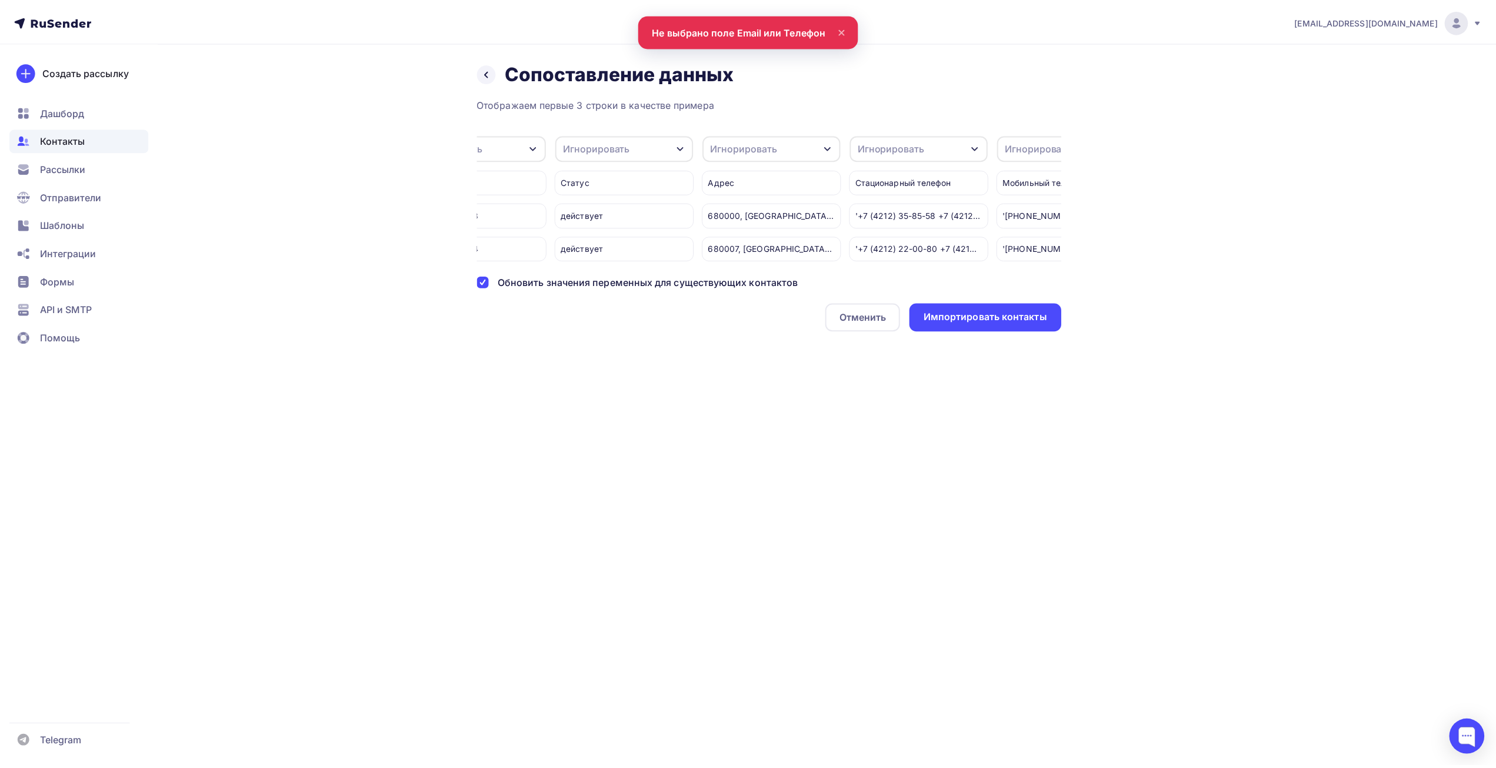
scroll to position [0, 1030]
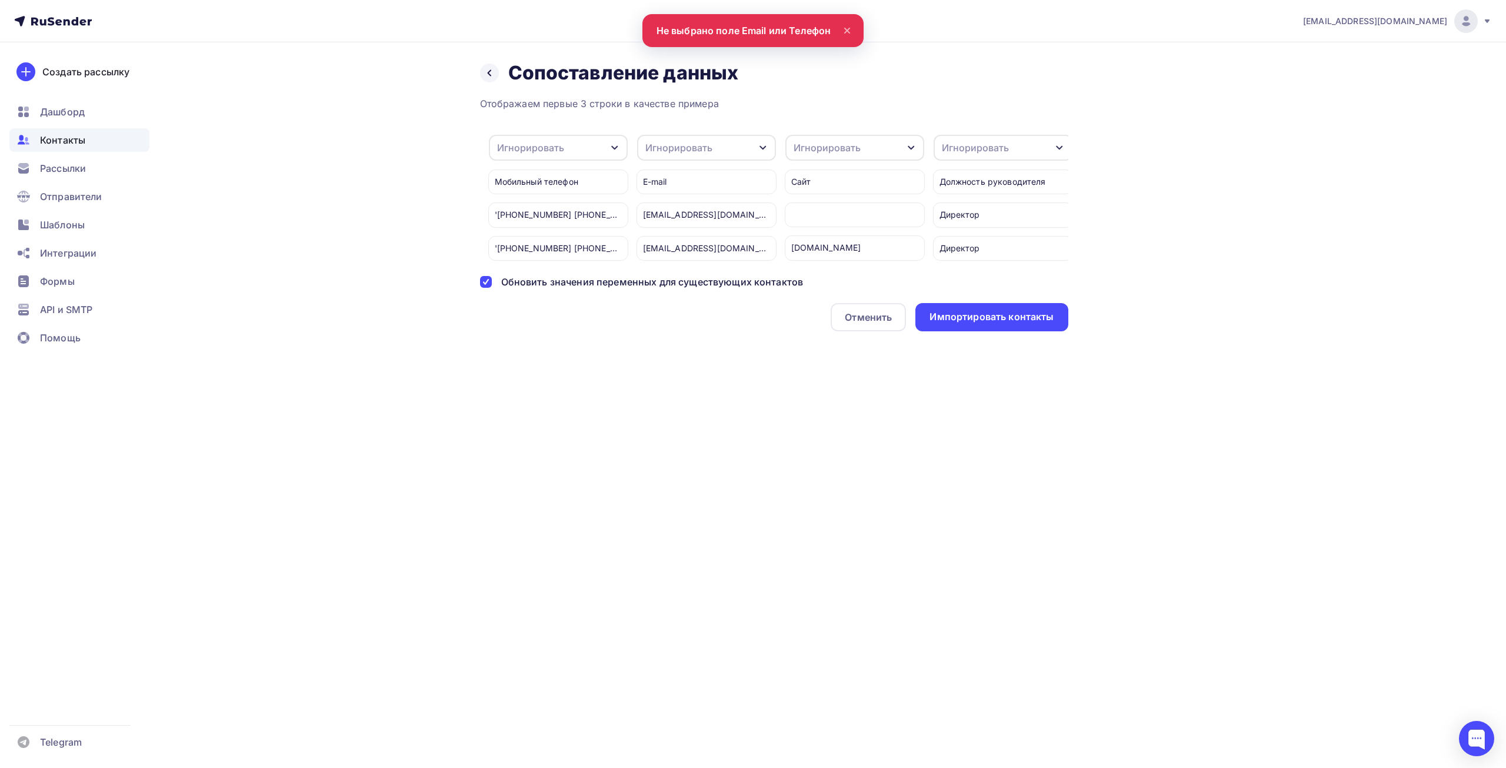
click at [700, 151] on div "Игнорировать" at bounding box center [679, 148] width 67 height 14
click at [684, 187] on div "Email" at bounding box center [685, 185] width 68 height 14
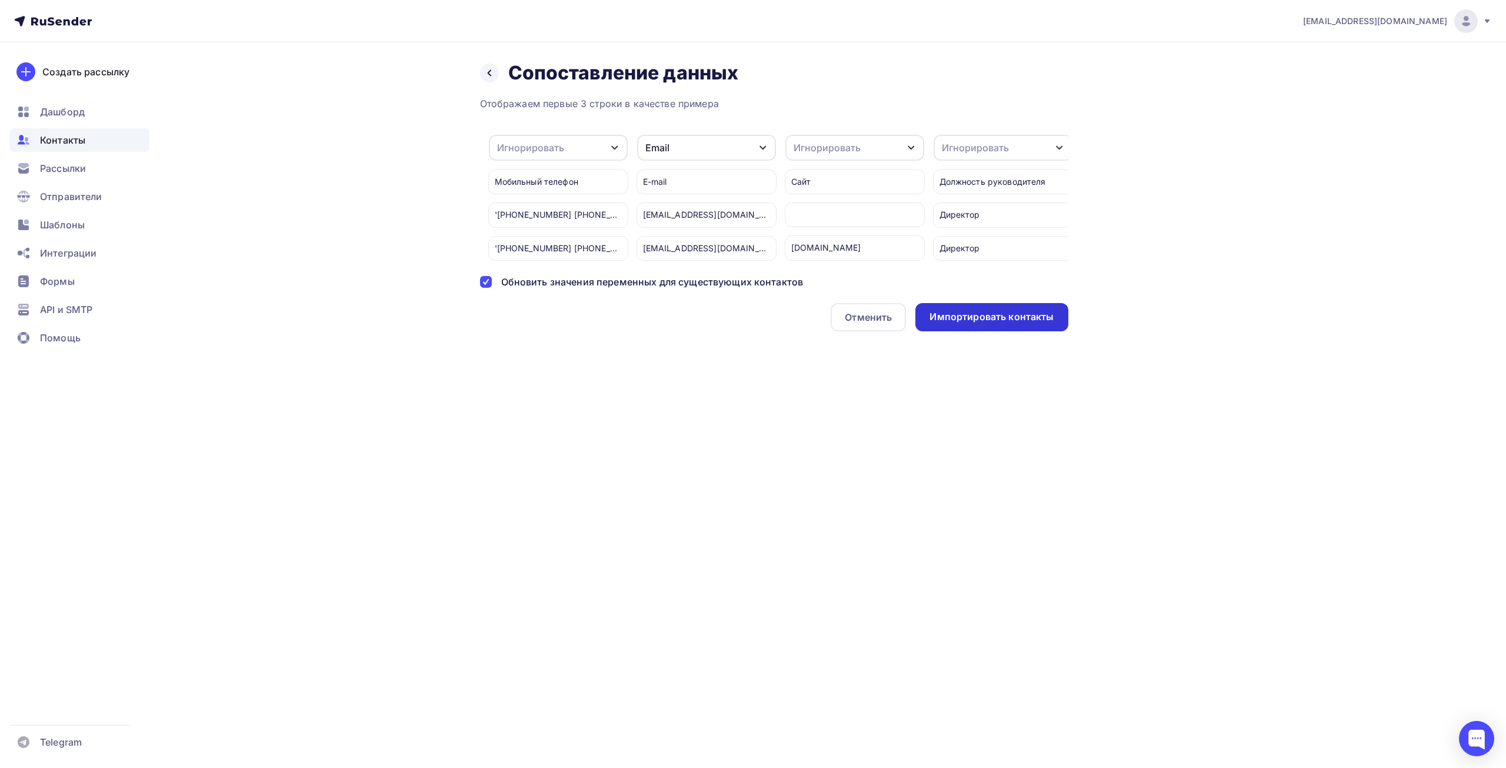
click at [963, 322] on div "Импортировать контакты" at bounding box center [992, 317] width 124 height 14
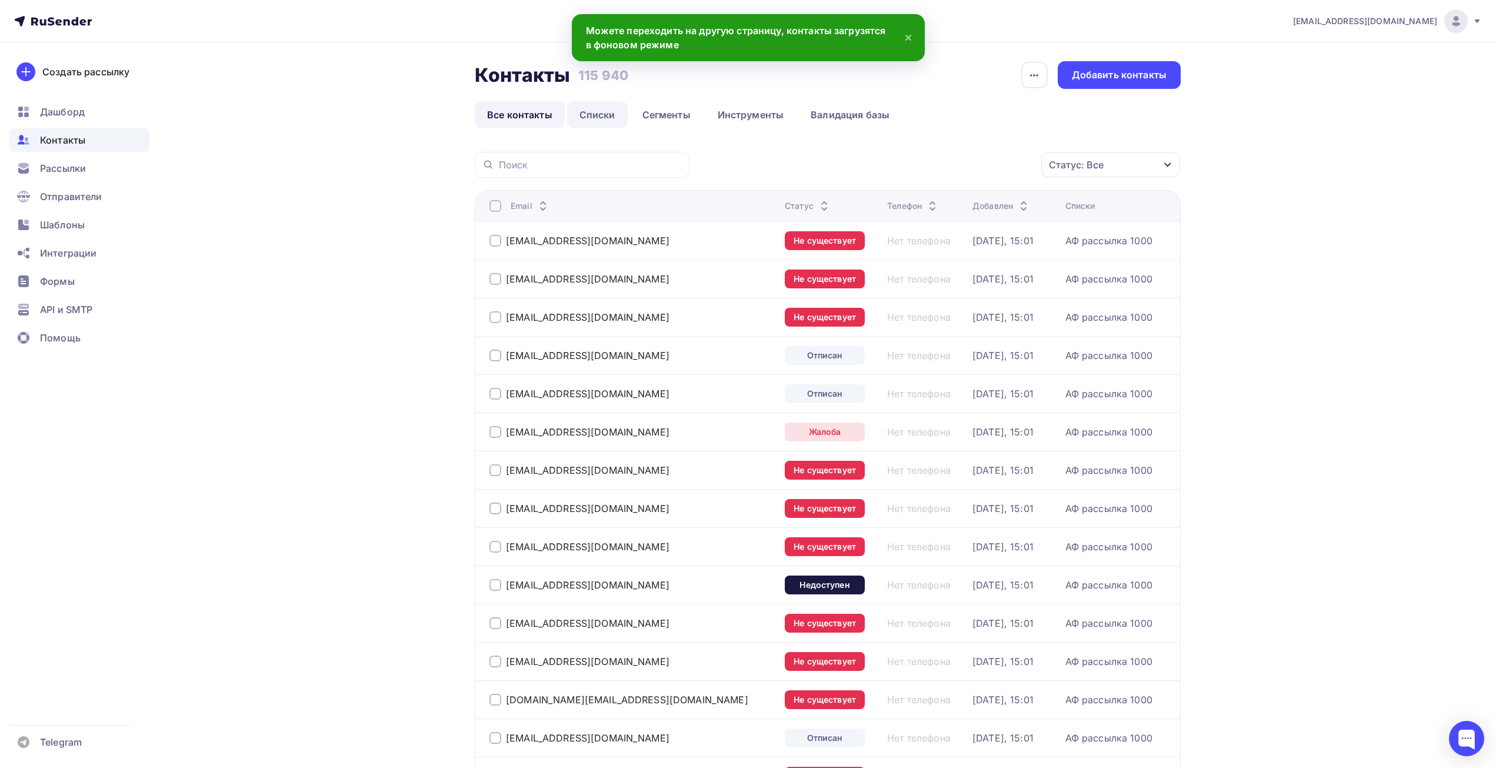
click at [603, 119] on link "Списки" at bounding box center [597, 114] width 61 height 27
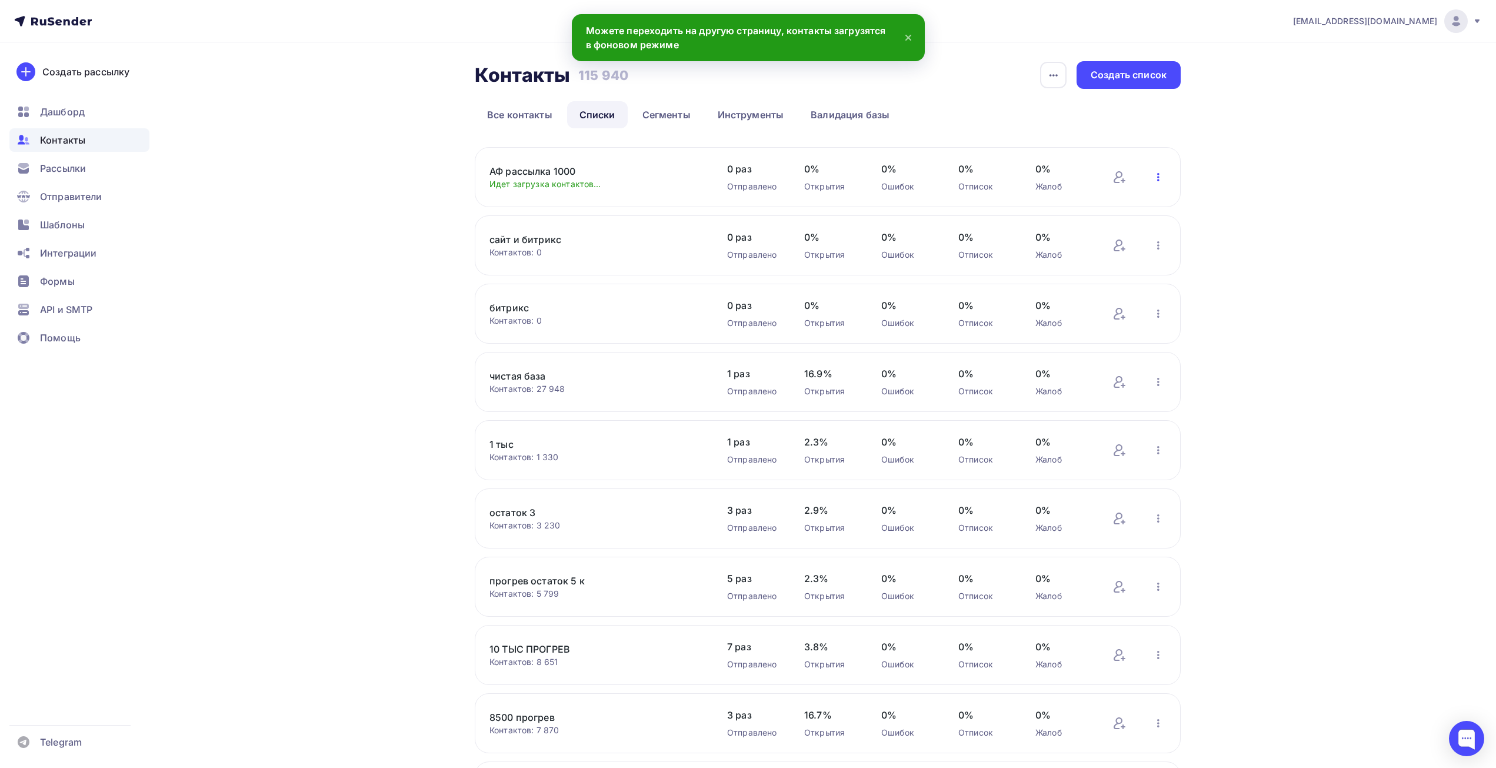
click at [1154, 175] on icon "button" at bounding box center [1159, 177] width 14 height 14
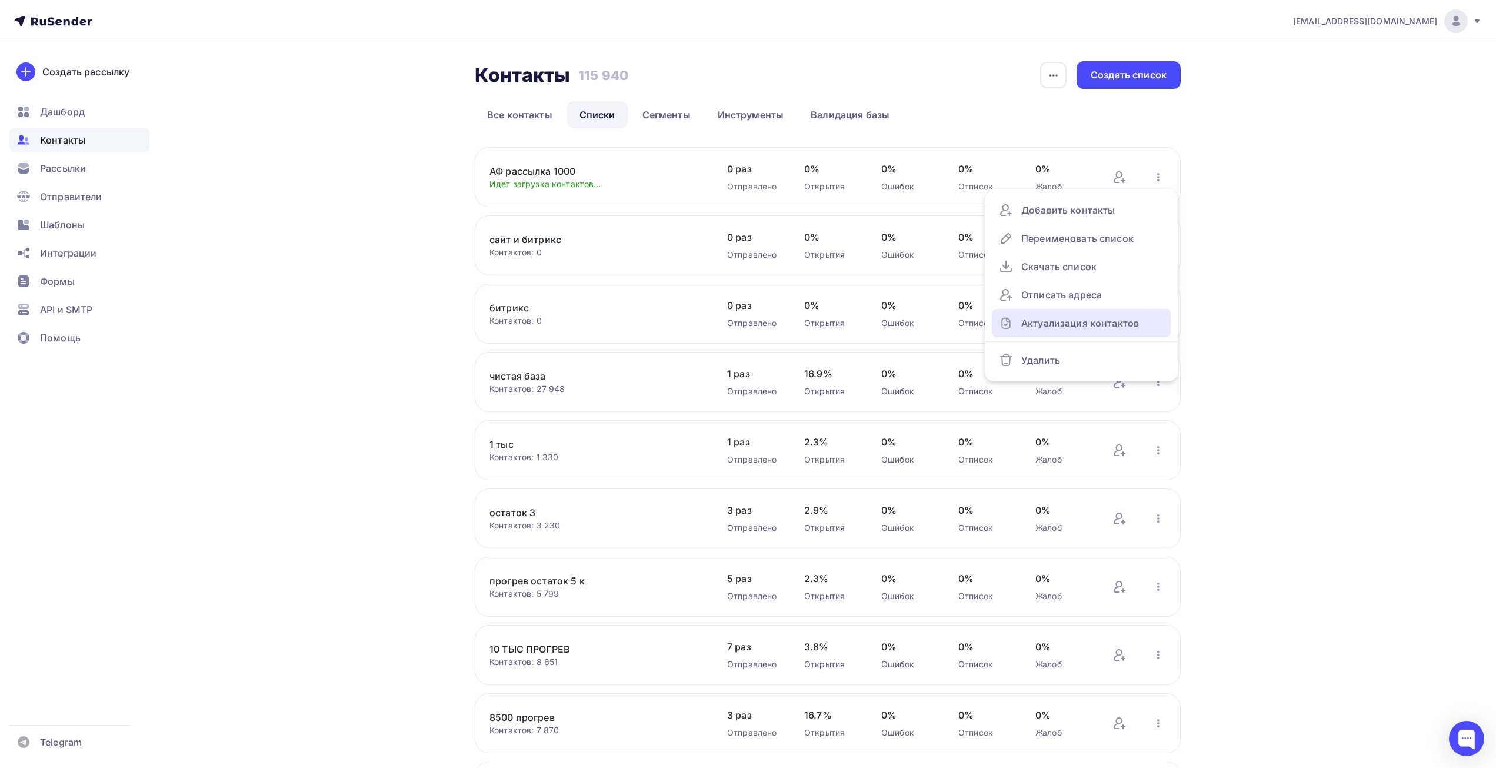
click at [1099, 318] on div "Актуализация контактов" at bounding box center [1081, 323] width 165 height 19
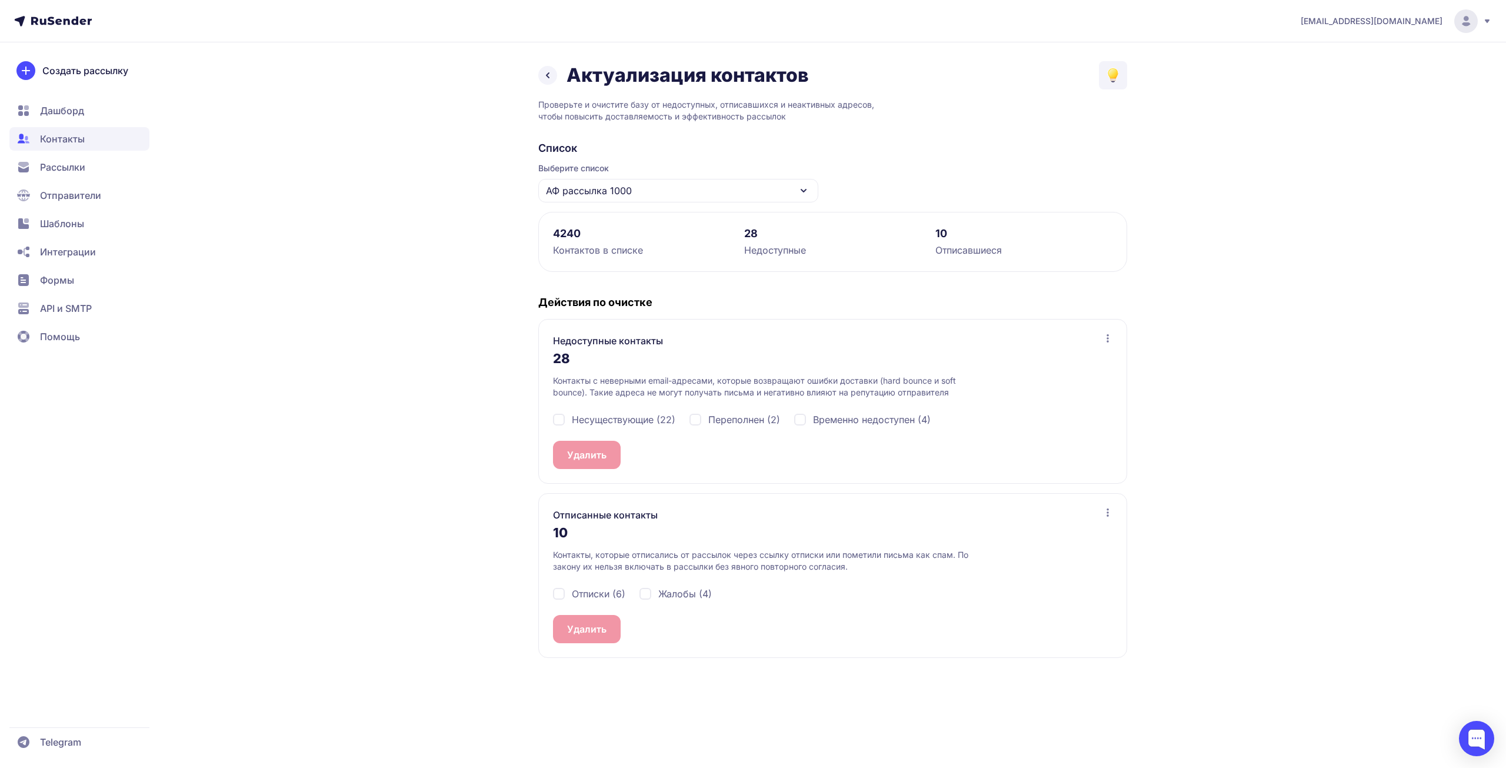
click at [654, 414] on span "Несуществующие (22)" at bounding box center [624, 419] width 104 height 14
checkbox input "true"
click at [710, 418] on span "Переполнен (2)" at bounding box center [744, 419] width 72 height 14
checkbox input "true"
click at [831, 420] on span "Временно недоступен (4)" at bounding box center [872, 419] width 118 height 14
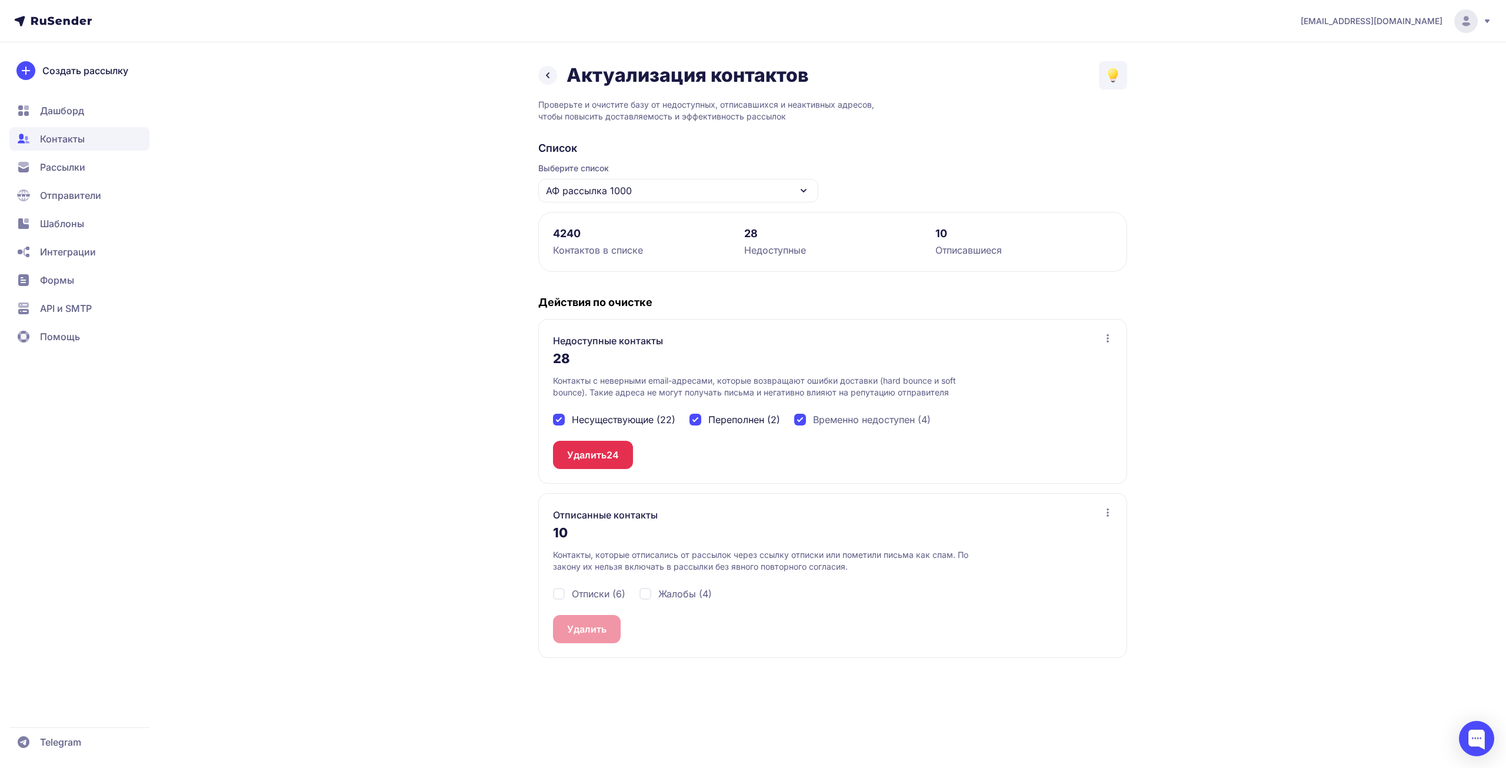
checkbox input "true"
click at [610, 457] on span "28" at bounding box center [613, 455] width 12 height 14
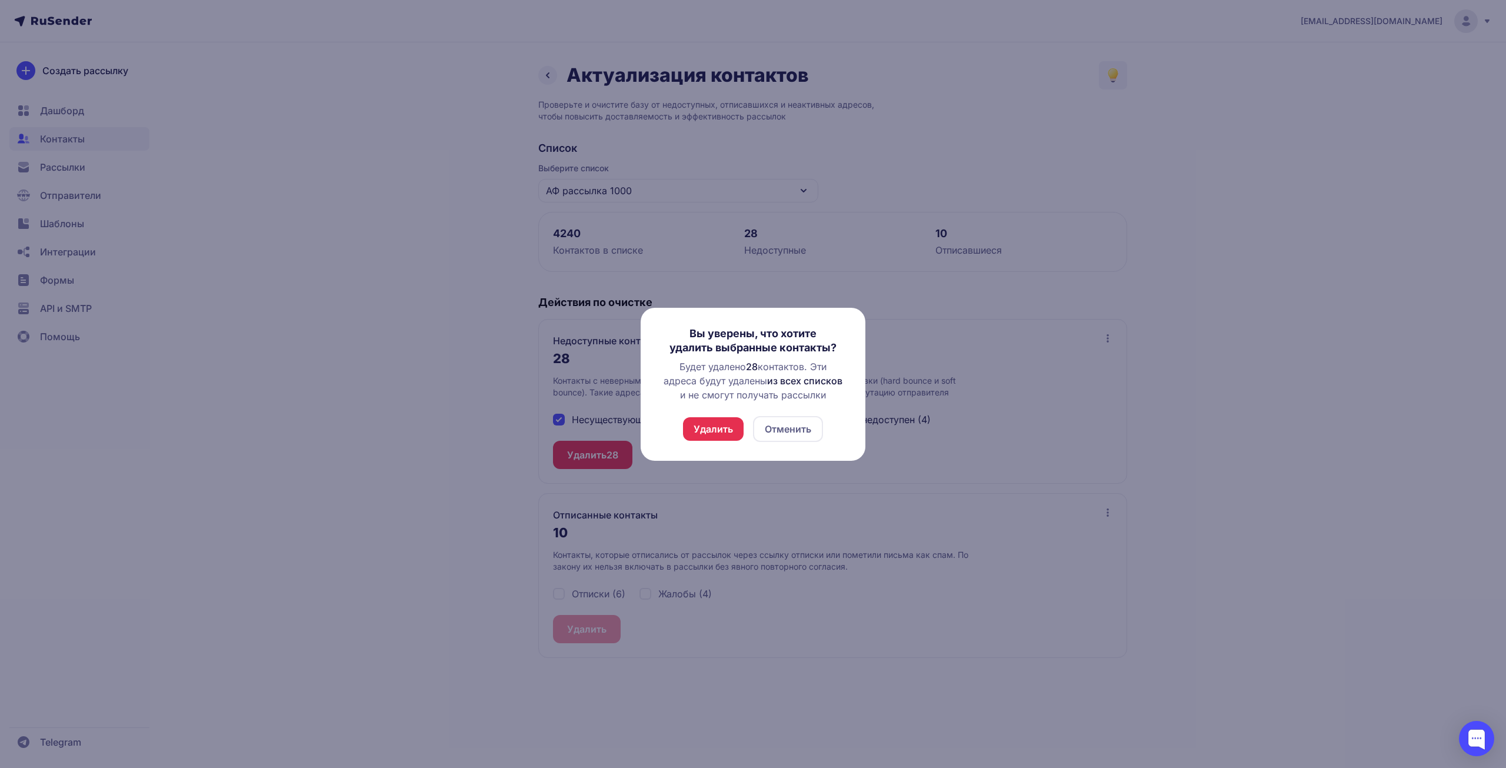
click at [731, 430] on button "Удалить" at bounding box center [713, 429] width 61 height 24
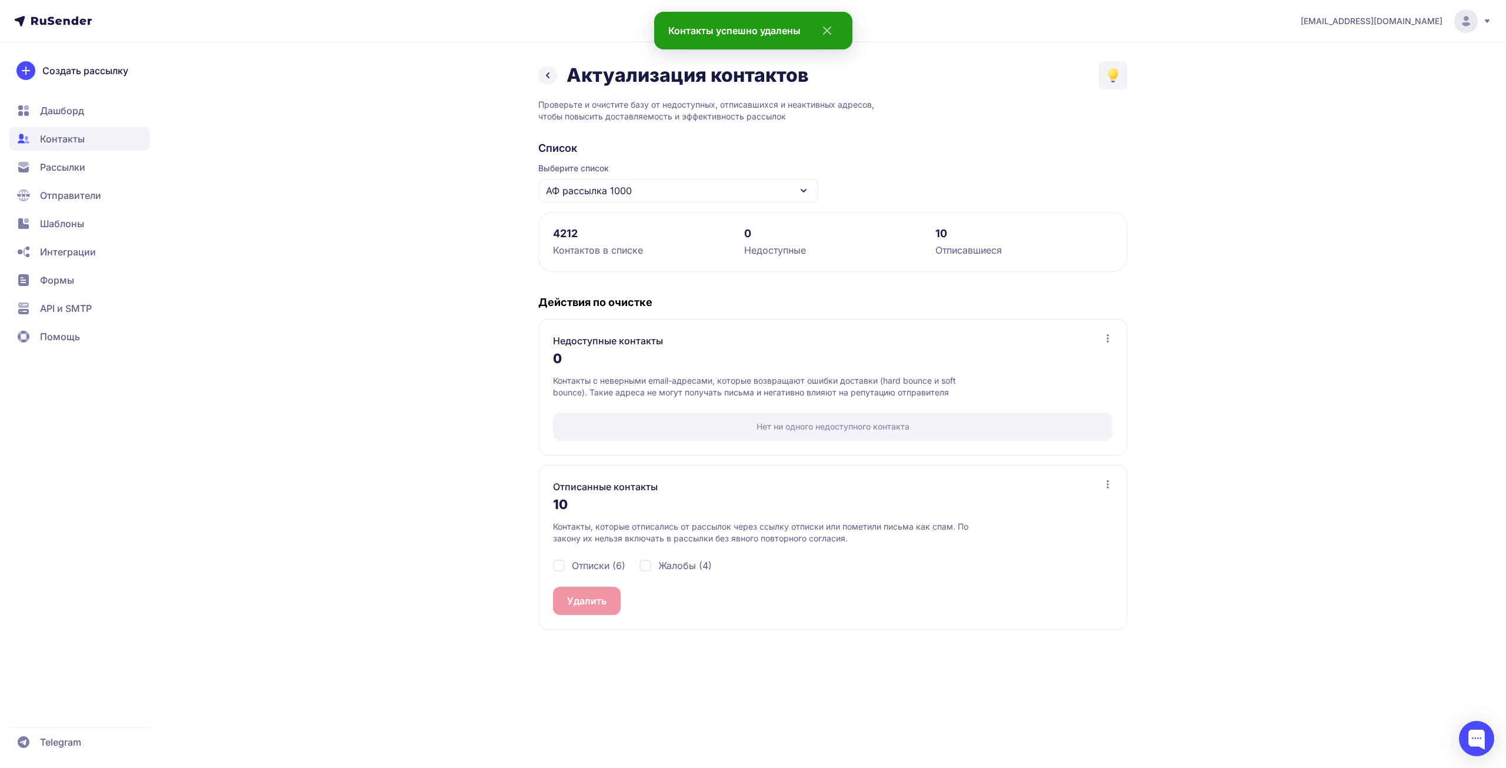
click at [606, 560] on span "Отписки (6)" at bounding box center [599, 565] width 54 height 14
checkbox input "true"
click at [661, 565] on span "Жалобы (4)" at bounding box center [685, 565] width 54 height 14
checkbox input "true"
click at [607, 595] on span "10" at bounding box center [612, 601] width 11 height 14
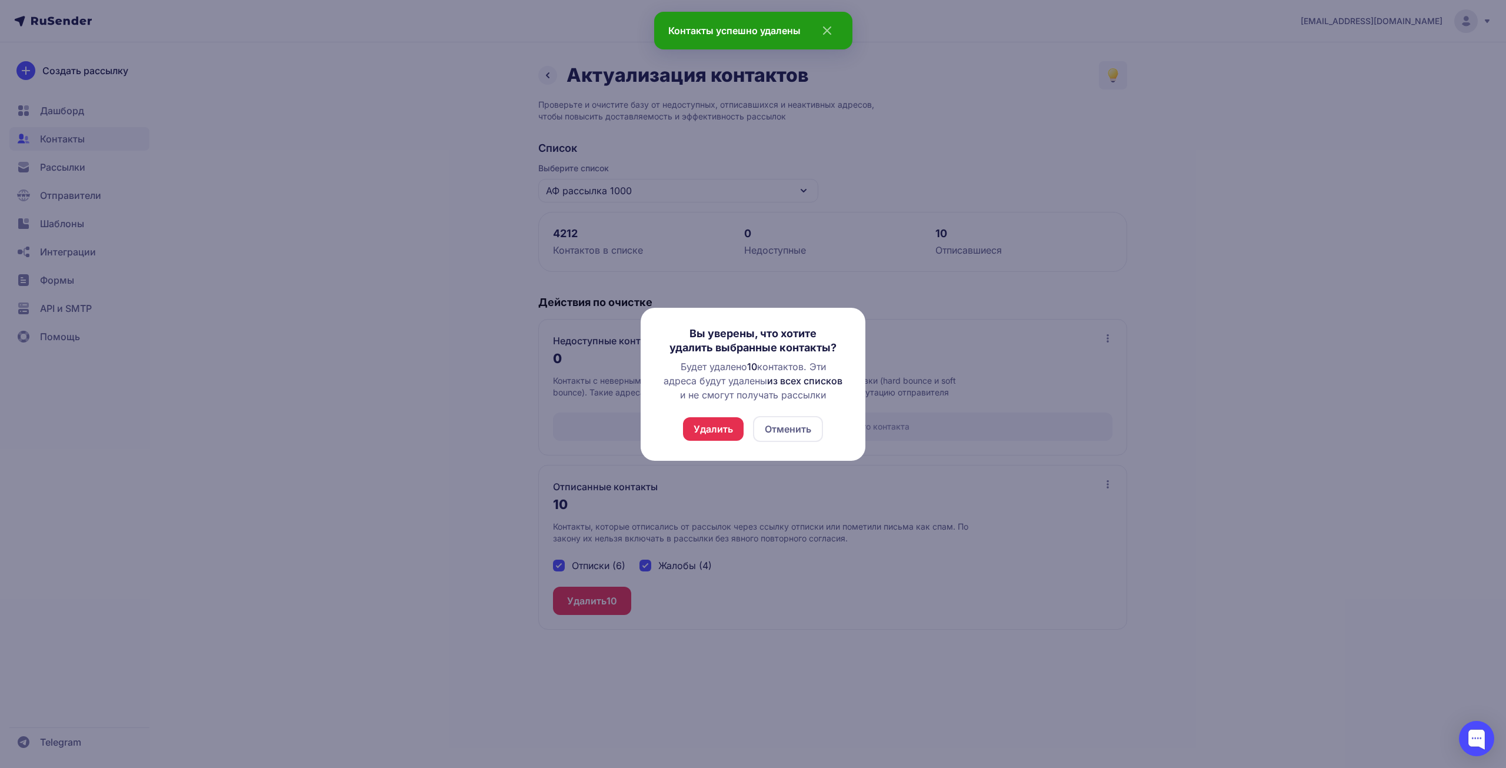
click at [703, 434] on button "Удалить" at bounding box center [713, 429] width 61 height 24
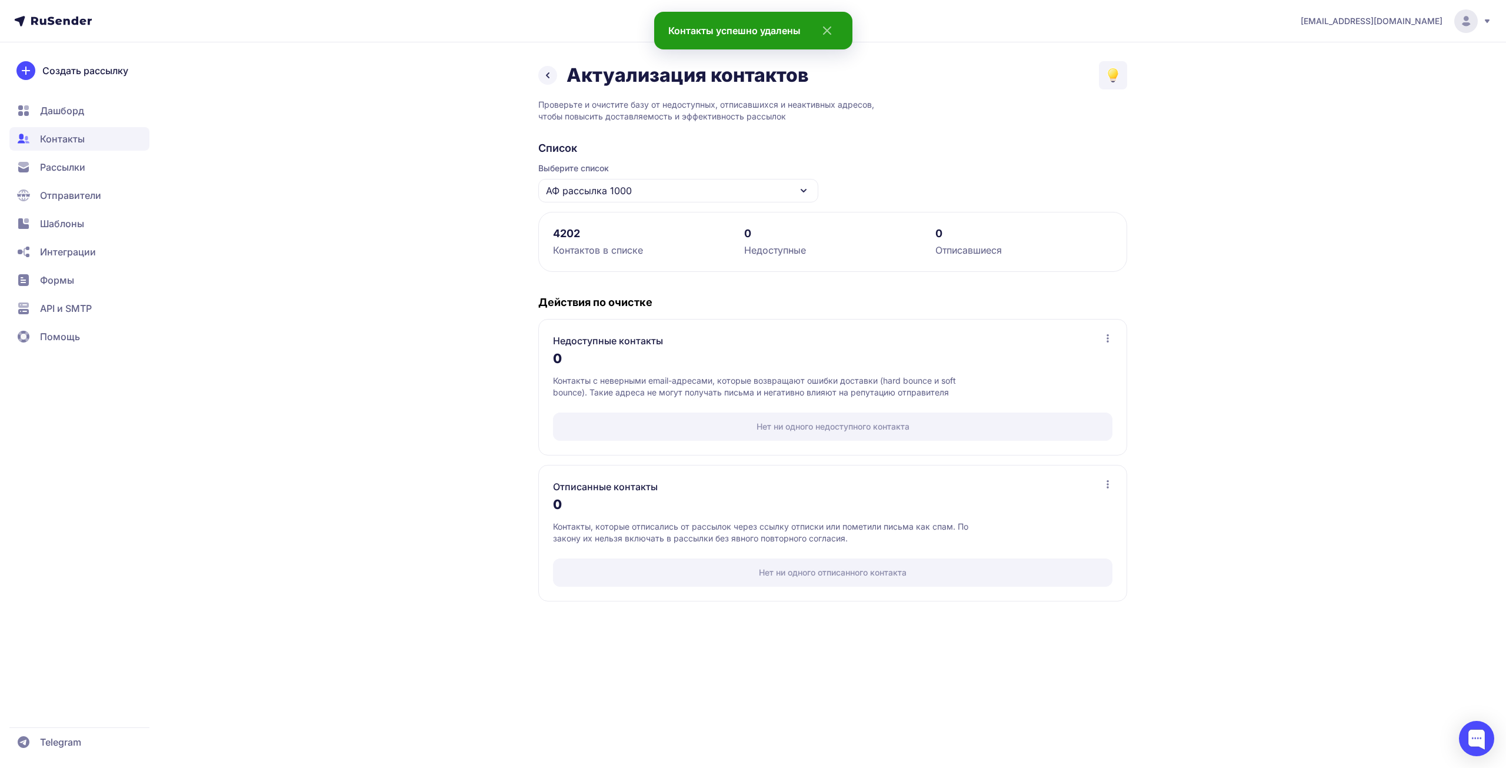
click at [558, 69] on div "Актуализация контактов" at bounding box center [673, 76] width 271 height 24
click at [548, 79] on icon at bounding box center [548, 75] width 14 height 14
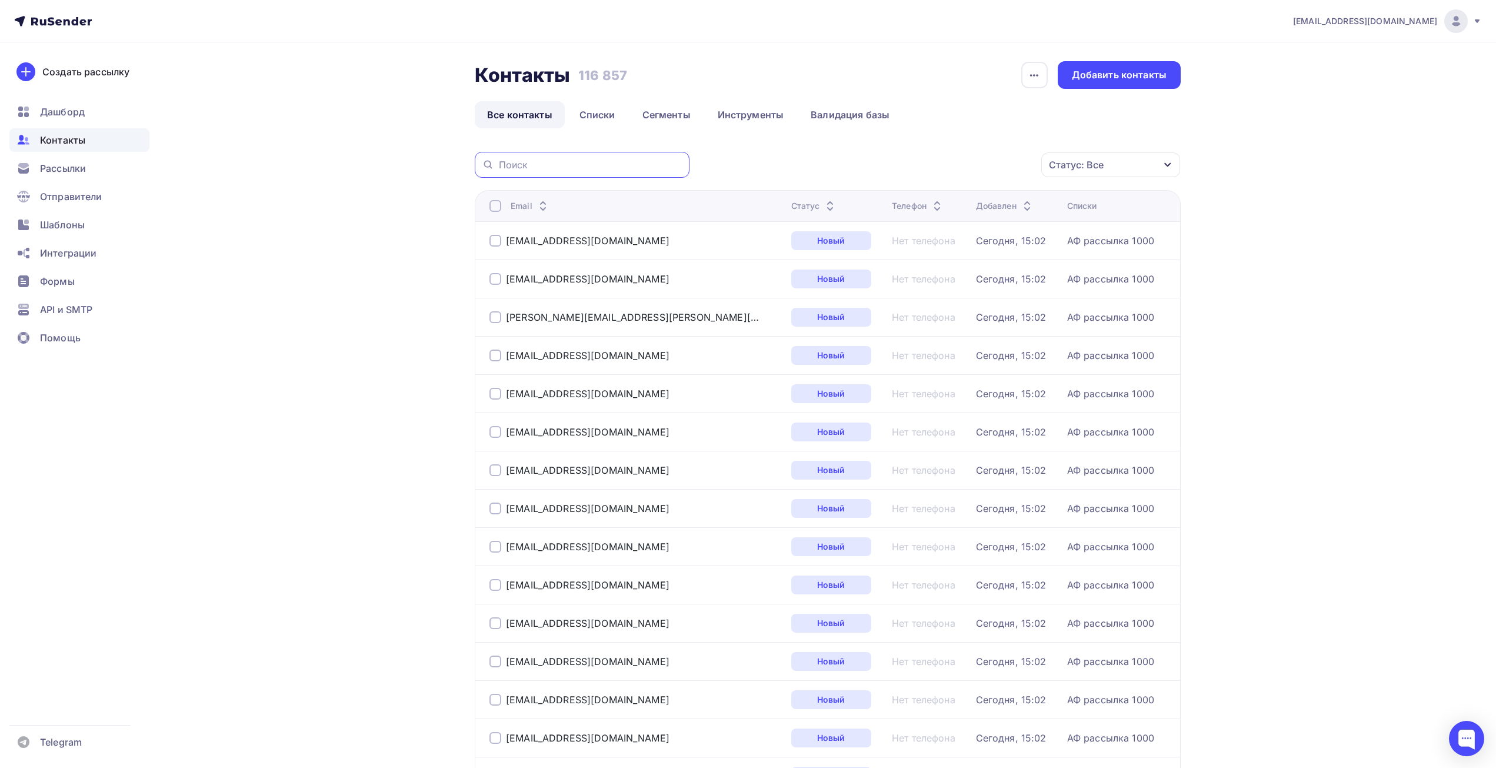
click at [555, 163] on input "text" at bounding box center [591, 164] width 184 height 13
click at [513, 164] on input "text" at bounding box center [591, 164] width 184 height 13
paste input "akademiya-27@mail.ru, admiskrakhv@gmail.com"
drag, startPoint x: 568, startPoint y: 167, endPoint x: 834, endPoint y: 168, distance: 266.0
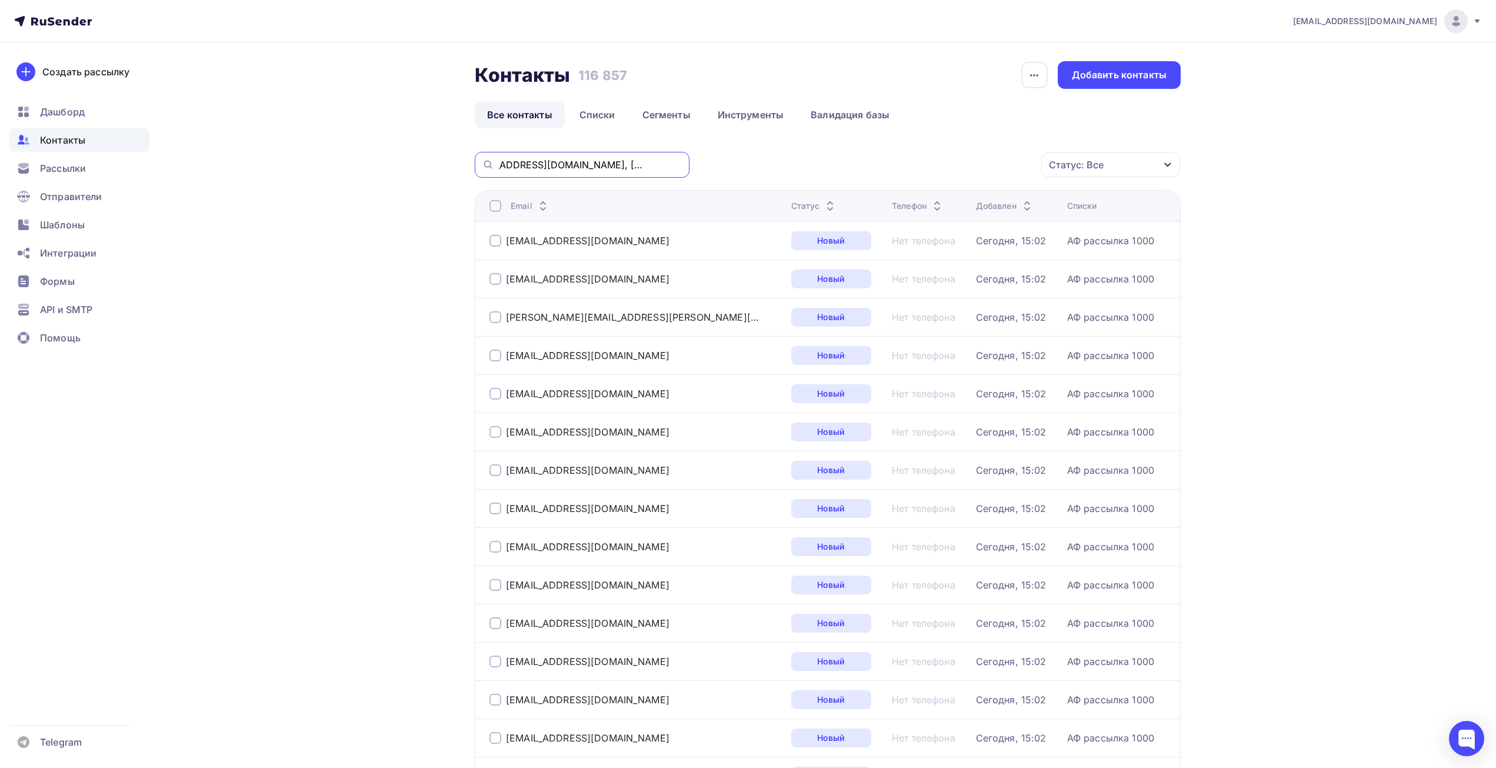
click at [834, 168] on div "akademiya-27@mail.ru, admiskrakhv@gmail.com Статус: Все Статус Новый Активный Н…" at bounding box center [828, 165] width 706 height 26
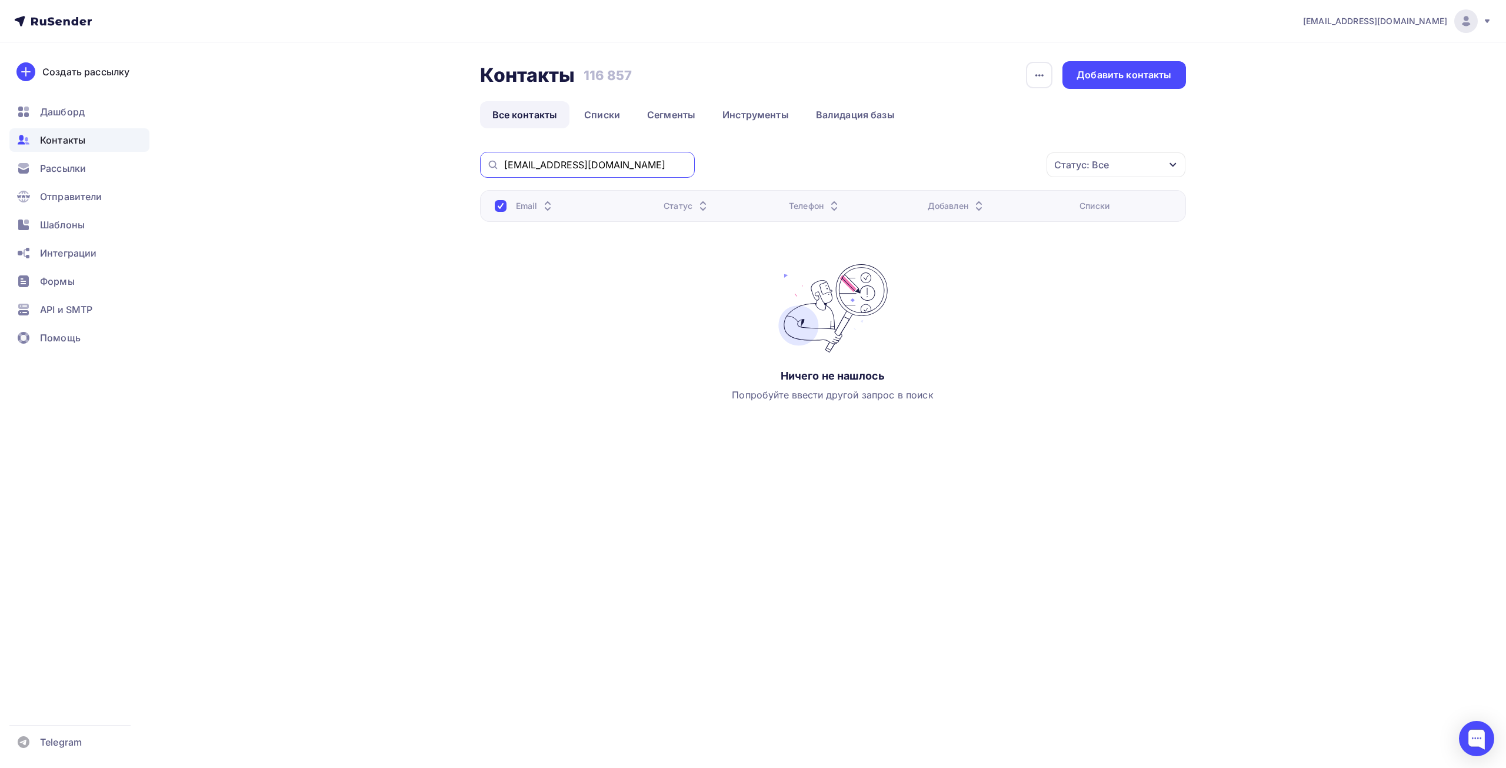
drag, startPoint x: 617, startPoint y: 167, endPoint x: 408, endPoint y: 167, distance: 208.3
click at [408, 167] on div "Контакты Контакты 116 857 116 857 История импорта Добавить контакты Все контакт…" at bounding box center [753, 271] width 964 height 459
paste input ", admiskrakhv@gmail.com"
drag, startPoint x: 578, startPoint y: 167, endPoint x: 255, endPoint y: 175, distance: 323.7
click at [255, 175] on div "info@affinity-marketing.ru Аккаунт Тарифы Выйти Создать рассылку Дашборд Контак…" at bounding box center [753, 250] width 1506 height 501
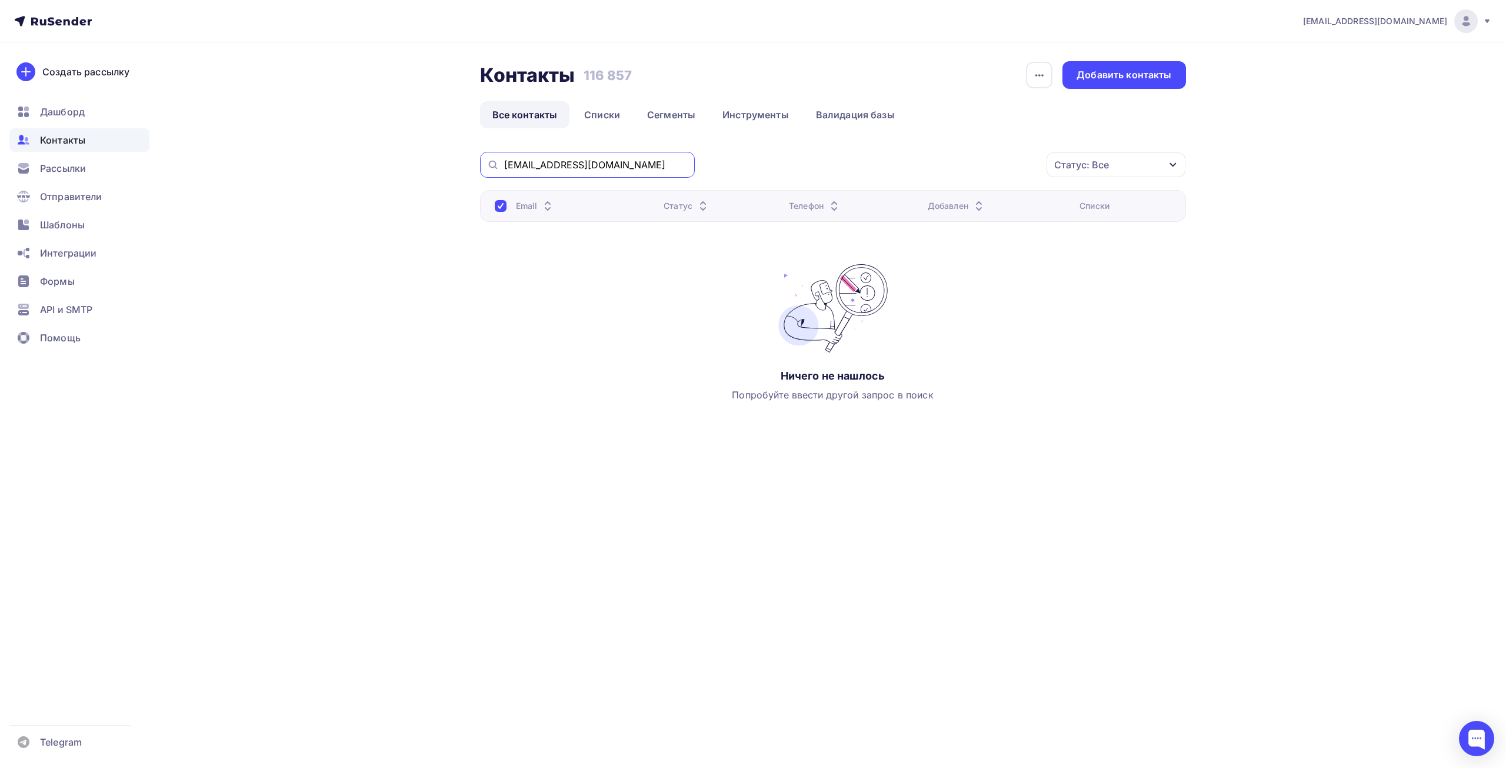
type input "admiskrakhv@gmail.com"
click at [576, 257] on div "Email Статус Телефон Добавлен Списки Ничего не нашлось Попробуйте ввести другой…" at bounding box center [833, 307] width 706 height 235
drag, startPoint x: 647, startPoint y: 160, endPoint x: 455, endPoint y: 161, distance: 191.8
click at [455, 161] on div "Контакты Контакты 116 857 116 857 История импорта Добавить контакты Все контакт…" at bounding box center [753, 271] width 964 height 459
click at [594, 109] on link "Списки" at bounding box center [602, 114] width 61 height 27
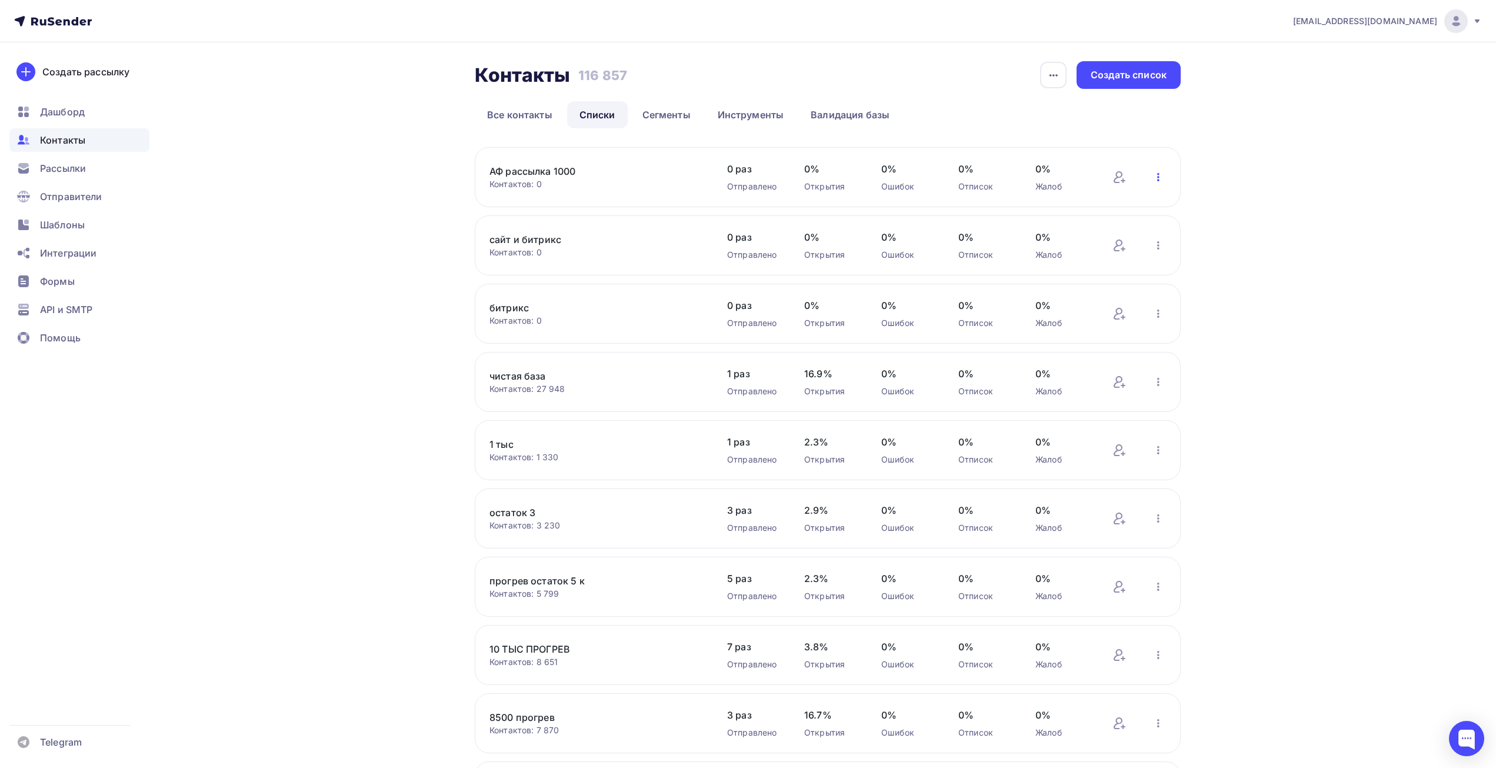
click at [1163, 178] on icon "button" at bounding box center [1159, 177] width 14 height 14
click at [1076, 322] on div "Актуализация контактов" at bounding box center [1081, 323] width 165 height 19
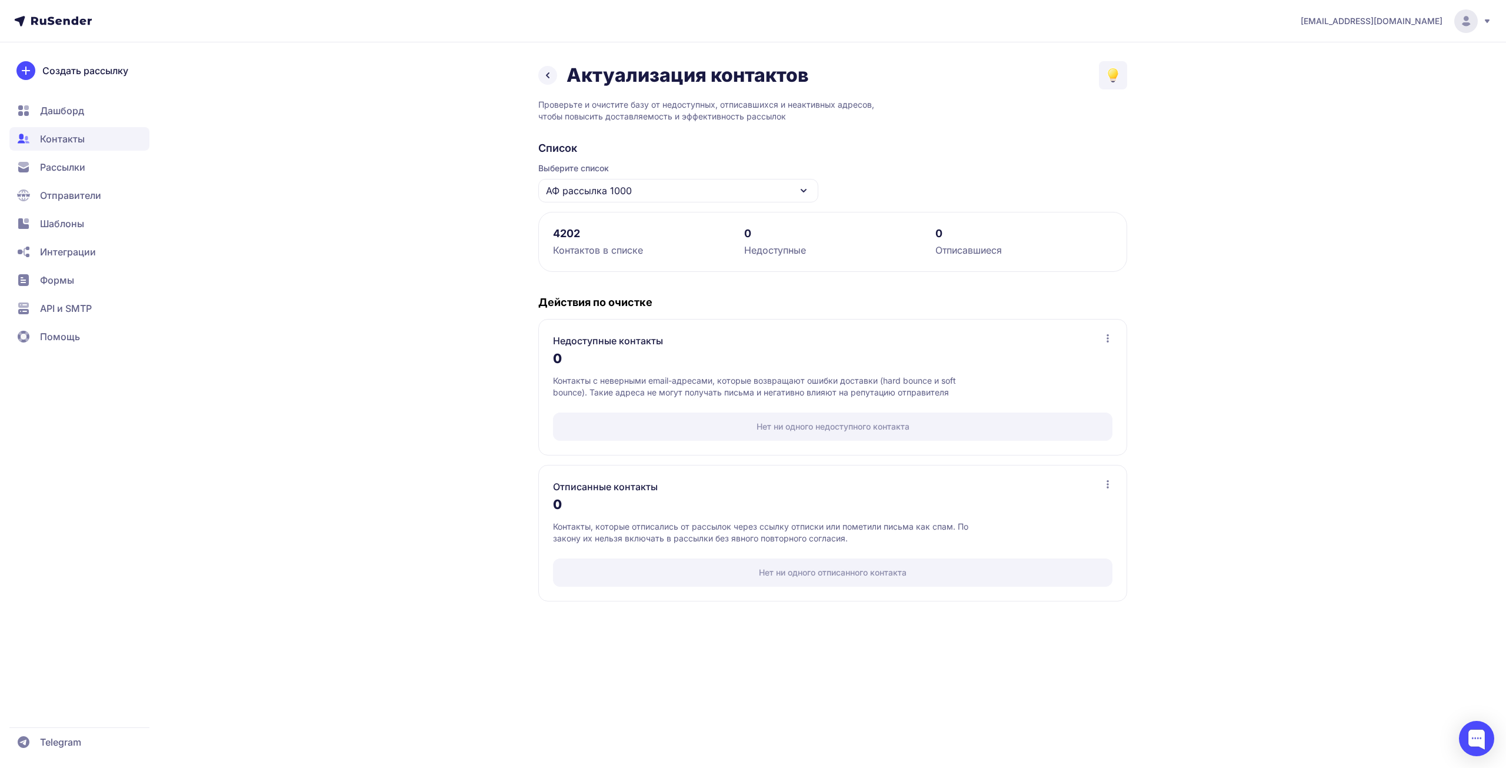
click at [583, 244] on div "Контактов в списке" at bounding box center [641, 250] width 177 height 14
click at [68, 133] on span "Контакты" at bounding box center [62, 139] width 45 height 14
